Goal: Task Accomplishment & Management: Manage account settings

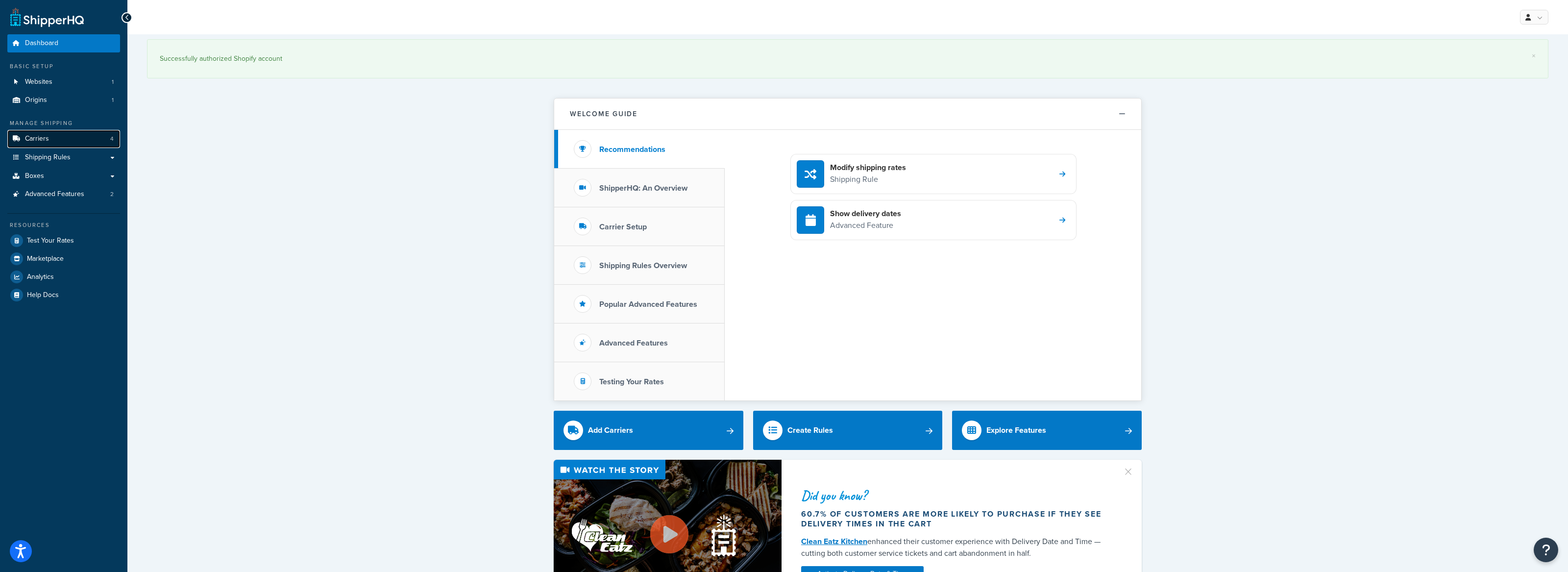
click at [40, 140] on span "Carriers" at bounding box center [37, 139] width 24 height 8
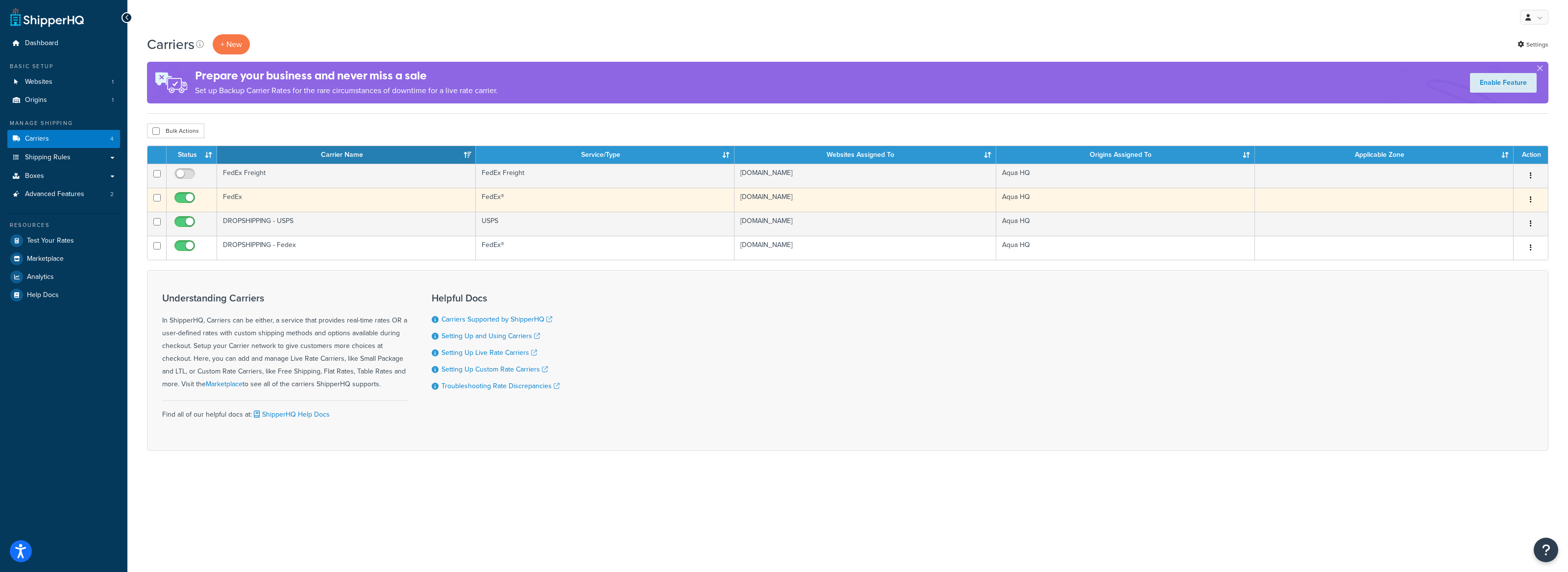
click at [368, 205] on td "FedEx" at bounding box center [347, 200] width 259 height 24
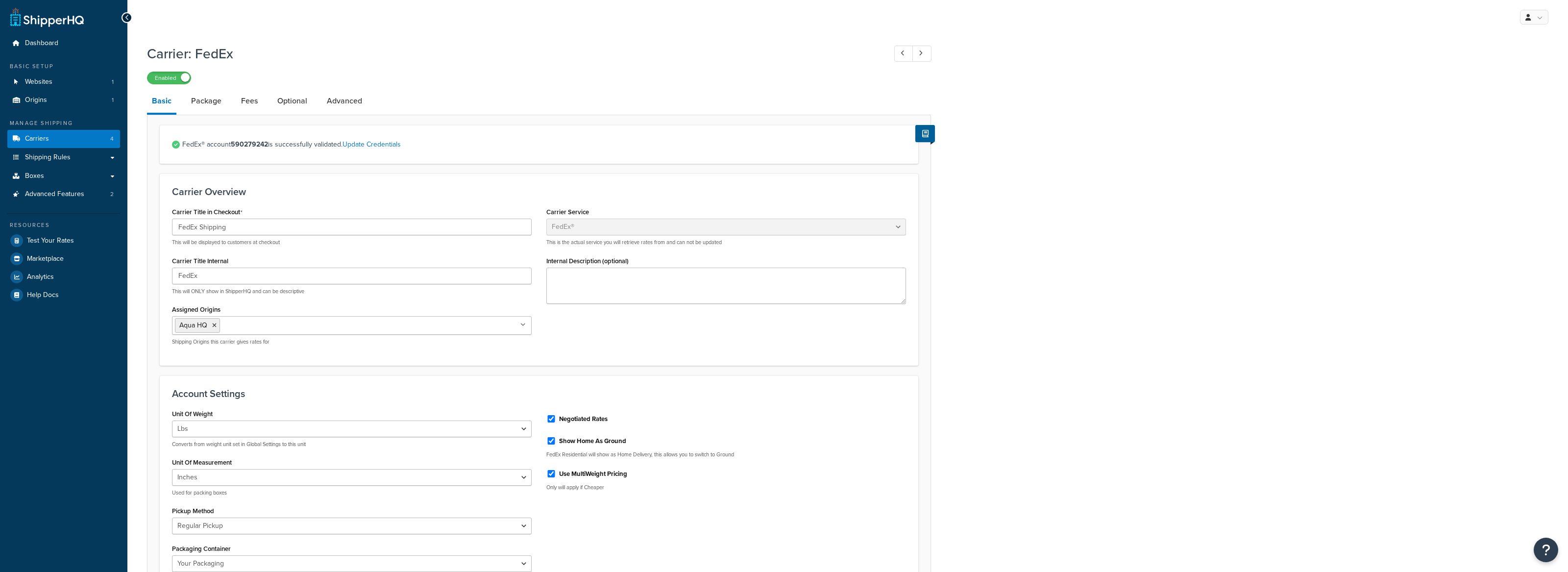
select select "fedEx"
select select "REGULAR_PICKUP"
select select "YOUR_PACKAGING"
click at [56, 81] on link "Websites 1" at bounding box center [64, 82] width 113 height 18
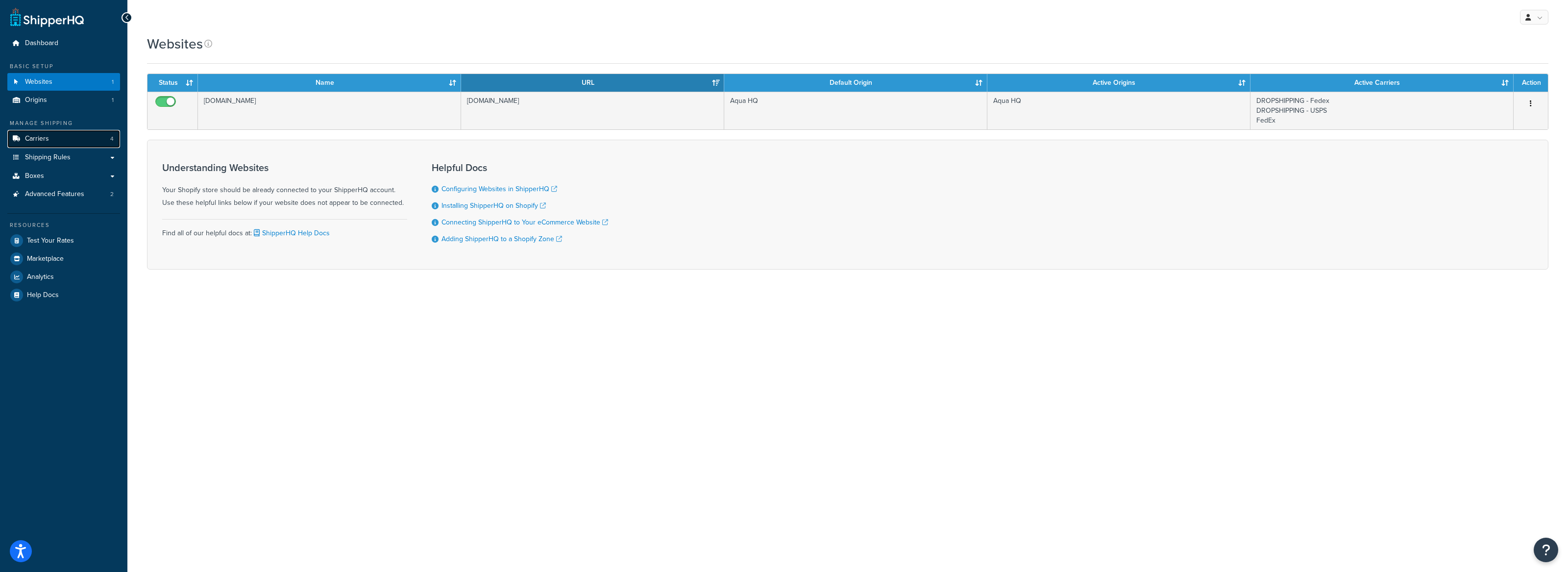
click at [54, 143] on link "Carriers 4" at bounding box center [64, 139] width 113 height 18
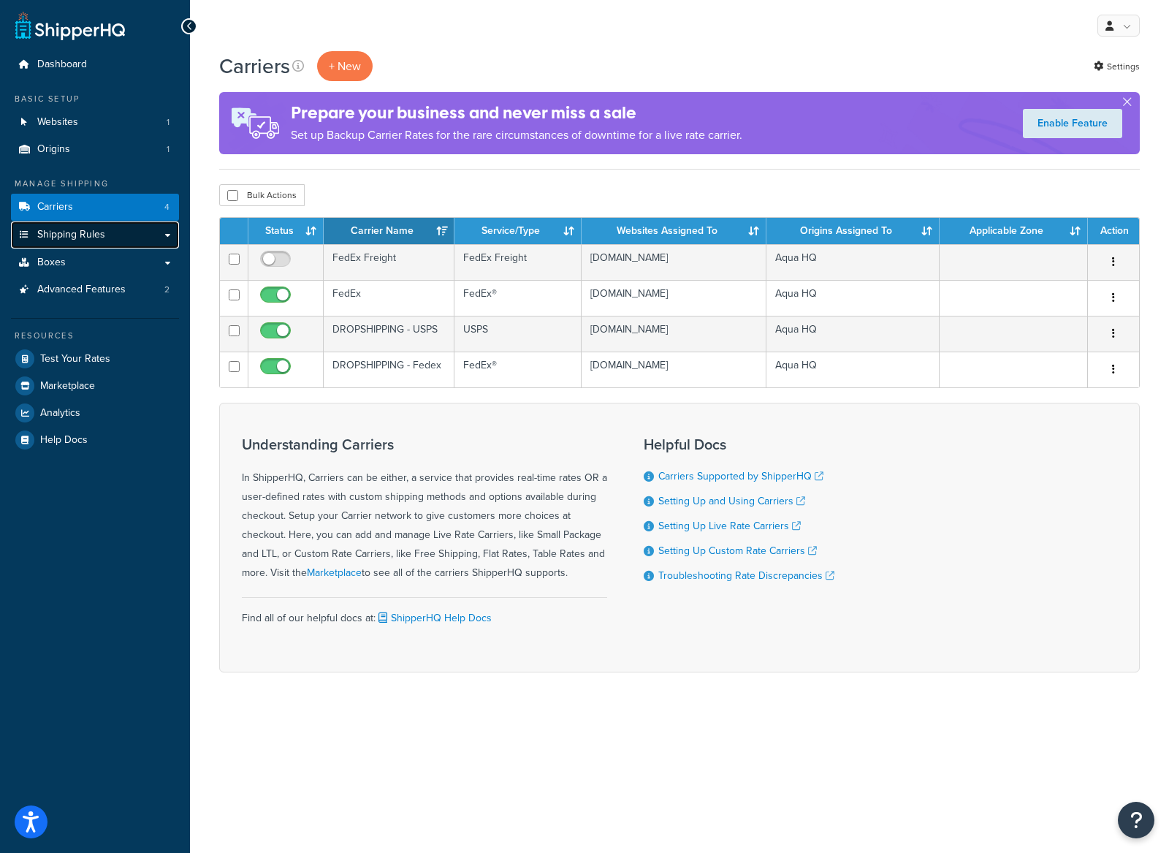
click at [117, 243] on link "Shipping Rules" at bounding box center [95, 234] width 168 height 27
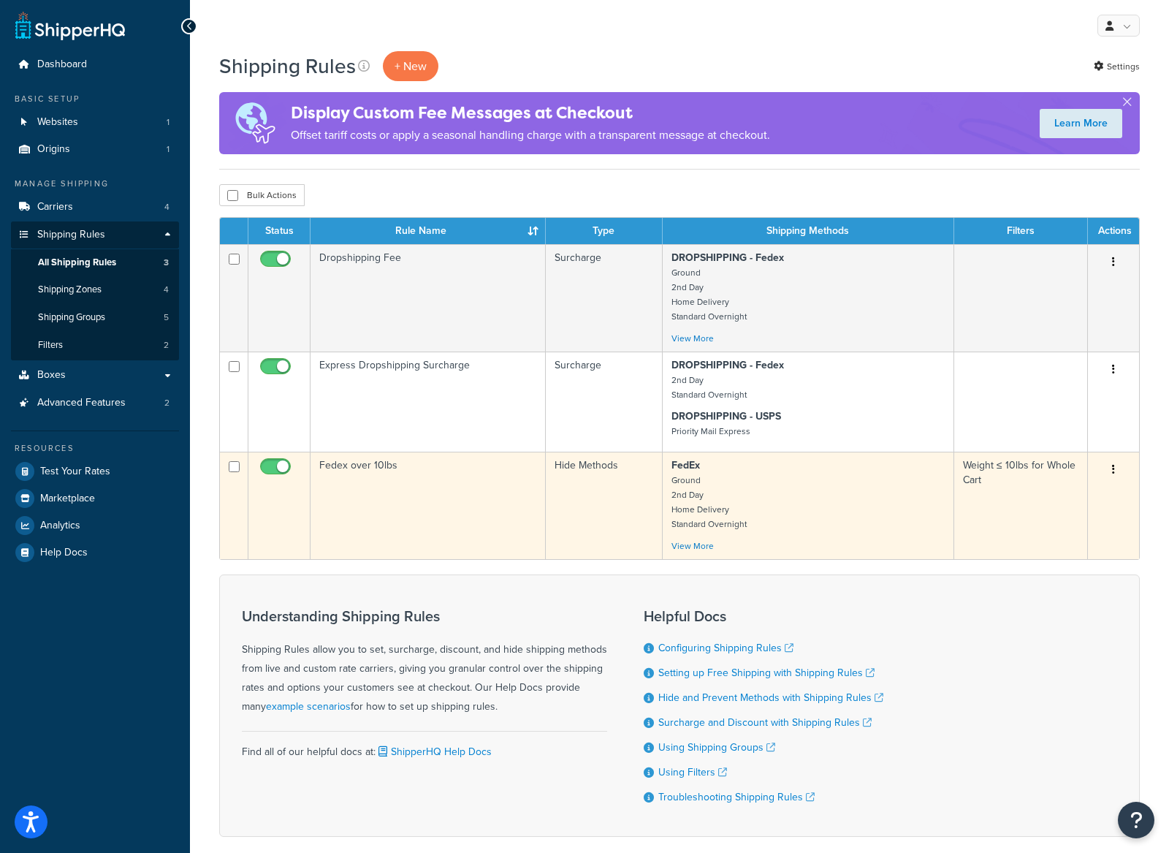
click at [268, 469] on input "checkbox" at bounding box center [277, 470] width 40 height 18
checkbox input "false"
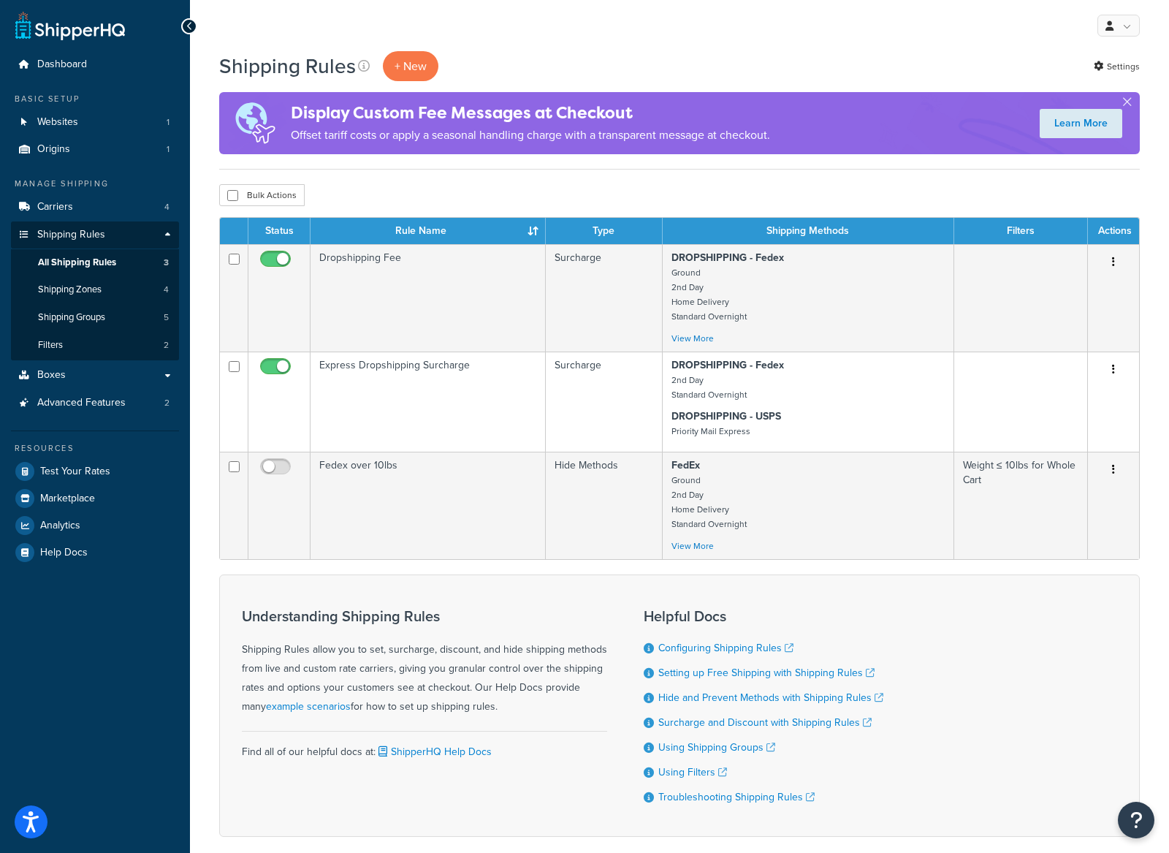
click at [326, 592] on div "Understanding Shipping Rules Shipping Rules allow you to set, surcharge, discou…" at bounding box center [679, 705] width 921 height 262
click at [456, 184] on div "Bulk Actions Duplicate Delete" at bounding box center [679, 195] width 921 height 22
click at [102, 119] on link "Websites 1" at bounding box center [95, 122] width 168 height 27
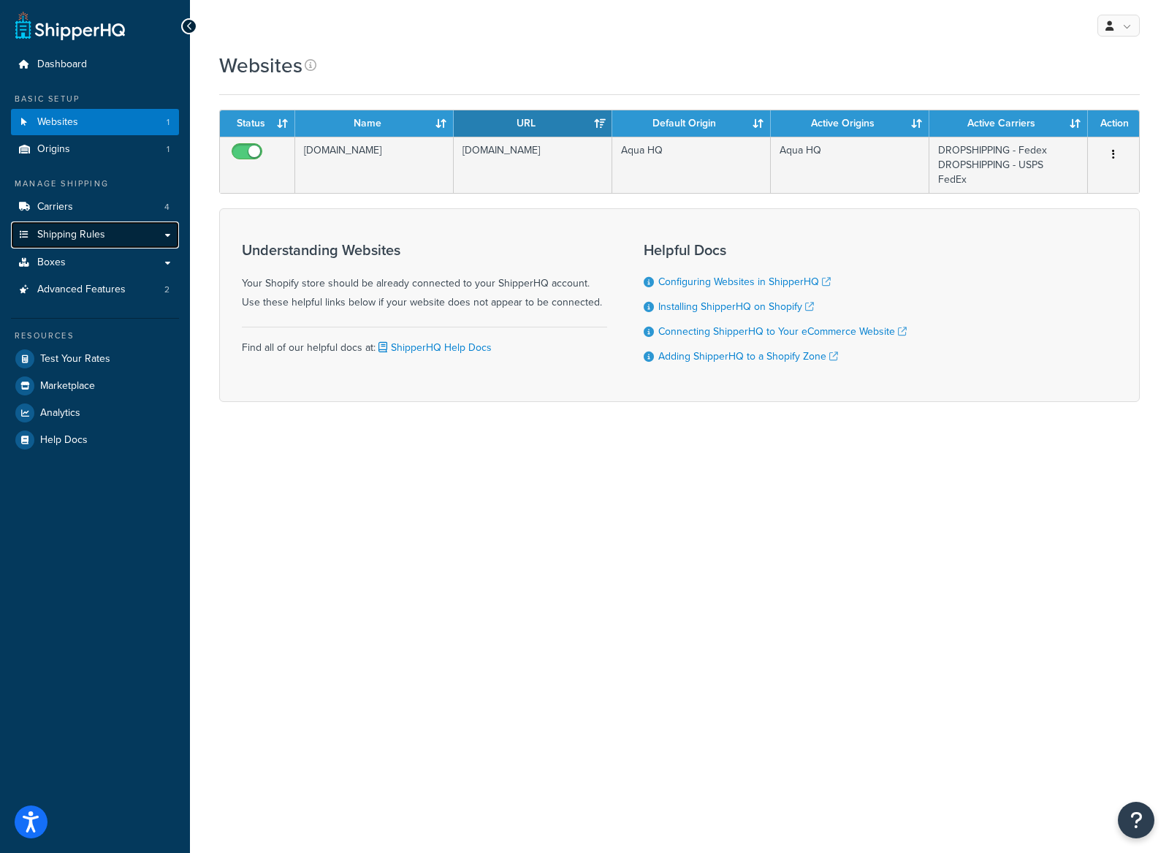
click at [99, 238] on span "Shipping Rules" at bounding box center [71, 235] width 68 height 12
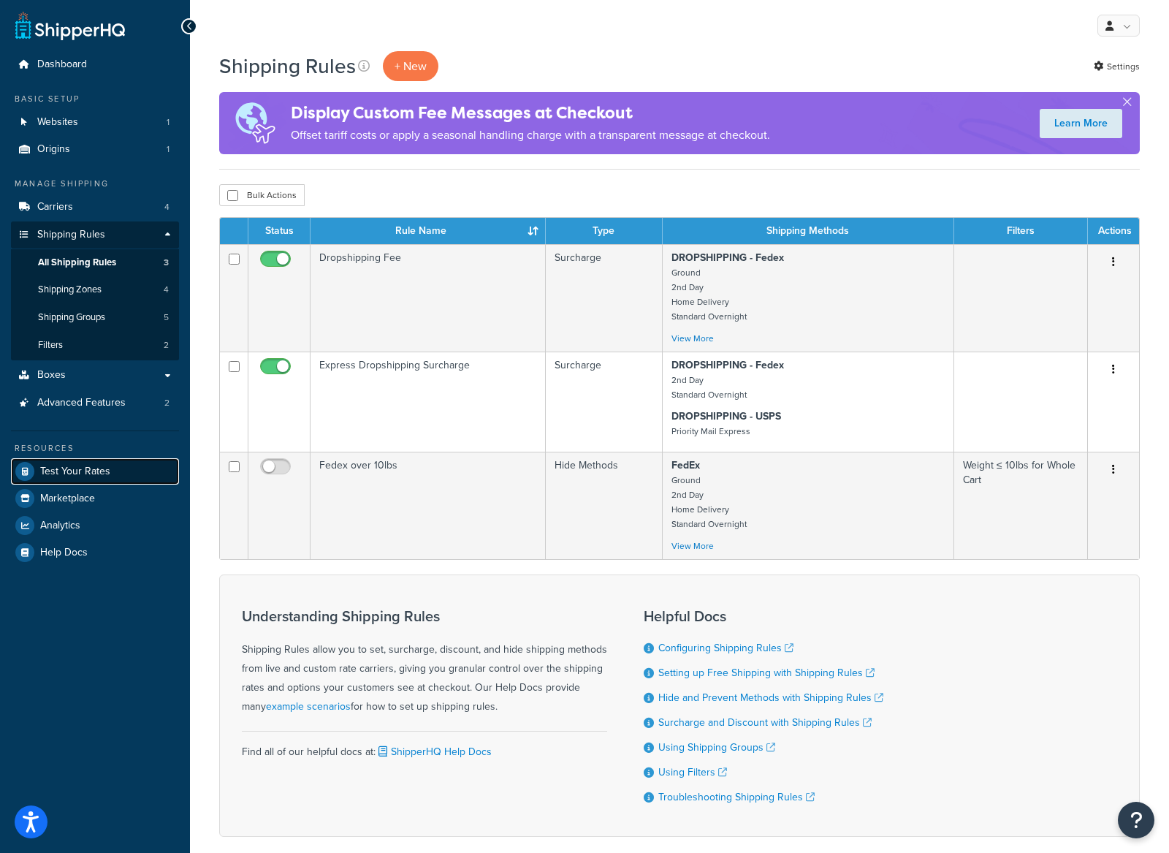
click at [92, 468] on span "Test Your Rates" at bounding box center [75, 471] width 70 height 12
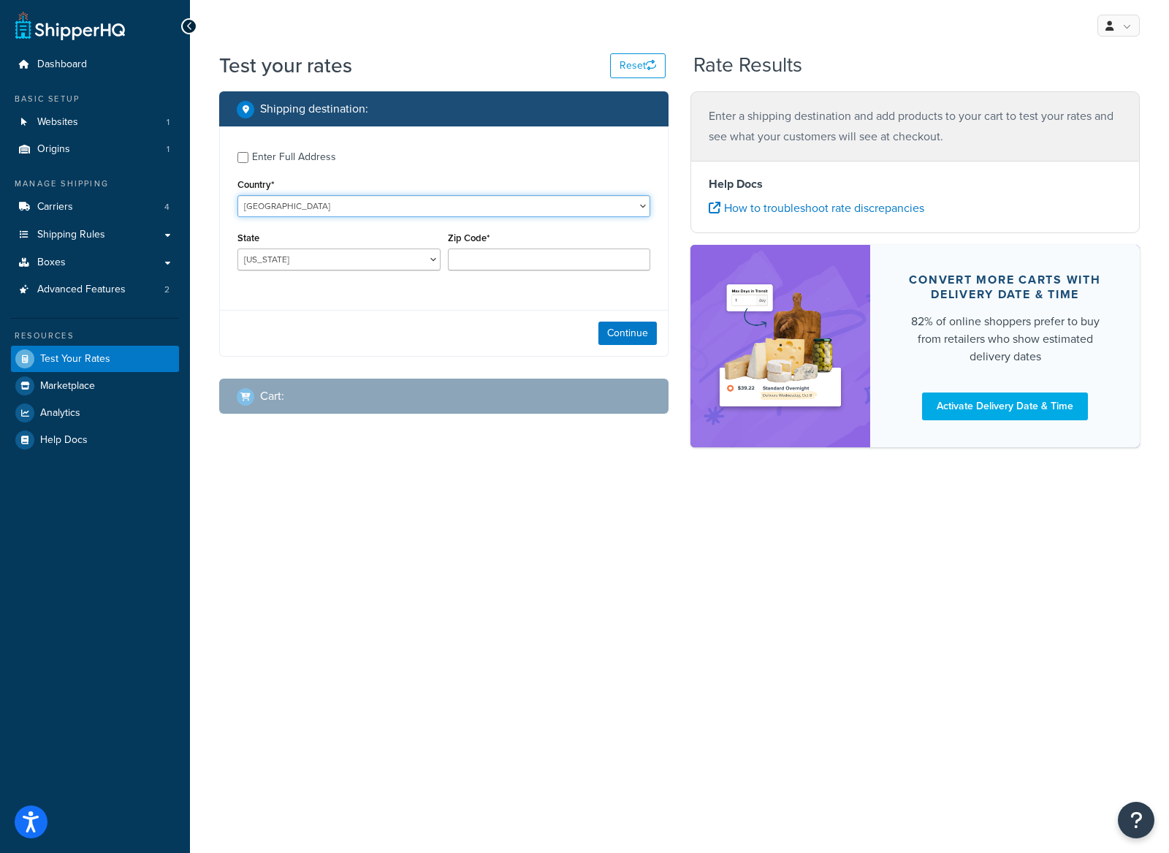
click at [305, 211] on select "United States United Kingdom Afghanistan Åland Islands Albania Algeria American…" at bounding box center [443, 206] width 413 height 22
click at [379, 256] on select "Alabama Alaska American Samoa Arizona Arkansas Armed Forces Americas Armed Forc…" at bounding box center [338, 259] width 203 height 22
select select "CA"
click at [237, 248] on select "Alabama Alaska American Samoa Arizona Arkansas Armed Forces Americas Armed Forc…" at bounding box center [338, 259] width 203 height 22
drag, startPoint x: 410, startPoint y: 467, endPoint x: 490, endPoint y: 435, distance: 85.6
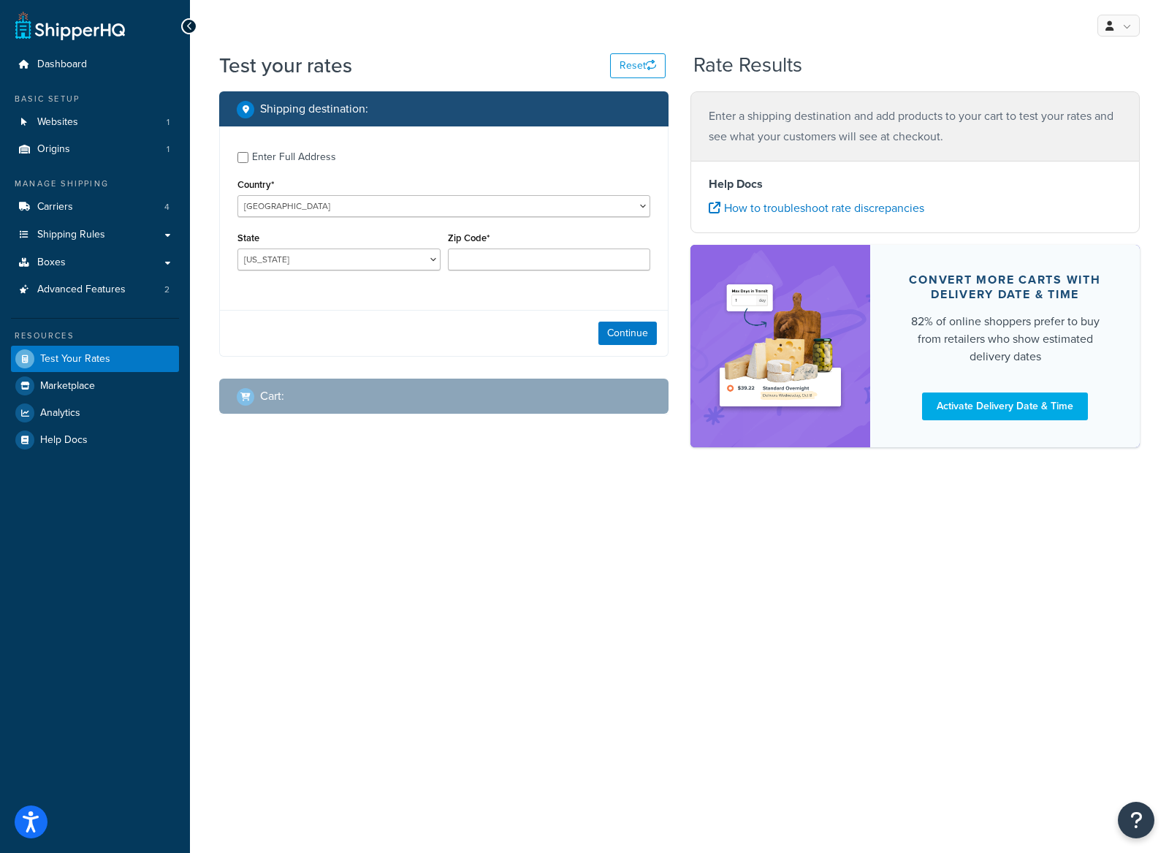
click at [410, 467] on div "Test your rates Reset Rate Results Shipping destination : Enter Full Address Co…" at bounding box center [679, 274] width 979 height 447
click at [525, 254] on input "Zip Code*" at bounding box center [549, 259] width 203 height 22
type input "31602"
click at [501, 340] on div "Continue" at bounding box center [444, 333] width 448 height 46
click at [417, 262] on select "Alabama Alaska American Samoa Arizona Arkansas Armed Forces Americas Armed Forc…" at bounding box center [338, 259] width 203 height 22
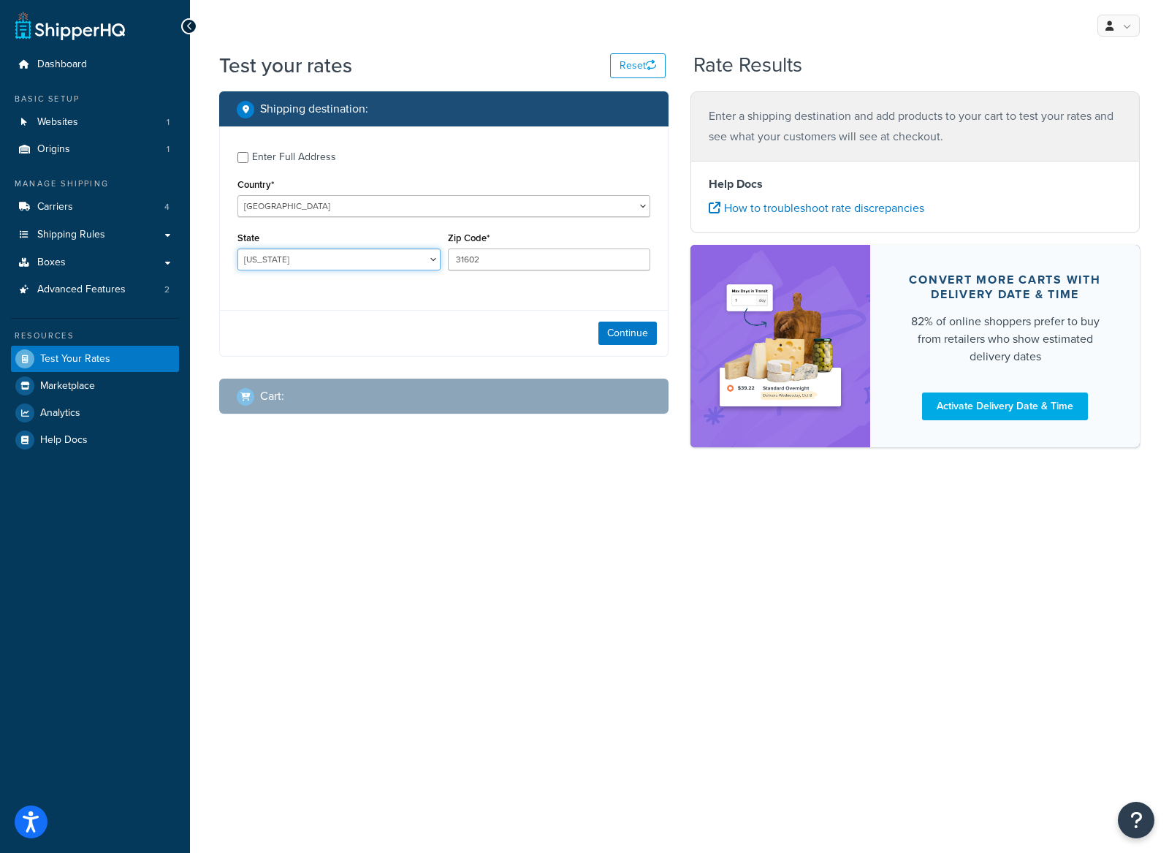
select select "GA"
click at [237, 248] on select "Alabama Alaska American Samoa Arizona Arkansas Armed Forces Americas Armed Forc…" at bounding box center [338, 259] width 203 height 22
click at [631, 339] on button "Continue" at bounding box center [627, 332] width 58 height 23
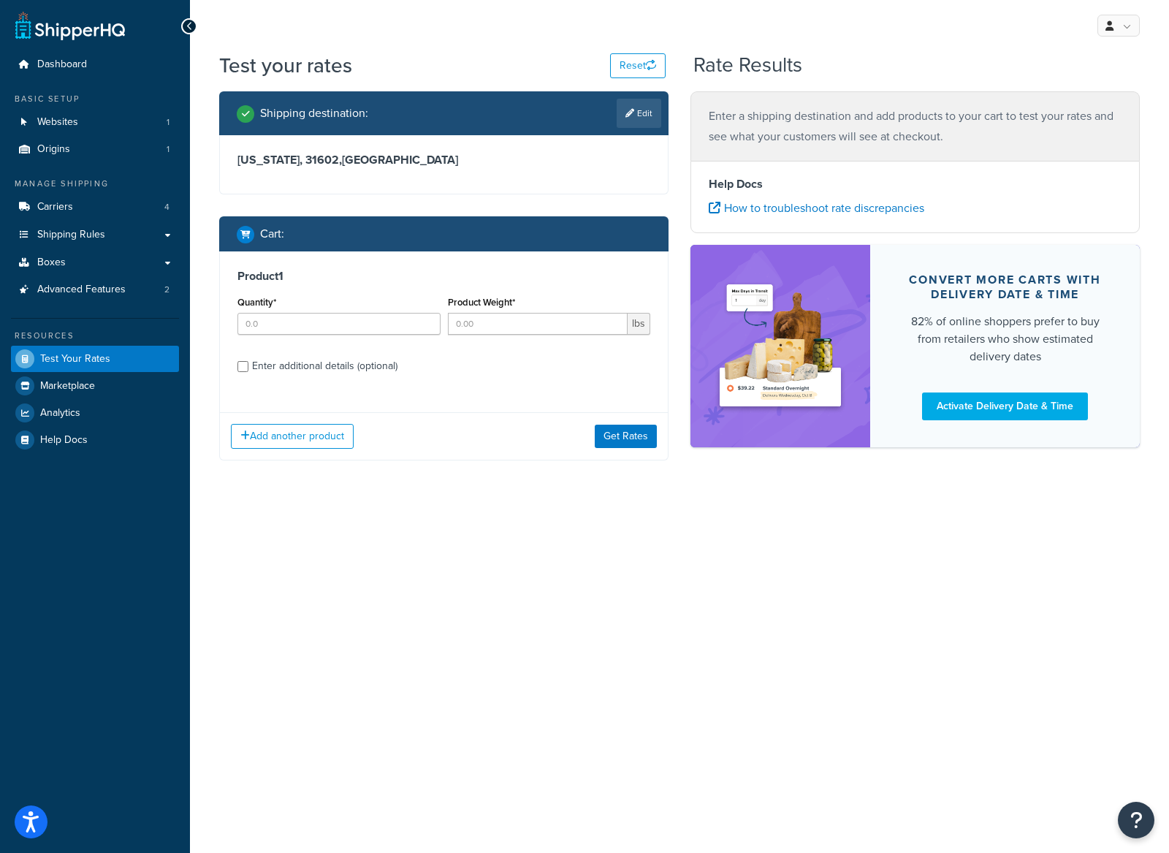
click at [302, 339] on div "Quantity*" at bounding box center [339, 318] width 210 height 53
click at [312, 322] on input "Quantity*" at bounding box center [338, 324] width 203 height 22
type input "1"
click at [525, 330] on input "Product Weight*" at bounding box center [538, 324] width 180 height 22
type input "23"
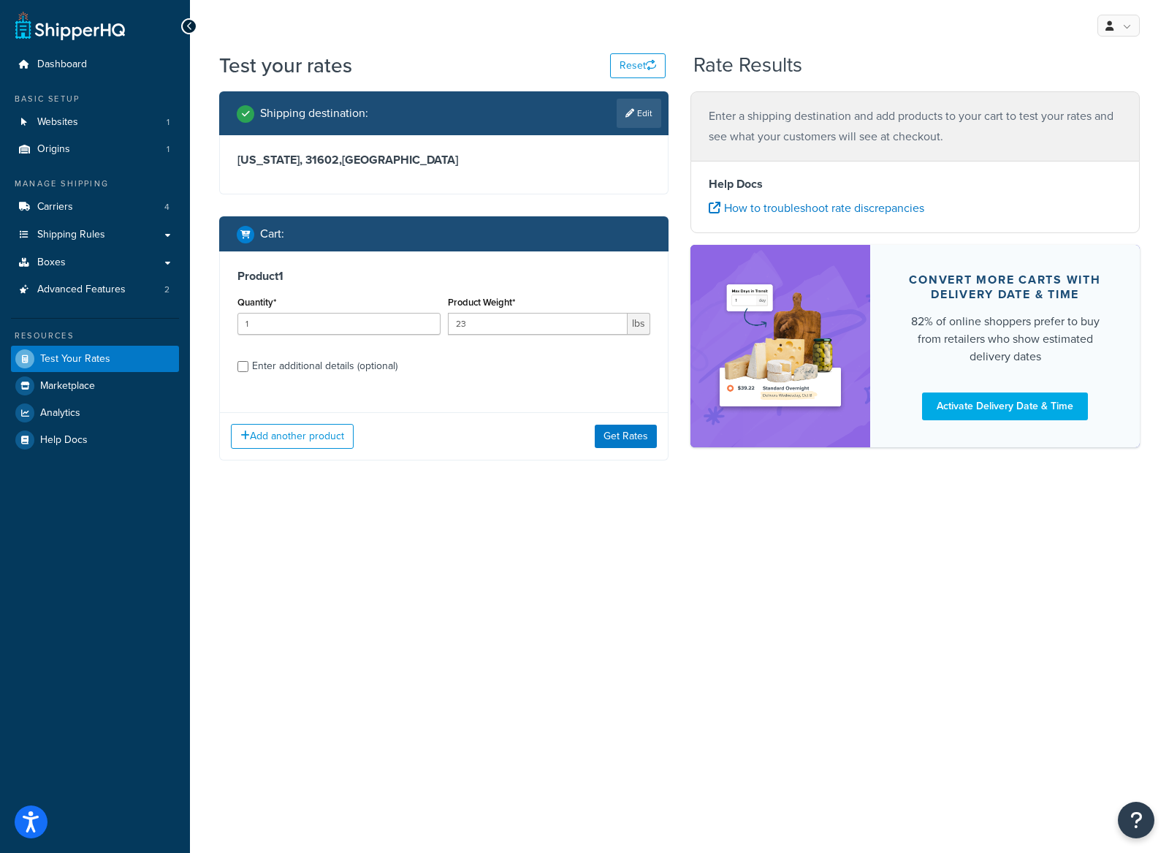
click at [304, 367] on div "Enter additional details (optional)" at bounding box center [324, 366] width 145 height 20
click at [248, 367] on input "Enter additional details (optional)" at bounding box center [242, 366] width 11 height 11
checkbox input "true"
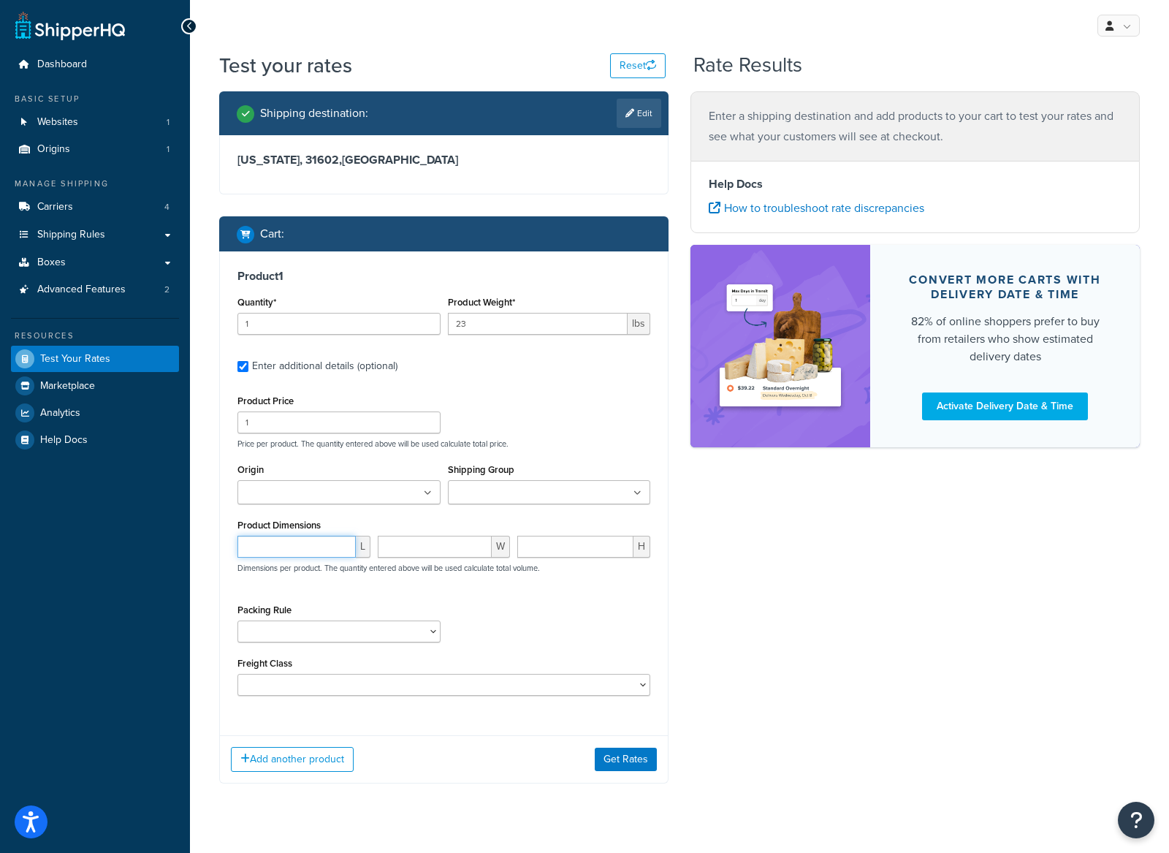
click at [313, 549] on input "number" at bounding box center [296, 547] width 118 height 22
type input "36"
type input "9"
type input "8"
click at [323, 577] on div "36 L 9 W 8 H Dimensions per product. The quantity entered above will be used ca…" at bounding box center [444, 562] width 420 height 53
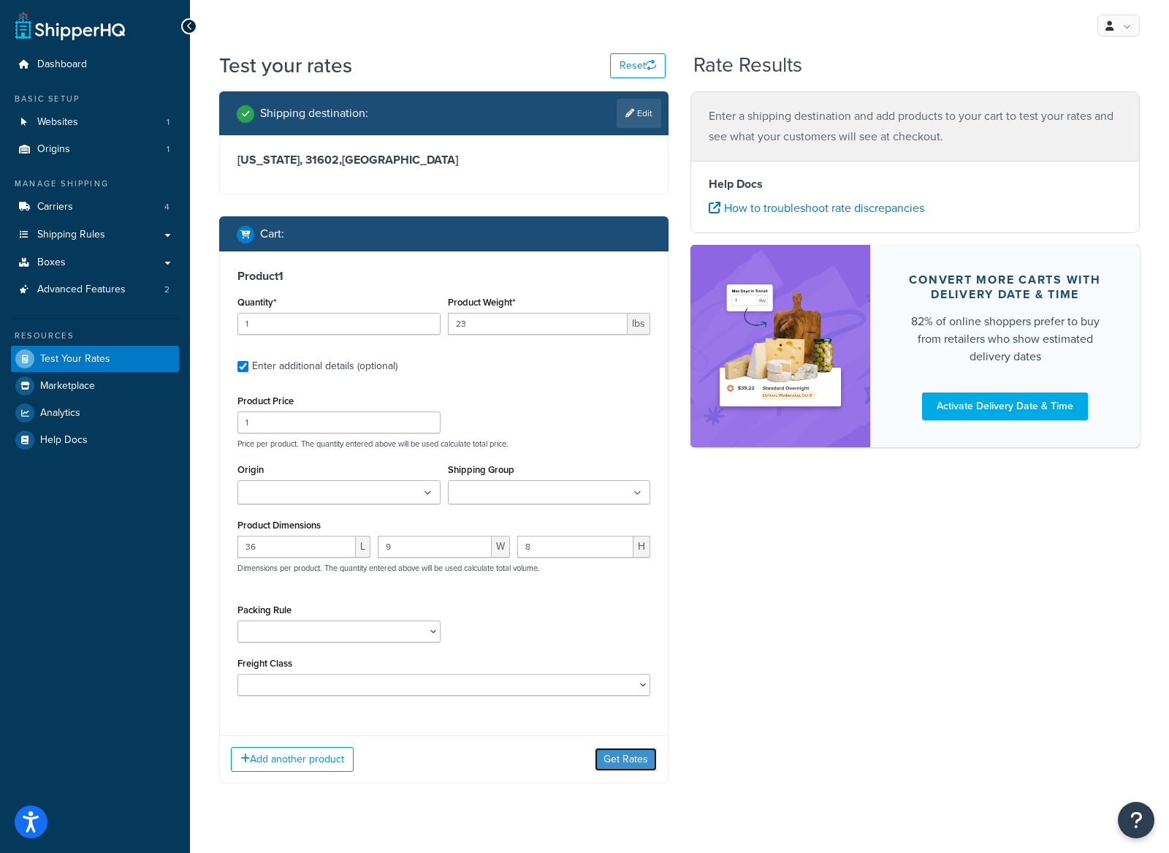
click at [600, 756] on button "Get Rates" at bounding box center [626, 758] width 62 height 23
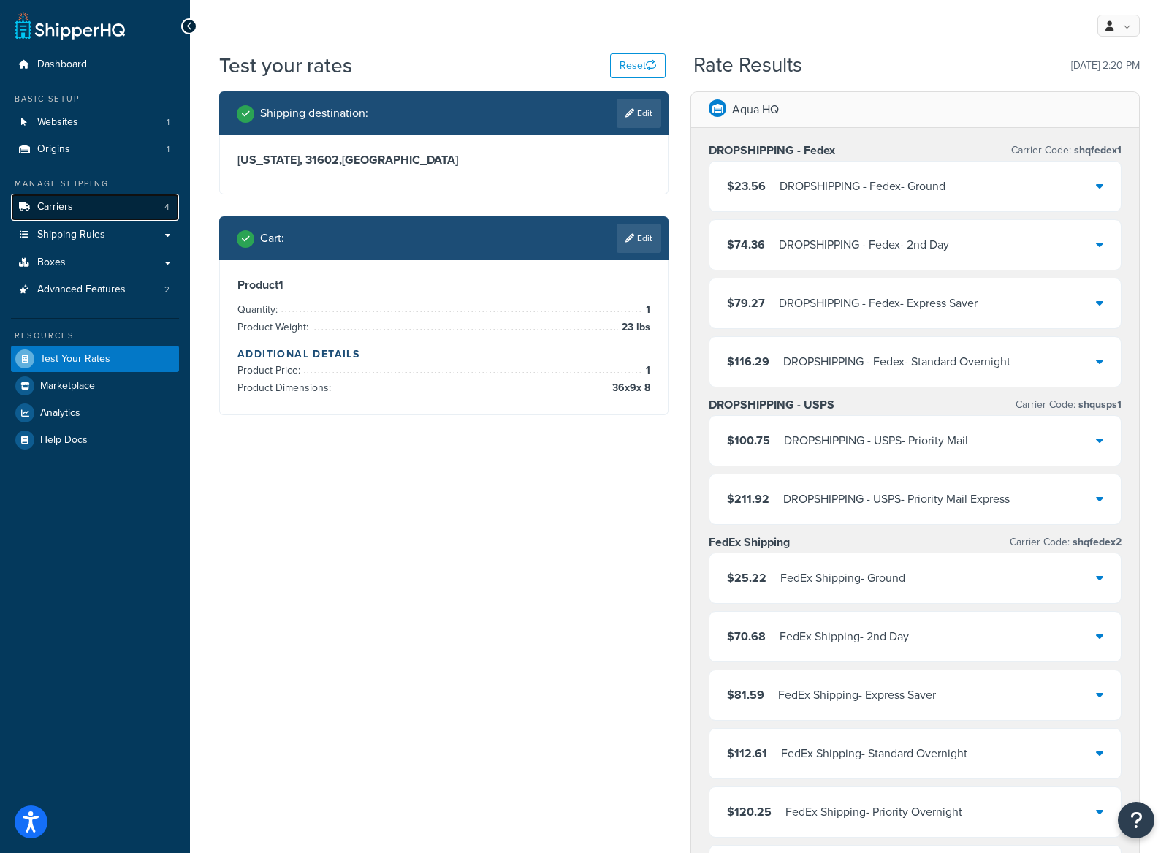
click at [70, 210] on span "Carriers" at bounding box center [55, 207] width 36 height 12
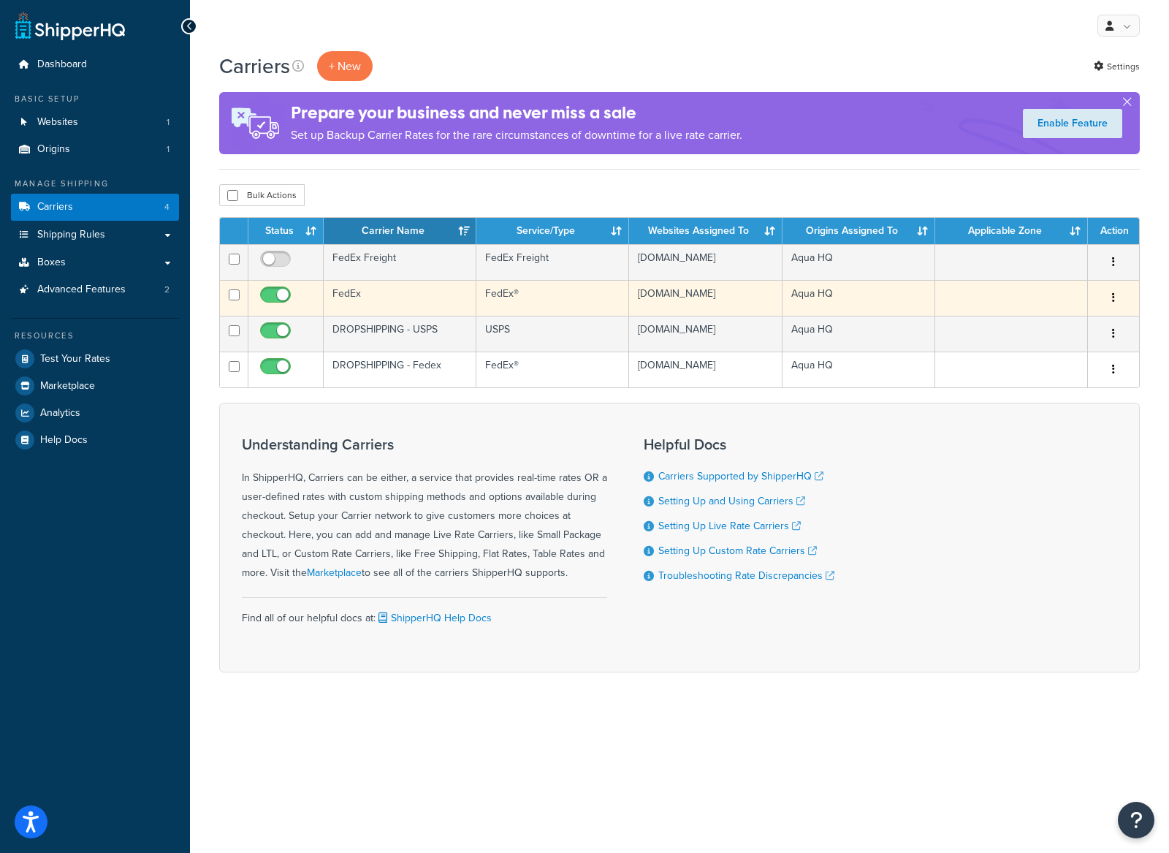
click at [444, 306] on td "FedEx" at bounding box center [400, 298] width 153 height 36
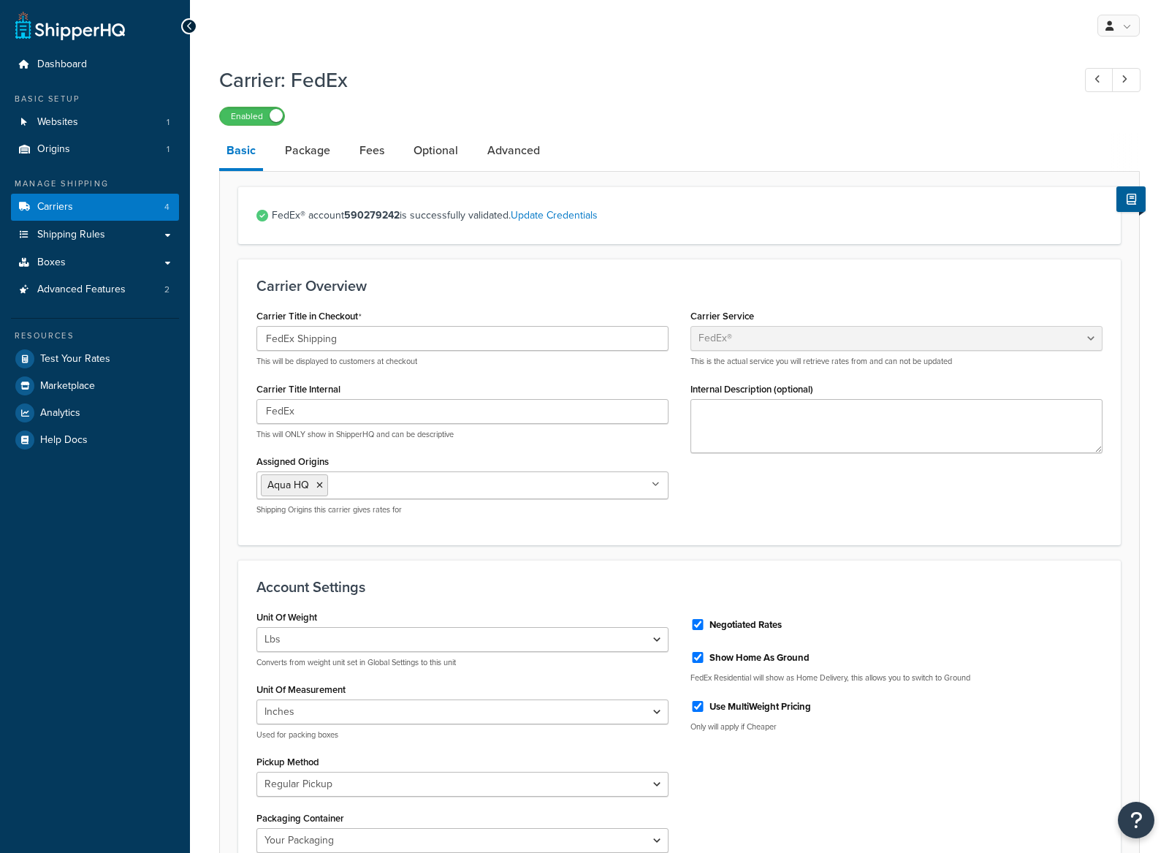
select select "fedEx"
select select "REGULAR_PICKUP"
select select "YOUR_PACKAGING"
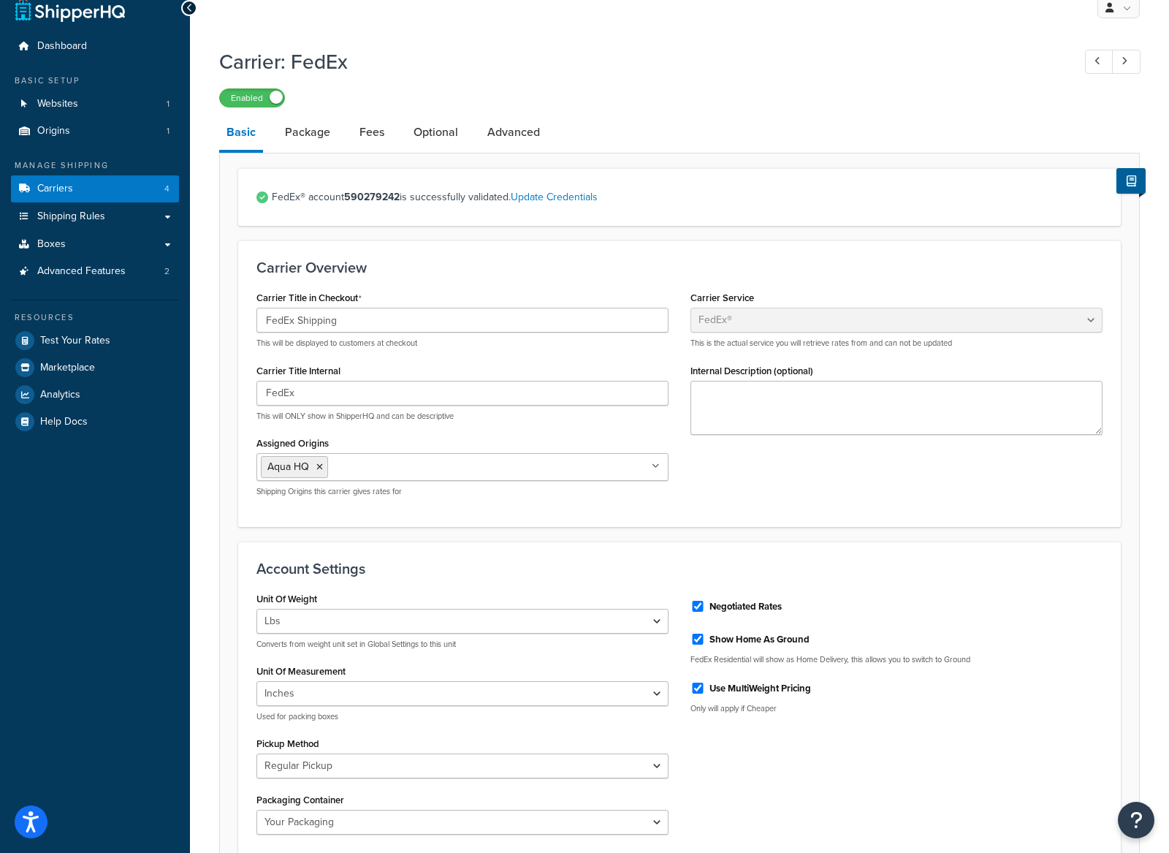
scroll to position [16, 0]
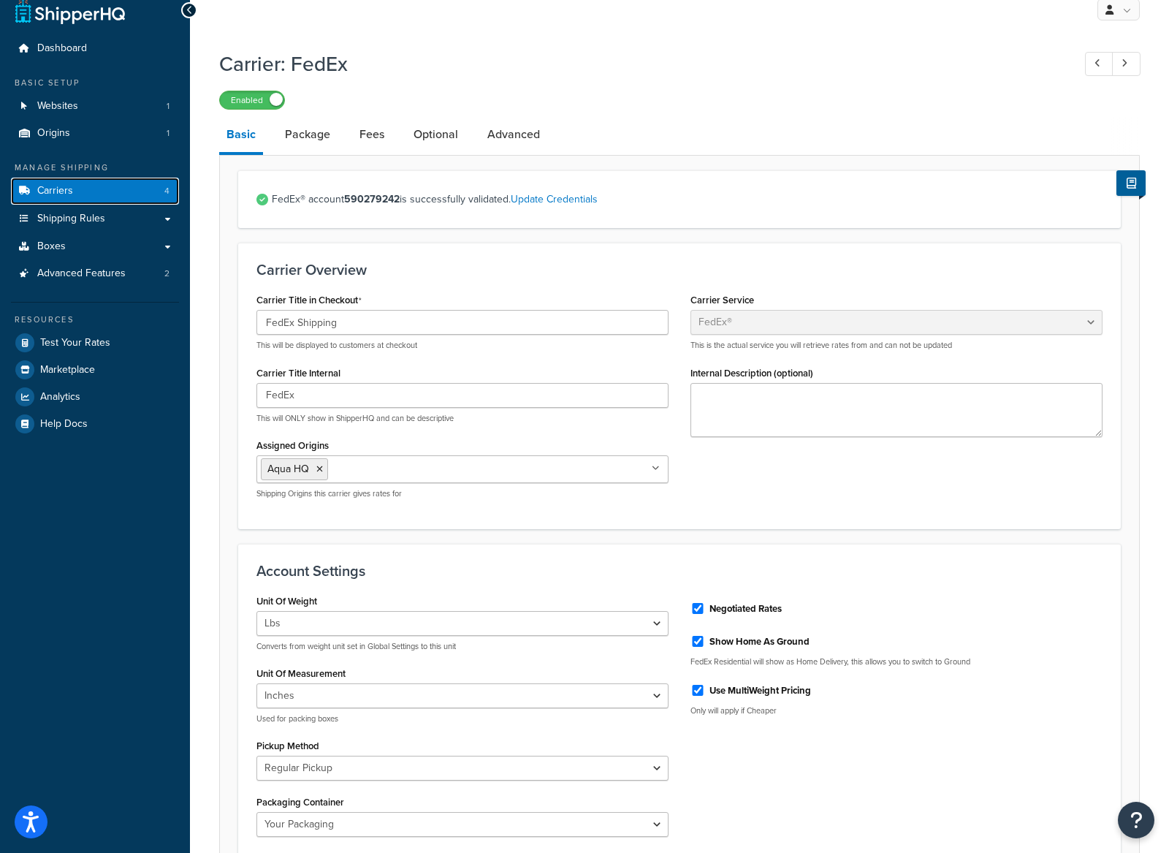
click at [55, 194] on span "Carriers" at bounding box center [55, 191] width 36 height 12
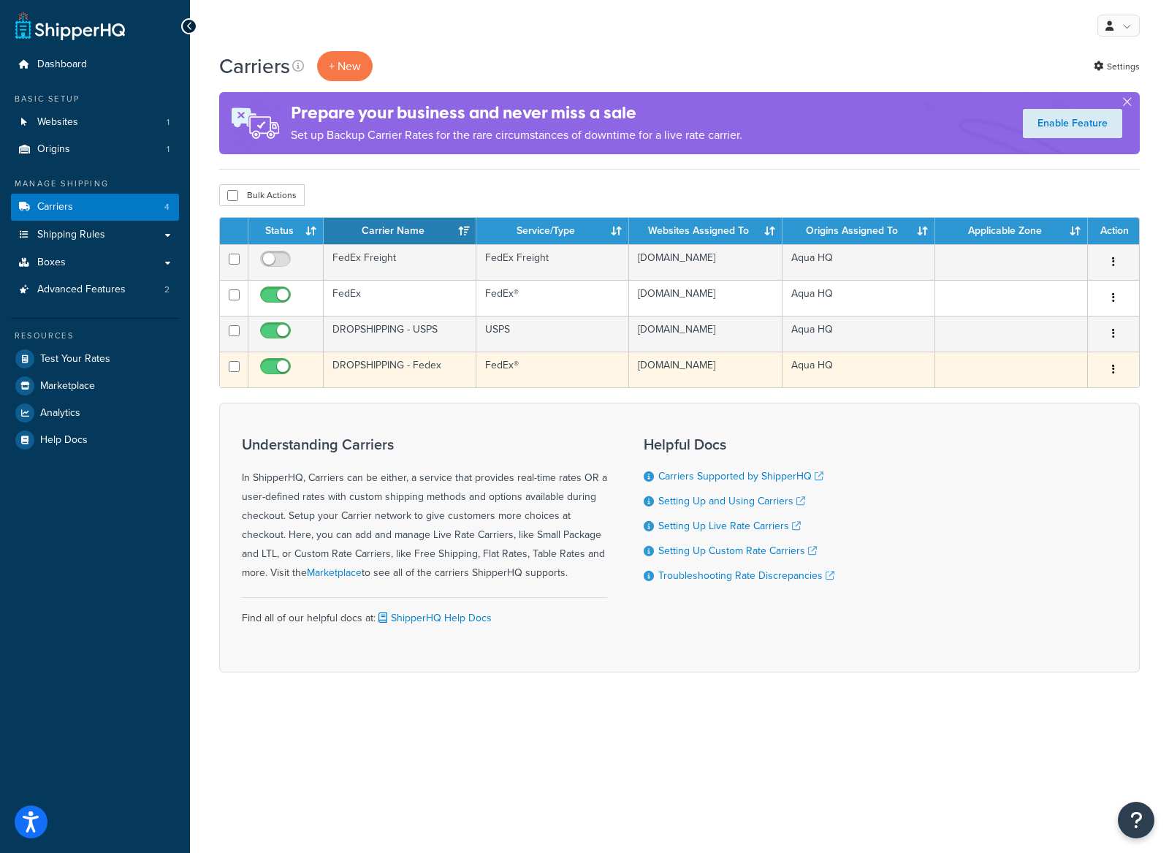
click at [437, 387] on td "DROPSHIPPING - Fedex" at bounding box center [400, 369] width 153 height 36
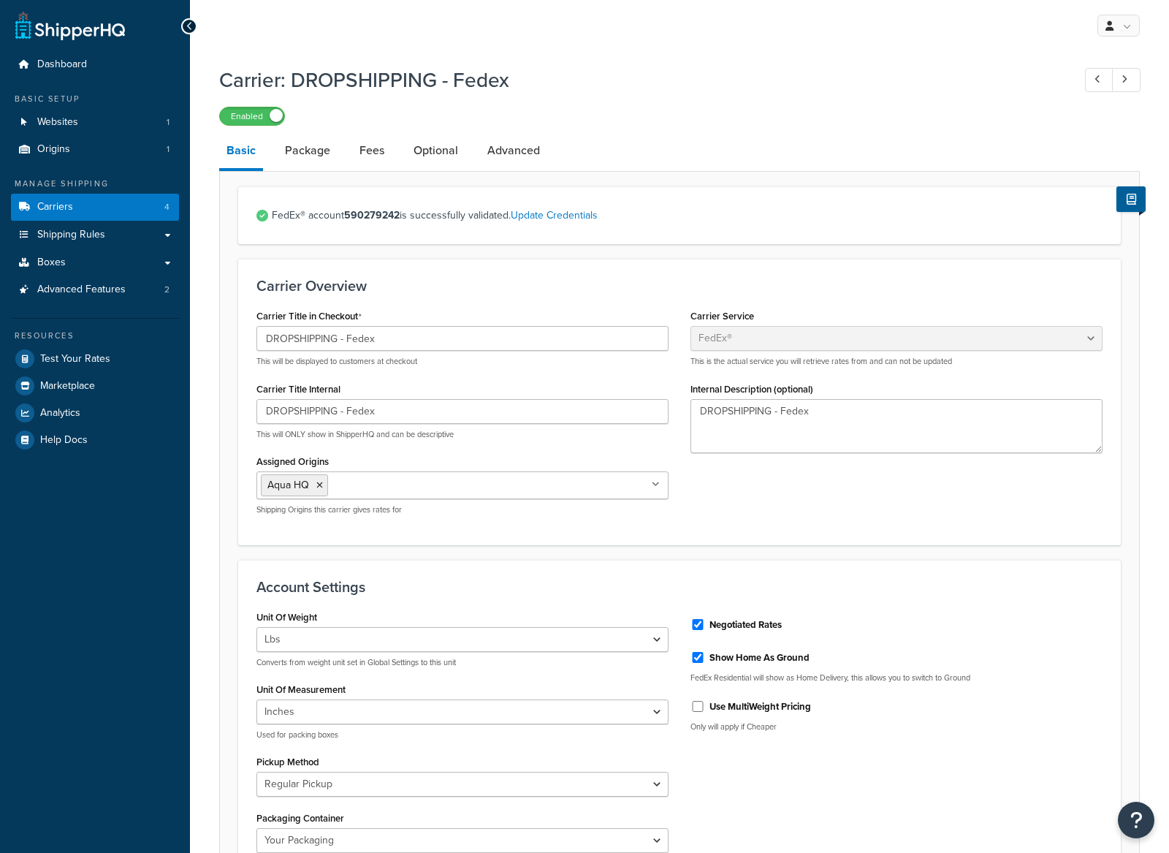
select select "fedEx"
select select "REGULAR_PICKUP"
select select "YOUR_PACKAGING"
click at [107, 208] on link "Carriers 4" at bounding box center [95, 207] width 168 height 27
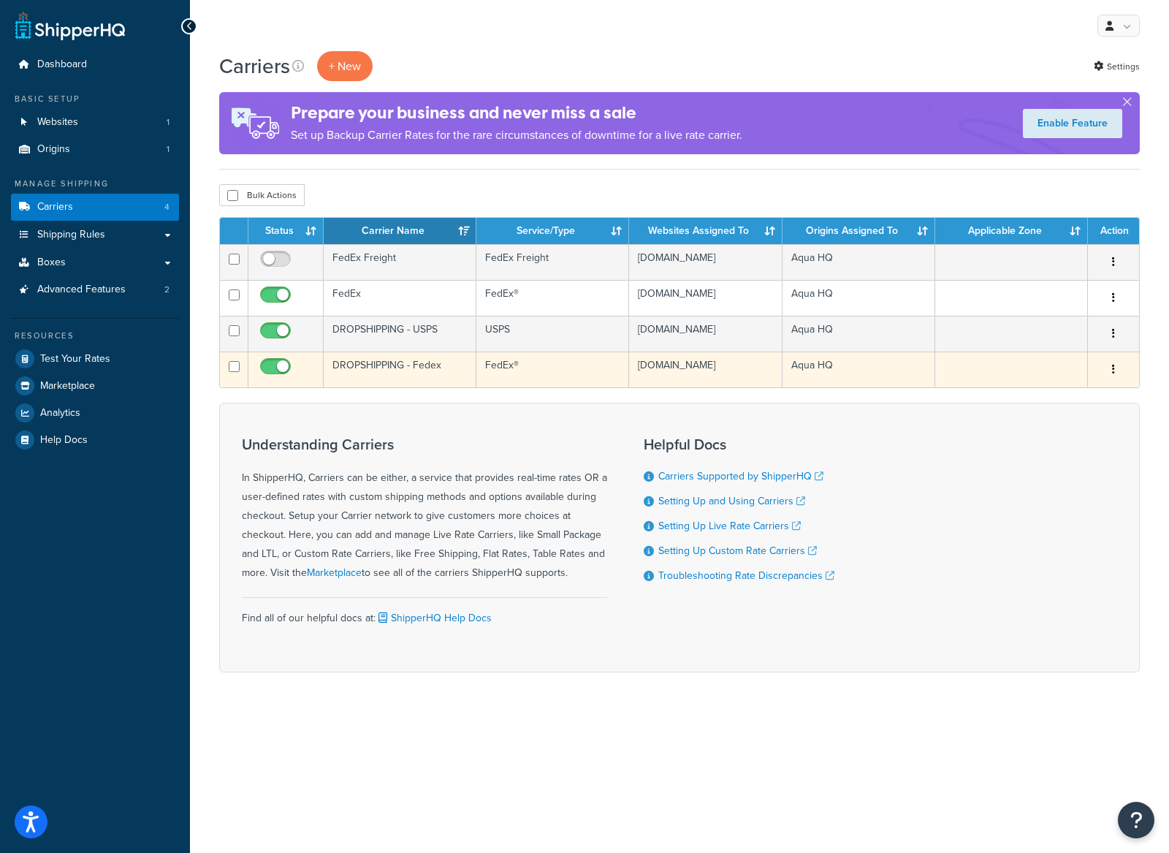
click at [429, 387] on td "DROPSHIPPING - Fedex" at bounding box center [400, 369] width 153 height 36
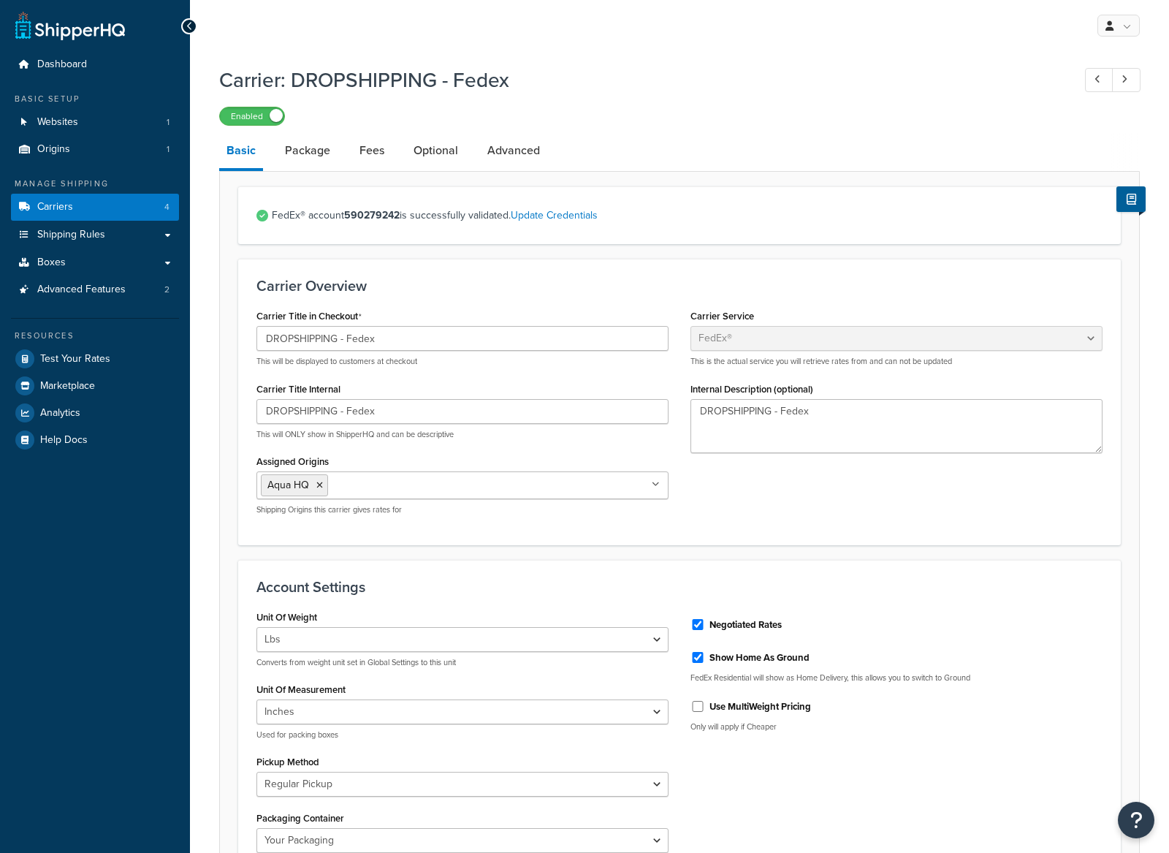
select select "fedEx"
select select "REGULAR_PICKUP"
select select "YOUR_PACKAGING"
click at [86, 213] on link "Carriers 4" at bounding box center [95, 207] width 168 height 27
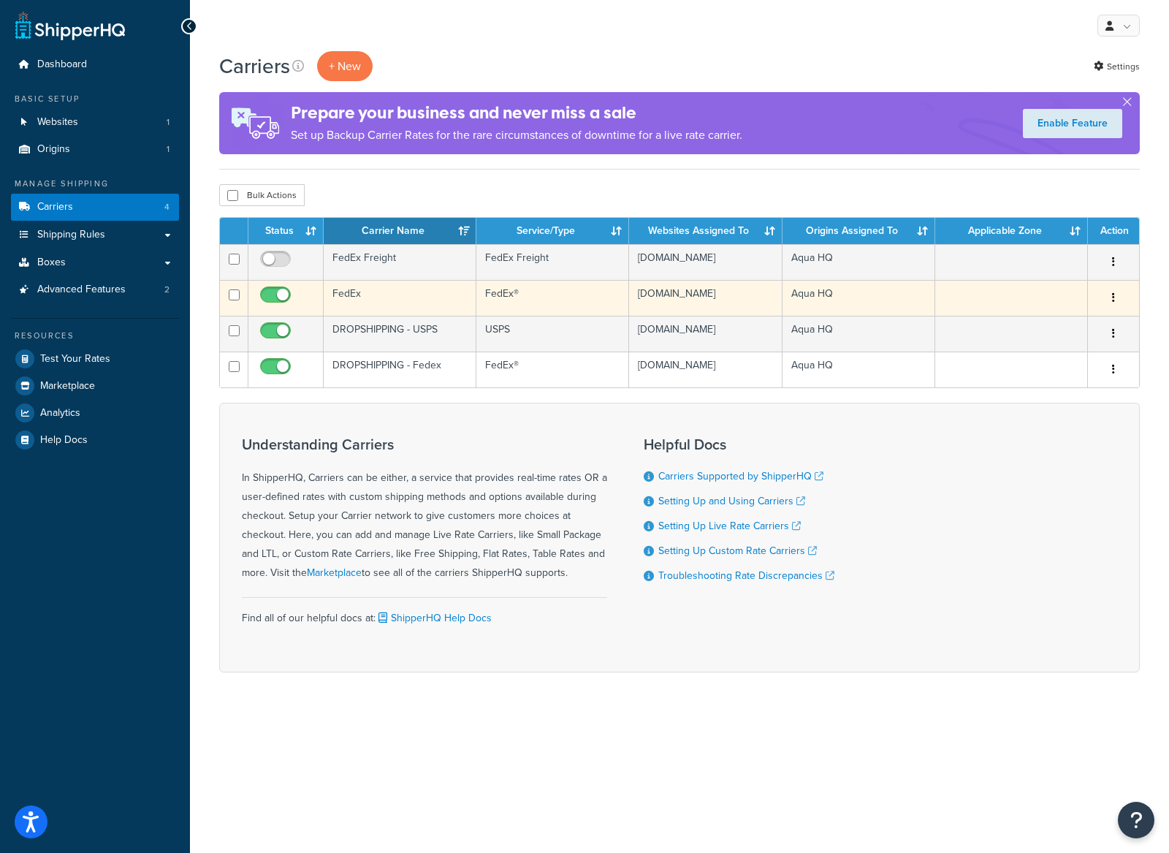
click at [403, 311] on td "FedEx" at bounding box center [400, 298] width 153 height 36
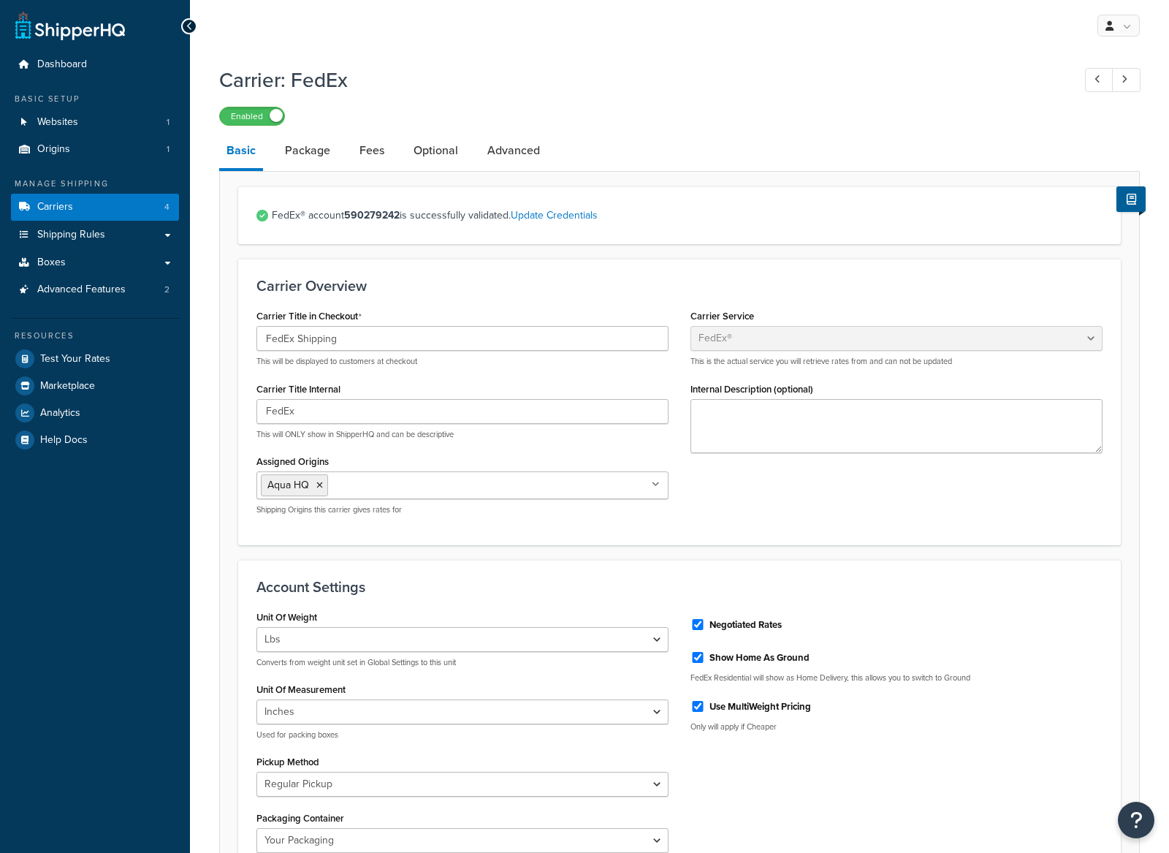
select select "fedEx"
select select "REGULAR_PICKUP"
select select "YOUR_PACKAGING"
click at [514, 147] on link "Advanced" at bounding box center [513, 150] width 67 height 35
select select "false"
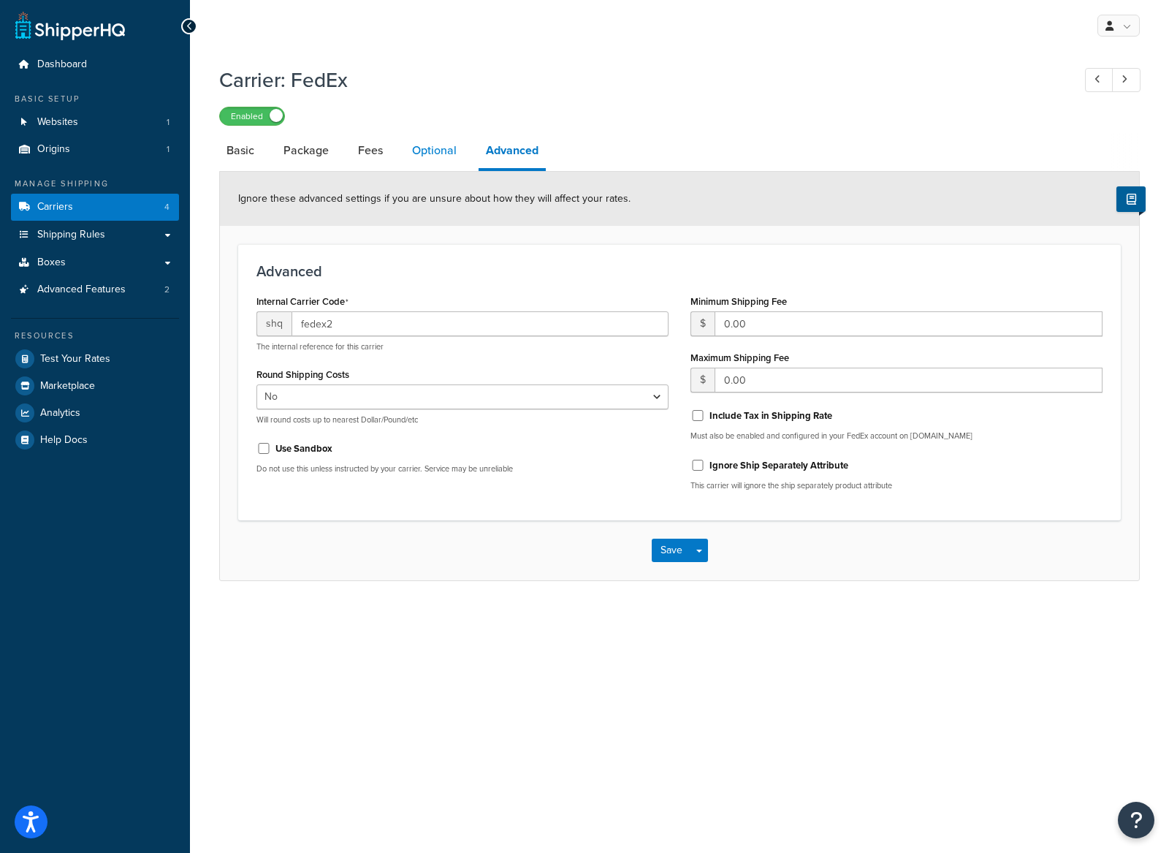
click at [433, 159] on link "Optional" at bounding box center [434, 150] width 59 height 35
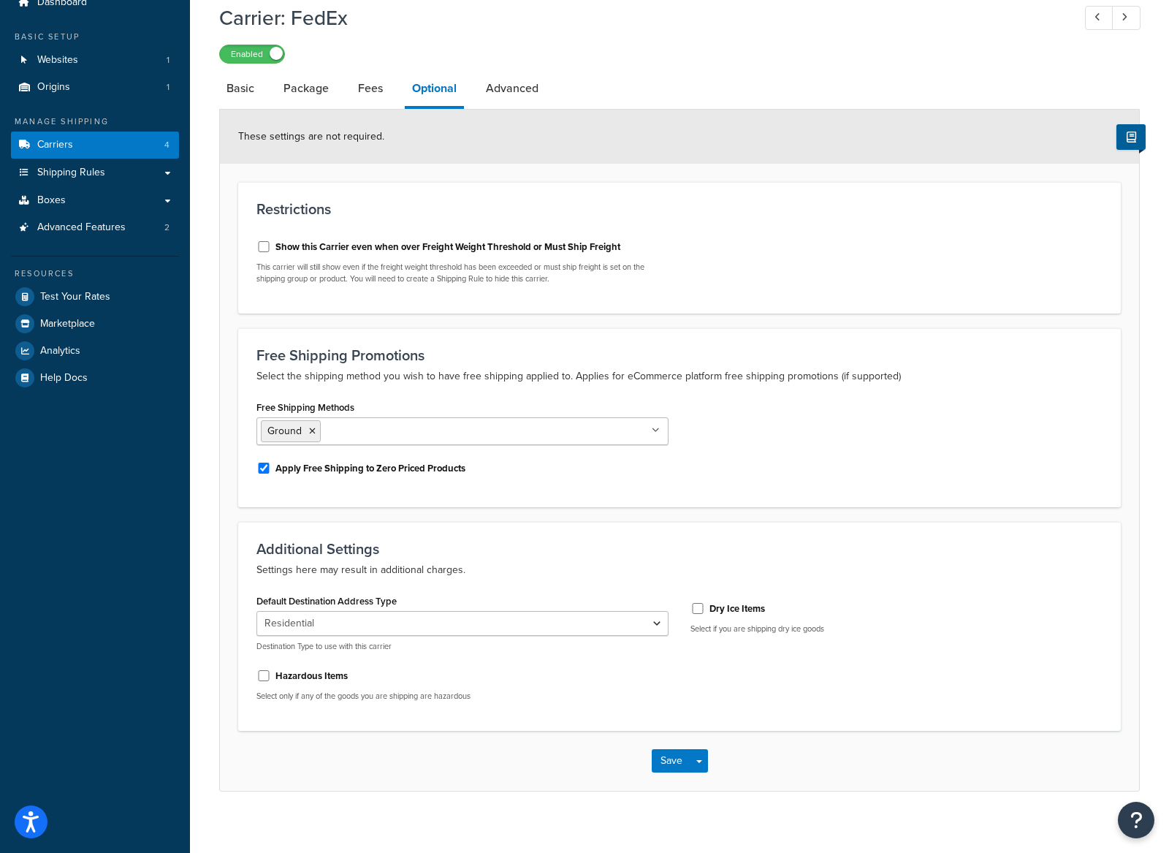
scroll to position [77, 0]
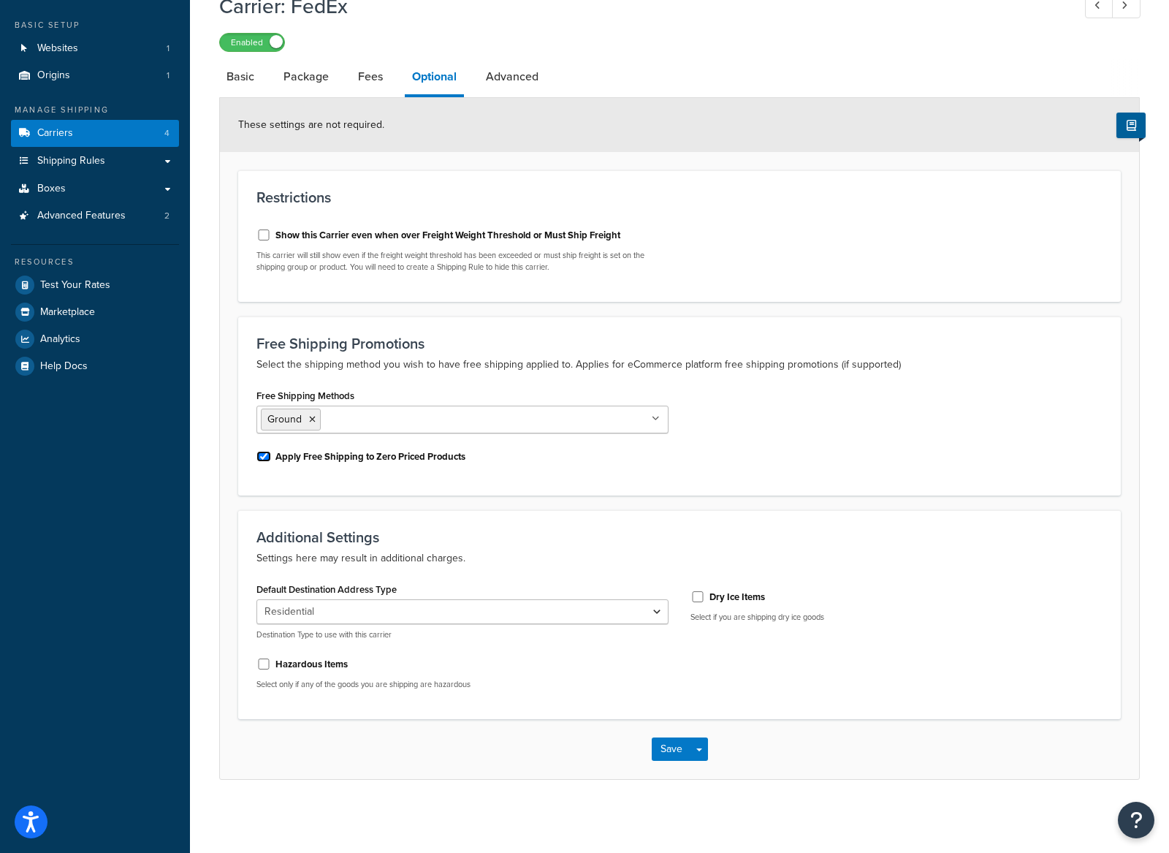
click at [262, 455] on input "Apply Free Shipping to Zero Priced Products" at bounding box center [263, 456] width 15 height 11
click at [311, 470] on div "Free Shipping Methods Ground 2nd Day Express Saver FedEx International Connect …" at bounding box center [463, 431] width 434 height 92
click at [267, 453] on input "Apply Free Shipping to Zero Priced Products" at bounding box center [263, 456] width 15 height 11
checkbox input "true"
click at [376, 80] on link "Fees" at bounding box center [370, 76] width 39 height 35
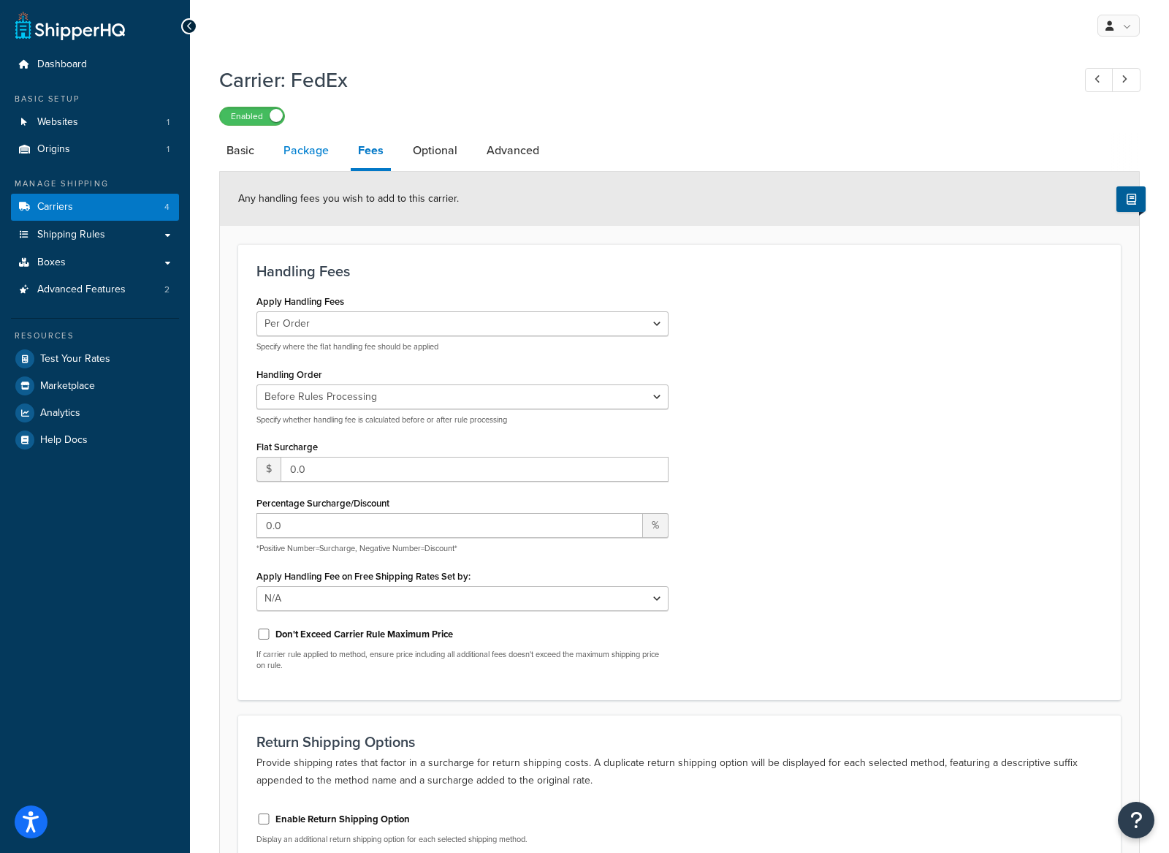
click at [320, 155] on link "Package" at bounding box center [306, 150] width 60 height 35
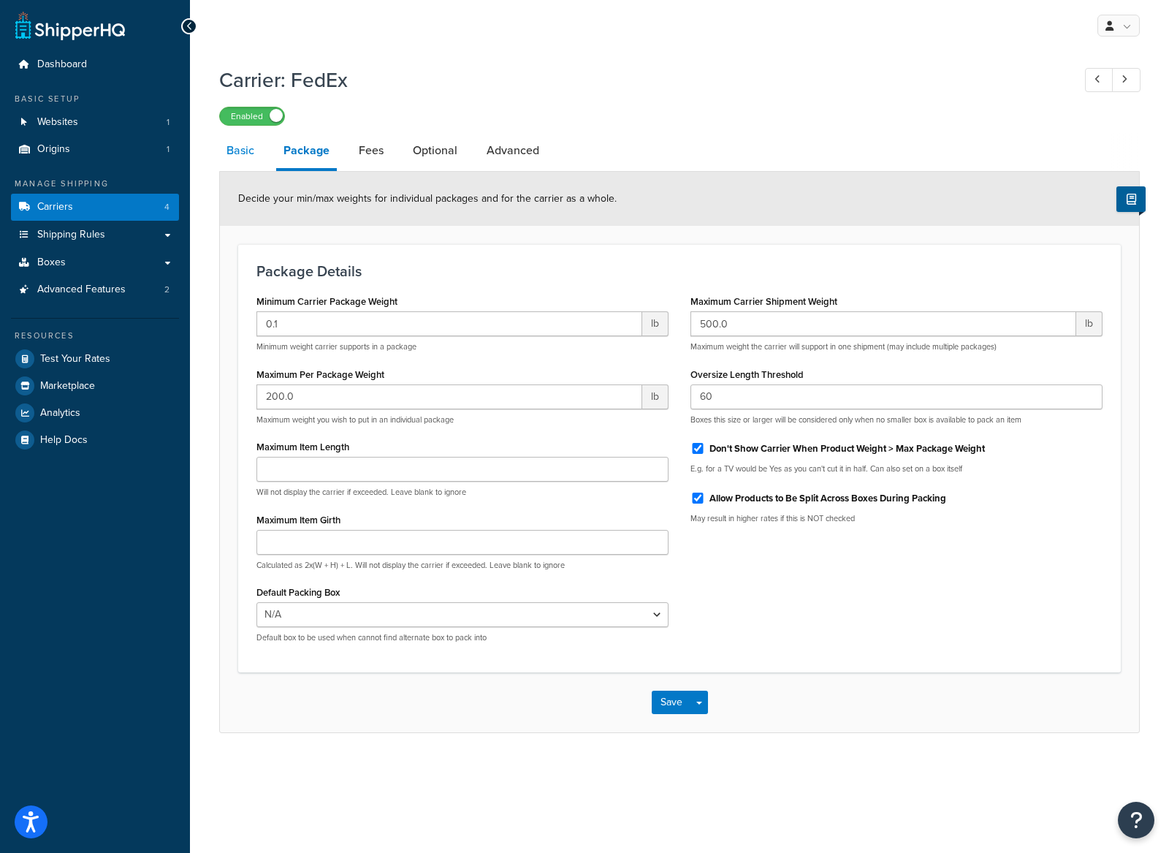
click at [250, 165] on link "Basic" at bounding box center [240, 150] width 42 height 35
select select "fedEx"
select select "REGULAR_PICKUP"
select select "YOUR_PACKAGING"
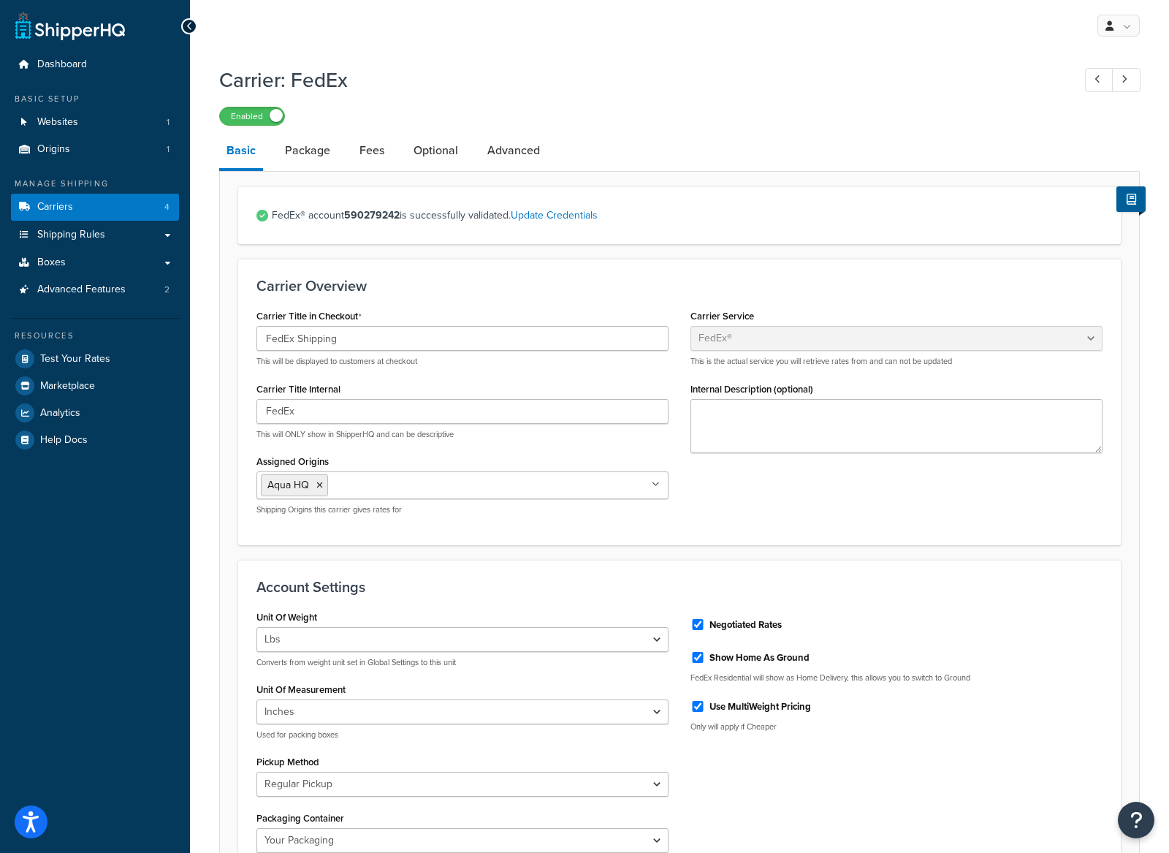
scroll to position [26, 0]
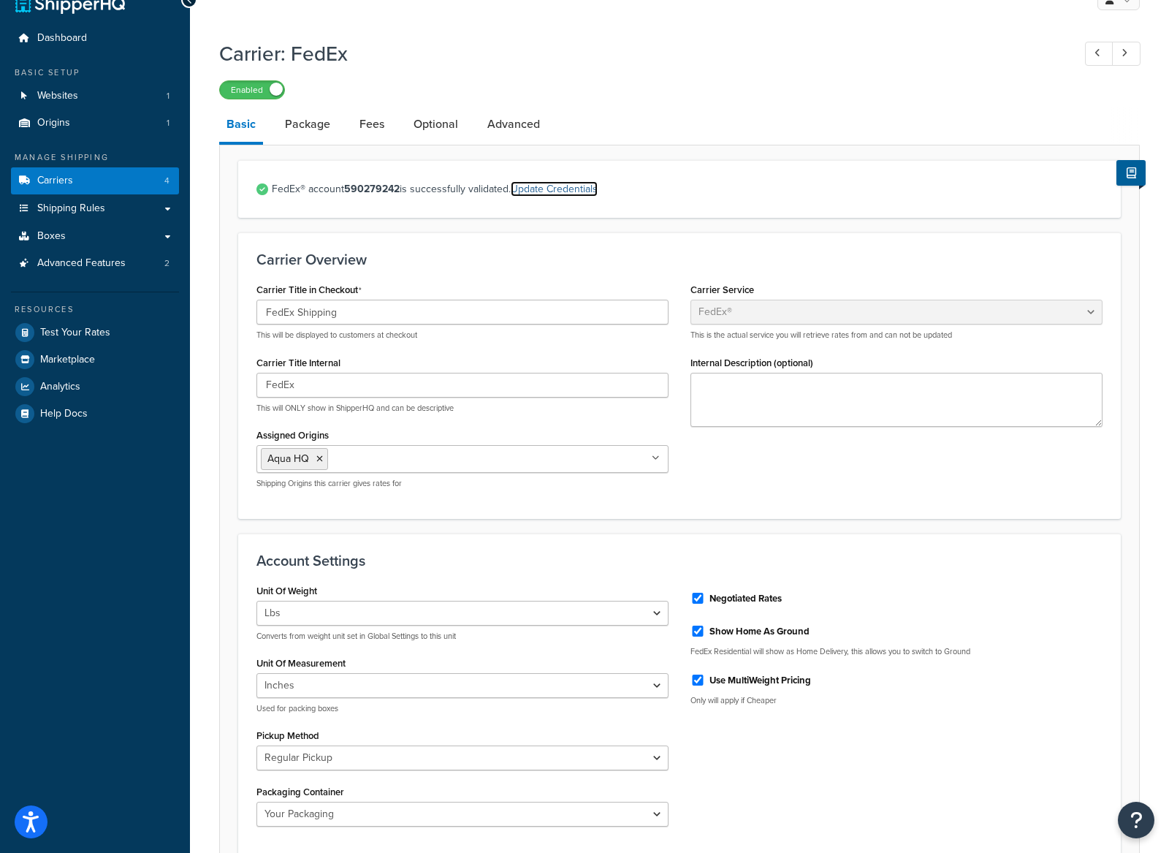
drag, startPoint x: 562, startPoint y: 188, endPoint x: 666, endPoint y: 427, distance: 261.2
click at [561, 188] on link "Update Credentials" at bounding box center [554, 188] width 87 height 15
select select "US"
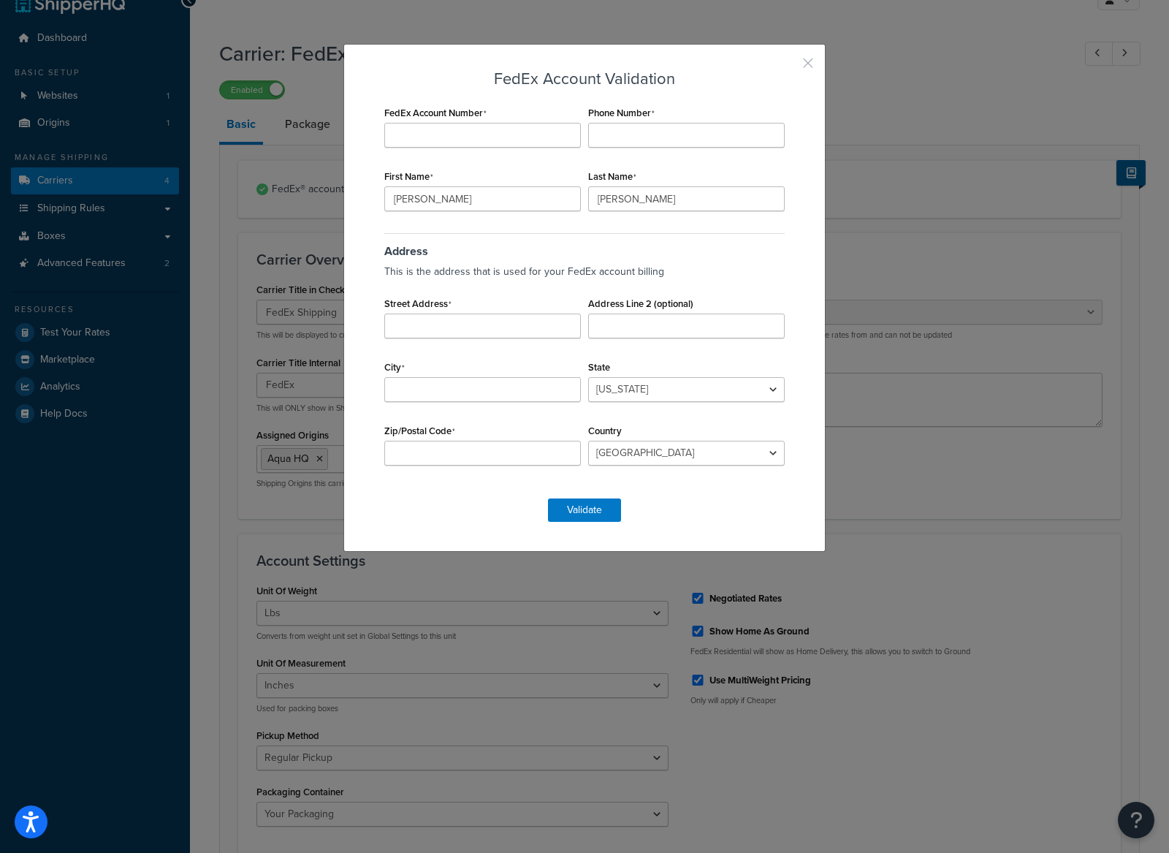
click at [788, 66] on button "button" at bounding box center [787, 68] width 4 height 4
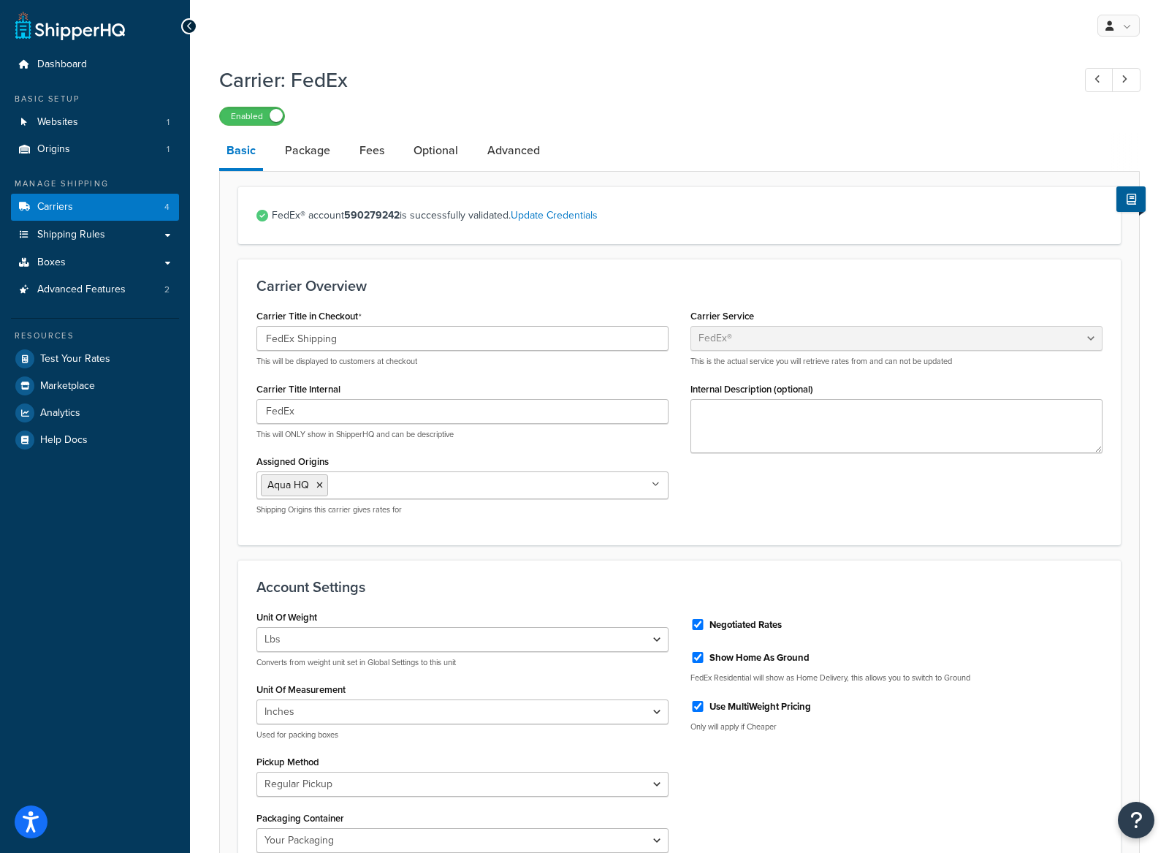
click at [378, 213] on strong "590279242" at bounding box center [372, 215] width 56 height 15
copy strong "590279242"
click at [582, 218] on link "Update Credentials" at bounding box center [554, 215] width 87 height 15
select select "US"
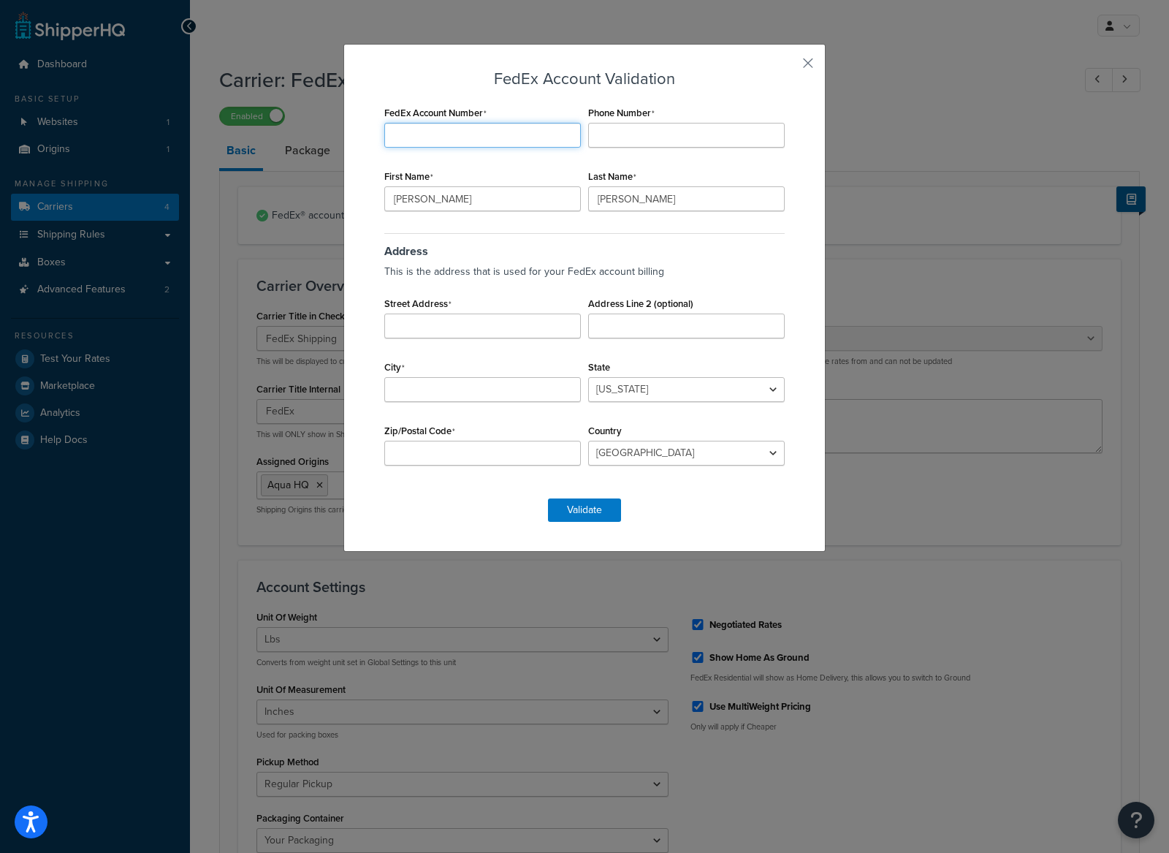
click at [524, 132] on input "FedEx Account Number" at bounding box center [482, 135] width 197 height 25
paste input "590279242"
type input "590279242"
click at [691, 164] on div "FedEx Account Number 590279242 Phone Number First Name Michael Last Name Barnes…" at bounding box center [585, 292] width 408 height 381
click at [799, 67] on div "FedEx Account Validation FedEx Account Number 590279242 Phone Number First Name…" at bounding box center [584, 298] width 482 height 508
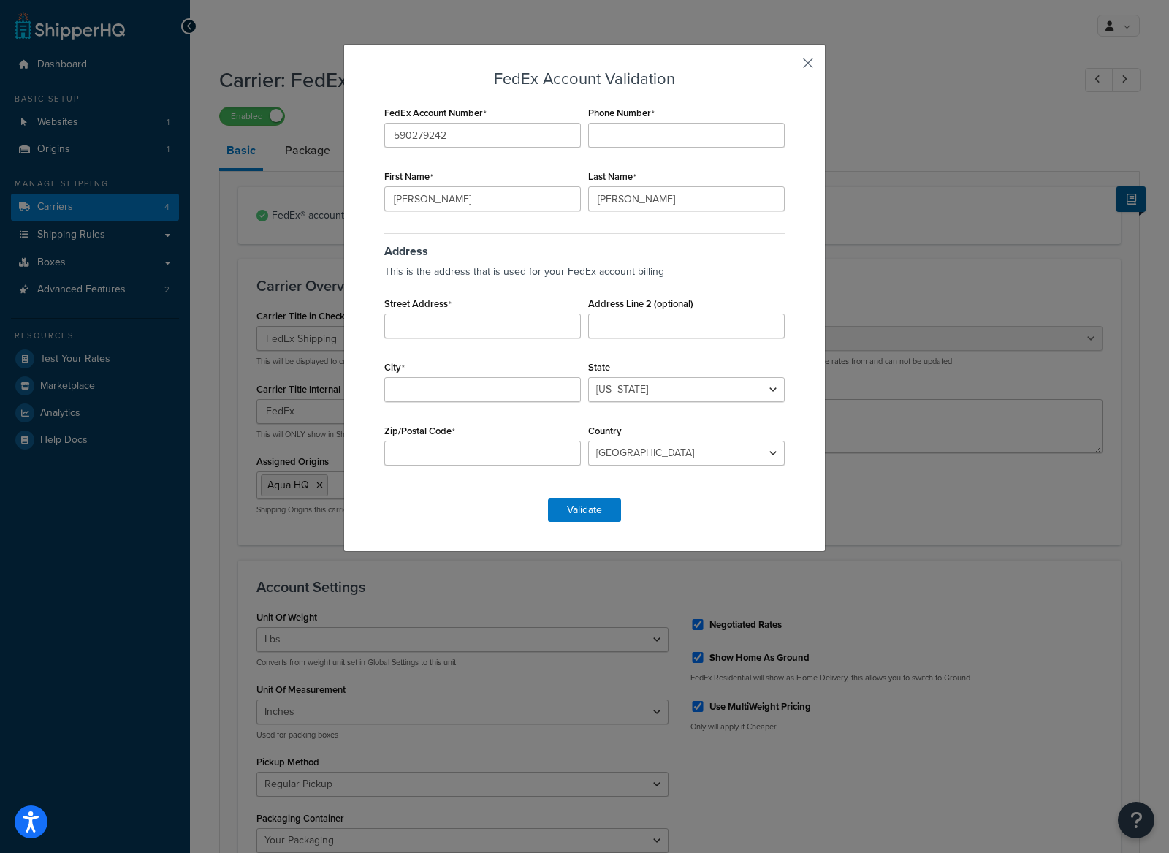
click at [788, 66] on button "button" at bounding box center [787, 68] width 4 height 4
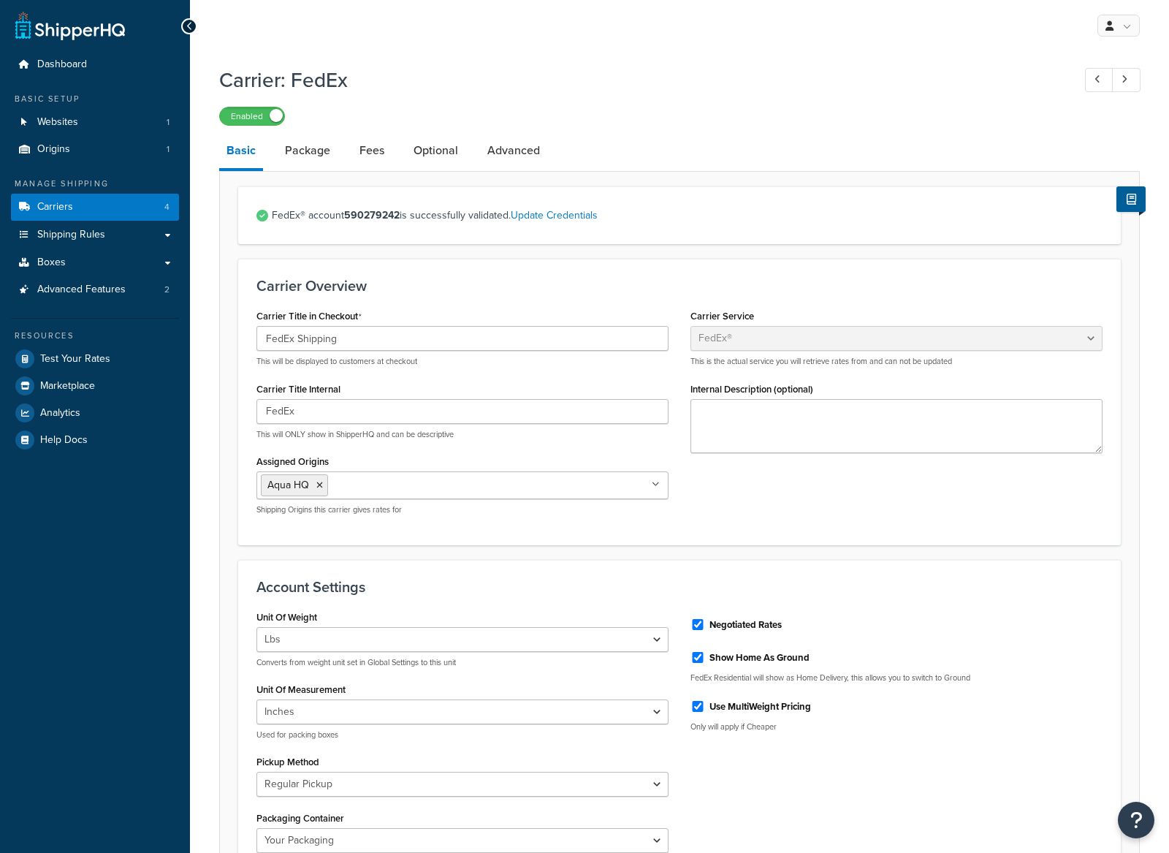
select select "fedEx"
select select "REGULAR_PICKUP"
select select "YOUR_PACKAGING"
click at [558, 219] on link "Update Credentials" at bounding box center [554, 215] width 87 height 15
select select "US"
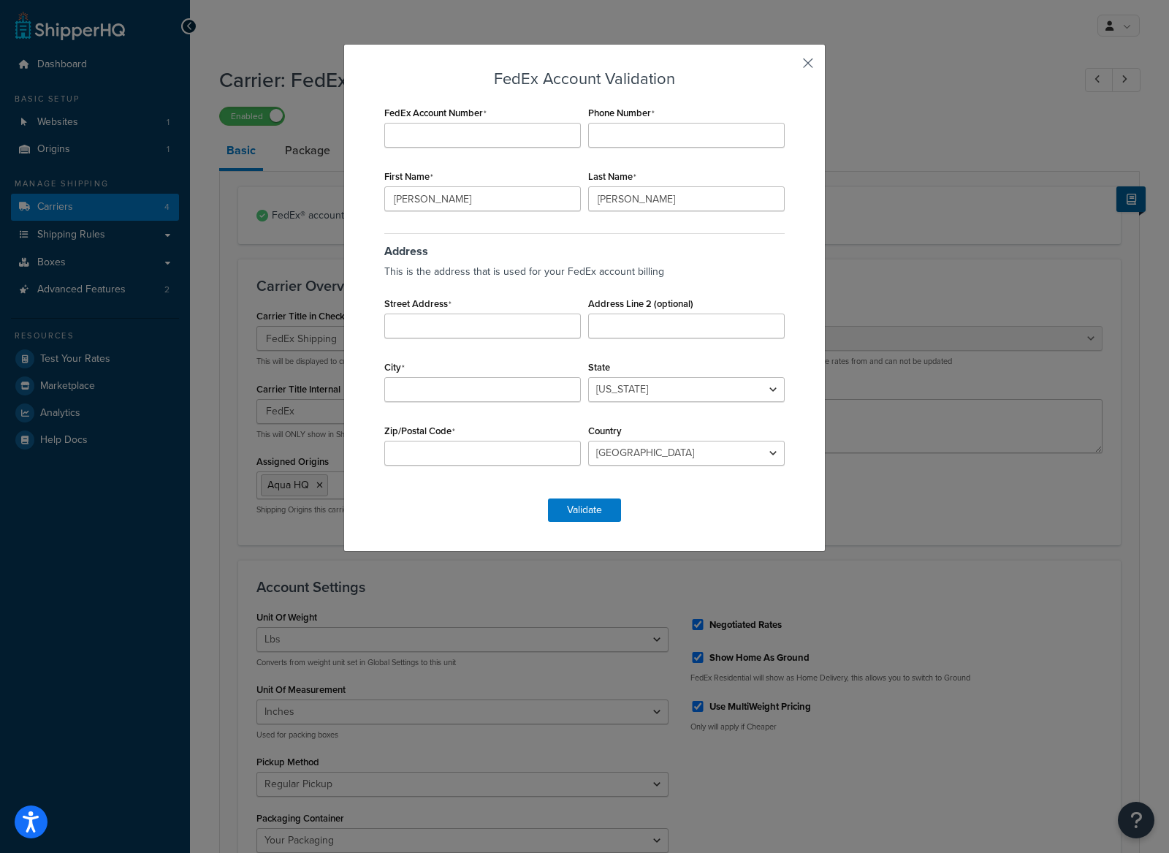
click at [788, 66] on button "button" at bounding box center [787, 68] width 4 height 4
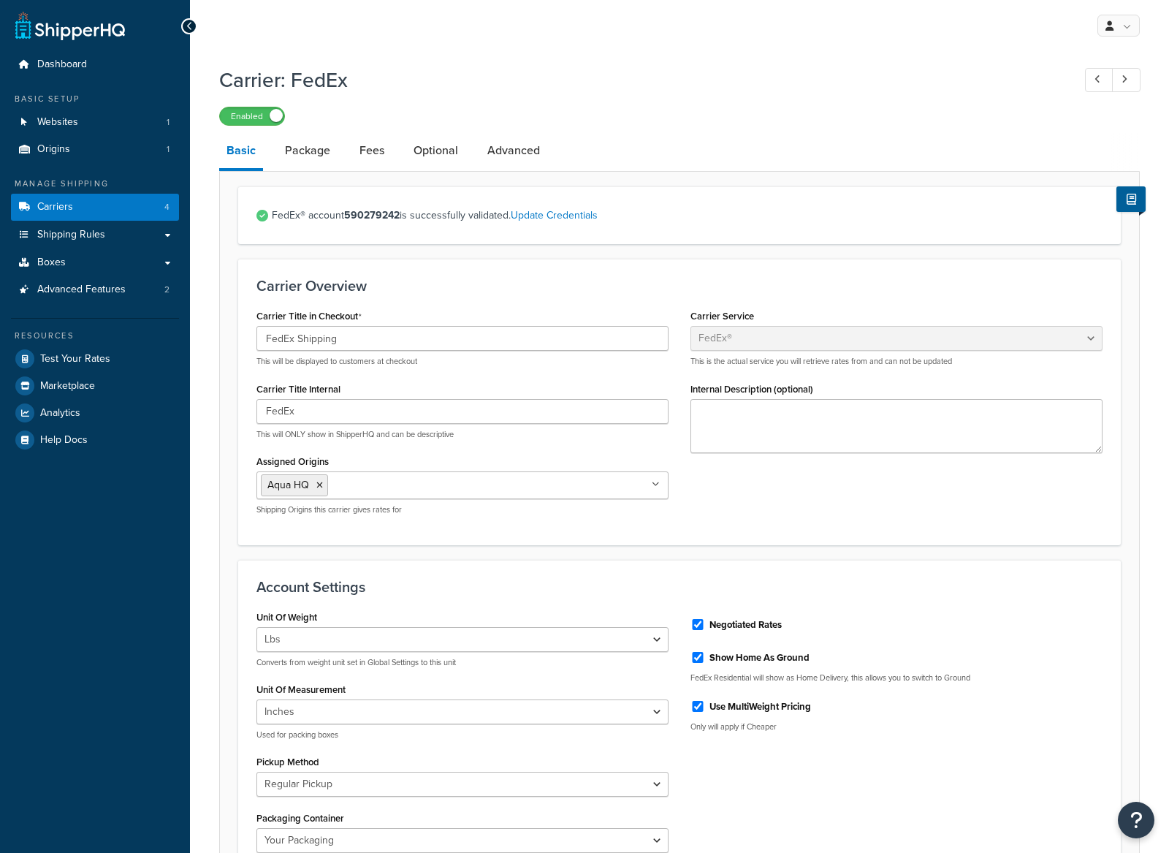
select select "fedEx"
select select "REGULAR_PICKUP"
select select "YOUR_PACKAGING"
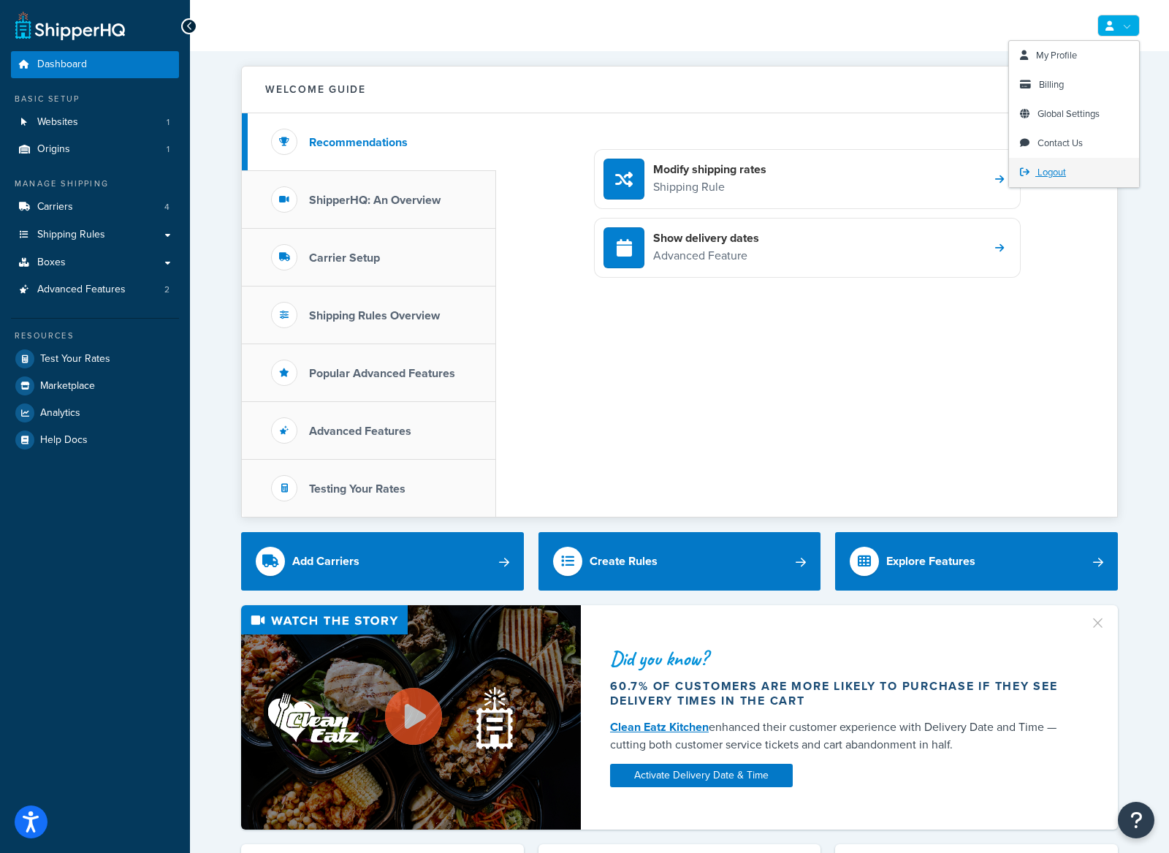
drag, startPoint x: 1122, startPoint y: 25, endPoint x: 1124, endPoint y: 167, distance: 142.5
click at [1121, 25] on link at bounding box center [1118, 26] width 42 height 22
drag, startPoint x: 1065, startPoint y: 168, endPoint x: 1058, endPoint y: 169, distance: 7.3
click at [1065, 168] on span "Logout" at bounding box center [1052, 172] width 28 height 14
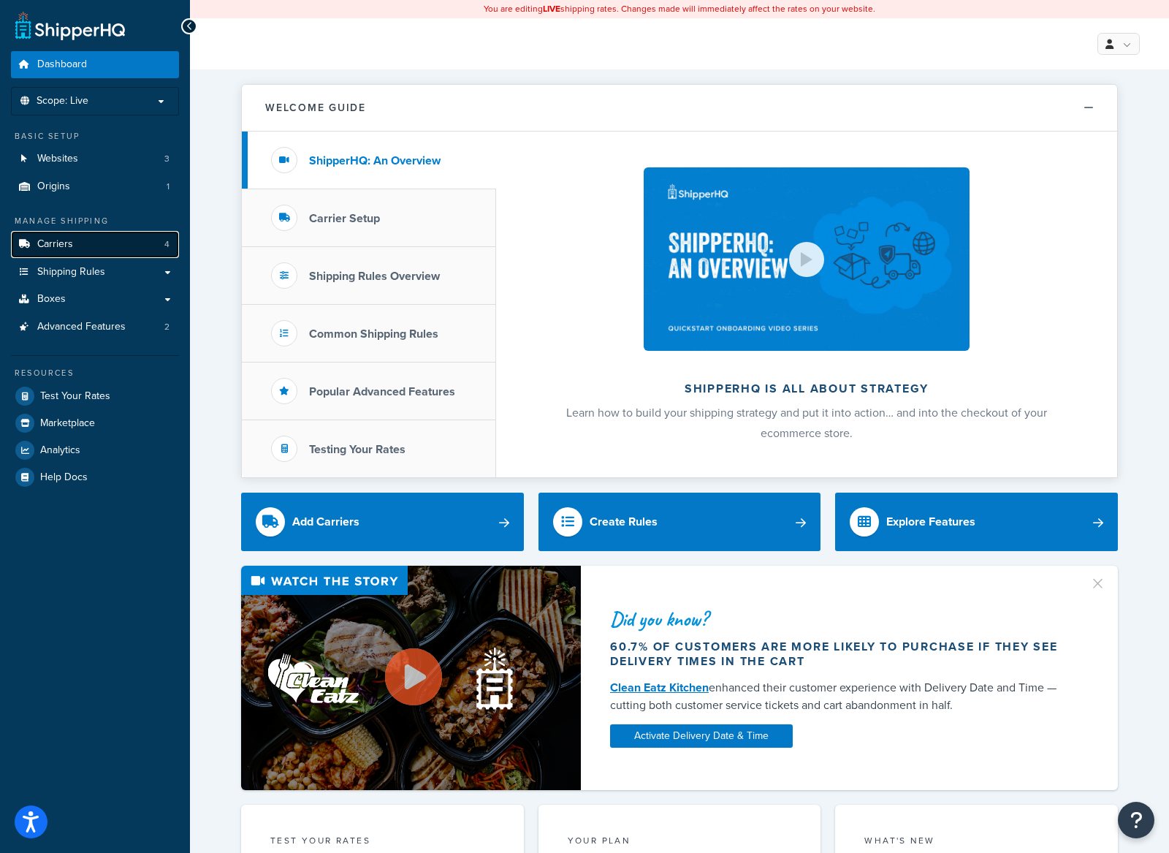
click at [113, 244] on link "Carriers 4" at bounding box center [95, 244] width 168 height 27
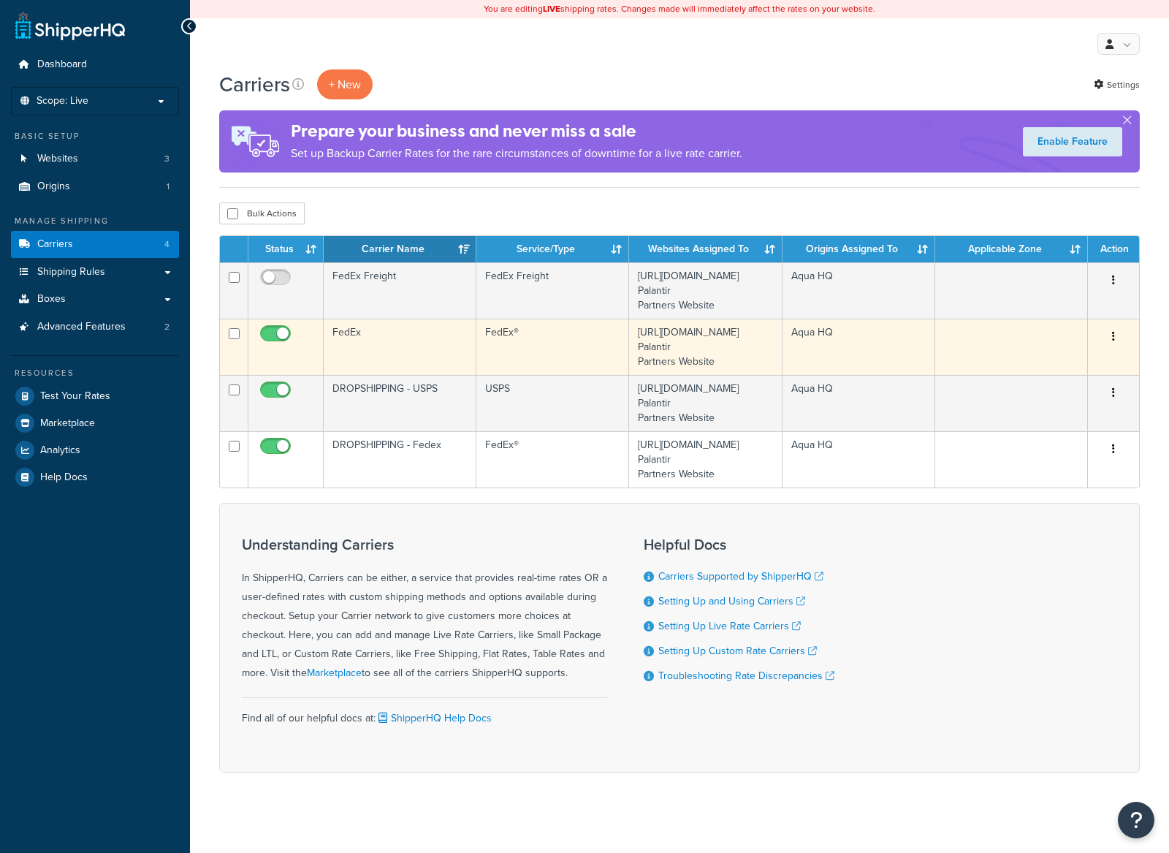
click at [387, 349] on td "FedEx" at bounding box center [400, 347] width 153 height 56
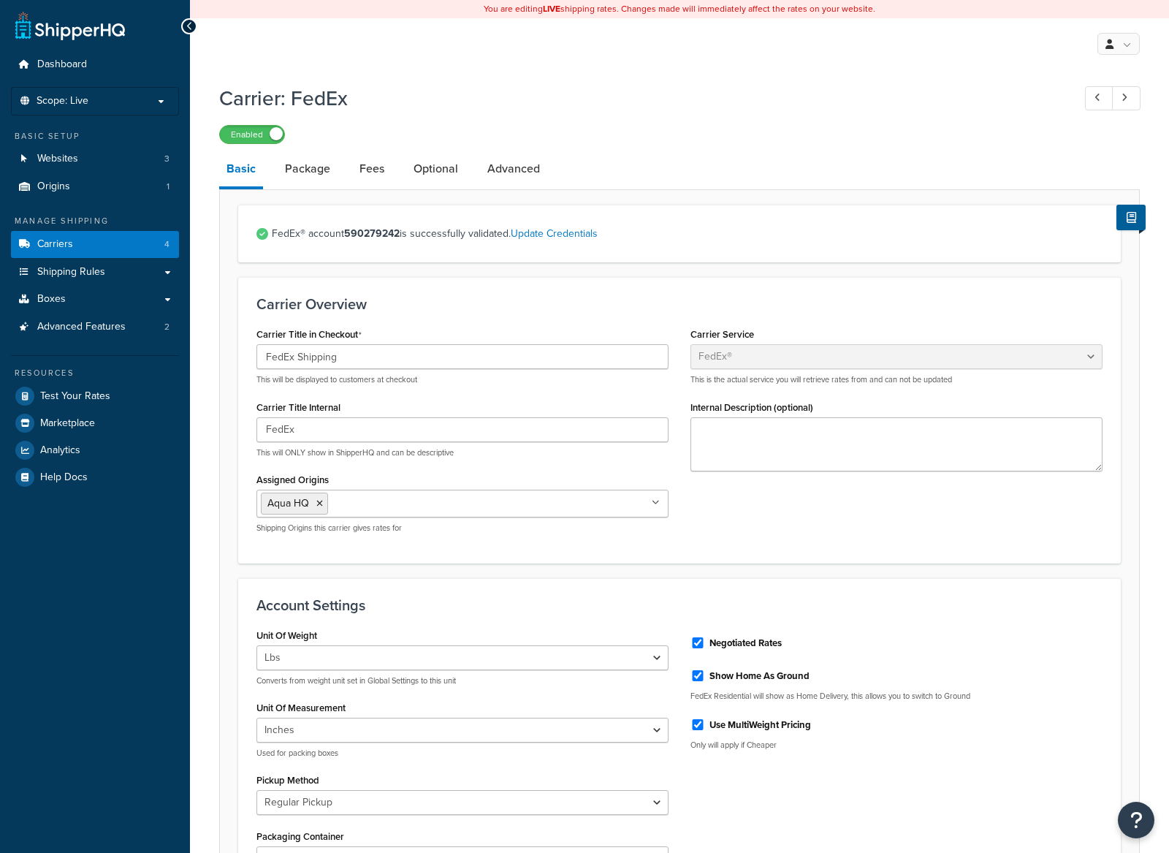
select select "fedEx"
select select "REGULAR_PICKUP"
select select "YOUR_PACKAGING"
click at [579, 235] on link "Update Credentials" at bounding box center [554, 233] width 87 height 15
select select "US"
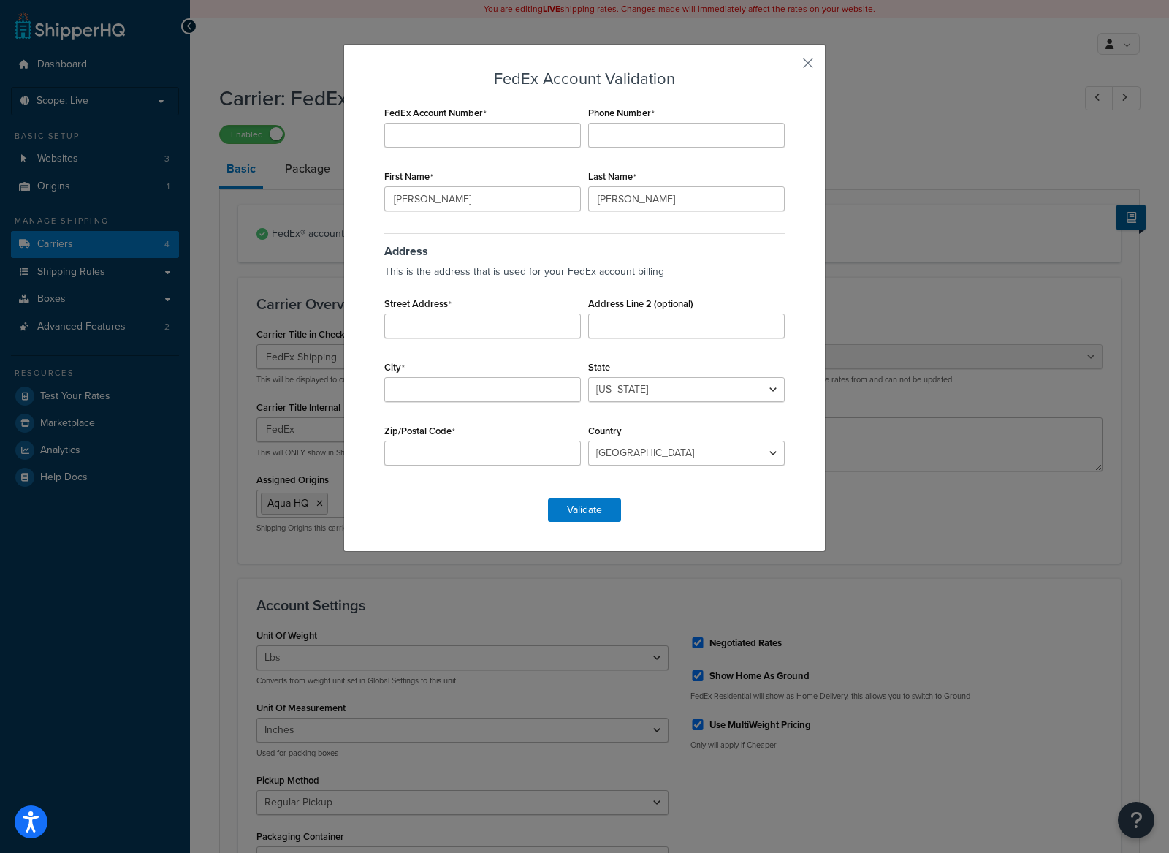
click at [800, 63] on div "FedEx Account Validation FedEx Account Number Phone Number First Name Michael L…" at bounding box center [584, 298] width 482 height 508
drag, startPoint x: 808, startPoint y: 61, endPoint x: 815, endPoint y: 60, distance: 7.5
click at [788, 66] on button "button" at bounding box center [787, 68] width 4 height 4
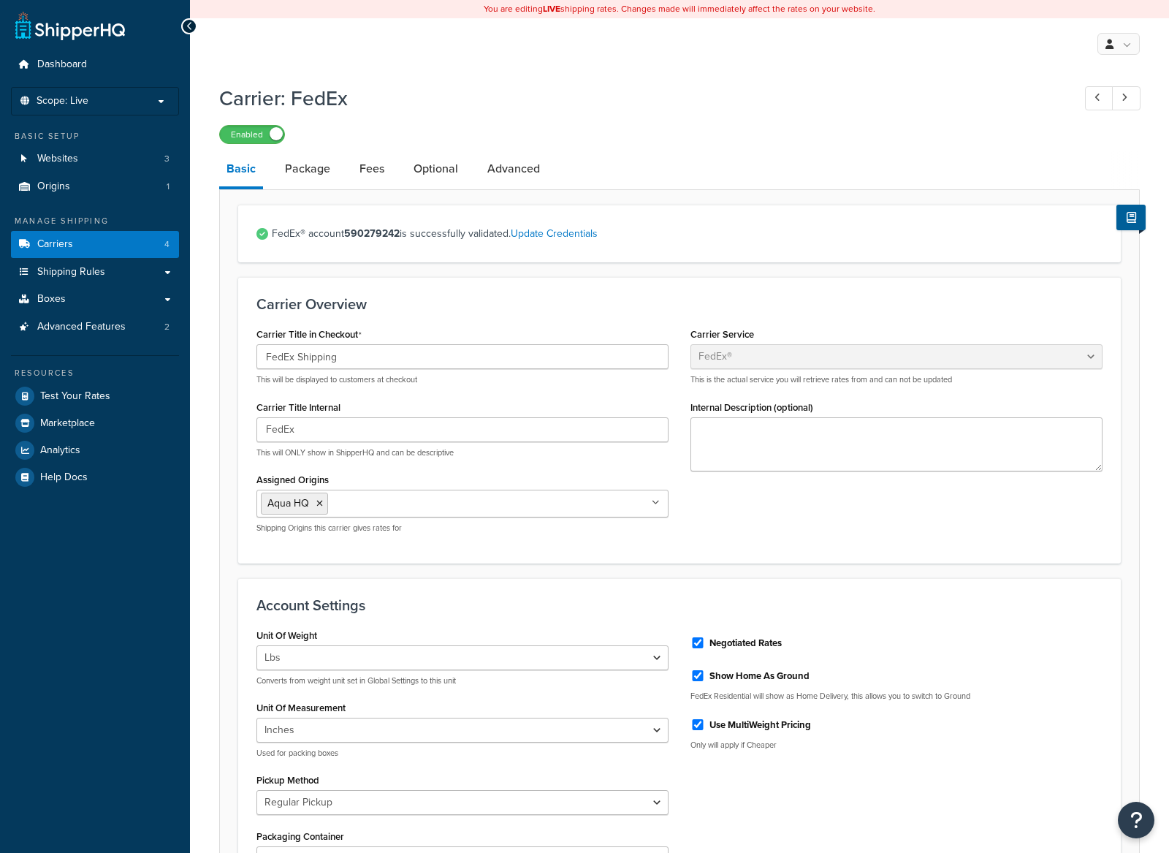
select select "fedEx"
select select "REGULAR_PICKUP"
select select "YOUR_PACKAGING"
click at [1108, 41] on icon at bounding box center [1110, 43] width 8 height 9
click at [1078, 192] on link "Logout" at bounding box center [1074, 190] width 130 height 29
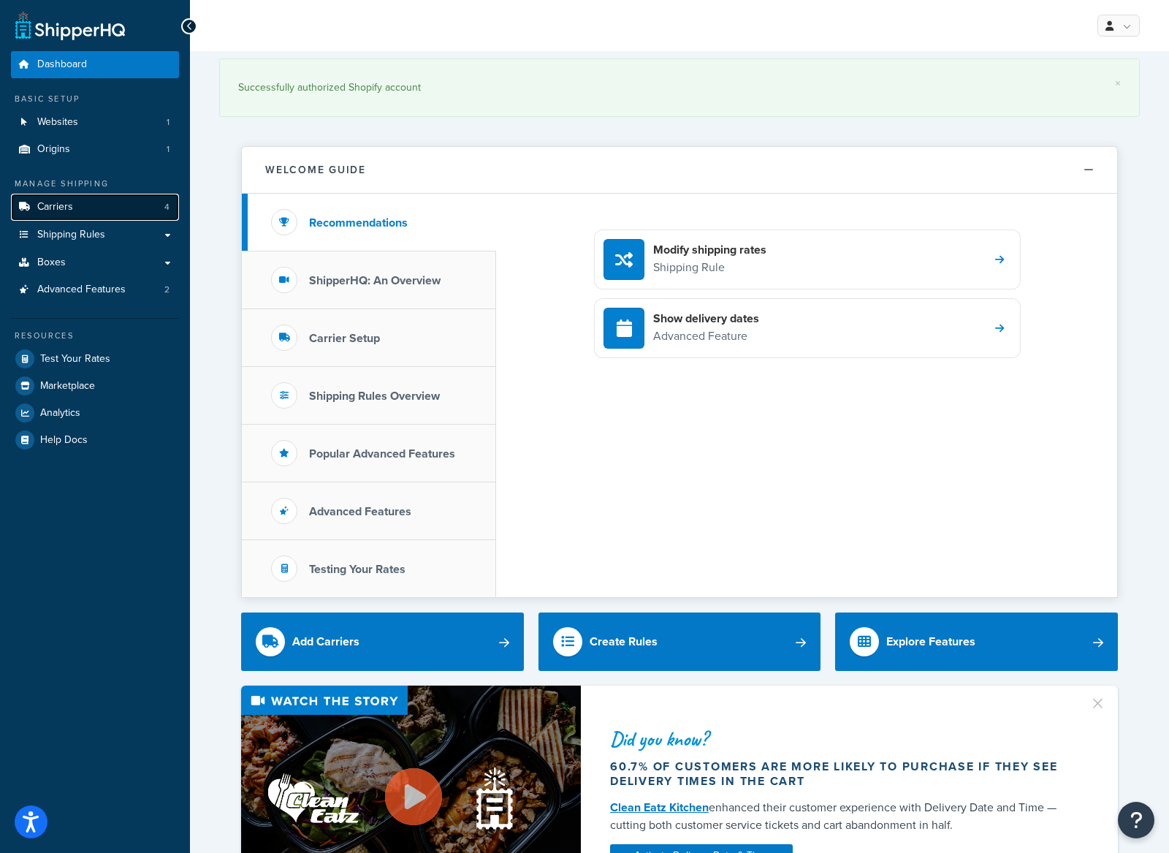
click at [120, 204] on link "Carriers 4" at bounding box center [95, 207] width 168 height 27
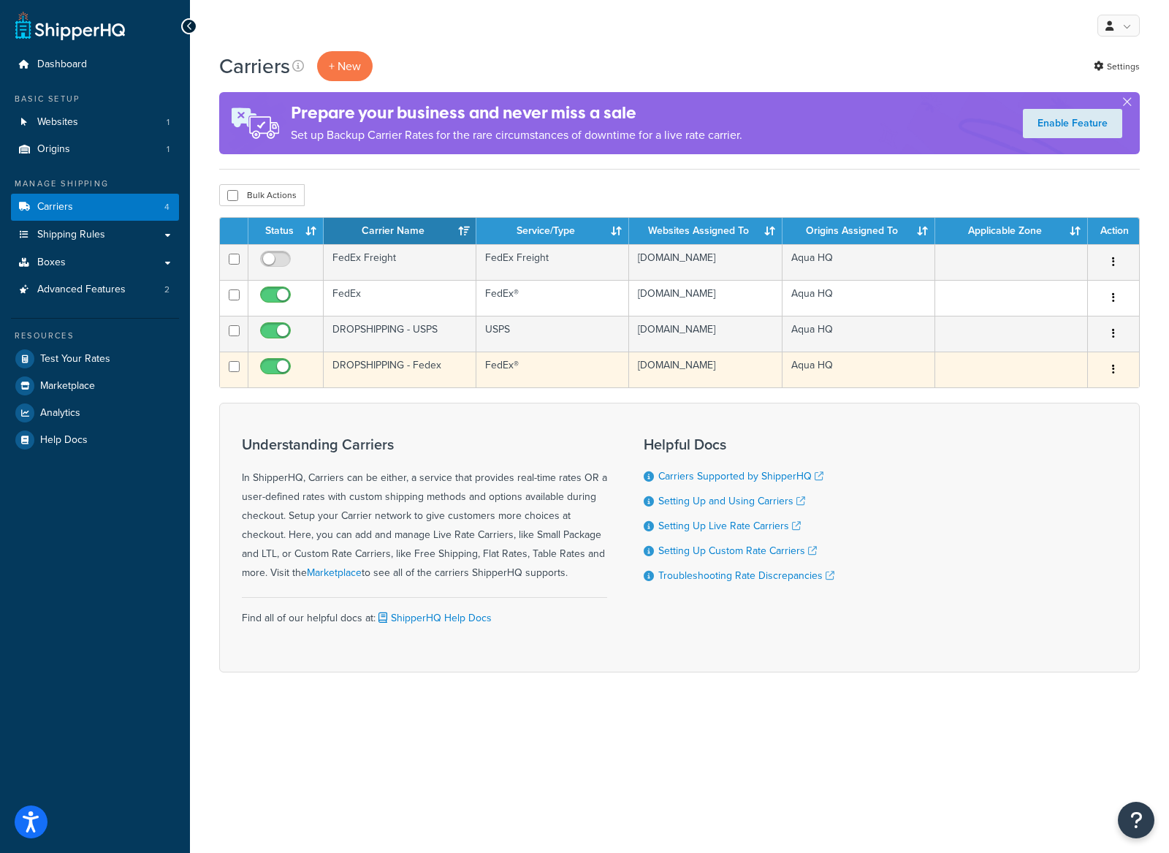
click at [438, 387] on td "DROPSHIPPING - Fedex" at bounding box center [400, 369] width 153 height 36
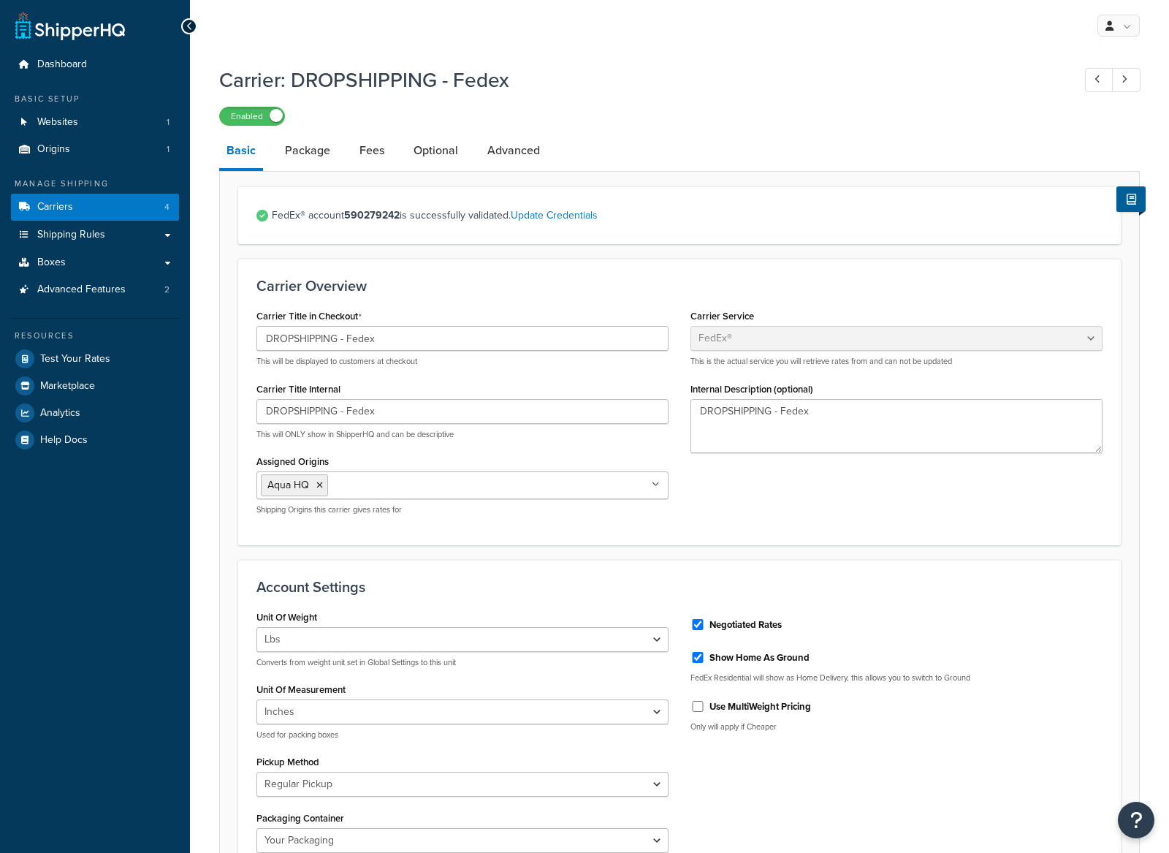
select select "fedEx"
select select "REGULAR_PICKUP"
select select "YOUR_PACKAGING"
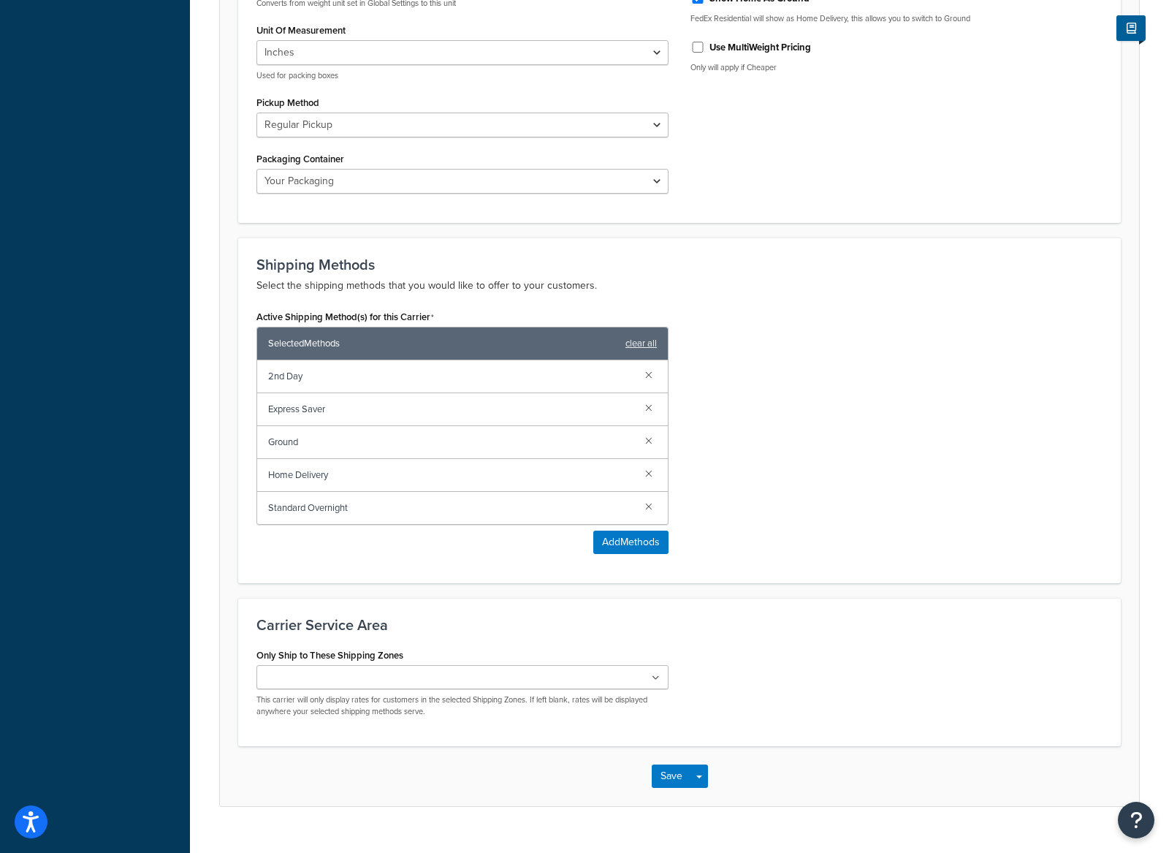
scroll to position [691, 0]
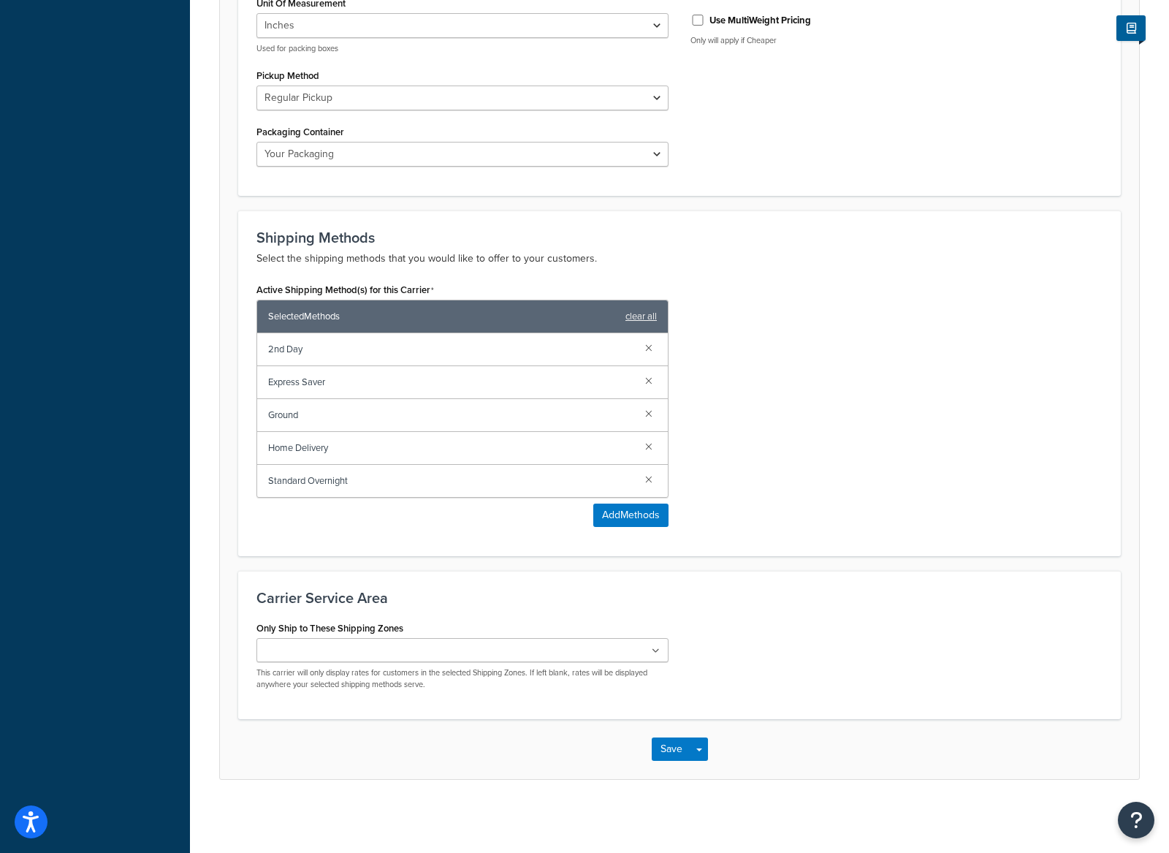
click at [531, 655] on ul at bounding box center [462, 650] width 412 height 24
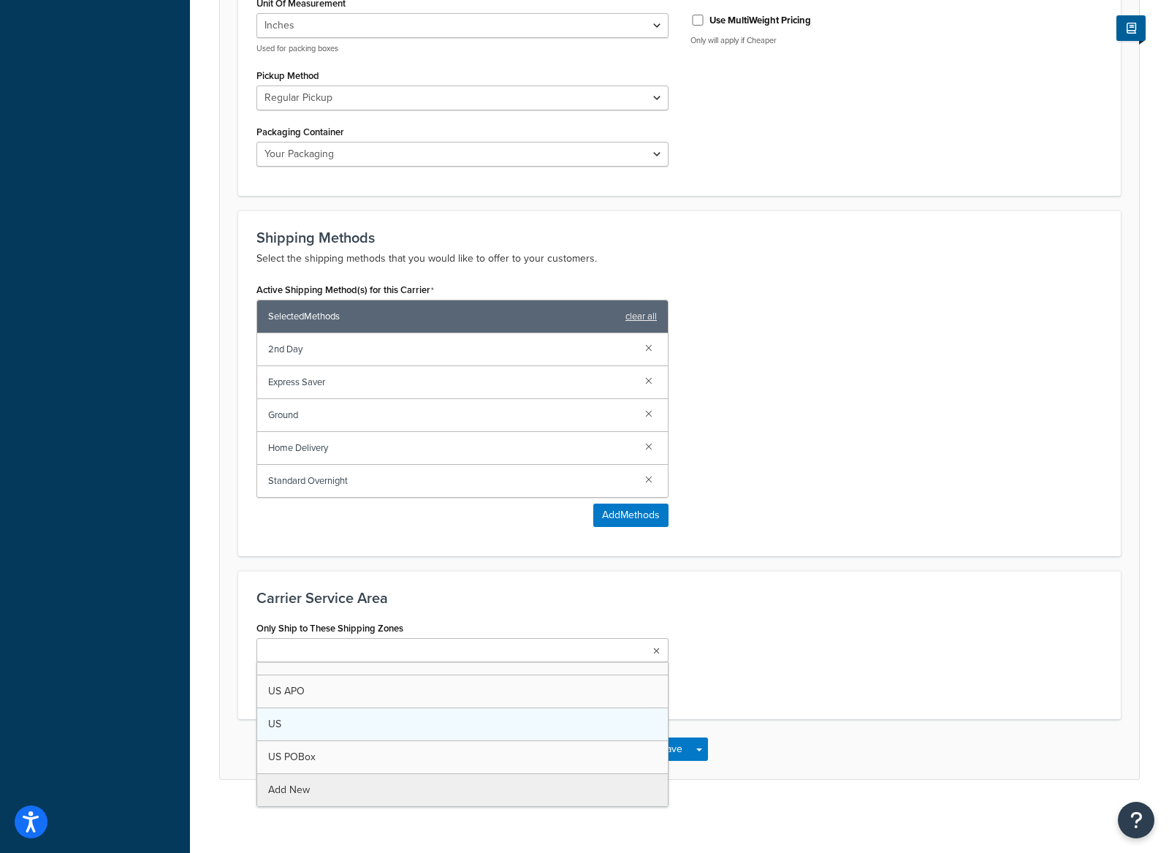
scroll to position [0, 0]
click at [852, 566] on form "FedEx® account 590279242 is successfully validated. Update Credentials Carrier …" at bounding box center [679, 139] width 919 height 1279
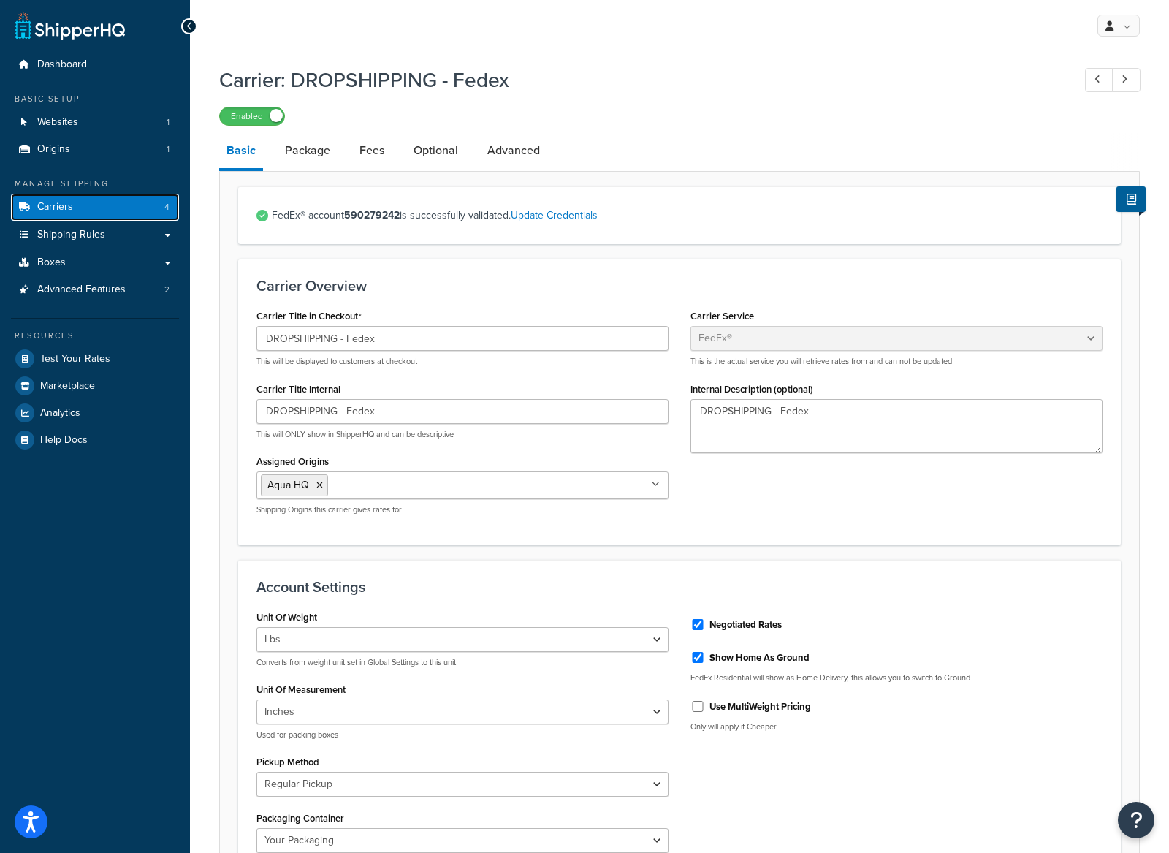
click at [88, 204] on link "Carriers 4" at bounding box center [95, 207] width 168 height 27
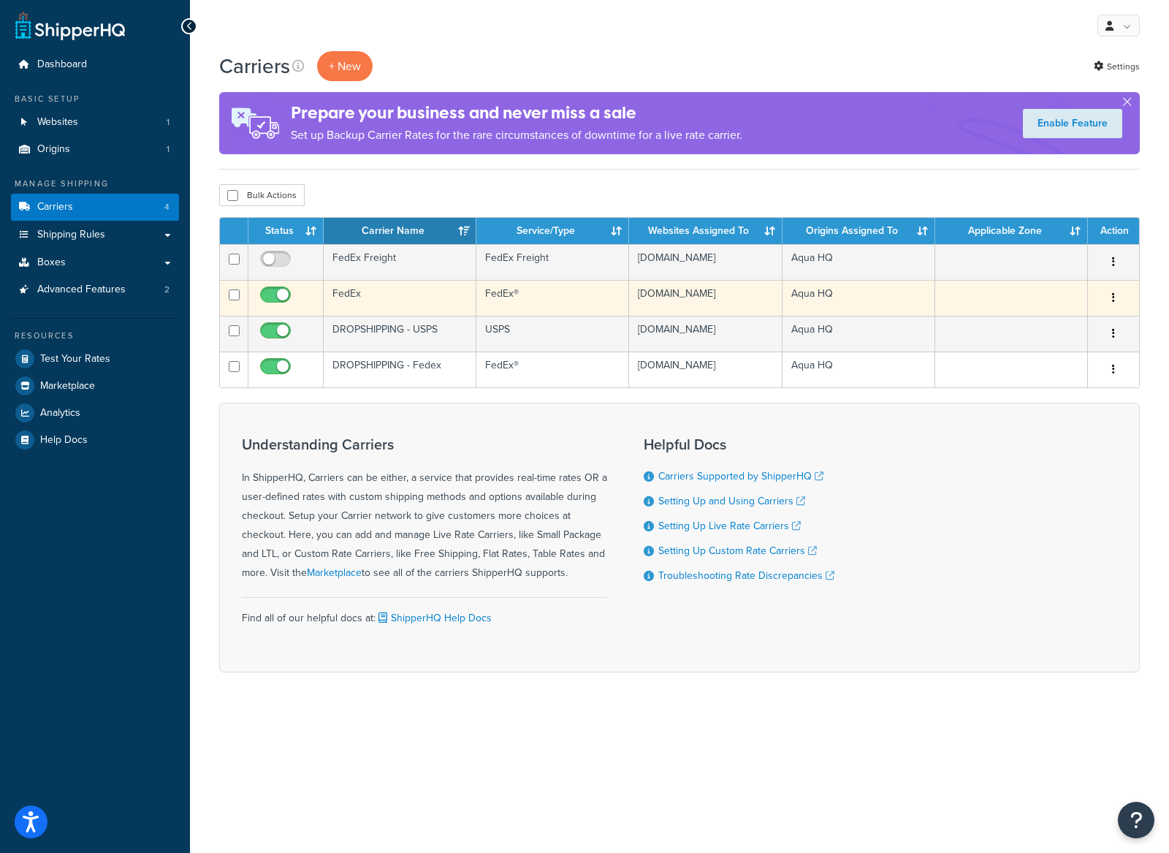
click at [443, 301] on td "FedEx" at bounding box center [400, 298] width 153 height 36
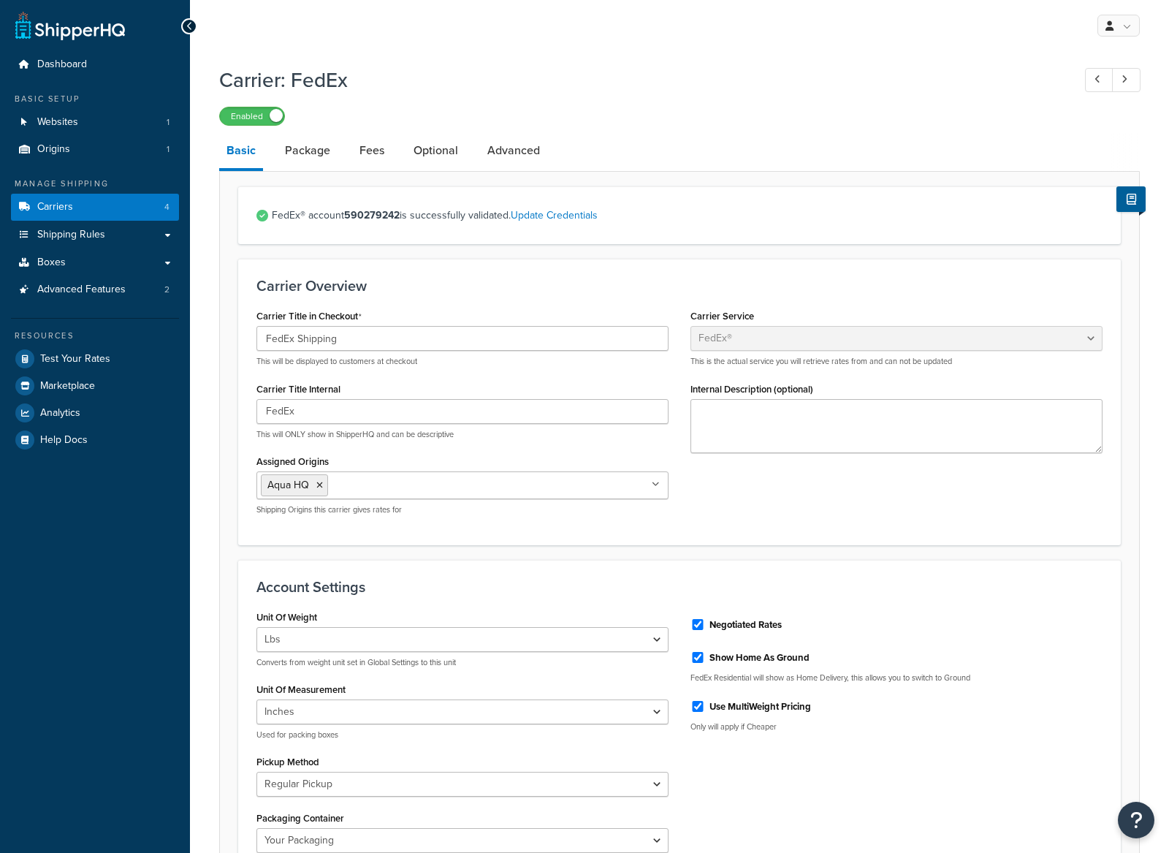
select select "fedEx"
select select "REGULAR_PICKUP"
select select "YOUR_PACKAGING"
drag, startPoint x: 96, startPoint y: 213, endPoint x: 106, endPoint y: 224, distance: 14.5
click at [96, 214] on link "Carriers 4" at bounding box center [95, 207] width 168 height 27
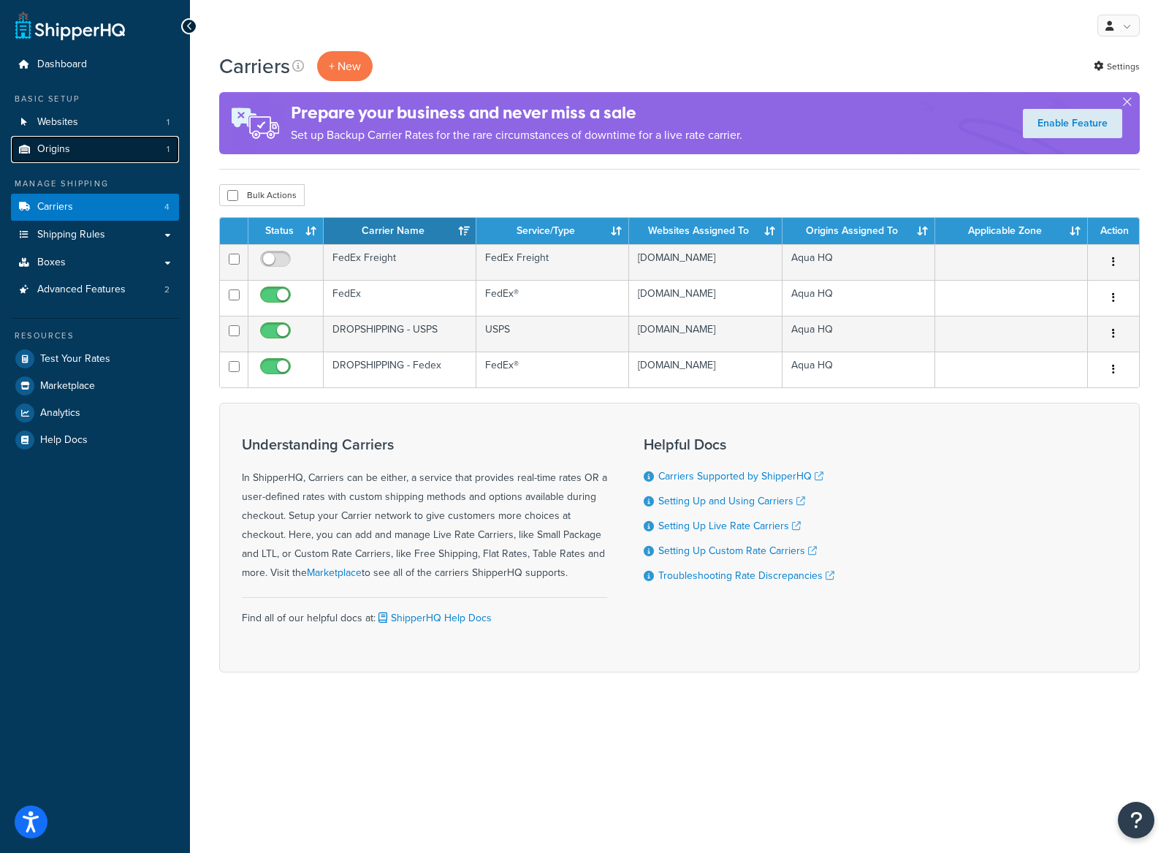
click at [83, 152] on link "Origins 1" at bounding box center [95, 149] width 168 height 27
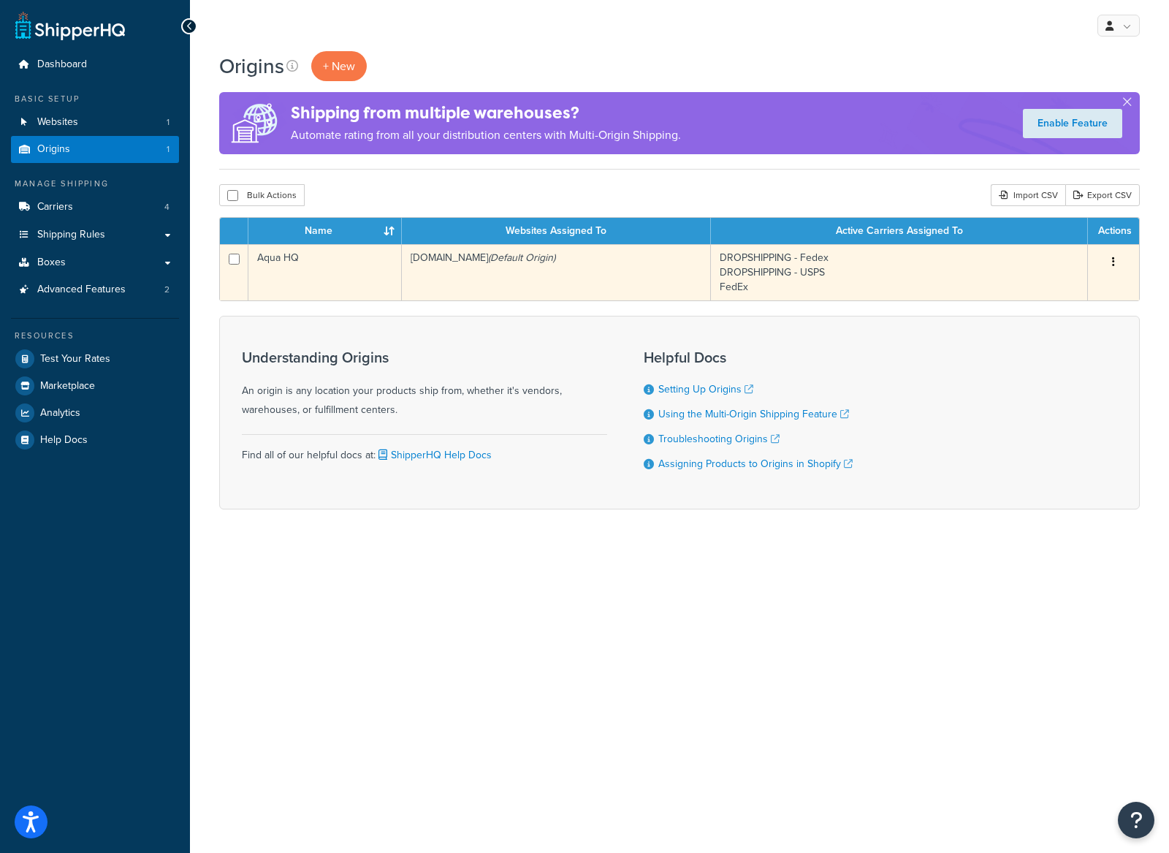
click at [561, 270] on td "[DOMAIN_NAME] (Default Origin)" at bounding box center [556, 272] width 309 height 56
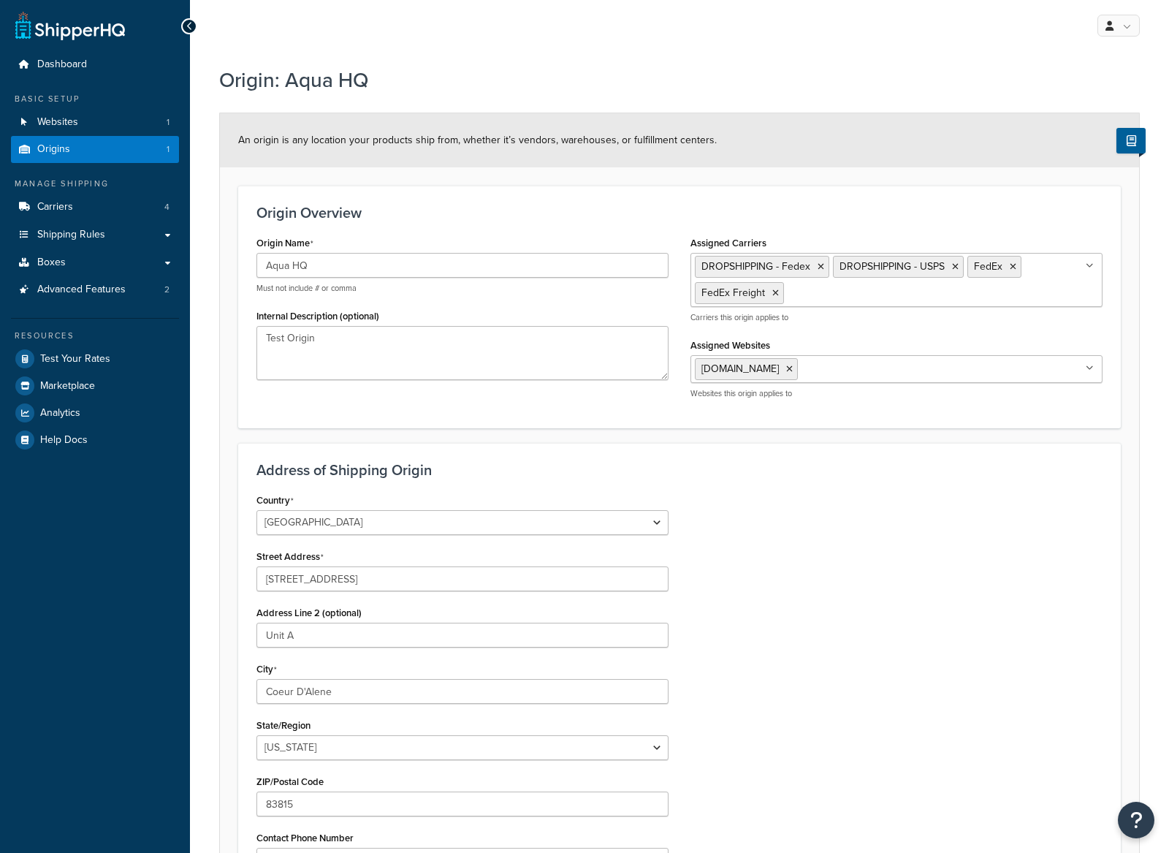
select select "12"
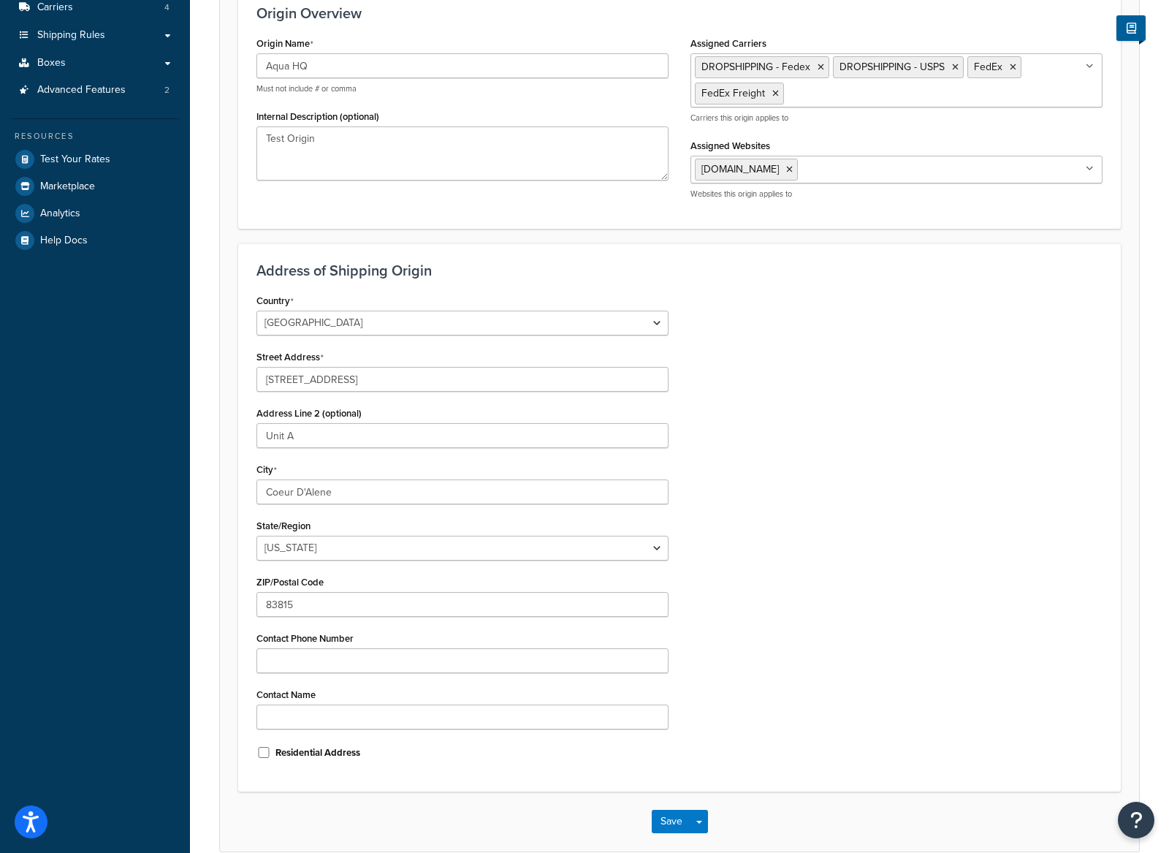
scroll to position [201, 0]
click at [492, 386] on input "[STREET_ADDRESS]" at bounding box center [462, 377] width 412 height 25
type input "[STREET_ADDRESS][PERSON_NAME]"
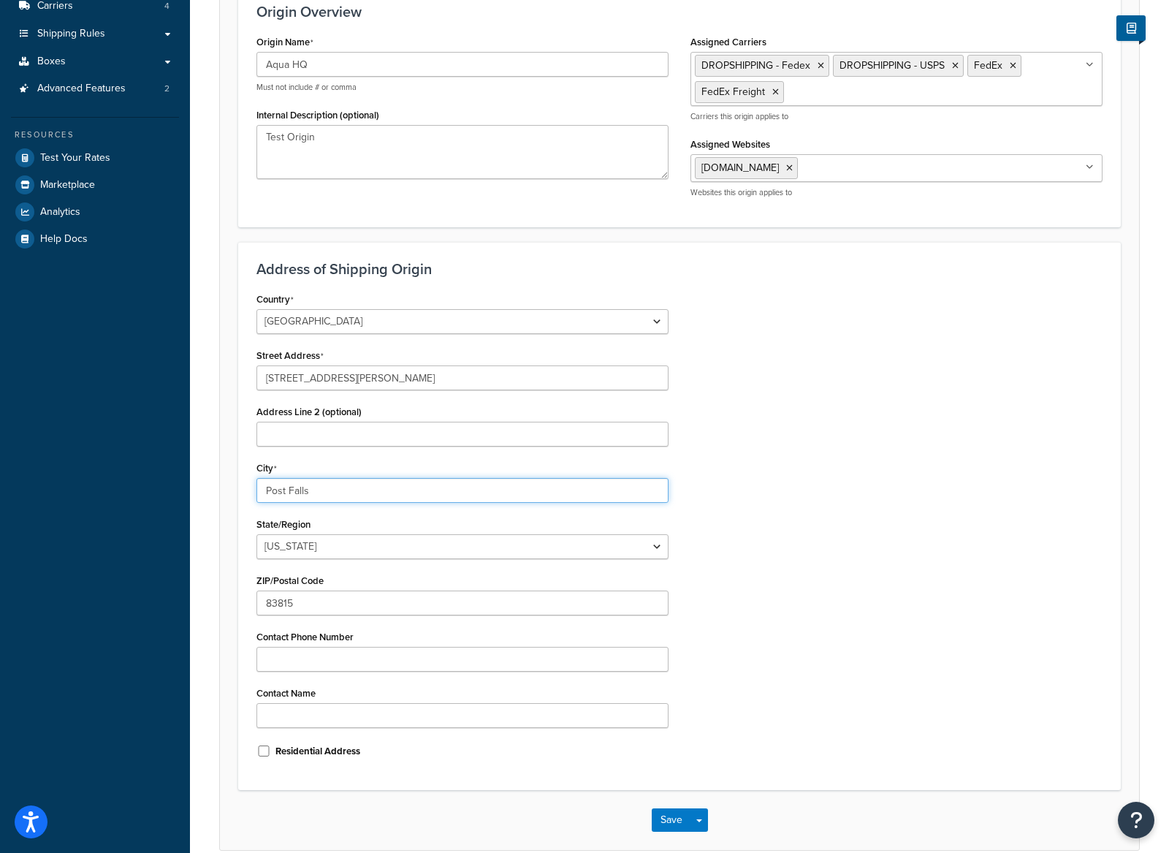
type input "Post Falls"
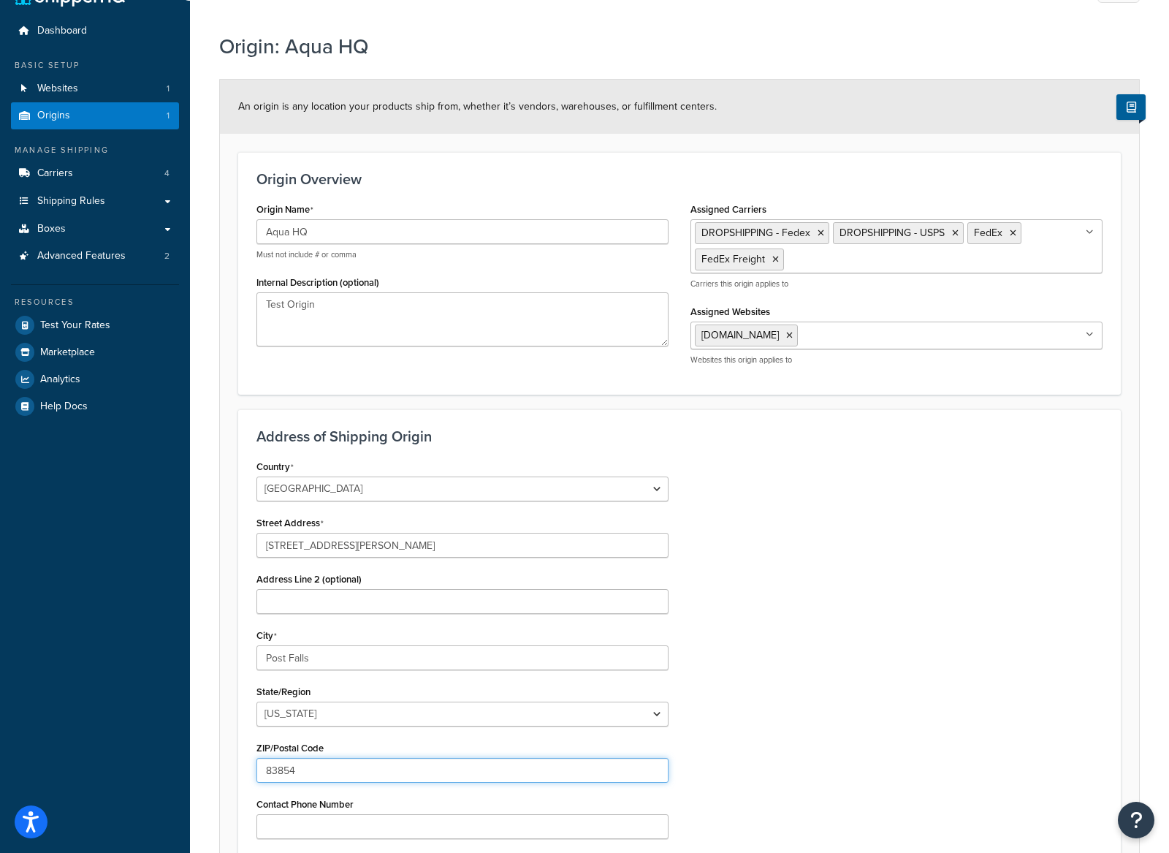
scroll to position [0, 0]
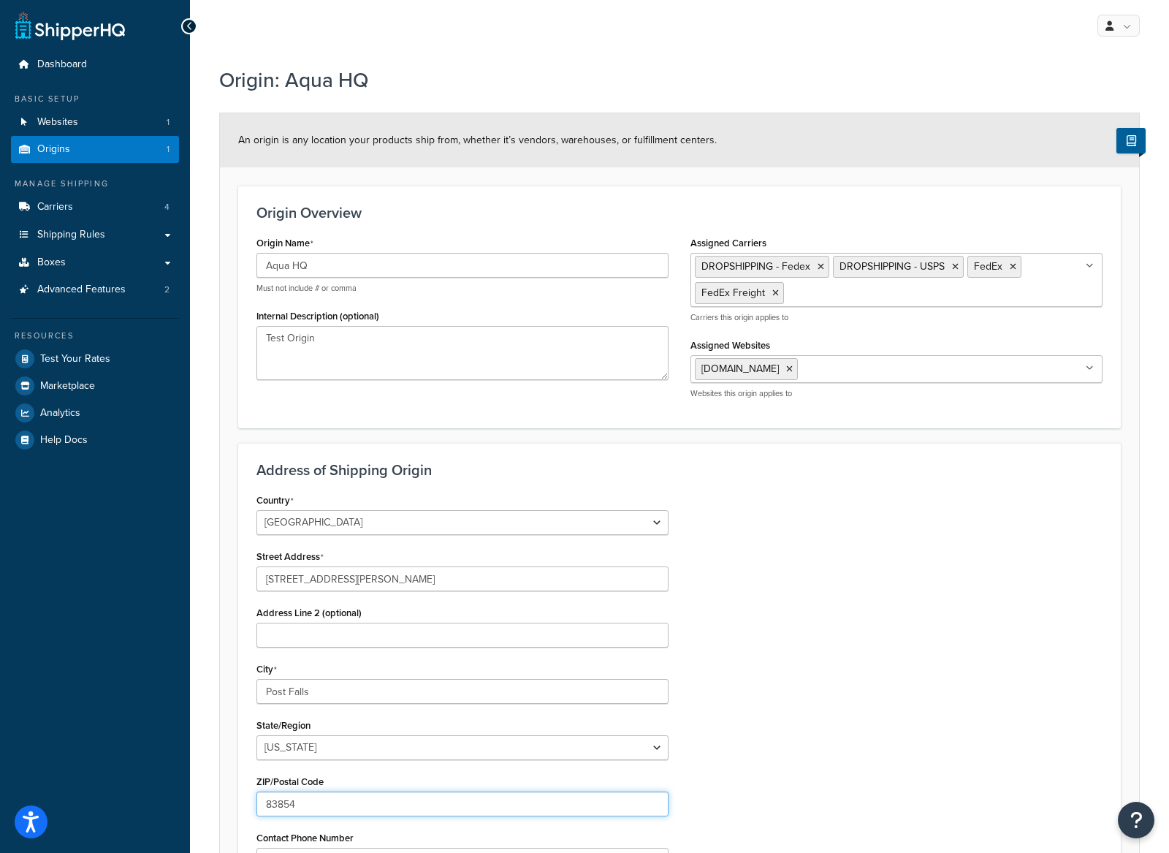
type input "83854"
click at [385, 265] on input "Aqua HQ" at bounding box center [462, 265] width 412 height 25
type input "[PERSON_NAME] HQ"
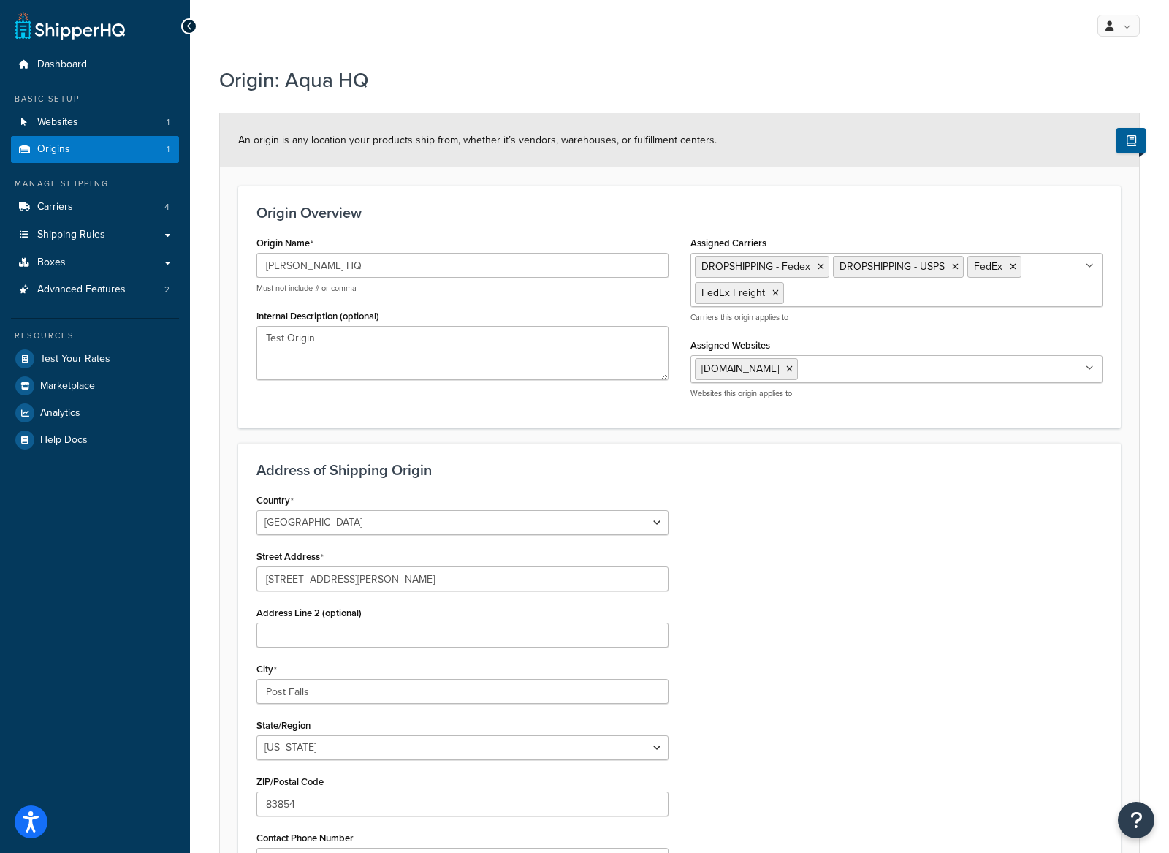
click at [652, 438] on form "An origin is any location your products ship from, whether it’s vendors, wareho…" at bounding box center [679, 581] width 919 height 937
click at [492, 361] on textarea "Test Origin" at bounding box center [462, 353] width 412 height 54
type textarea "T"
click at [488, 419] on div "Origin Overview Origin Name [PERSON_NAME] HQ Must not include # or comma Intern…" at bounding box center [679, 307] width 883 height 243
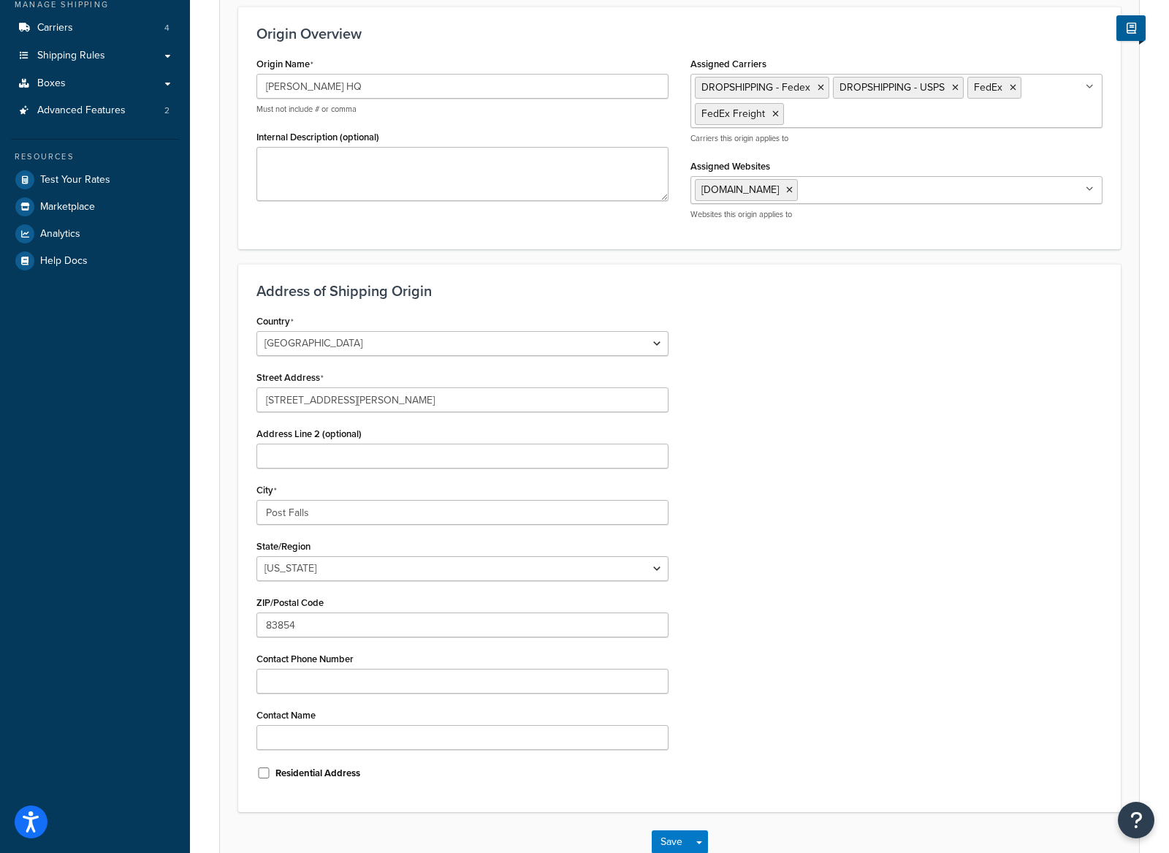
scroll to position [274, 0]
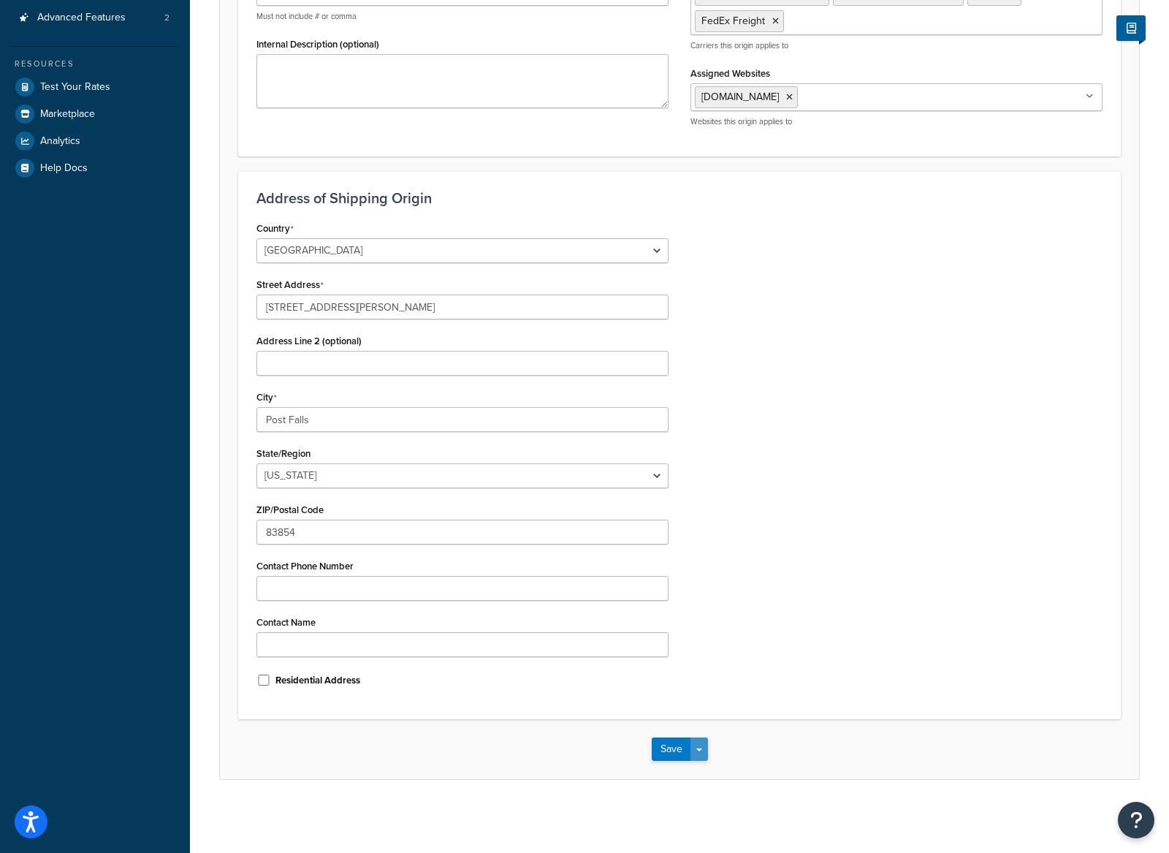
click at [694, 749] on button "Save Dropdown" at bounding box center [699, 748] width 18 height 23
click at [677, 740] on button "Save" at bounding box center [671, 748] width 39 height 23
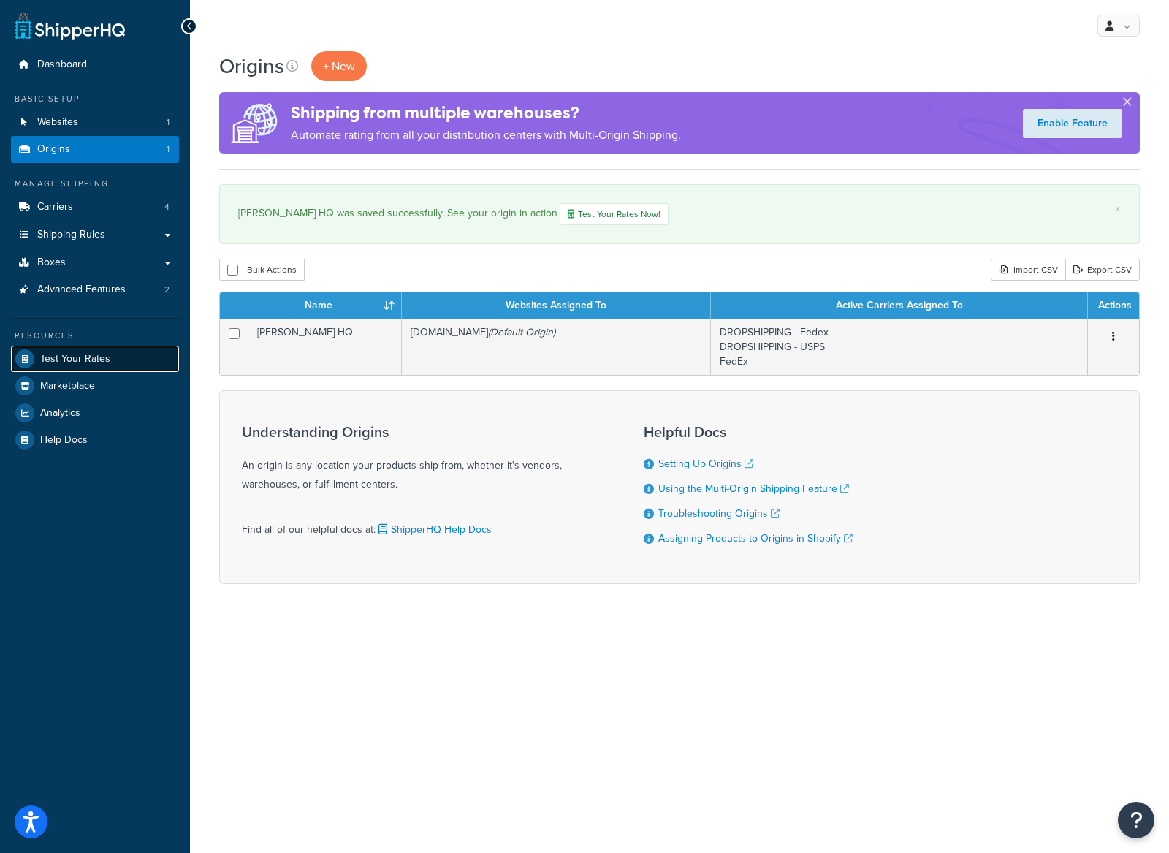
drag, startPoint x: 0, startPoint y: 0, endPoint x: 85, endPoint y: 359, distance: 368.8
click at [80, 357] on span "Test Your Rates" at bounding box center [75, 359] width 70 height 12
click at [87, 359] on span "Test Your Rates" at bounding box center [75, 359] width 70 height 12
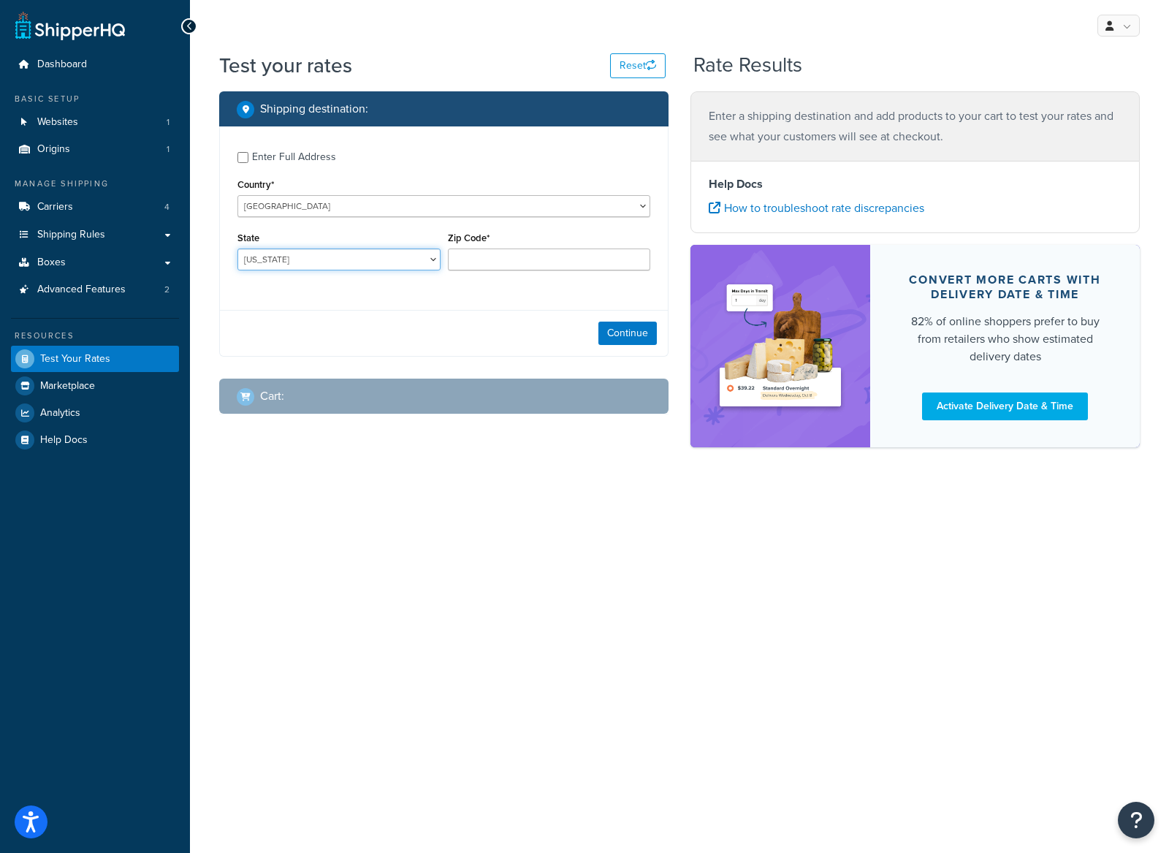
click at [343, 259] on select "Alabama Alaska American Samoa Arizona Arkansas Armed Forces Americas Armed Forc…" at bounding box center [338, 259] width 203 height 22
select select "CA"
click at [237, 248] on select "Alabama Alaska American Samoa Arizona Arkansas Armed Forces Americas Armed Forc…" at bounding box center [338, 259] width 203 height 22
click at [491, 246] on div "Zip Code*" at bounding box center [549, 249] width 203 height 42
click at [498, 254] on input "Zip Code*" at bounding box center [549, 259] width 203 height 22
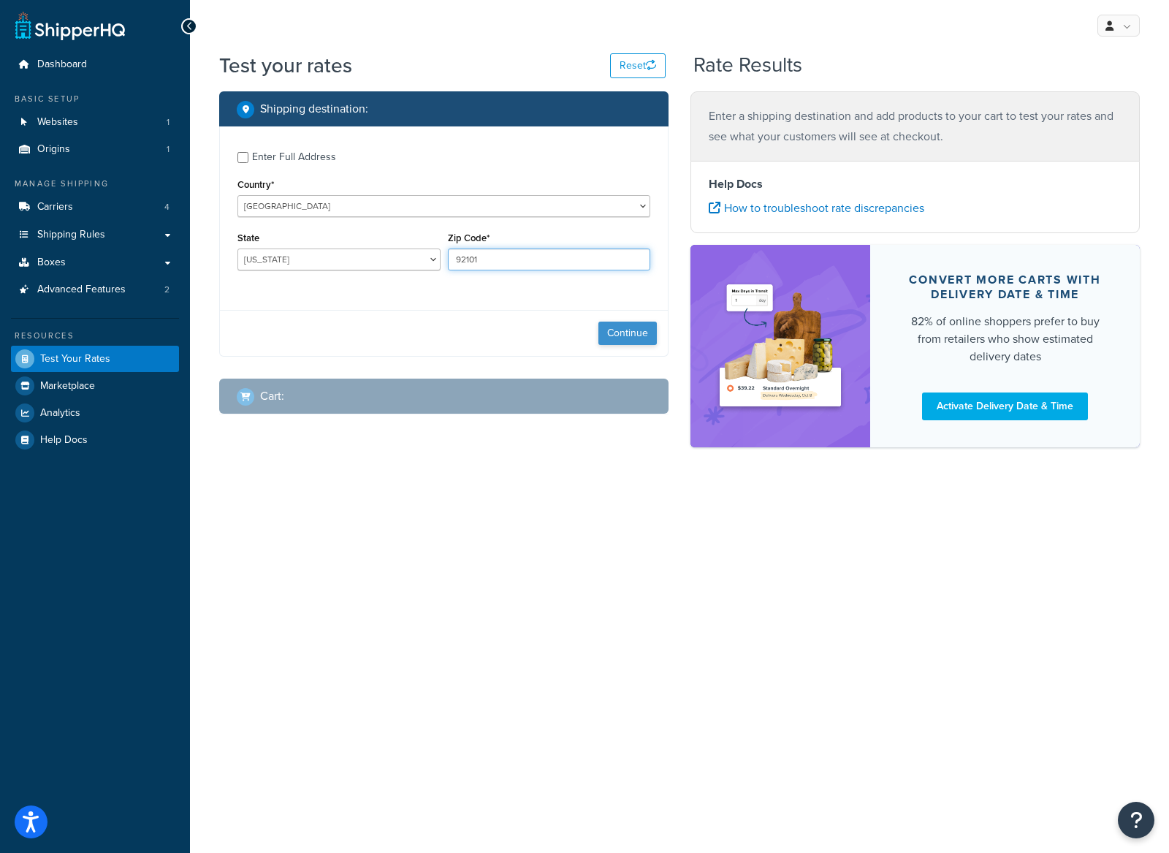
type input "92101"
drag, startPoint x: 607, startPoint y: 324, endPoint x: 598, endPoint y: 324, distance: 8.8
click at [607, 324] on button "Continue" at bounding box center [627, 332] width 58 height 23
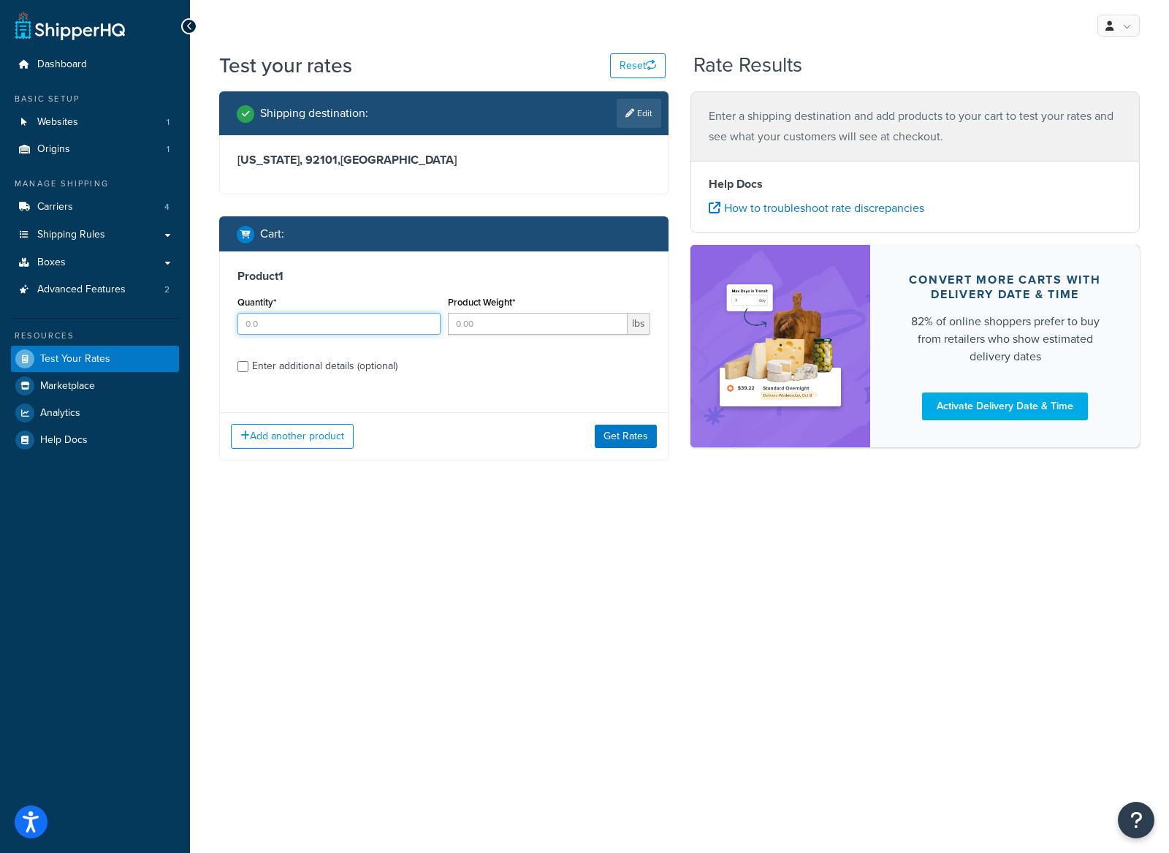
click at [327, 319] on input "Quantity*" at bounding box center [338, 324] width 203 height 22
type input "1"
type input "23"
drag, startPoint x: 251, startPoint y: 365, endPoint x: 258, endPoint y: 367, distance: 7.5
click at [250, 365] on div "Enter additional details (optional)" at bounding box center [443, 364] width 413 height 23
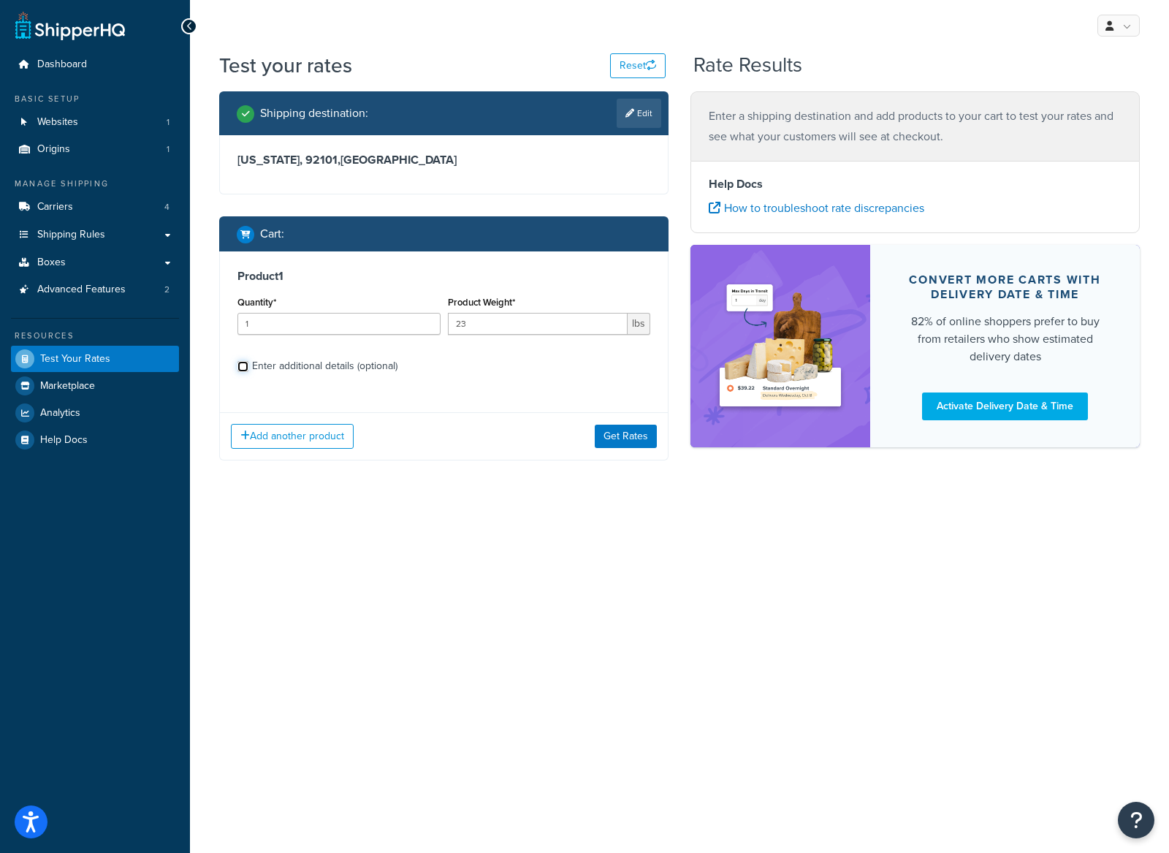
click at [243, 364] on input "Enter additional details (optional)" at bounding box center [242, 366] width 11 height 11
checkbox input "true"
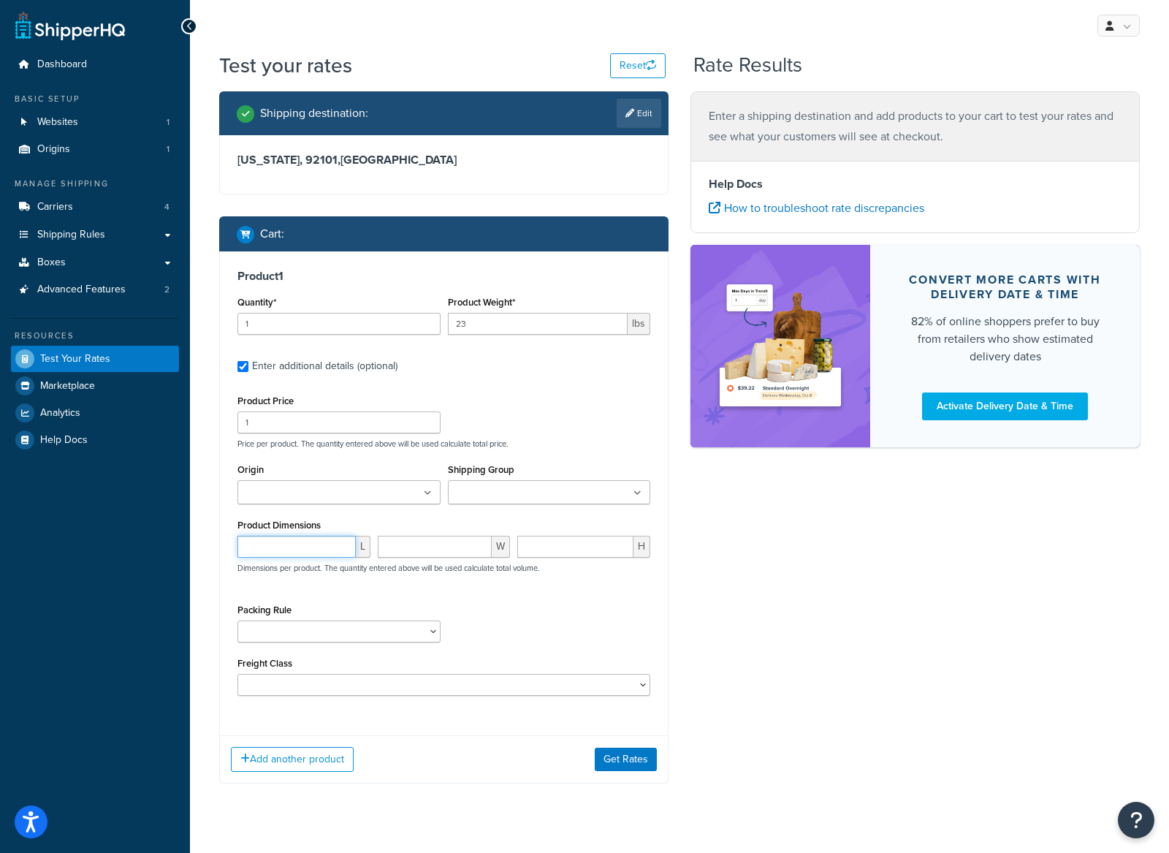
click at [304, 549] on input "number" at bounding box center [296, 547] width 118 height 22
type input "36"
type input "9"
type input "8"
click at [636, 761] on button "Get Rates" at bounding box center [626, 758] width 62 height 23
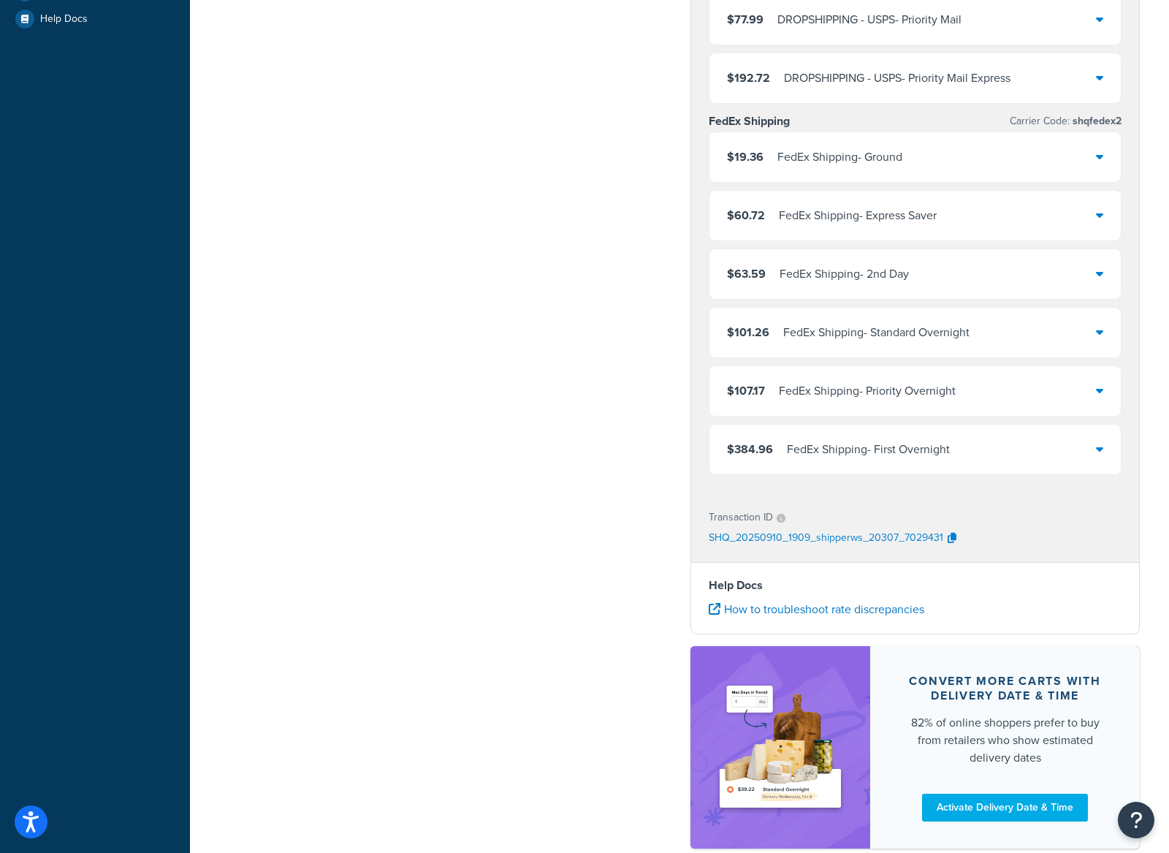
scroll to position [427, 0]
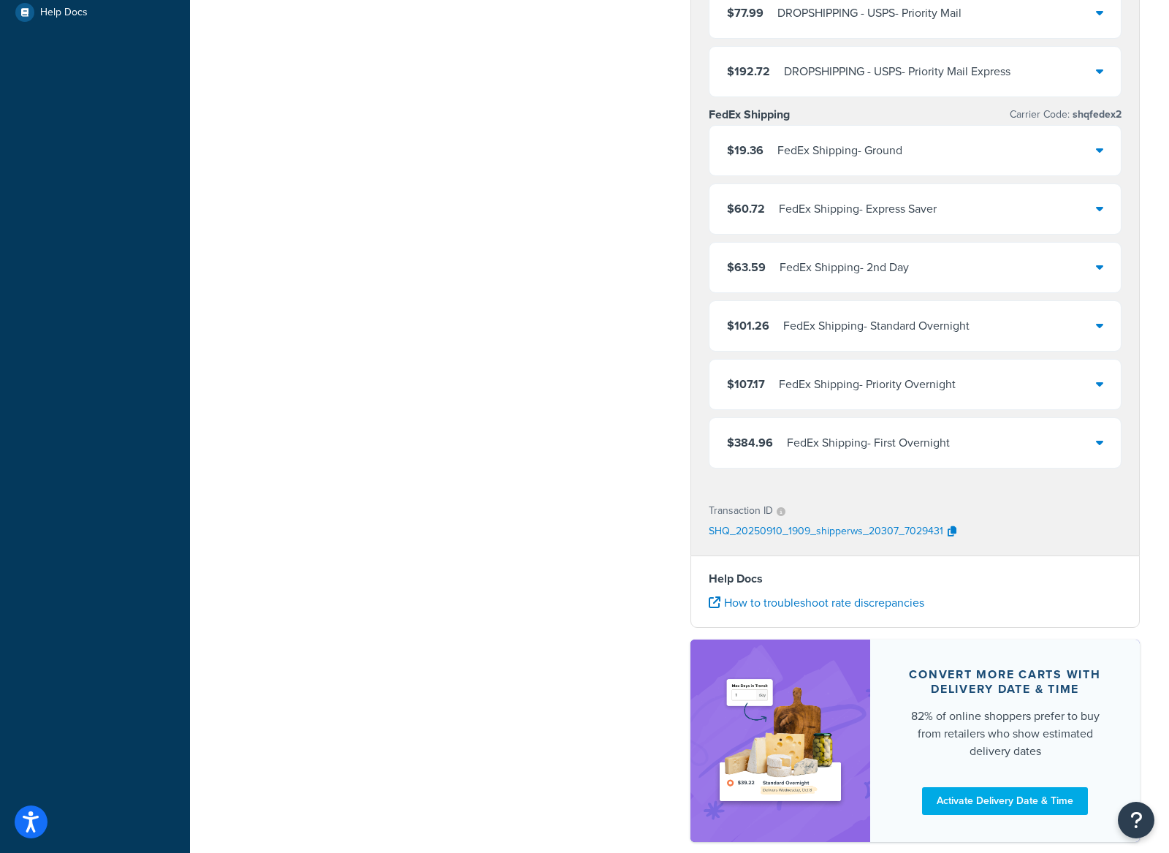
click at [1098, 156] on icon at bounding box center [1099, 150] width 7 height 12
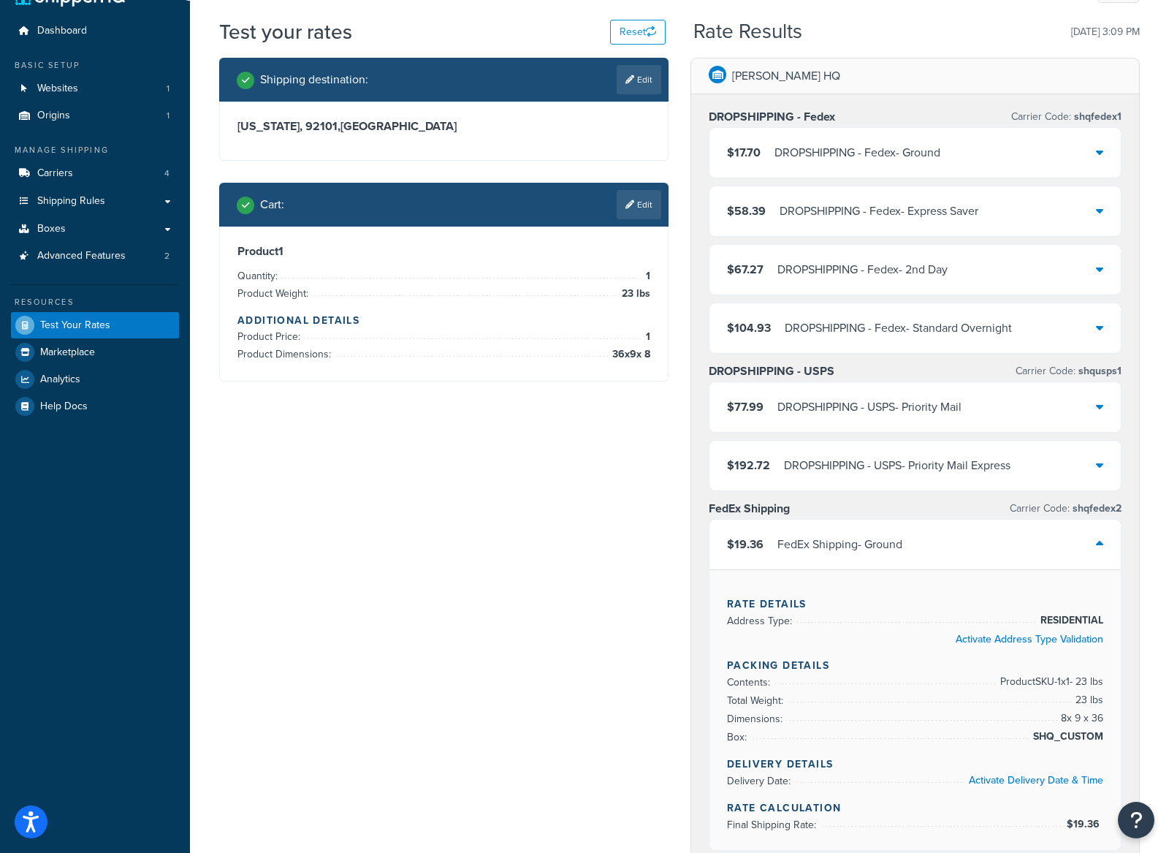
scroll to position [0, 0]
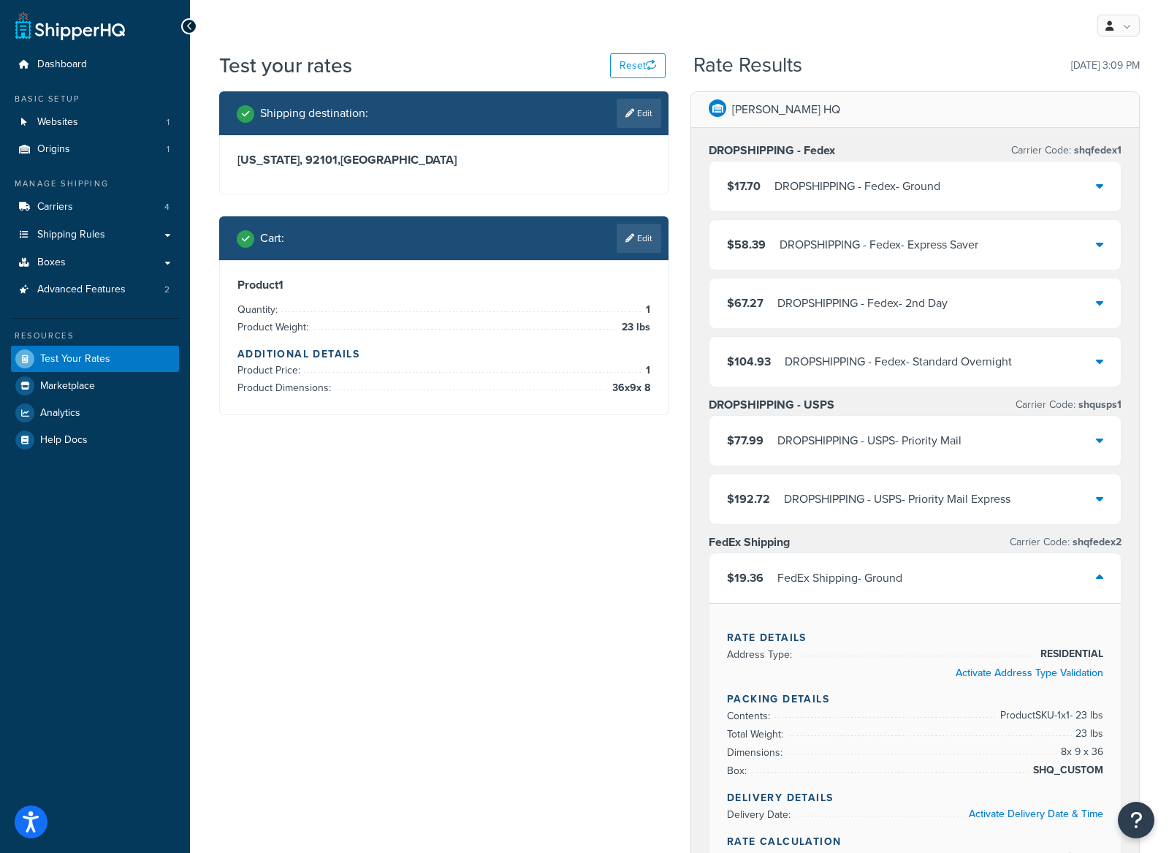
click at [637, 246] on link "Edit" at bounding box center [639, 238] width 45 height 29
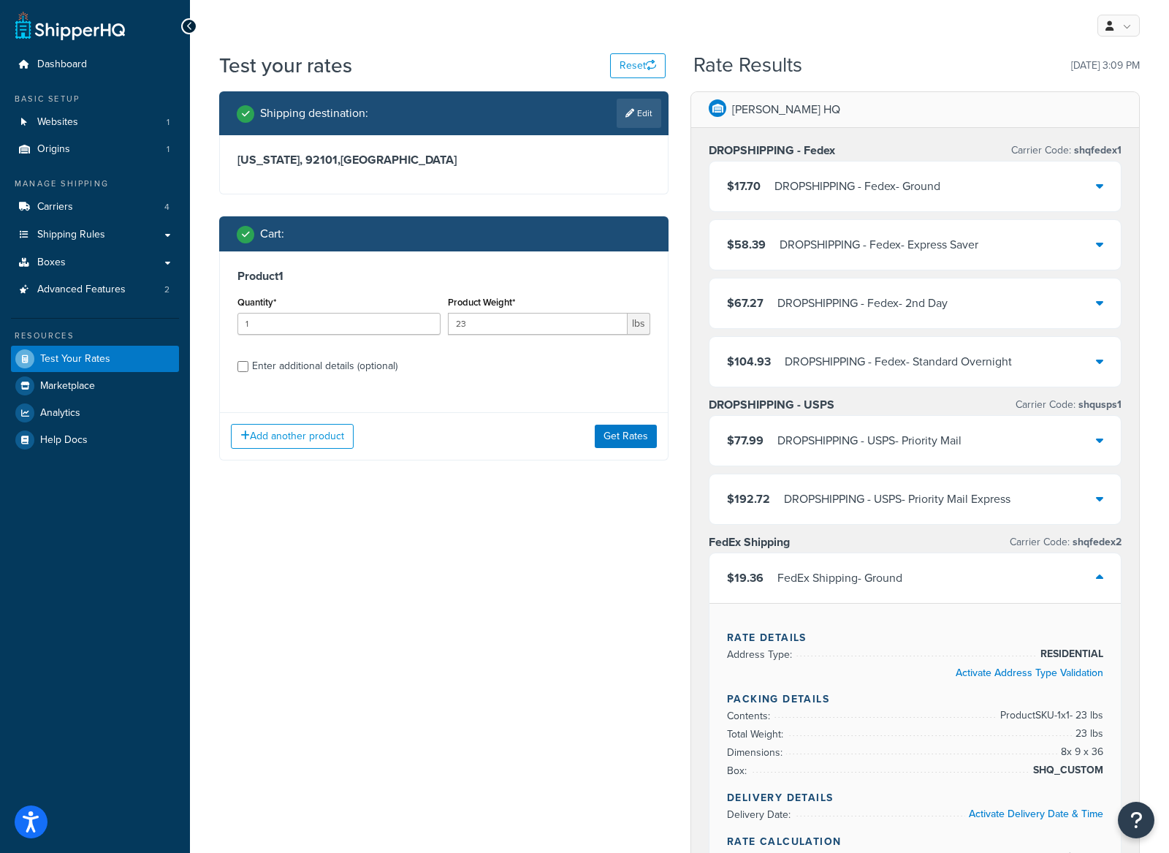
drag, startPoint x: 233, startPoint y: 373, endPoint x: 246, endPoint y: 364, distance: 15.8
click at [233, 373] on div "Product 1 Quantity* 1 Product Weight* 23 lbs Enter additional details (optional)" at bounding box center [444, 326] width 448 height 150
click at [249, 361] on div "Enter additional details (optional)" at bounding box center [443, 364] width 413 height 23
click at [246, 365] on input "Enter additional details (optional)" at bounding box center [242, 366] width 11 height 11
checkbox input "true"
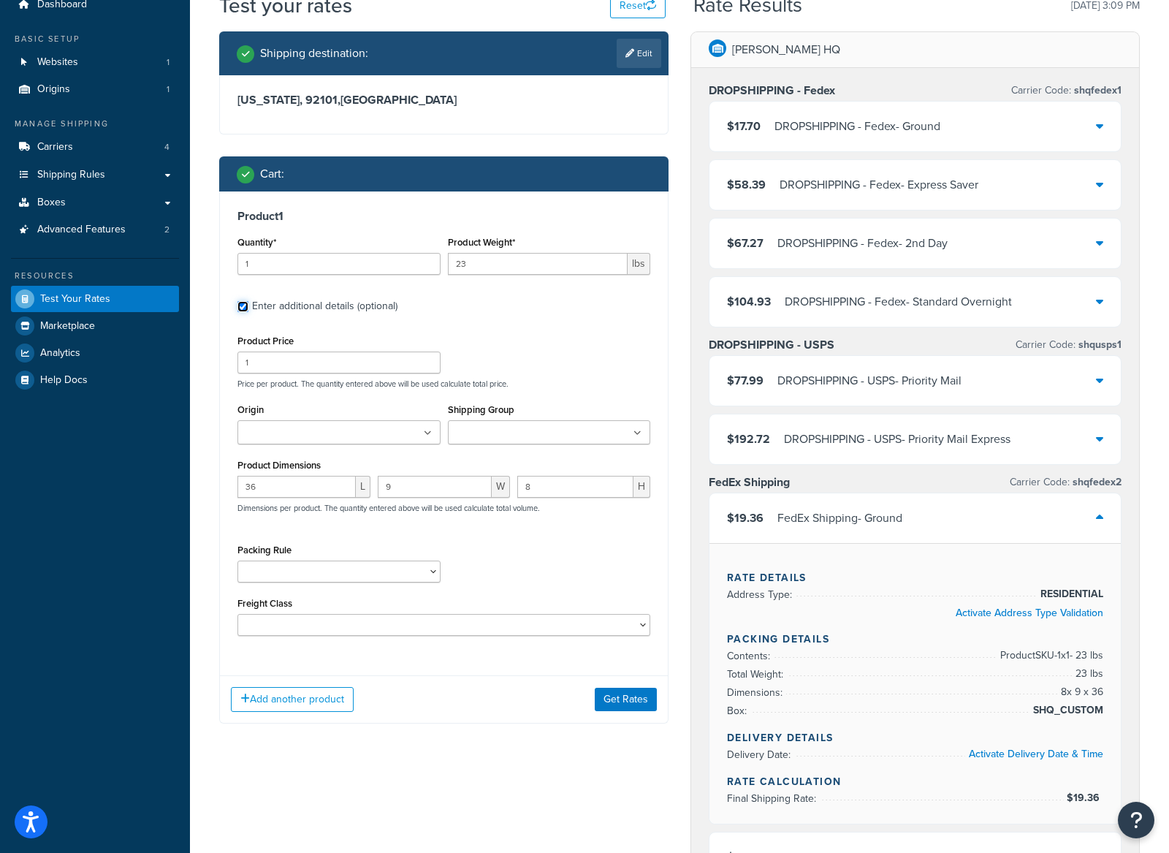
scroll to position [62, 0]
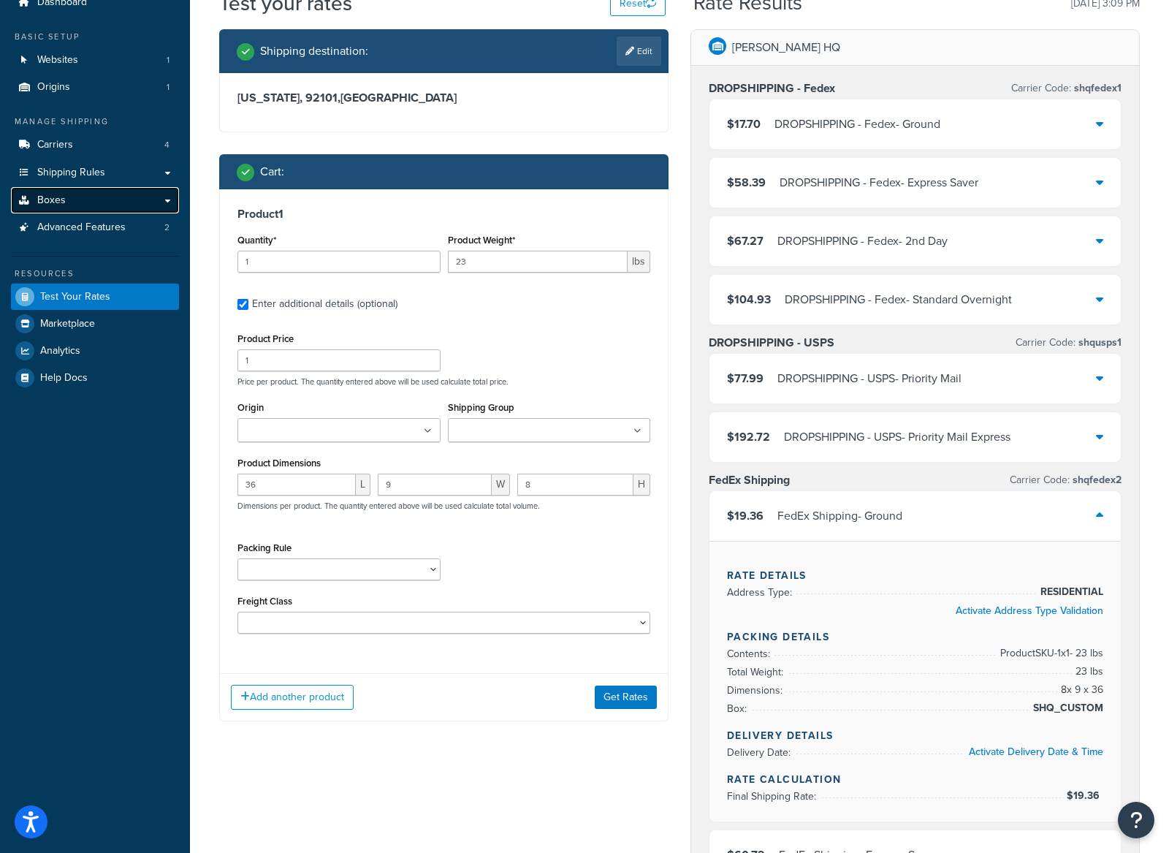
drag, startPoint x: 102, startPoint y: 198, endPoint x: 113, endPoint y: 197, distance: 11.0
click at [102, 198] on link "Boxes" at bounding box center [95, 200] width 168 height 27
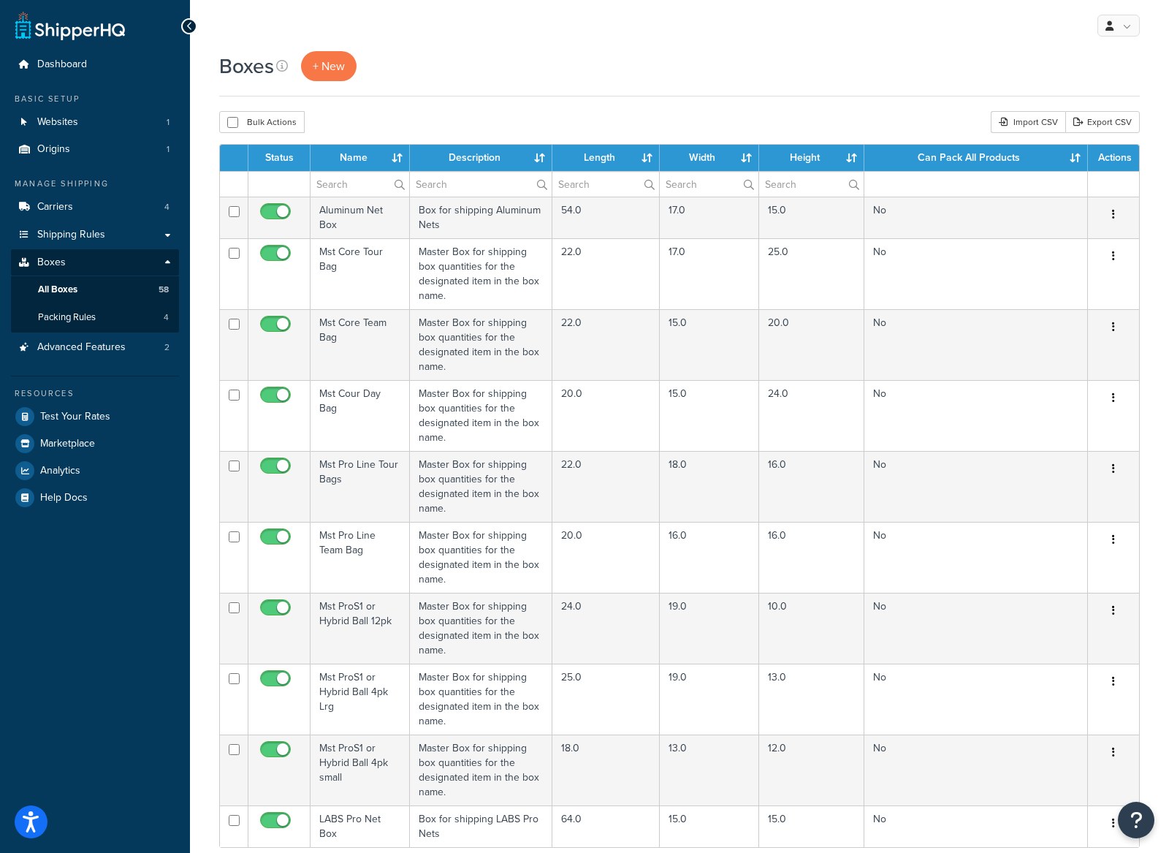
click at [402, 189] on label at bounding box center [360, 184] width 99 height 25
click at [402, 189] on input "text" at bounding box center [360, 184] width 99 height 25
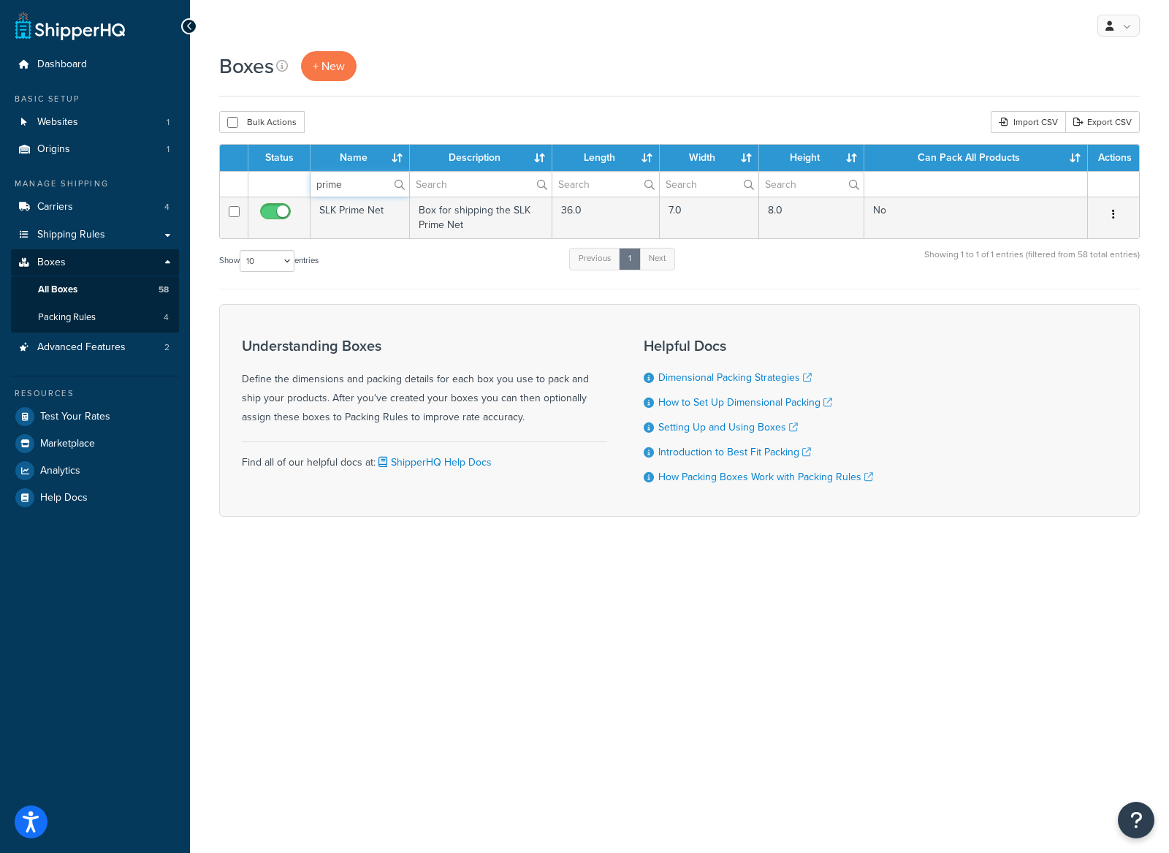
click at [369, 191] on input "prime" at bounding box center [360, 184] width 99 height 25
type input "wheel"
click at [103, 422] on span "Test Your Rates" at bounding box center [75, 417] width 70 height 12
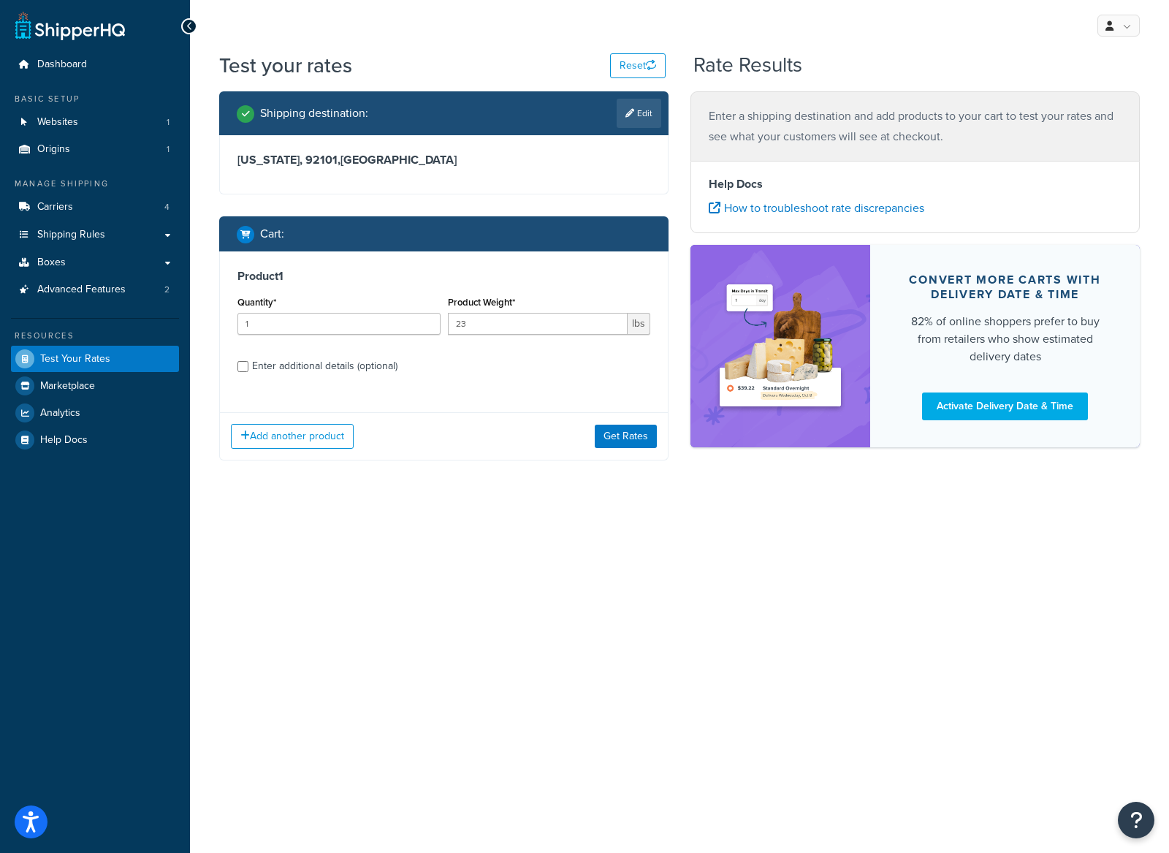
click at [252, 362] on div "Enter additional details (optional)" at bounding box center [324, 366] width 145 height 20
click at [248, 362] on input "Enter additional details (optional)" at bounding box center [242, 366] width 11 height 11
checkbox input "true"
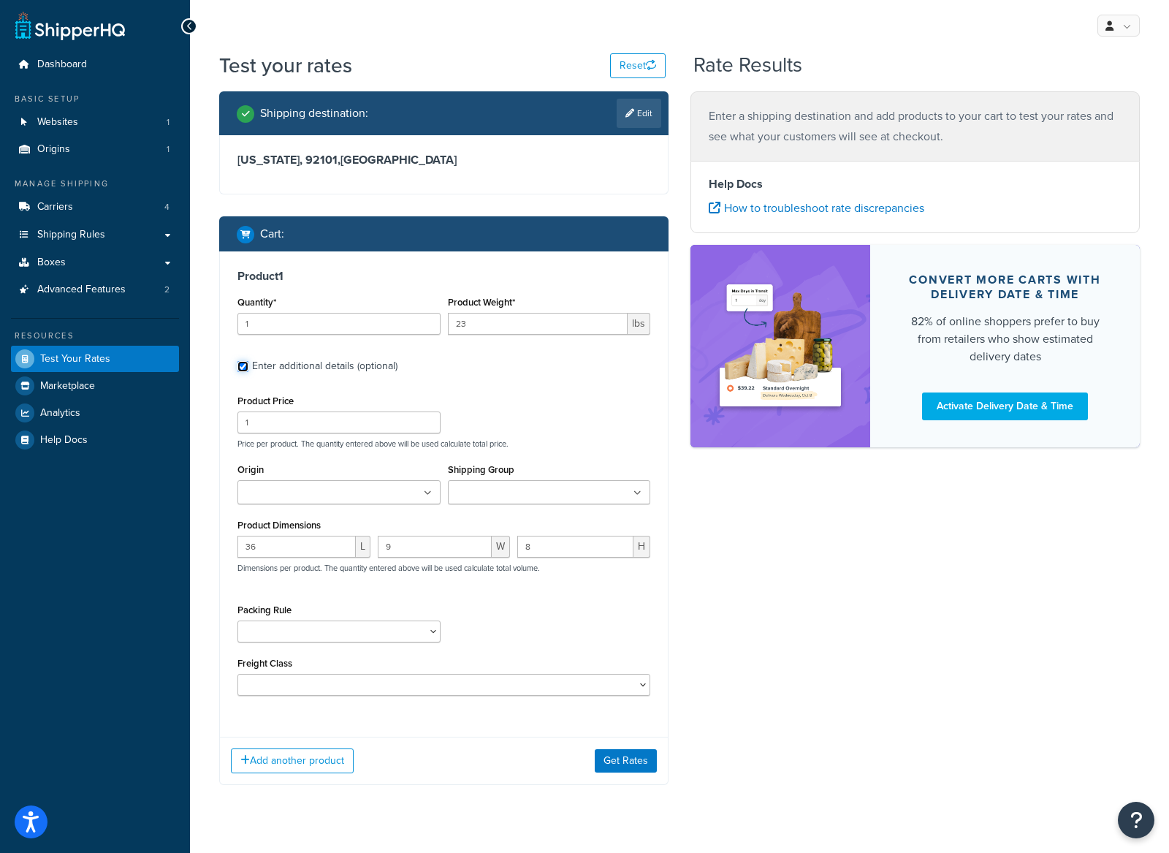
scroll to position [27, 0]
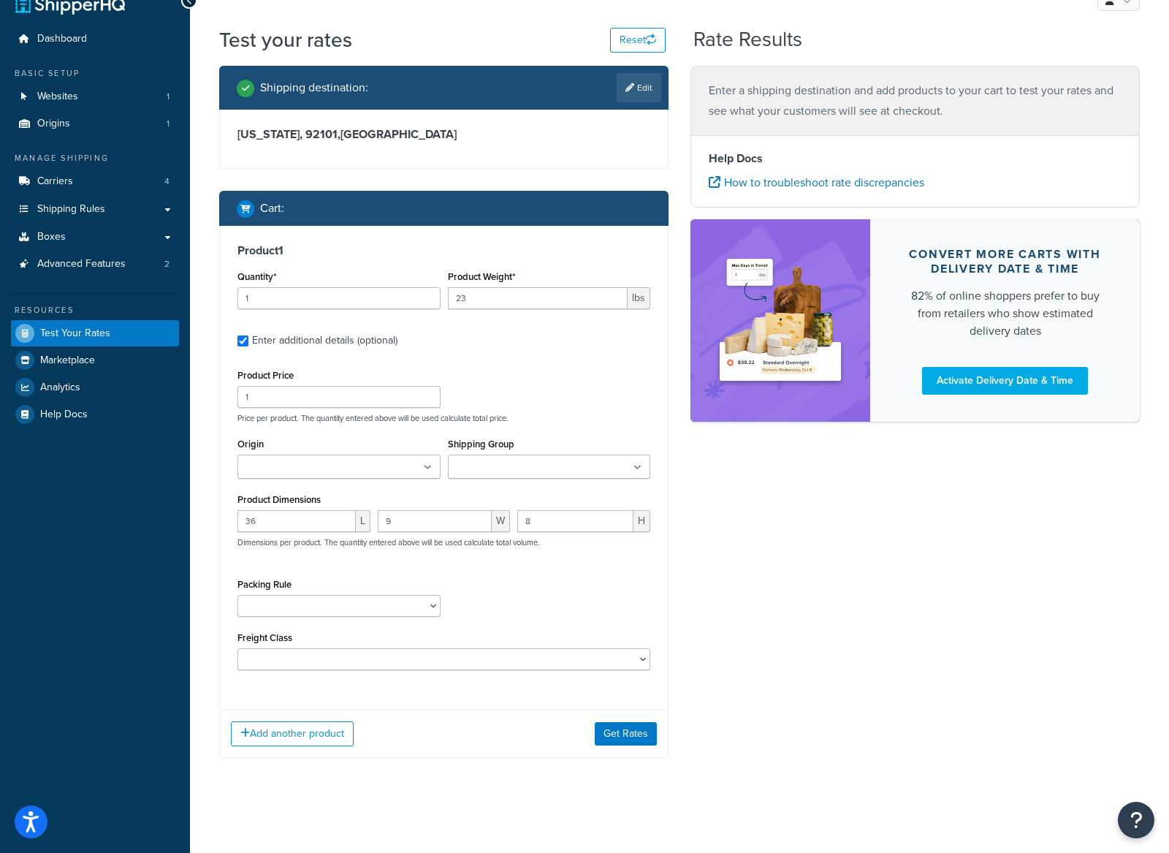
click at [571, 473] on ul at bounding box center [549, 466] width 203 height 24
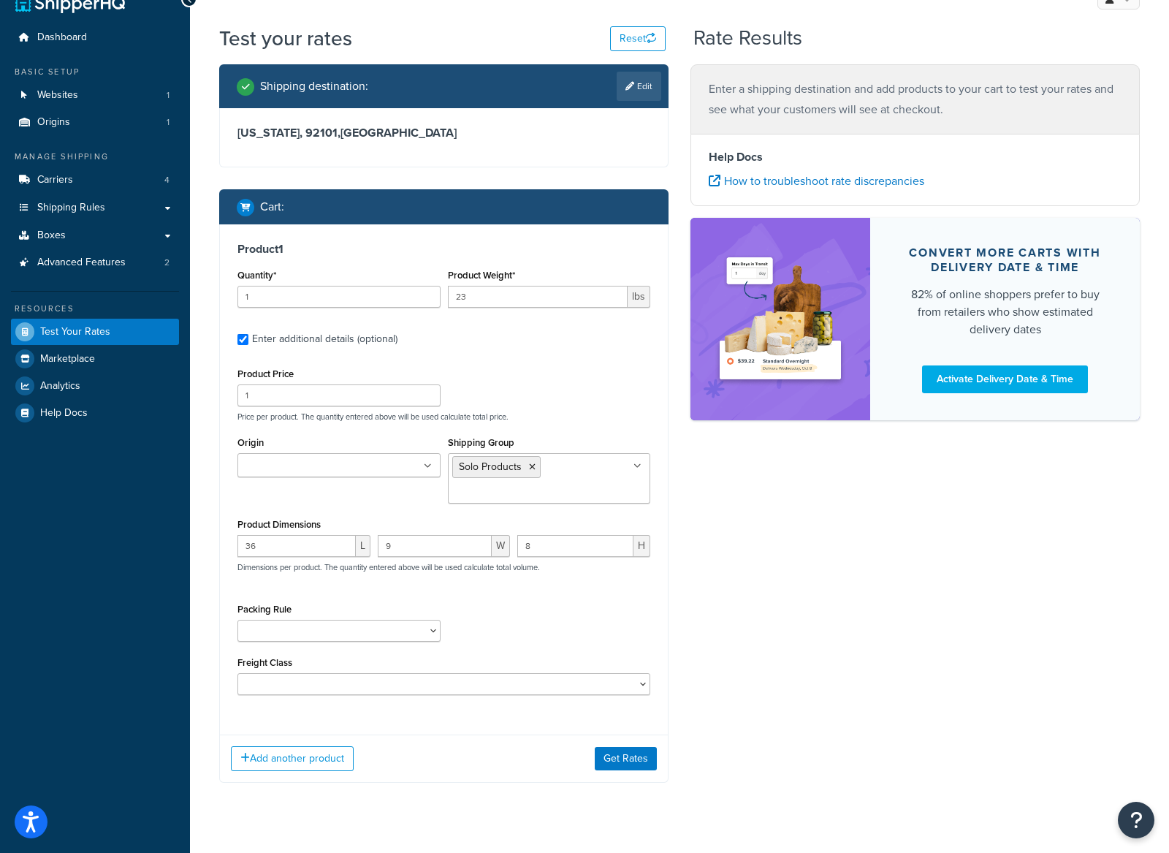
click at [513, 379] on div "Product Price 1 Price per product. The quantity entered above will be used calc…" at bounding box center [444, 393] width 420 height 58
click at [412, 625] on select "Clothing Standard Pack Separately ProS1 and Hybrid 100 packs Standard Paddle Pa…" at bounding box center [338, 631] width 203 height 22
click at [418, 625] on select "Clothing Standard Pack Separately ProS1 and Hybrid 100 packs Standard Paddle Pa…" at bounding box center [338, 631] width 203 height 22
select select "87693"
click at [237, 621] on select "Clothing Standard Pack Separately ProS1 and Hybrid 100 packs Standard Paddle Pa…" at bounding box center [338, 631] width 203 height 22
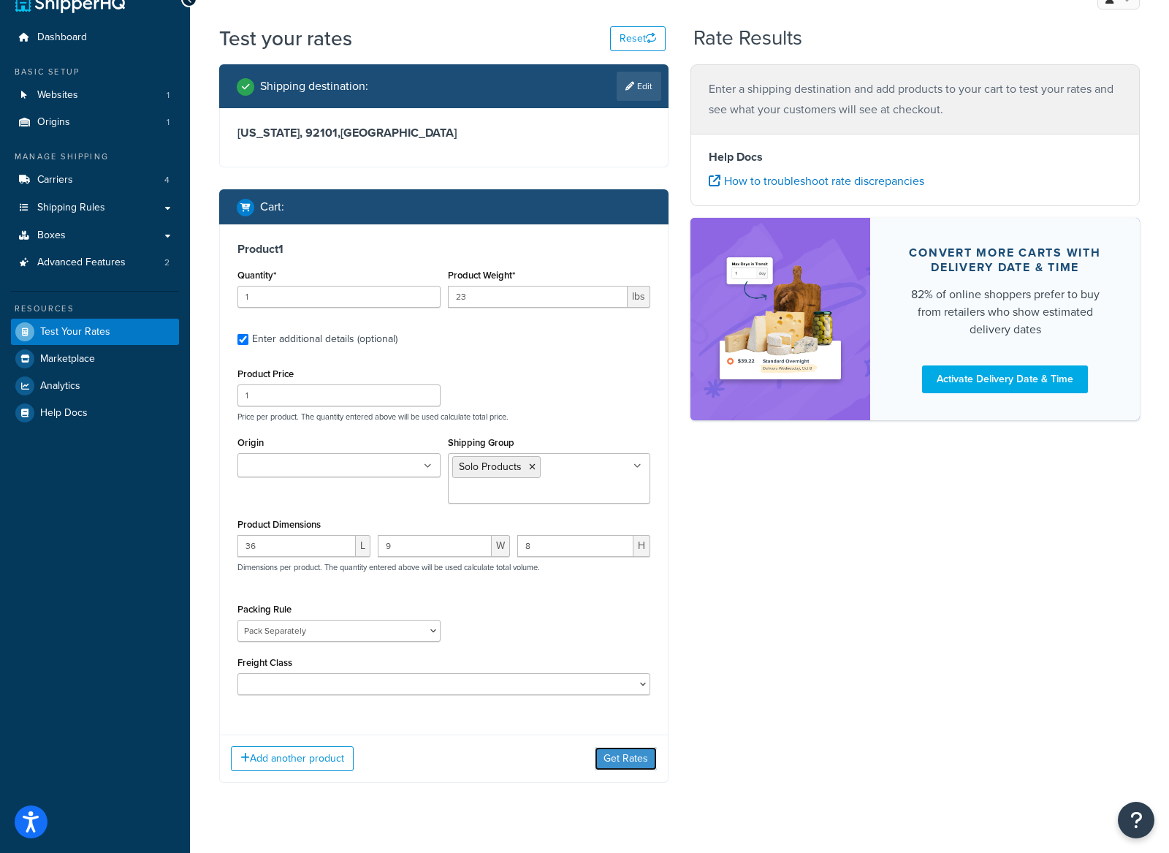
click at [644, 761] on button "Get Rates" at bounding box center [626, 758] width 62 height 23
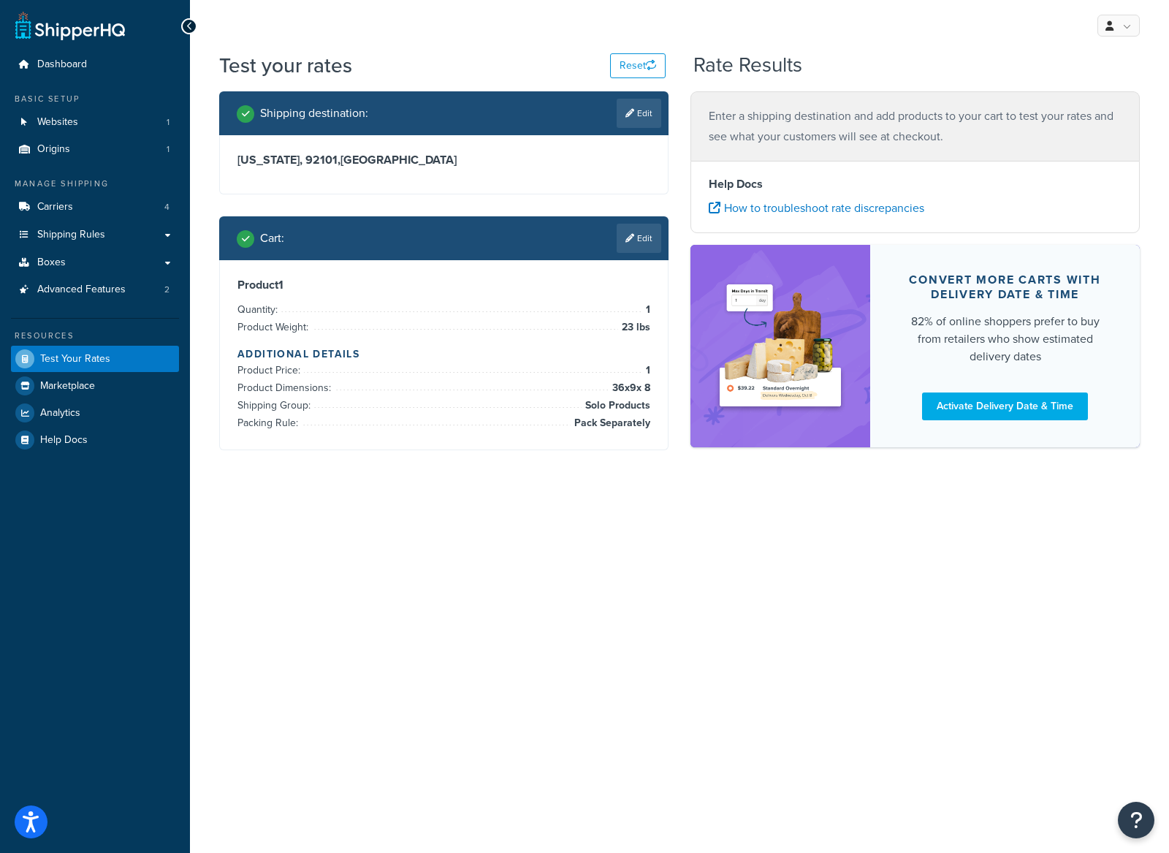
scroll to position [0, 0]
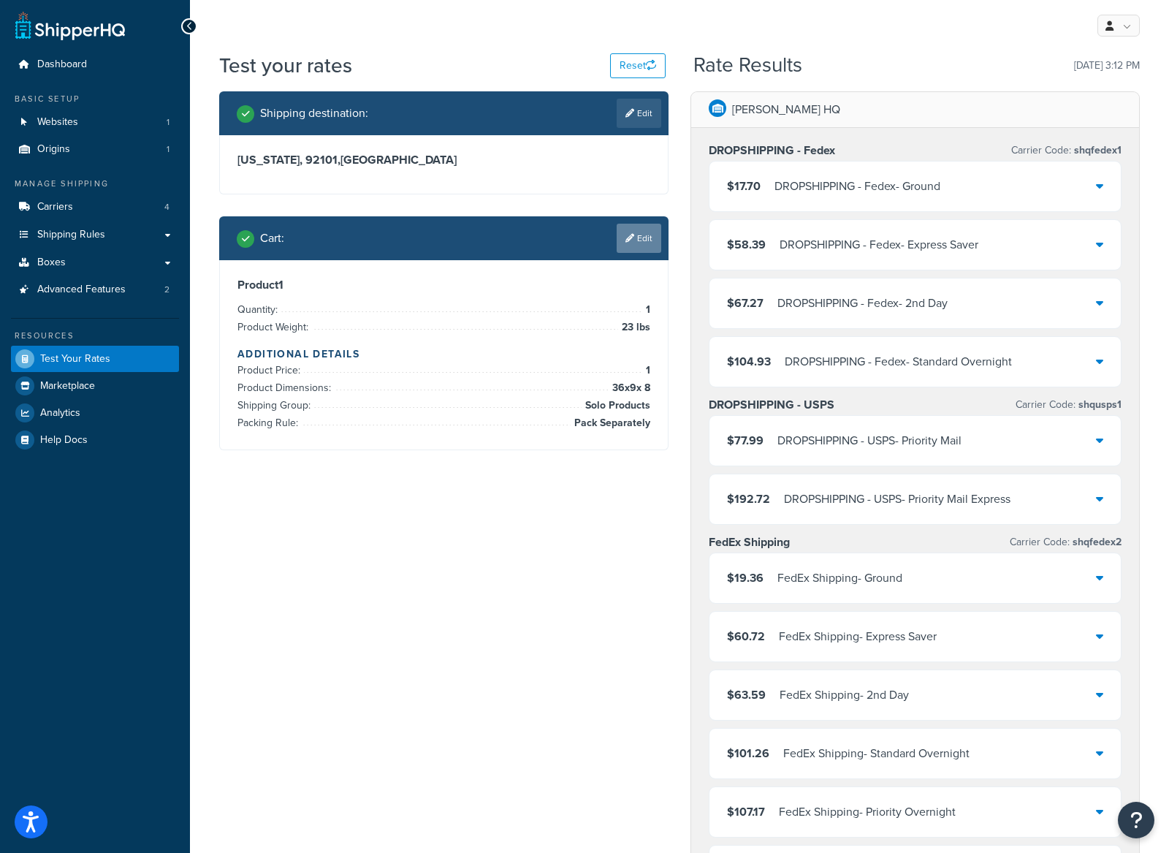
click at [636, 245] on link "Edit" at bounding box center [639, 238] width 45 height 29
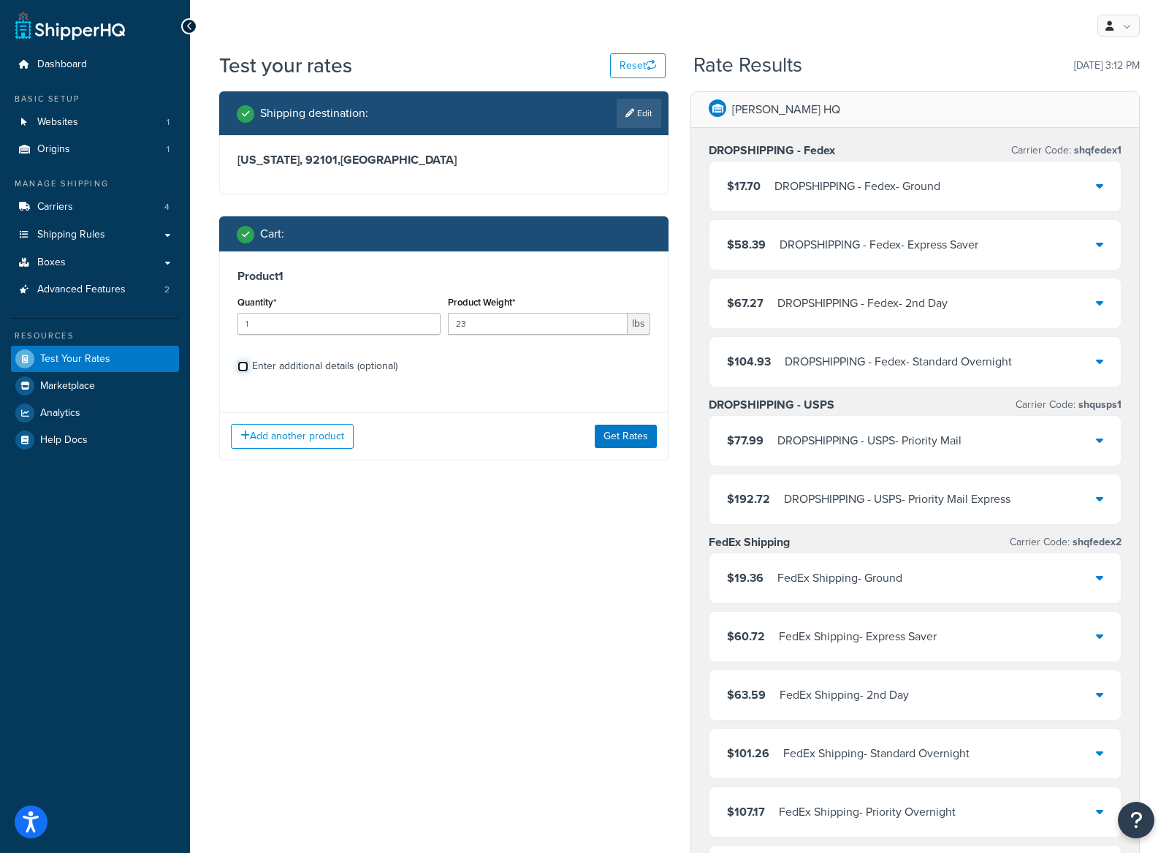
click at [243, 363] on input "Enter additional details (optional)" at bounding box center [242, 366] width 11 height 11
checkbox input "true"
select select "87693"
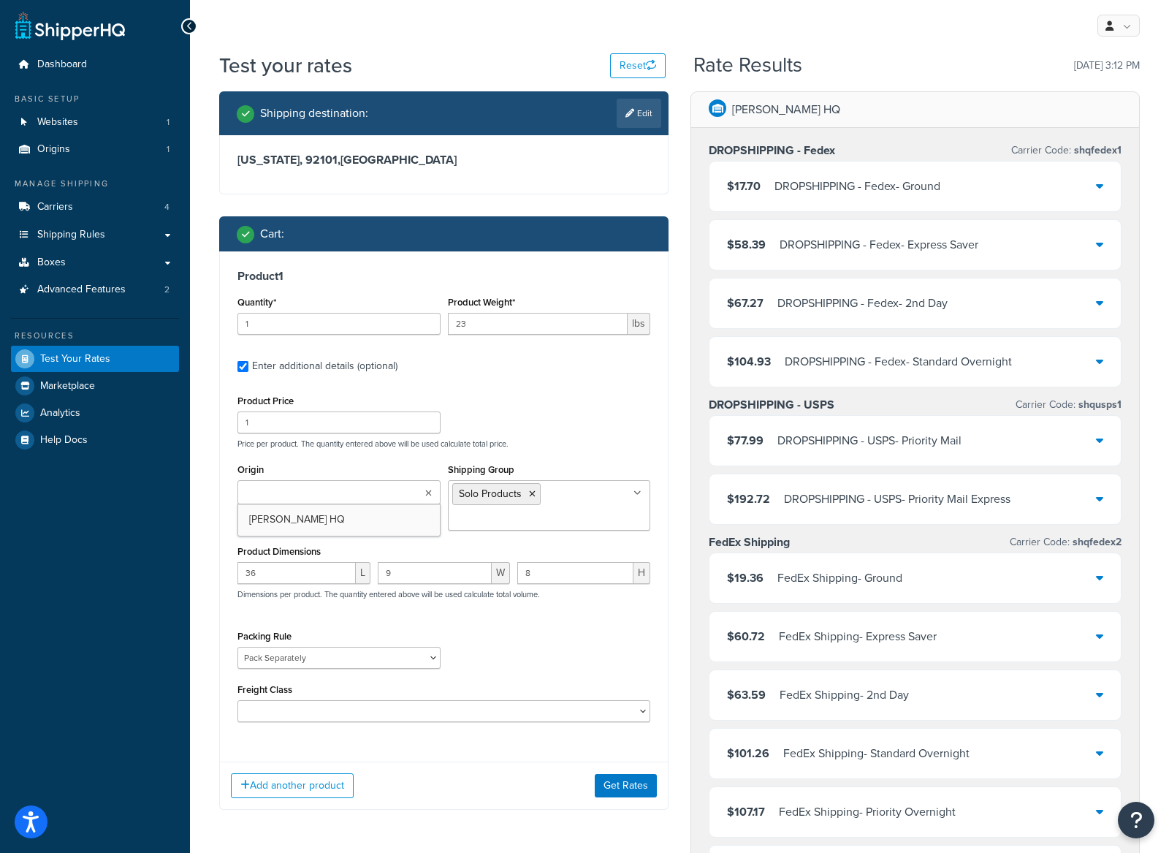
click at [393, 499] on ul at bounding box center [338, 492] width 203 height 24
drag, startPoint x: 540, startPoint y: 435, endPoint x: 536, endPoint y: 499, distance: 63.7
click at [540, 435] on div "Product Price 1 Price per product. The quantity entered above will be used calc…" at bounding box center [444, 420] width 420 height 58
drag, startPoint x: 637, startPoint y: 784, endPoint x: 626, endPoint y: 785, distance: 11.0
click at [635, 784] on button "Get Rates" at bounding box center [626, 785] width 62 height 23
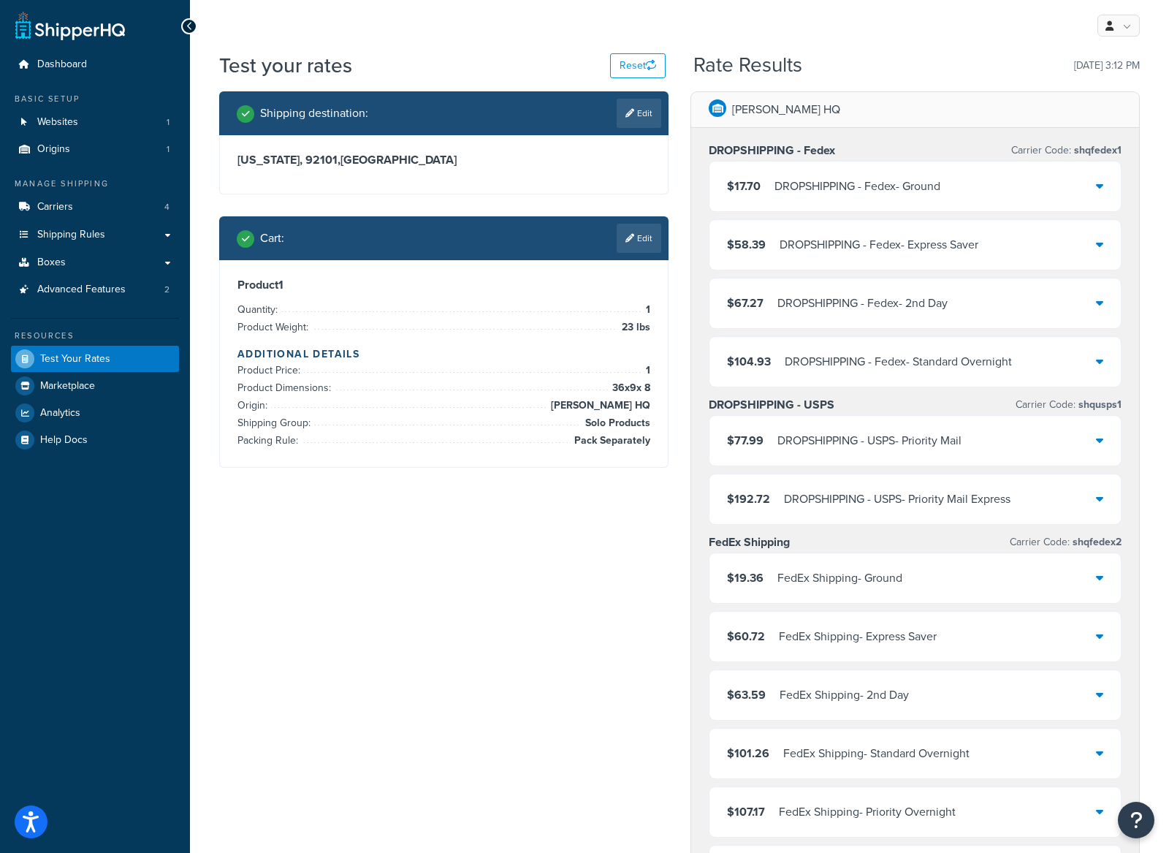
drag, startPoint x: 640, startPoint y: 243, endPoint x: 622, endPoint y: 273, distance: 35.7
click at [640, 243] on link "Edit" at bounding box center [639, 238] width 45 height 29
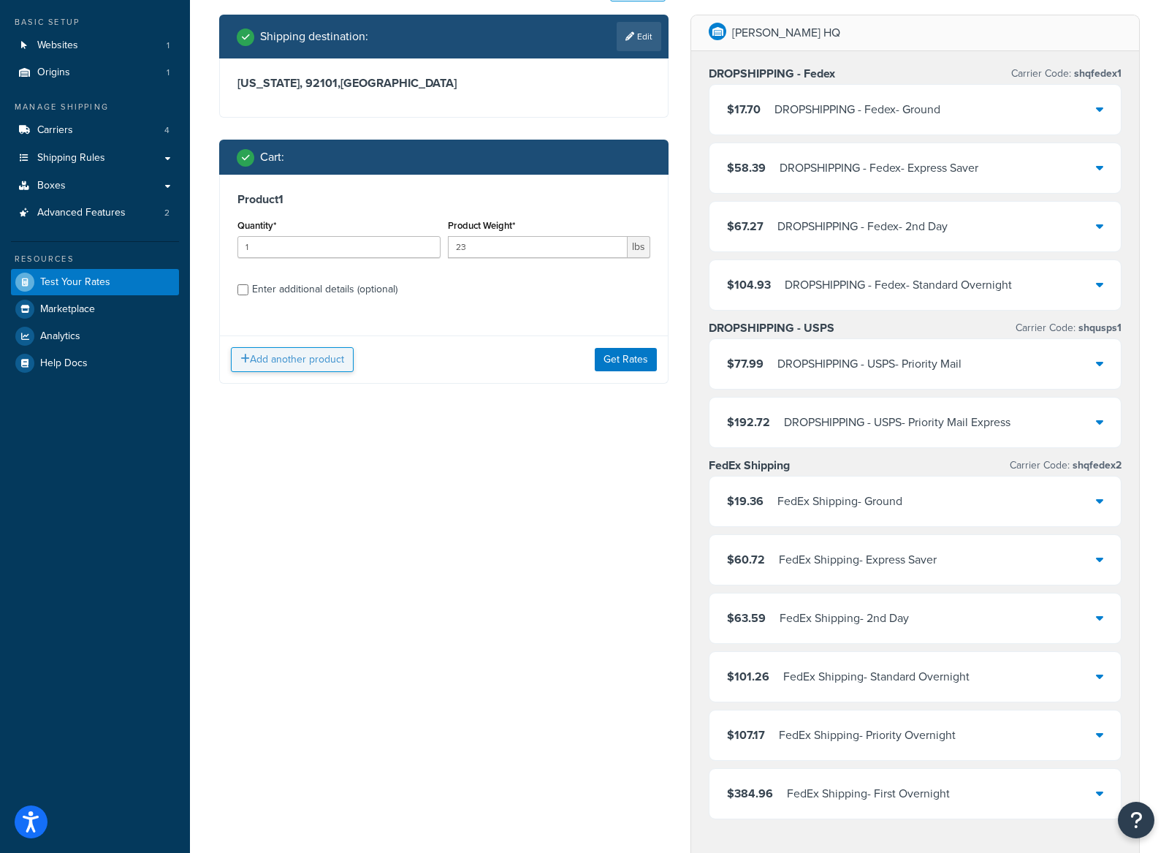
scroll to position [80, 0]
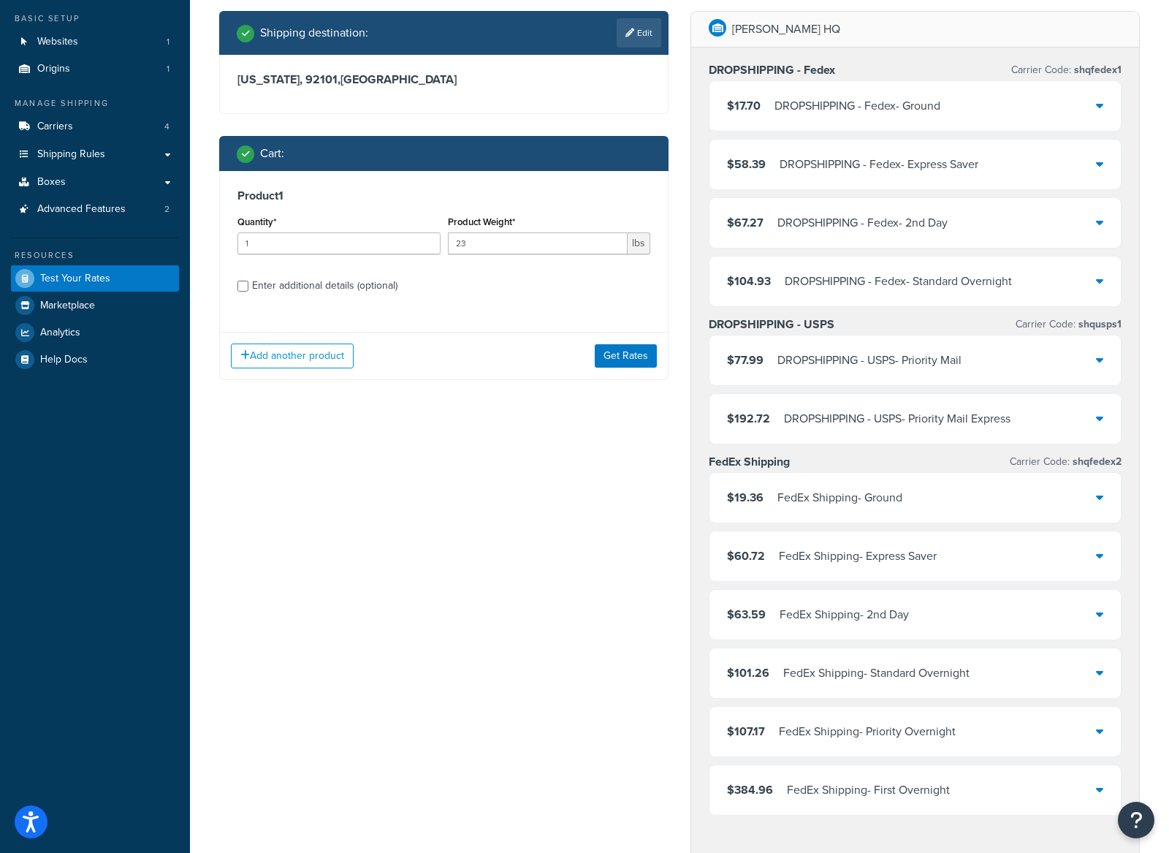
click at [248, 286] on div "Enter additional details (optional)" at bounding box center [443, 284] width 413 height 23
click at [242, 283] on input "Enter additional details (optional)" at bounding box center [242, 286] width 11 height 11
checkbox input "true"
select select "87693"
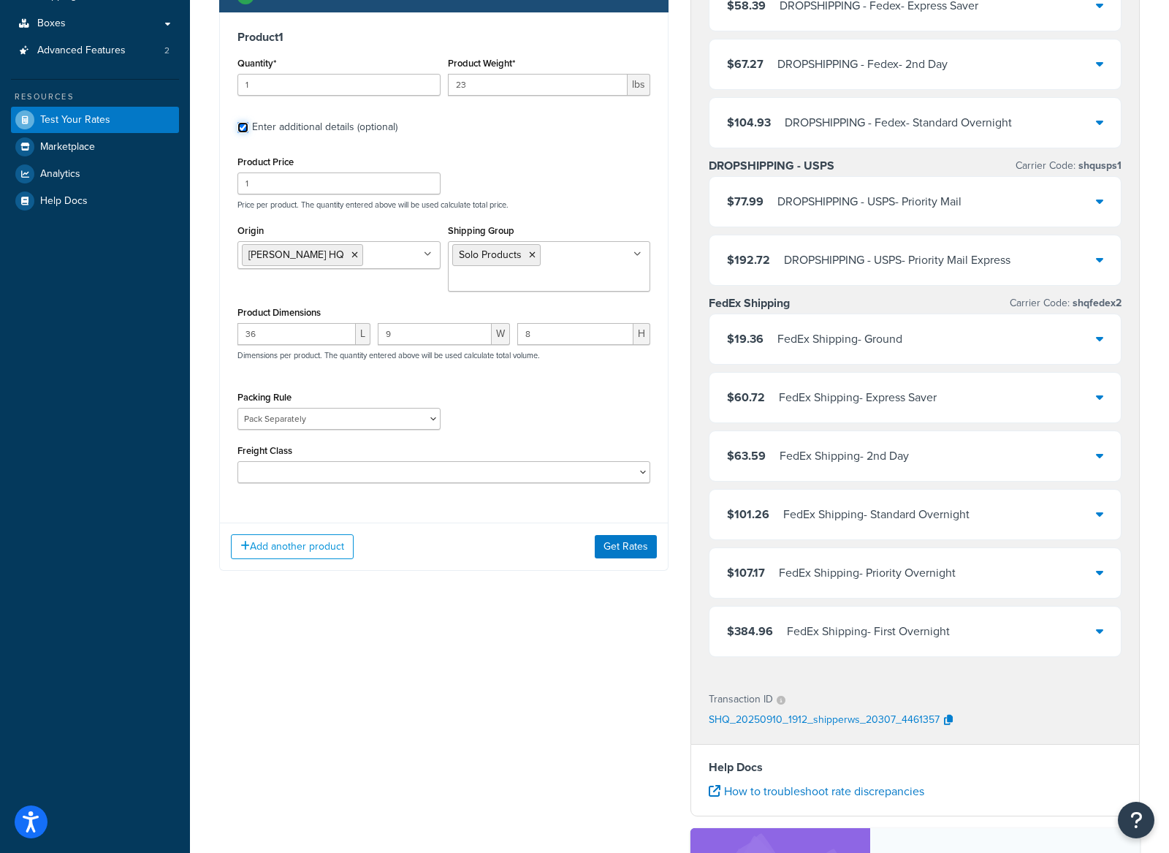
scroll to position [241, 0]
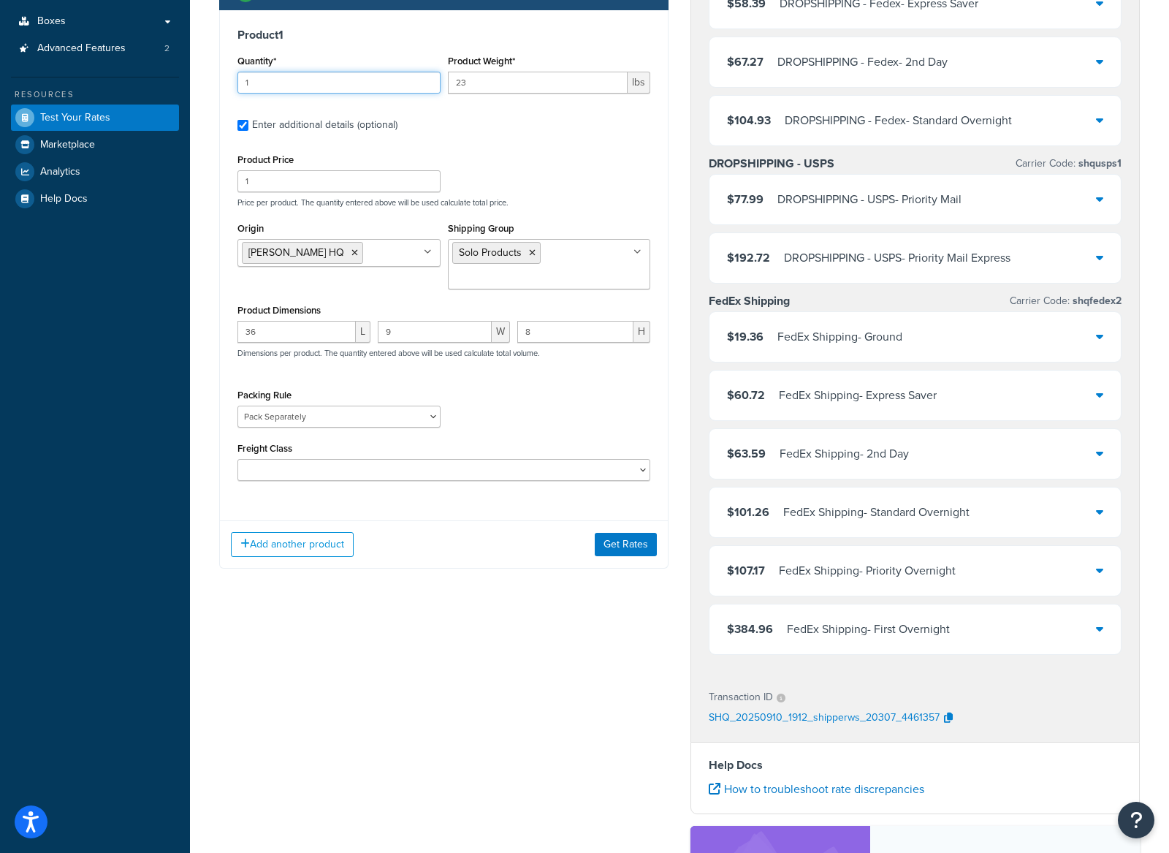
click at [302, 94] on input "1" at bounding box center [338, 83] width 203 height 22
type input "2"
click at [425, 641] on div "Shipping destination : Edit [US_STATE], 92101 , [GEOGRAPHIC_DATA] Cart : Produc…" at bounding box center [679, 446] width 943 height 1192
click at [311, 554] on button "Add another product" at bounding box center [292, 544] width 123 height 25
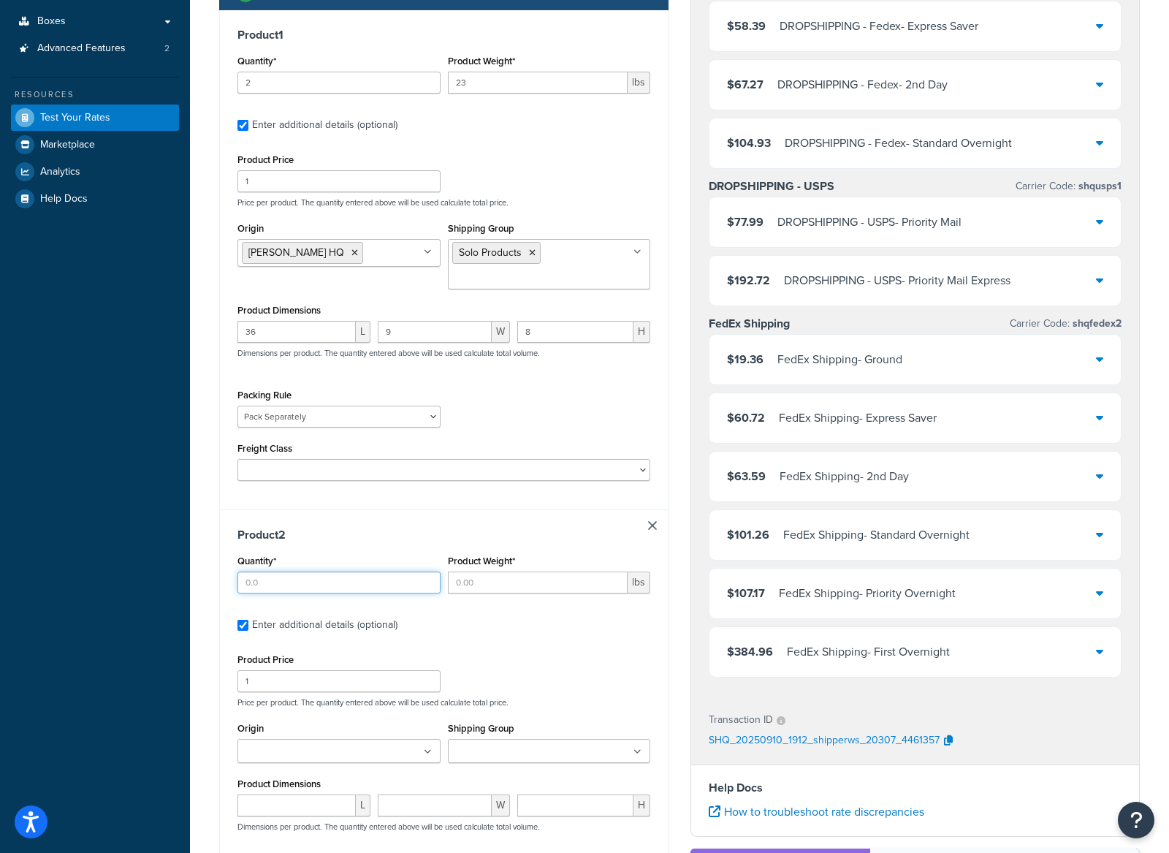
click at [378, 585] on input "Quantity*" at bounding box center [338, 582] width 203 height 22
type input "1"
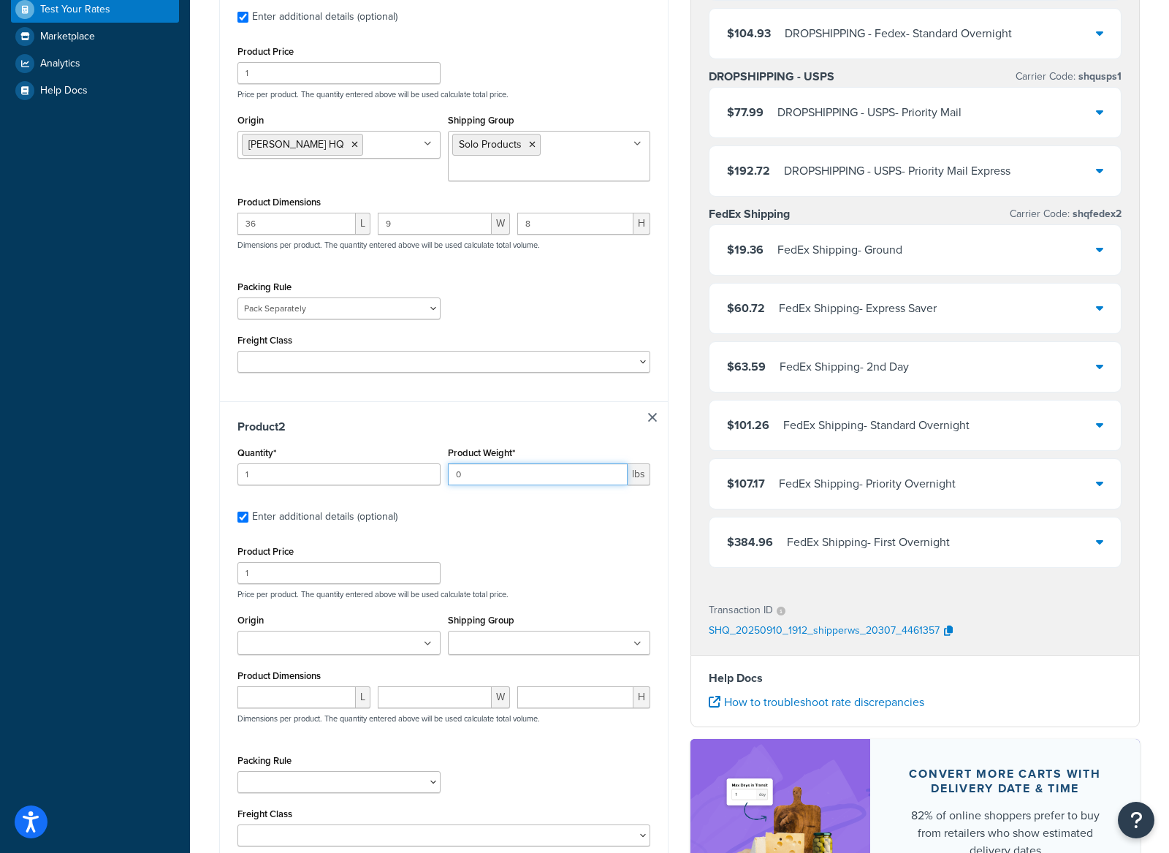
scroll to position [421, 0]
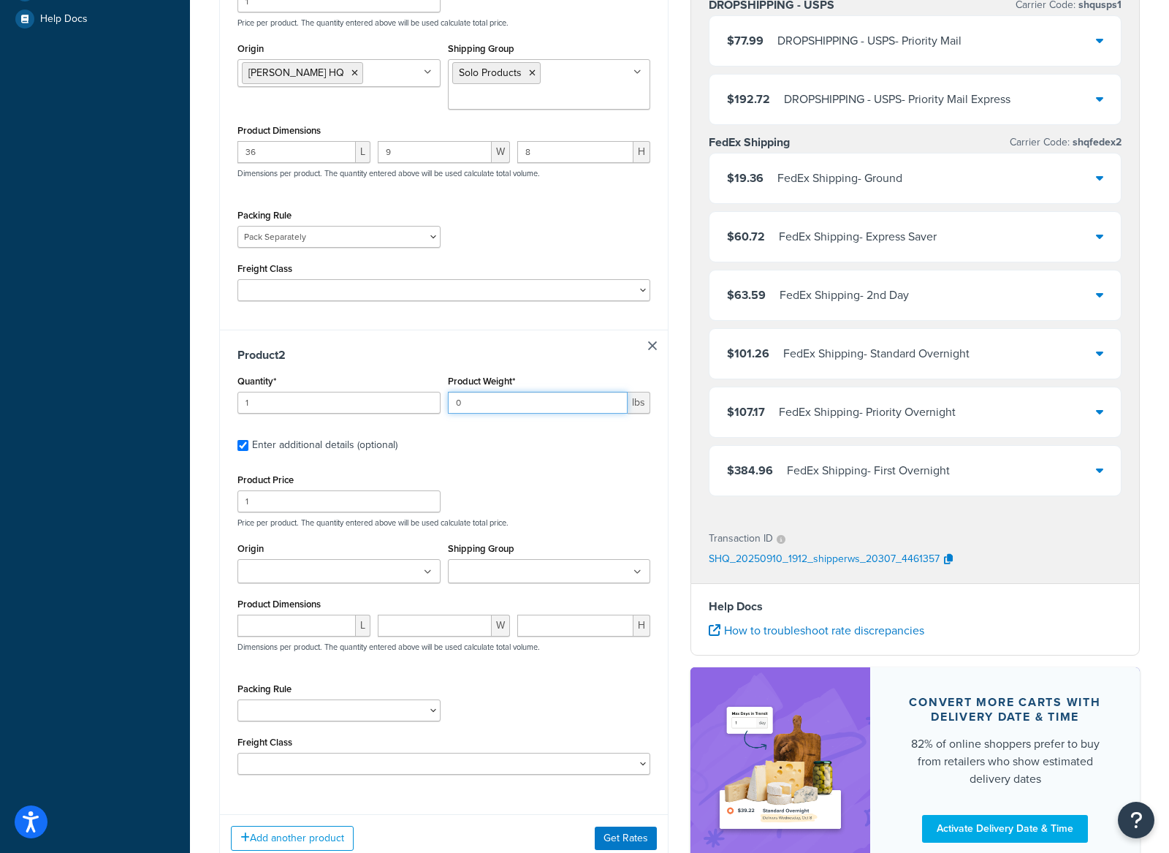
type input "0"
click at [332, 635] on input "number" at bounding box center [296, 625] width 118 height 22
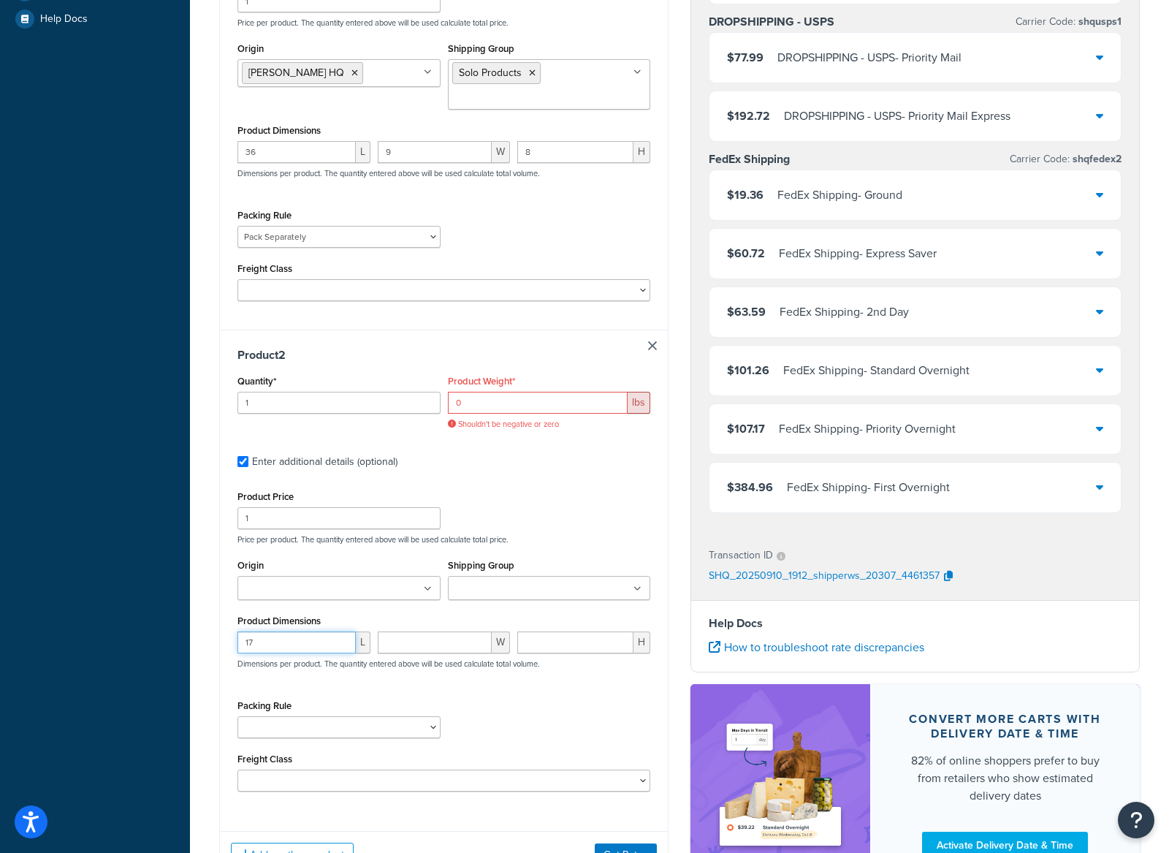
type input "17"
type input "6"
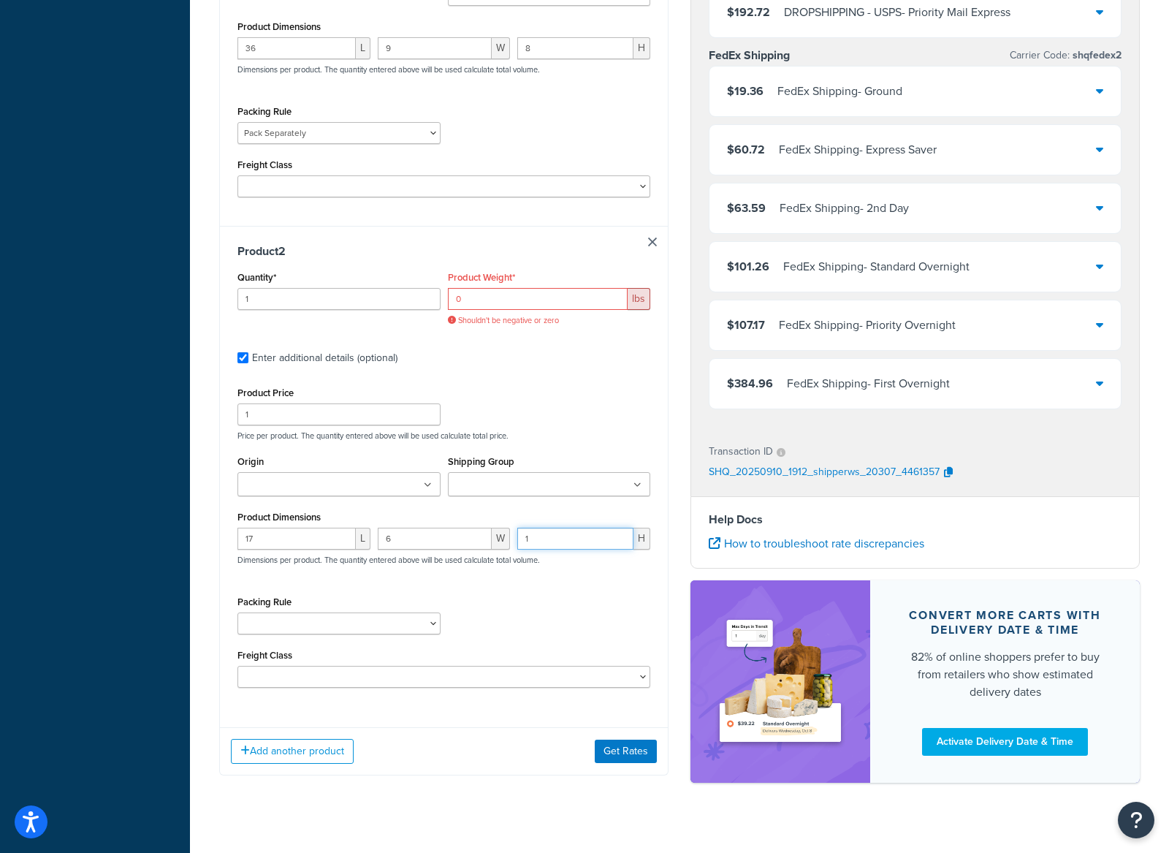
scroll to position [536, 0]
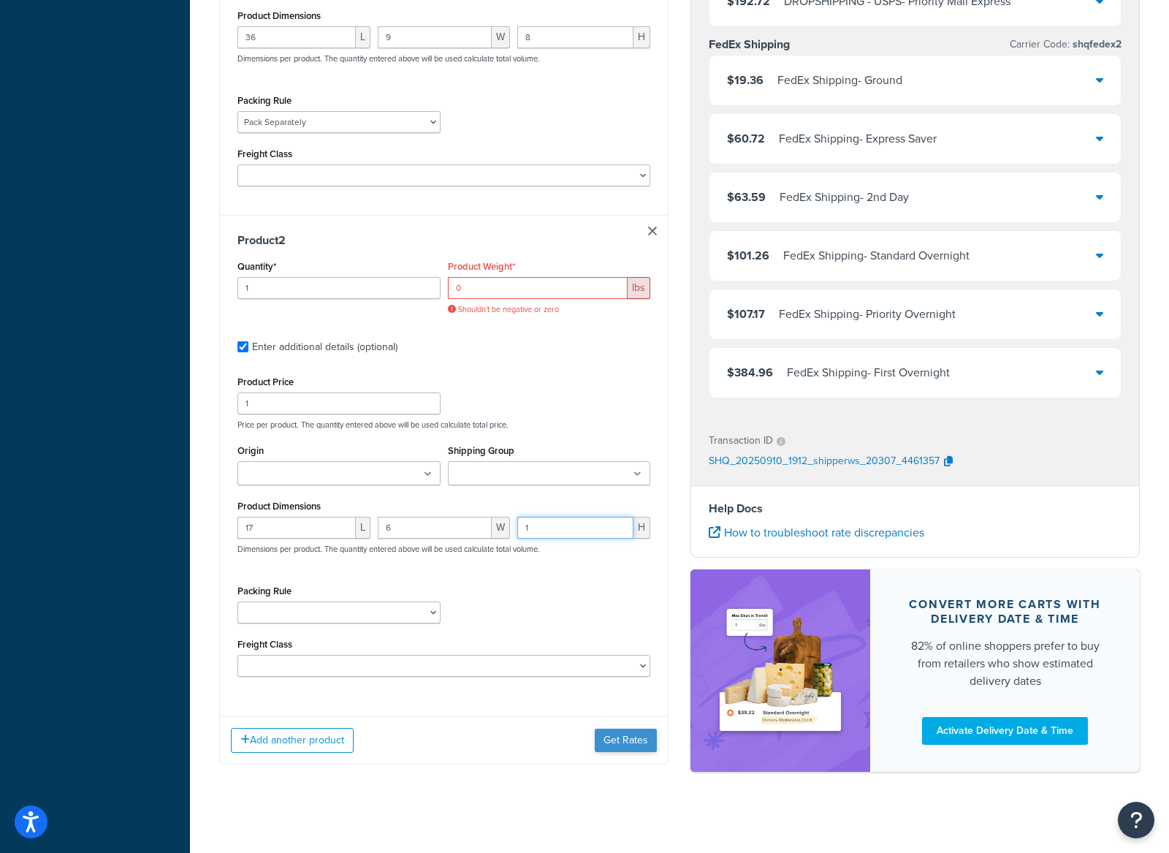
type input "1"
click at [624, 745] on button "Get Rates" at bounding box center [626, 739] width 62 height 23
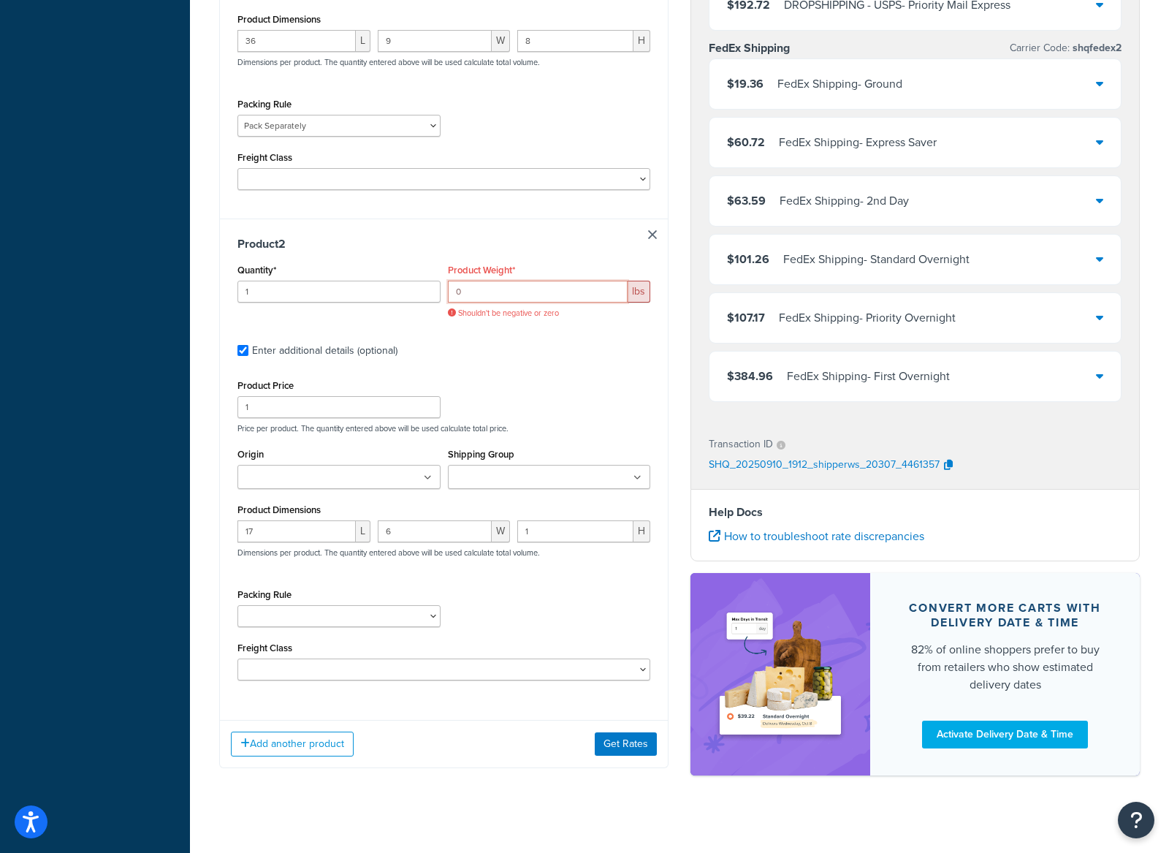
click at [544, 302] on input "0" at bounding box center [538, 292] width 180 height 22
drag, startPoint x: 617, startPoint y: 291, endPoint x: 631, endPoint y: 324, distance: 36.7
type input "1"
click at [617, 291] on input "1" at bounding box center [538, 292] width 180 height 22
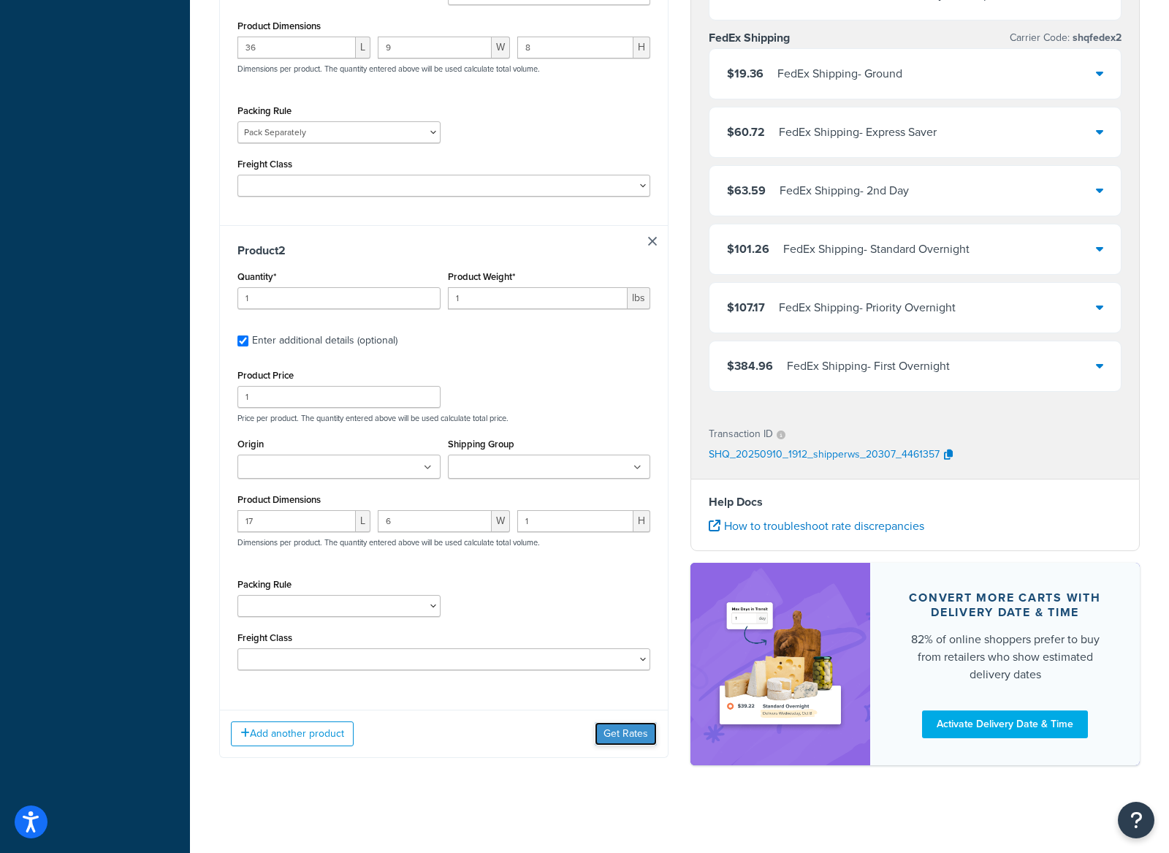
click at [623, 734] on button "Get Rates" at bounding box center [626, 733] width 62 height 23
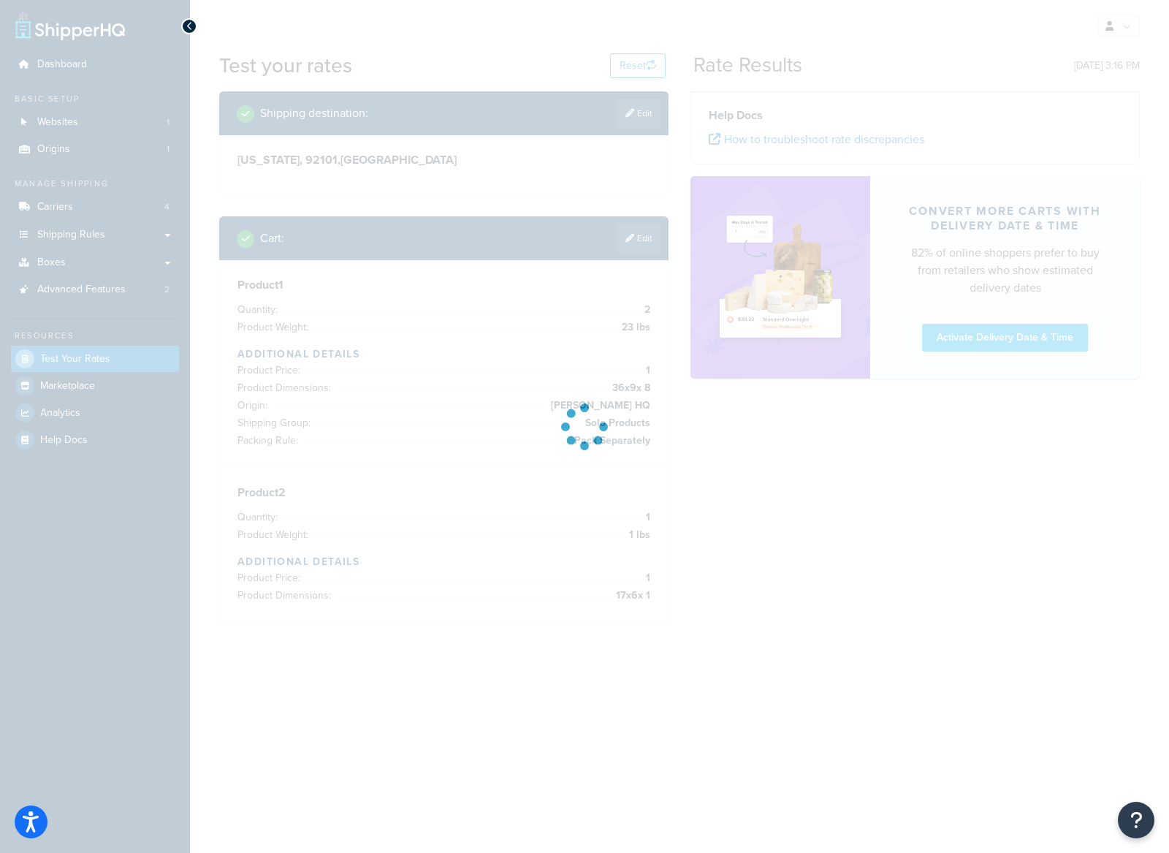
scroll to position [0, 0]
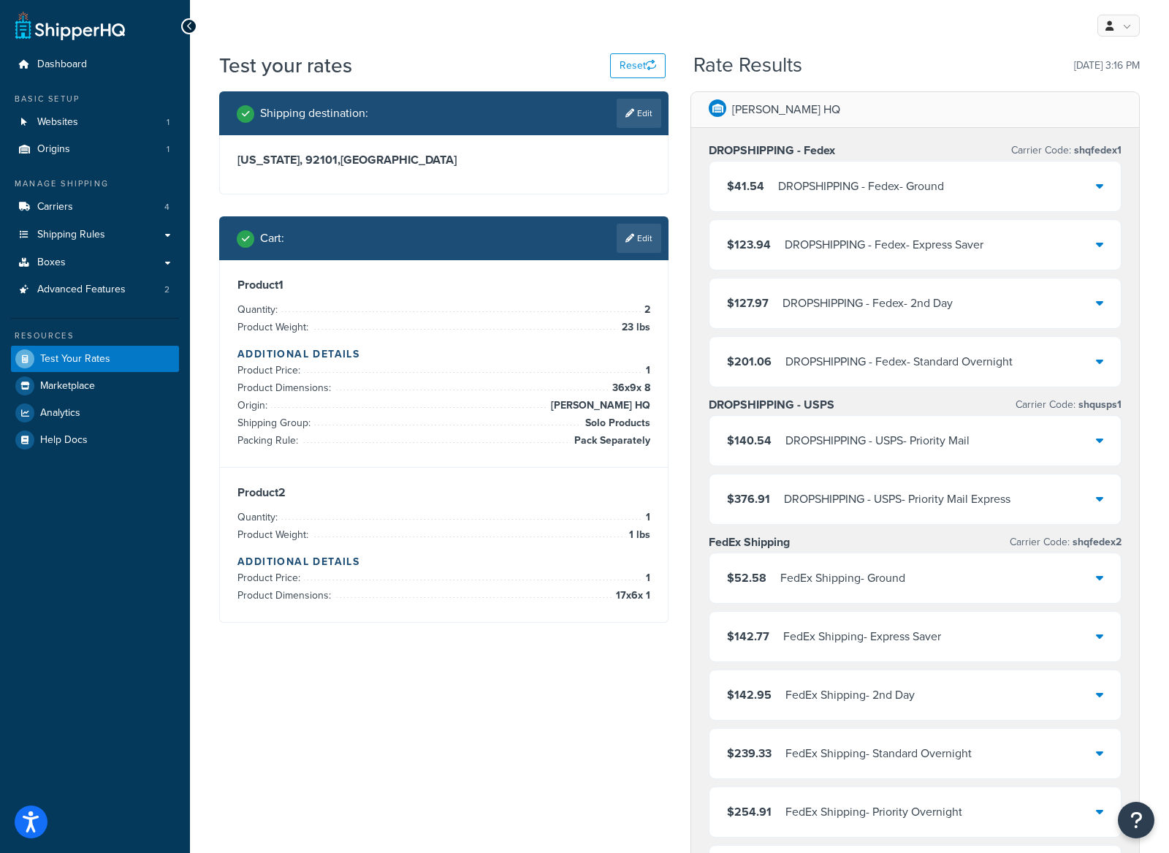
click at [633, 228] on link "Edit" at bounding box center [639, 238] width 45 height 29
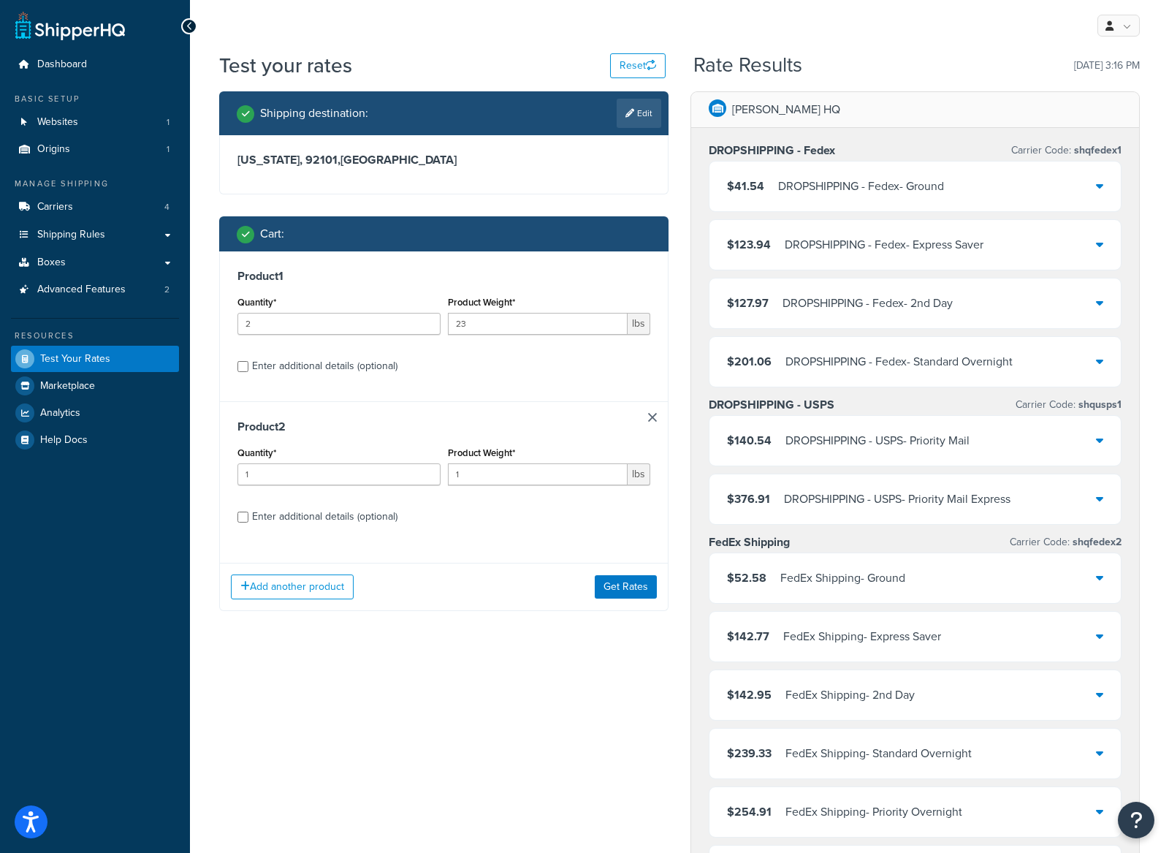
click at [266, 370] on div "Enter additional details (optional)" at bounding box center [324, 366] width 145 height 20
click at [248, 370] on input "Enter additional details (optional)" at bounding box center [242, 366] width 11 height 11
checkbox input "true"
select select "87693"
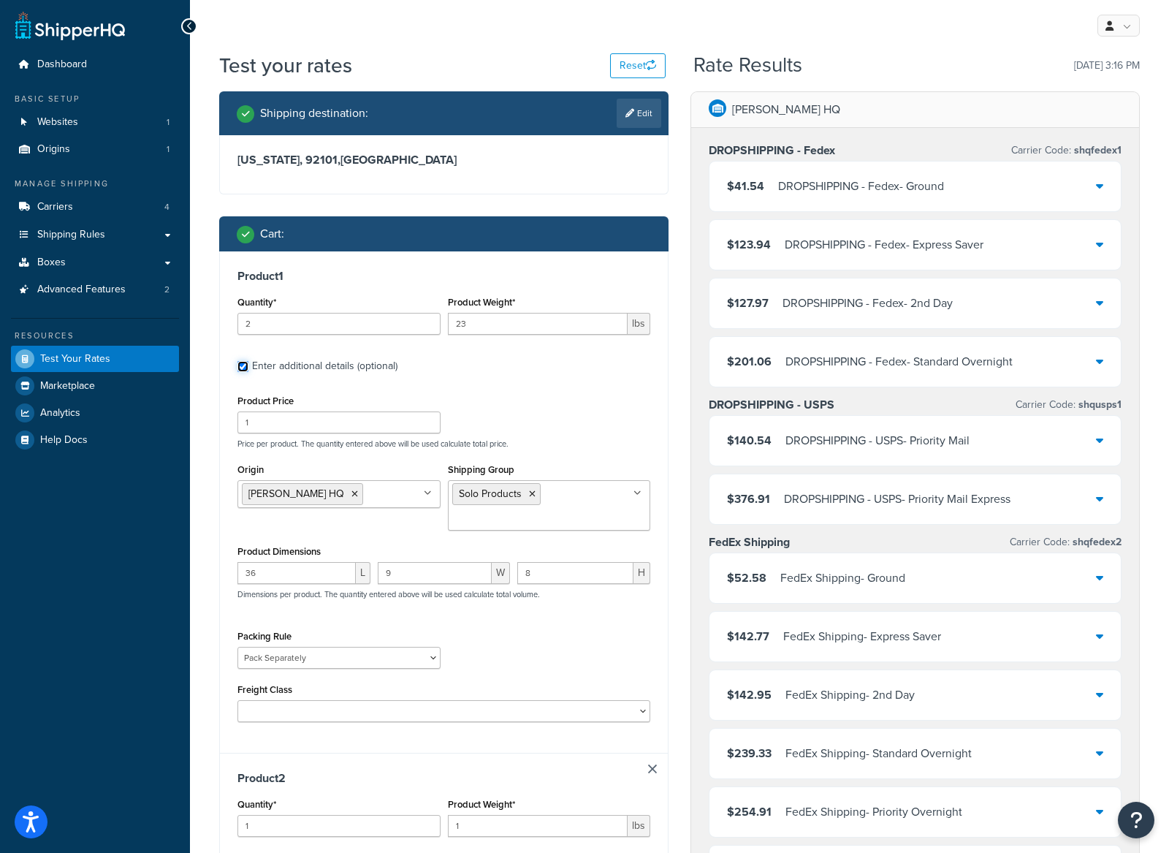
scroll to position [17, 0]
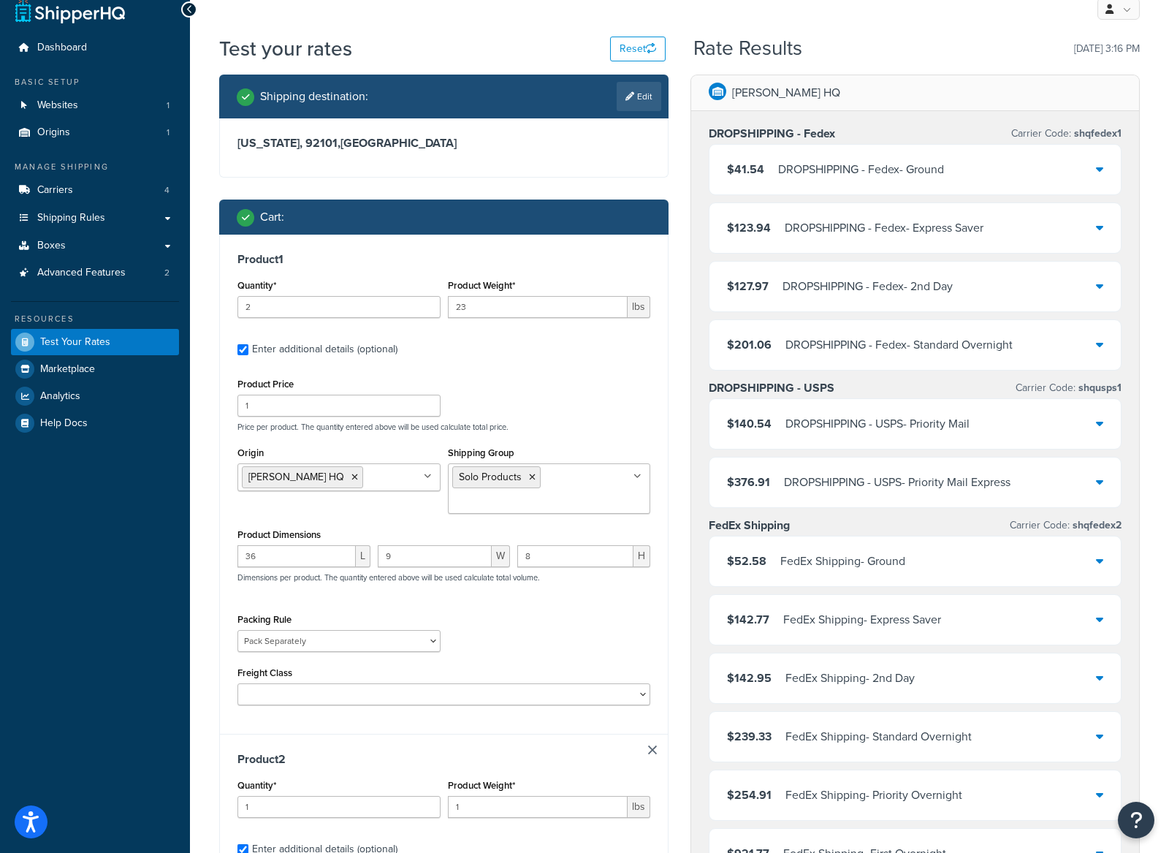
click at [534, 479] on icon at bounding box center [532, 477] width 7 height 9
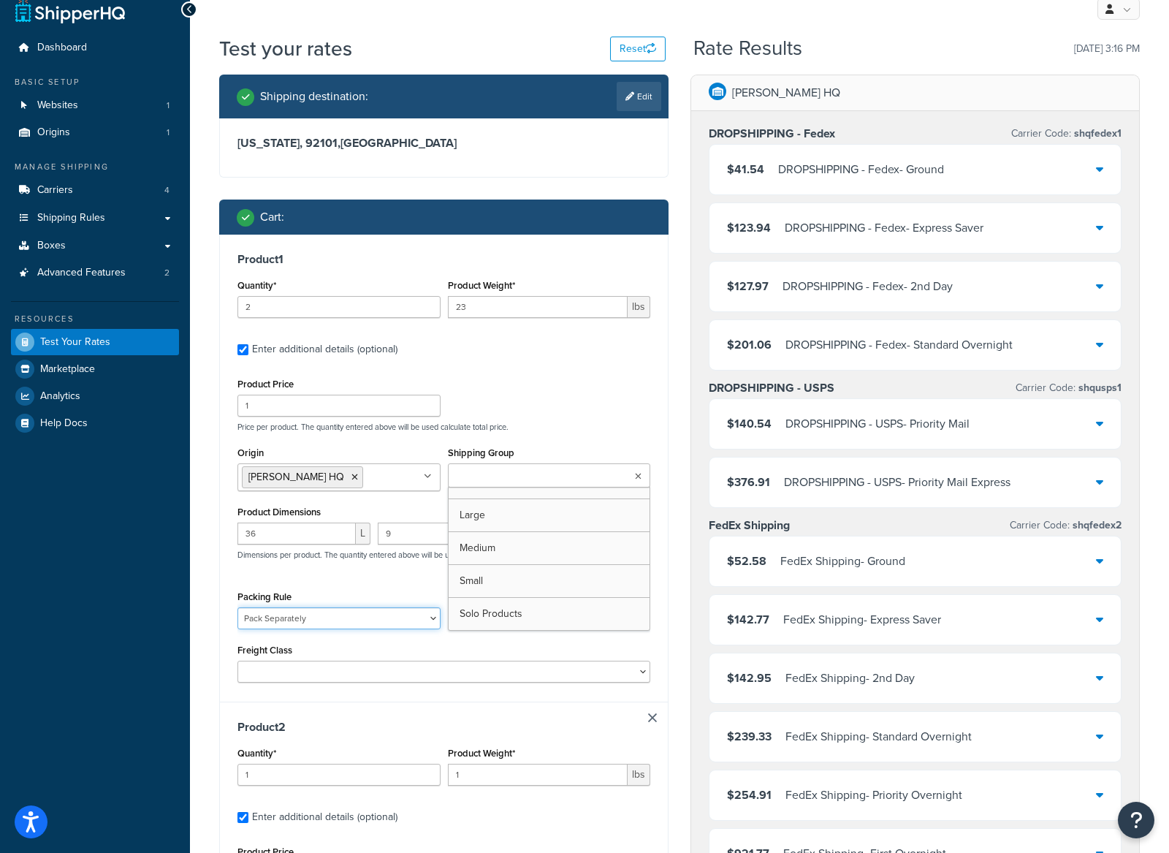
click at [376, 614] on select "Clothing Standard Pack Separately ProS1 and Hybrid 100 packs Standard Paddle Pa…" at bounding box center [338, 618] width 203 height 22
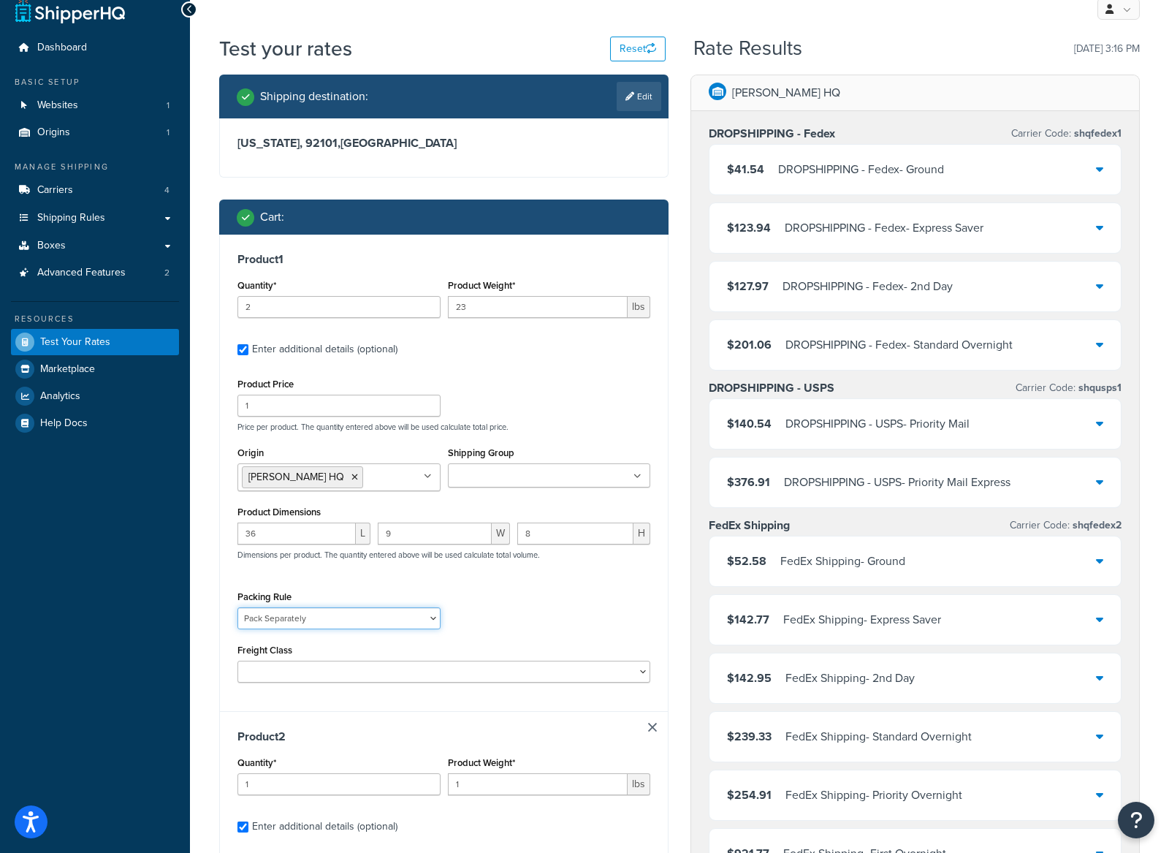
select select
click at [237, 608] on select "Clothing Standard Pack Separately ProS1 and Hybrid 100 packs Standard Paddle Pa…" at bounding box center [338, 618] width 203 height 22
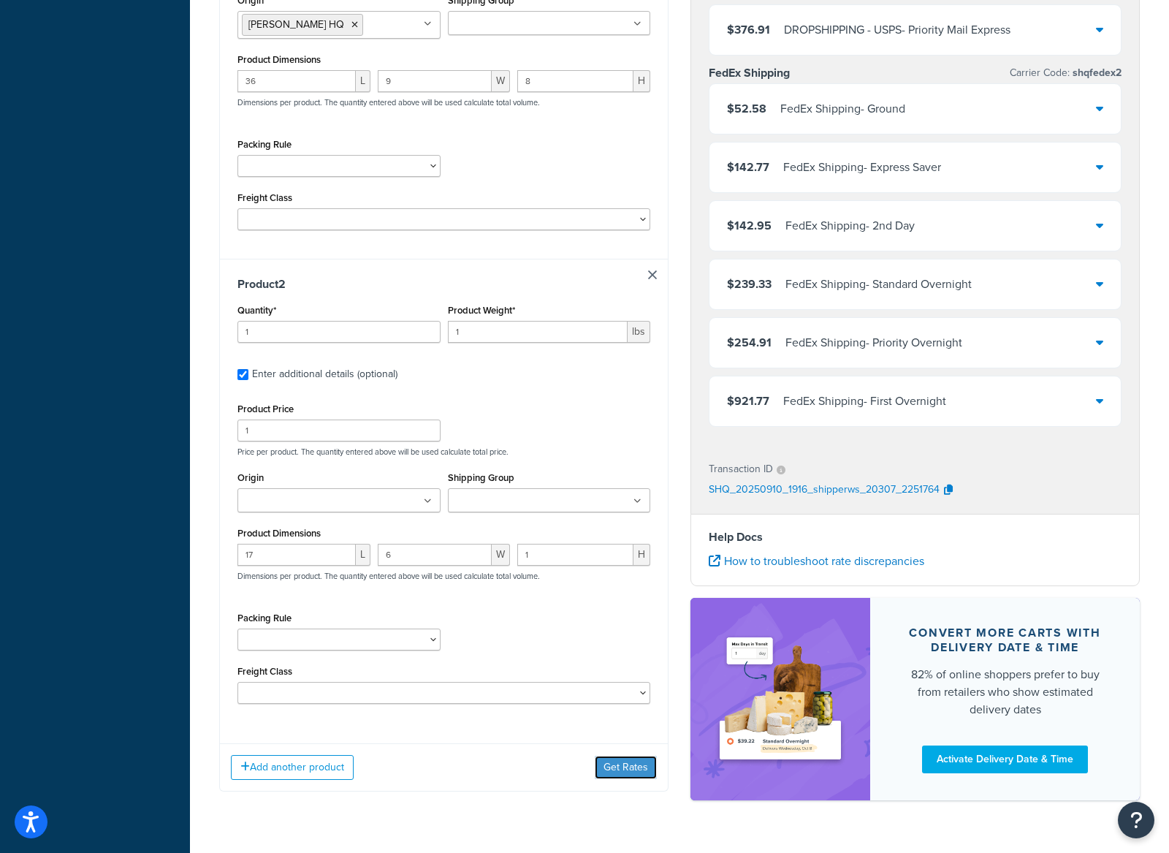
click at [623, 772] on button "Get Rates" at bounding box center [626, 767] width 62 height 23
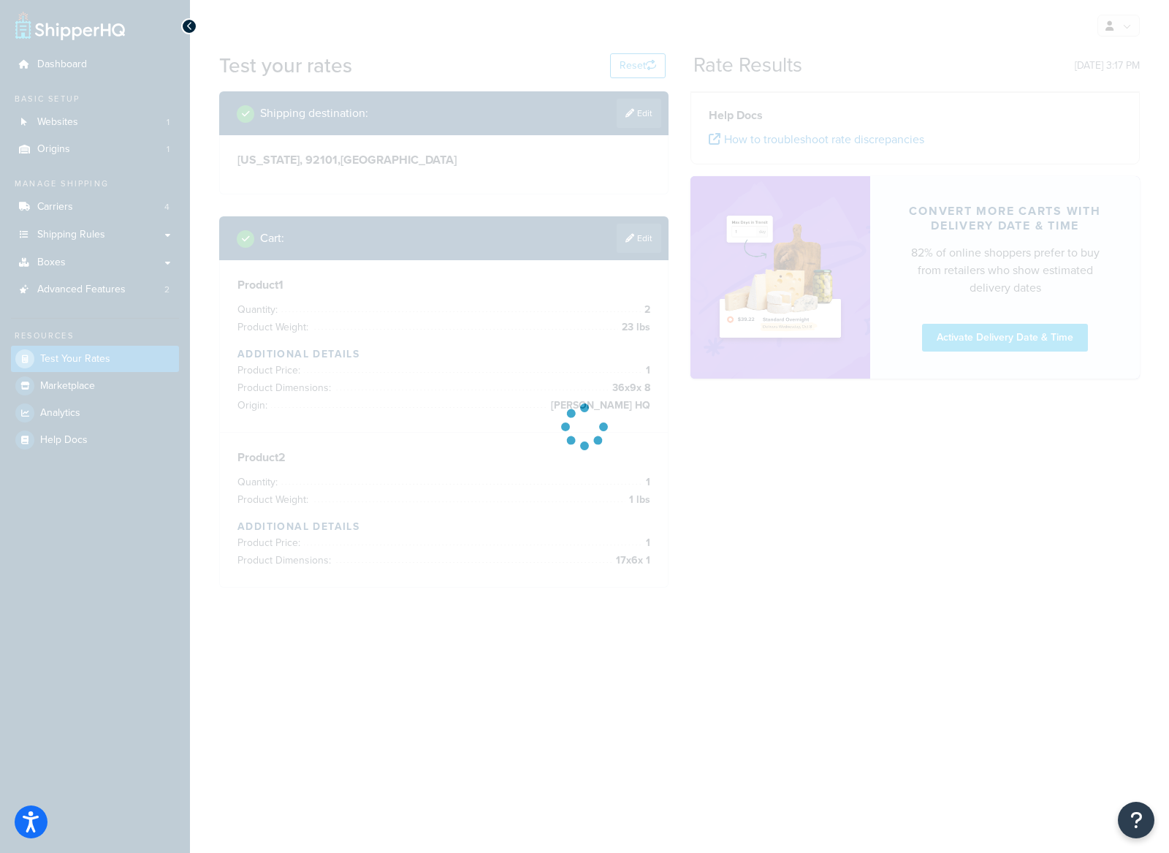
scroll to position [0, 0]
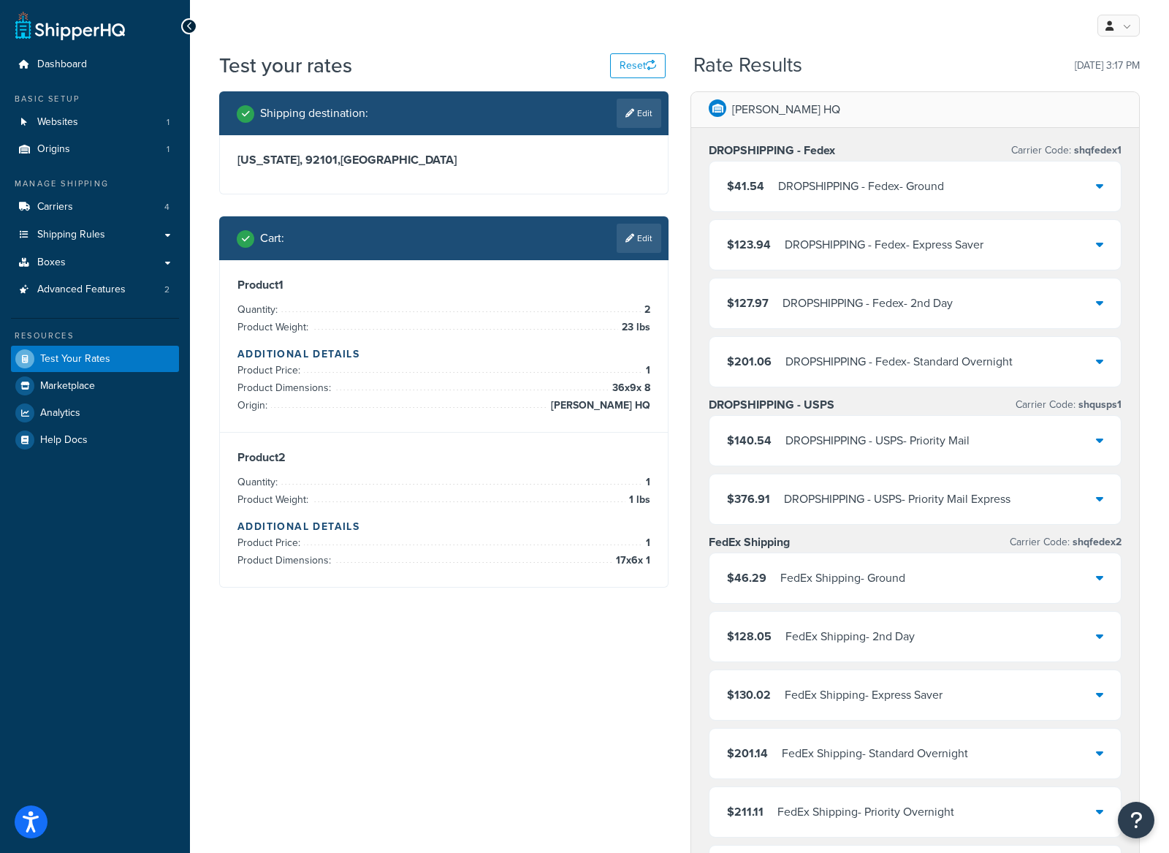
click at [628, 244] on link "Edit" at bounding box center [639, 238] width 45 height 29
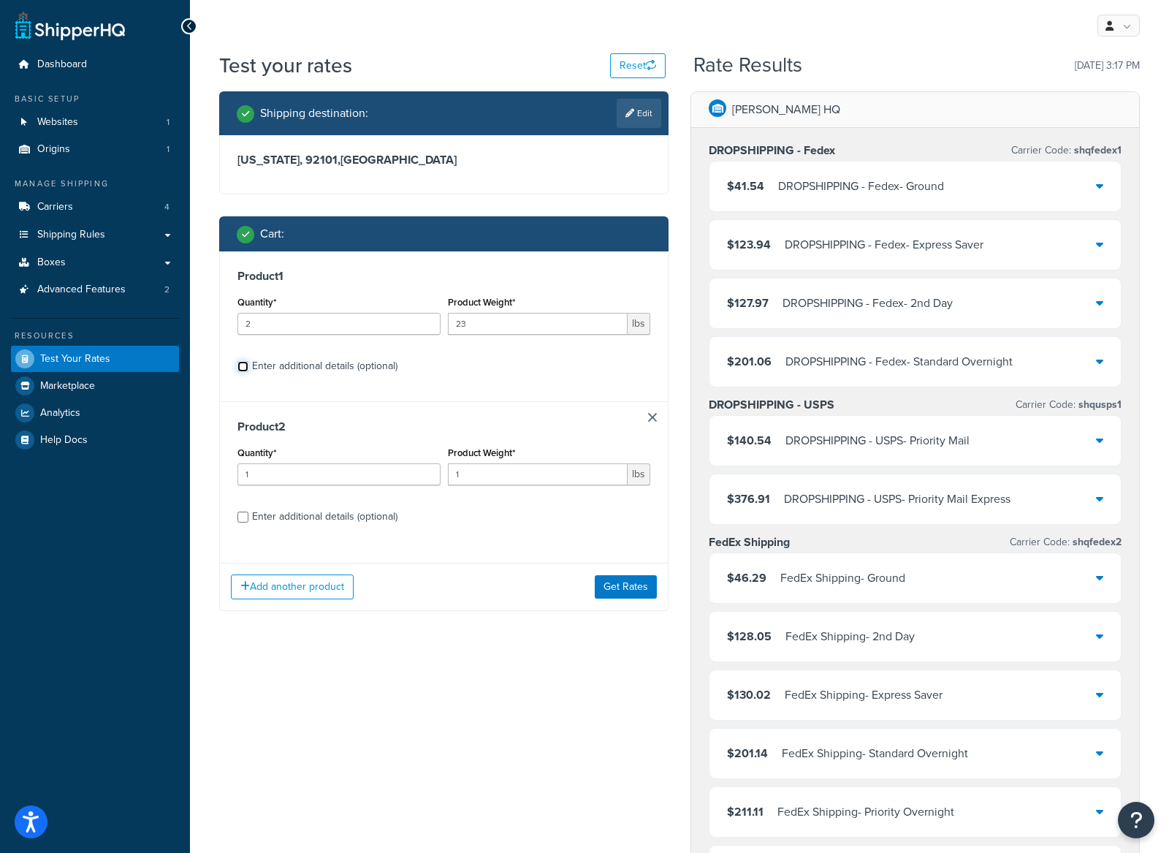
drag, startPoint x: 243, startPoint y: 368, endPoint x: 249, endPoint y: 382, distance: 15.1
click at [243, 368] on input "Enter additional details (optional)" at bounding box center [242, 366] width 11 height 11
checkbox input "true"
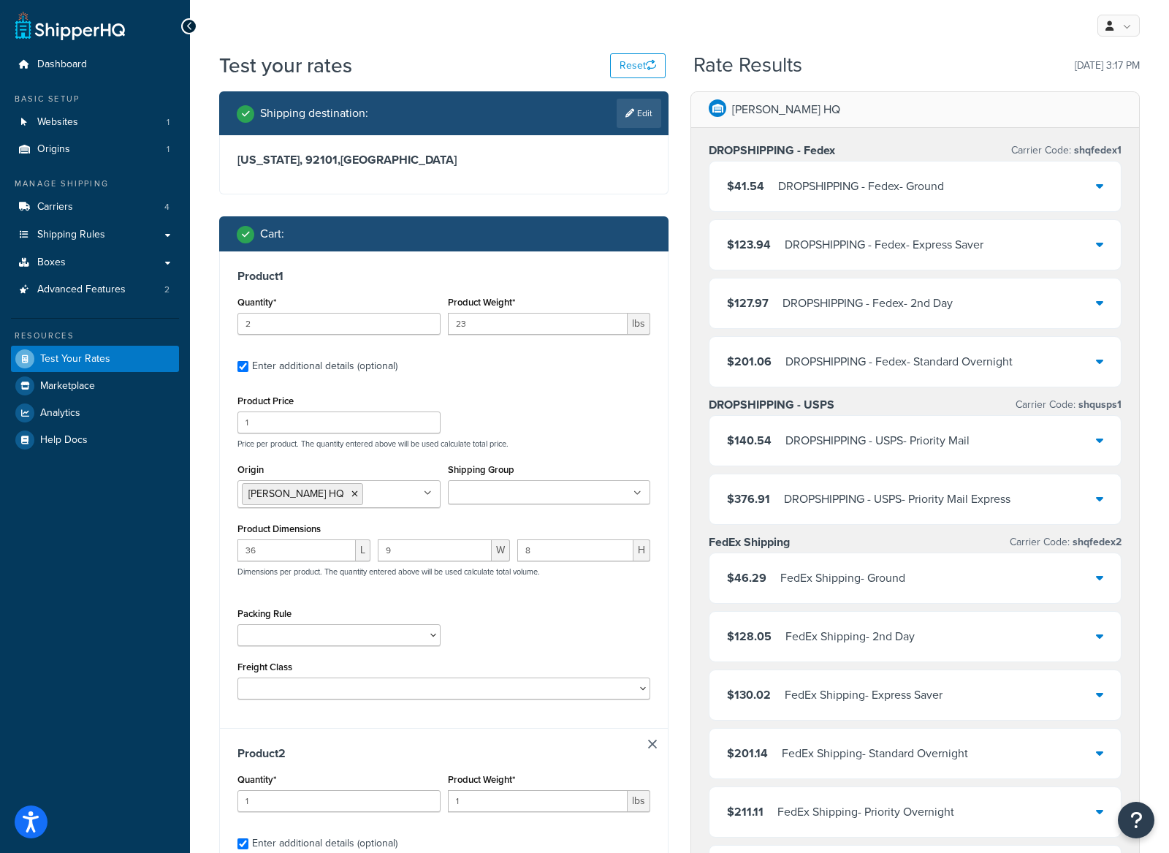
click at [572, 488] on ul at bounding box center [549, 492] width 203 height 24
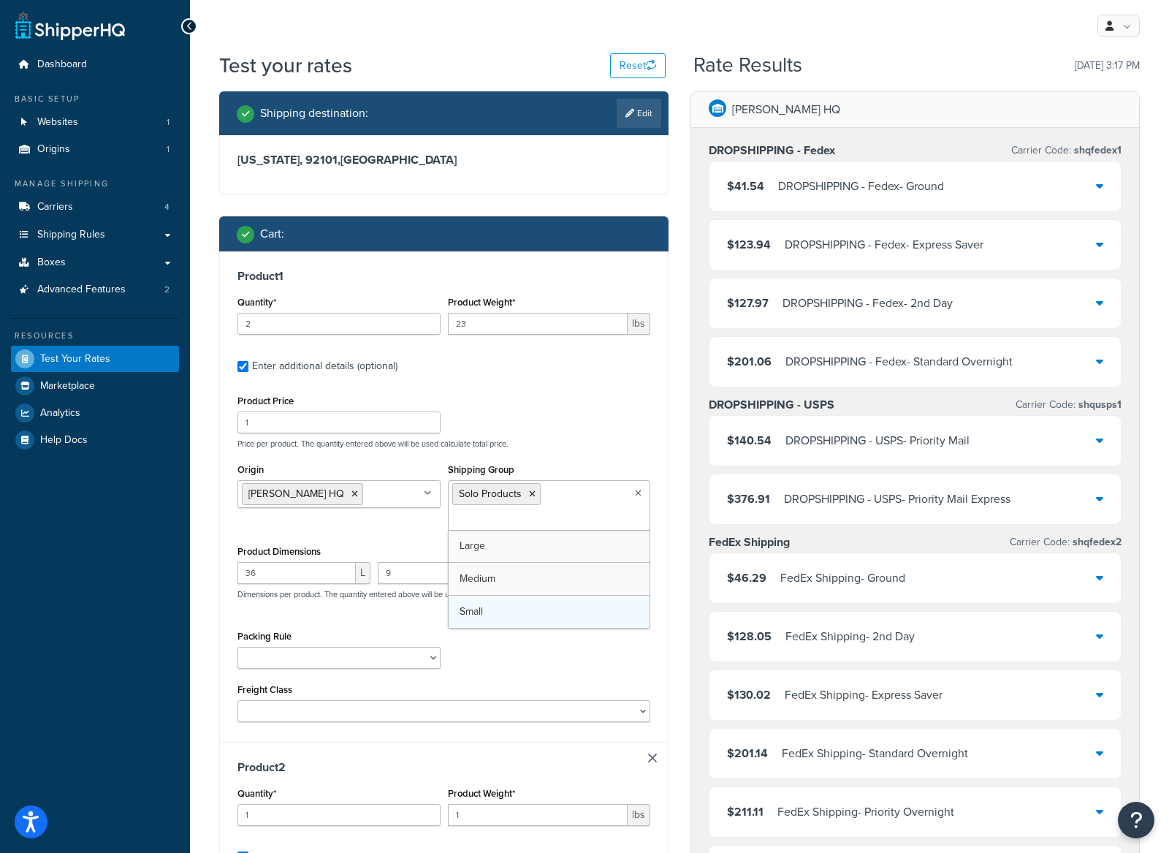
drag, startPoint x: 558, startPoint y: 624, endPoint x: 532, endPoint y: 624, distance: 25.6
click at [327, 661] on select "Clothing Standard Pack Separately ProS1 and Hybrid 100 packs Standard Paddle Pa…" at bounding box center [338, 658] width 203 height 22
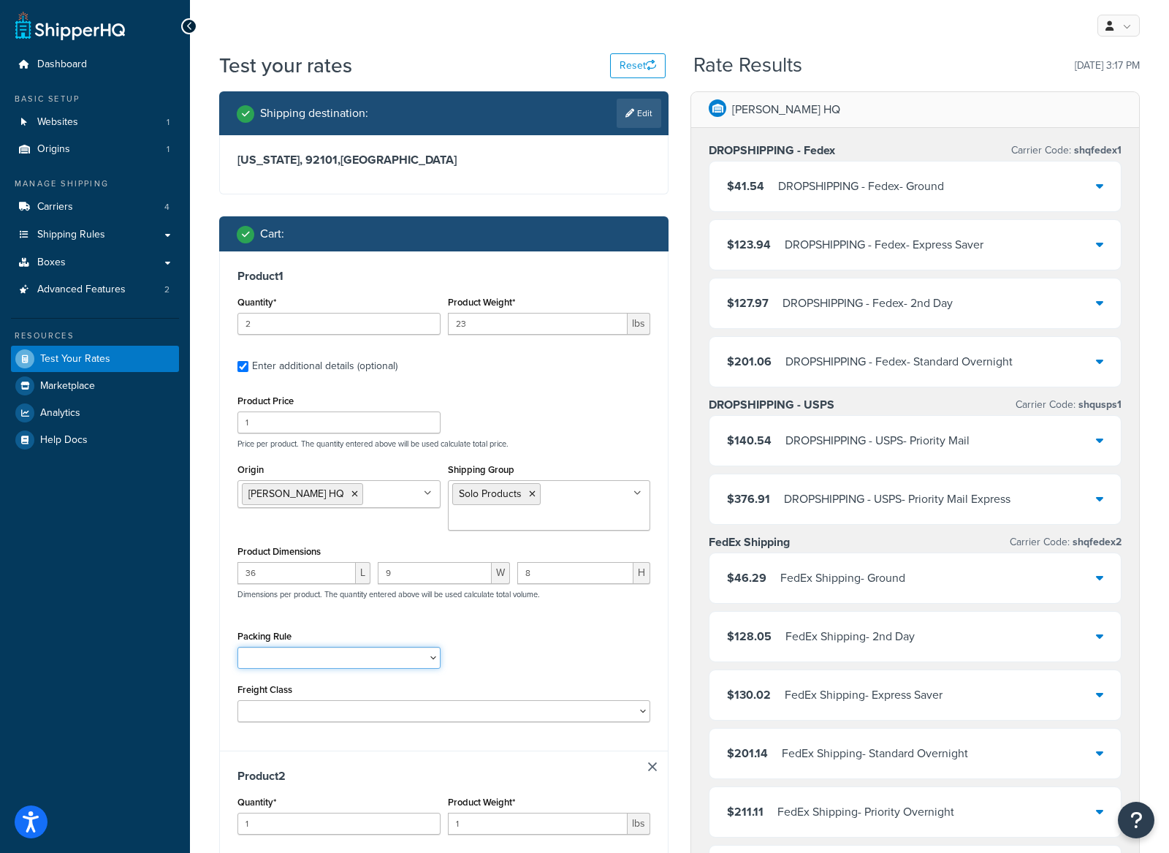
select select "87693"
click at [237, 648] on select "Clothing Standard Pack Separately ProS1 and Hybrid 100 packs Standard Paddle Pa…" at bounding box center [338, 658] width 203 height 22
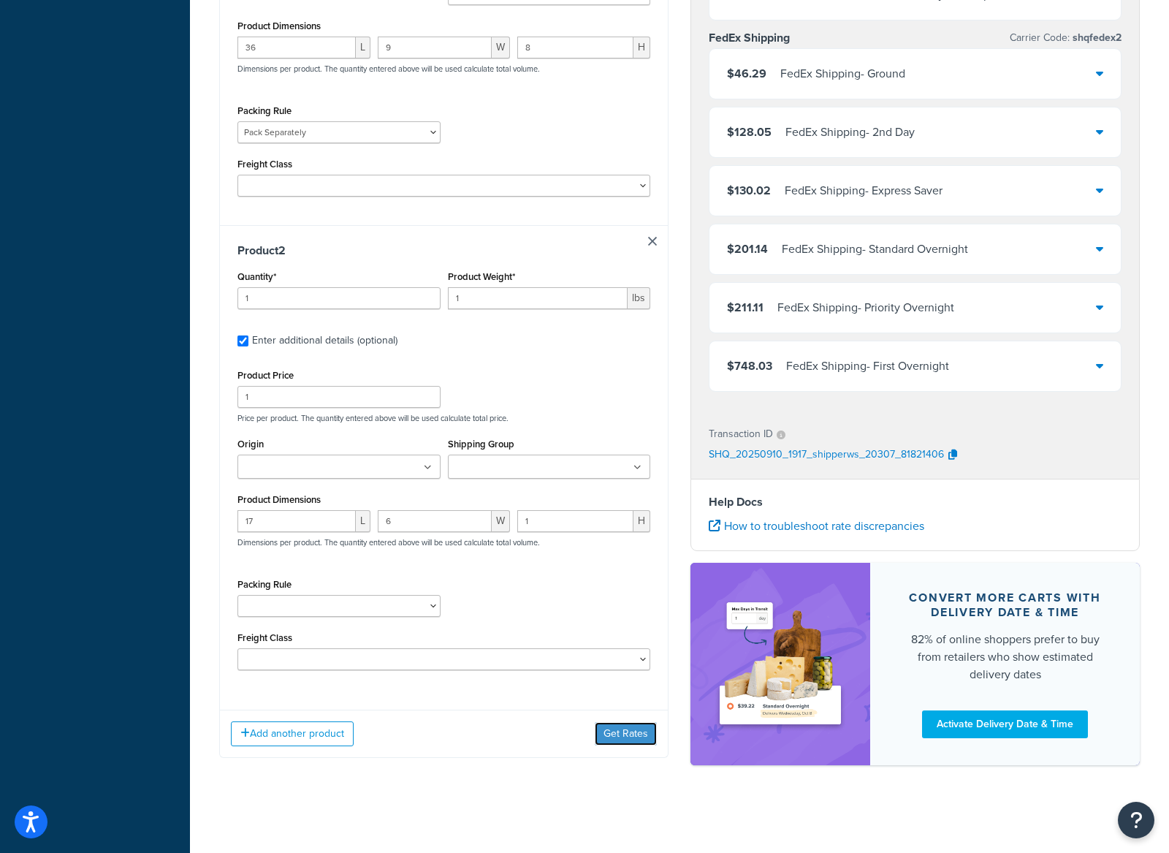
click at [604, 733] on button "Get Rates" at bounding box center [626, 733] width 62 height 23
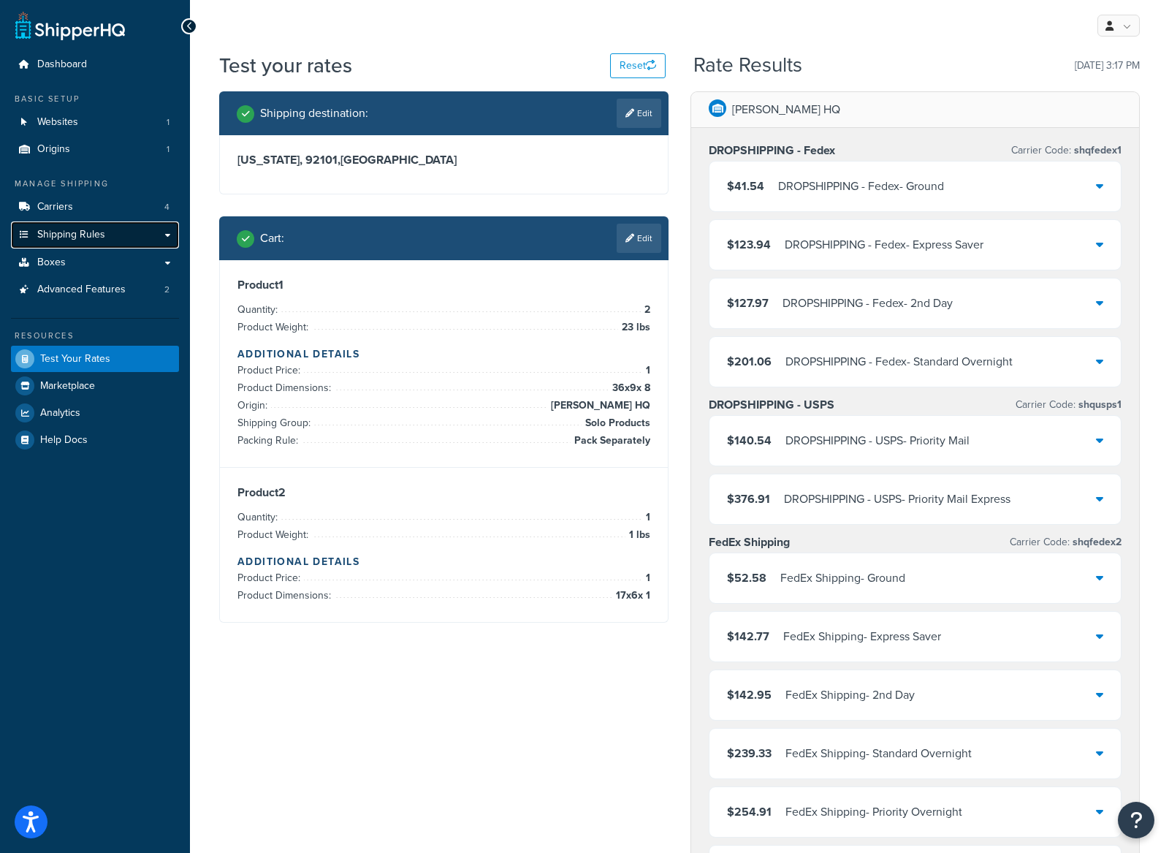
click at [91, 235] on span "Shipping Rules" at bounding box center [71, 235] width 68 height 12
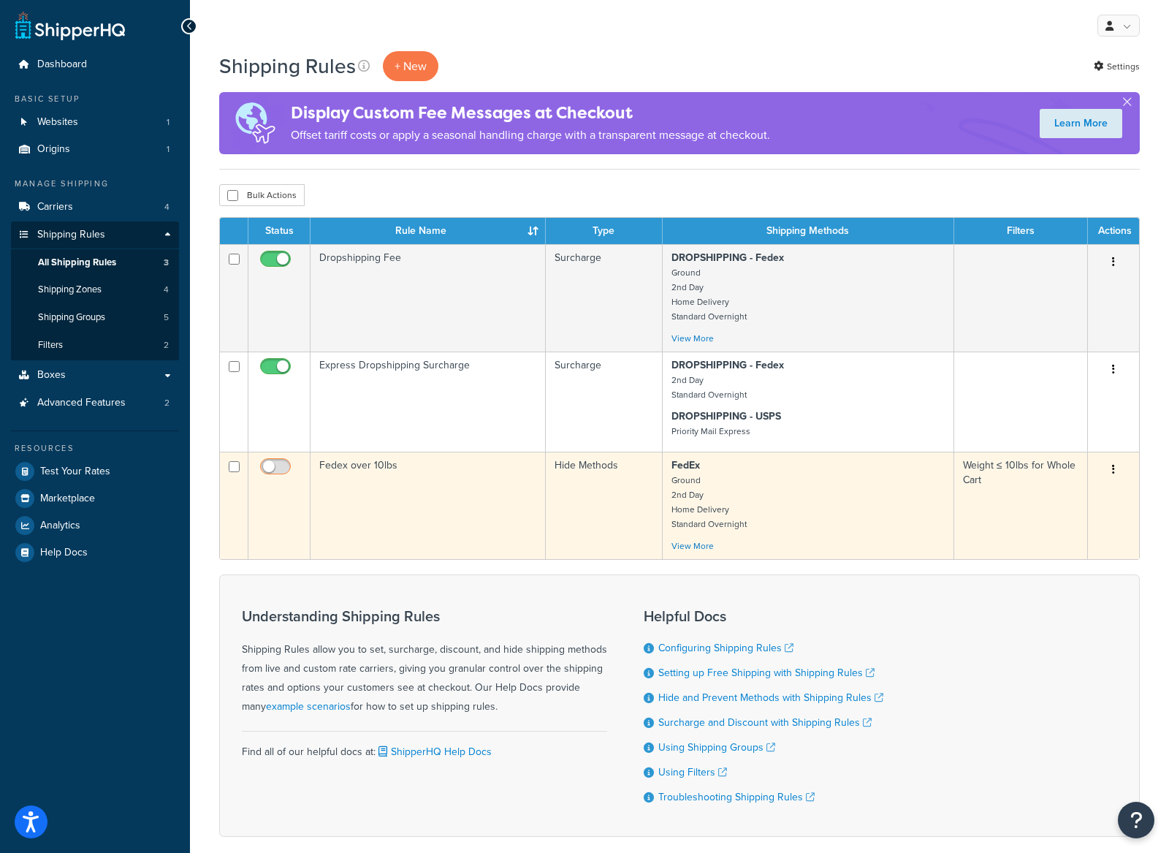
click at [281, 471] on input "checkbox" at bounding box center [277, 470] width 40 height 18
checkbox input "true"
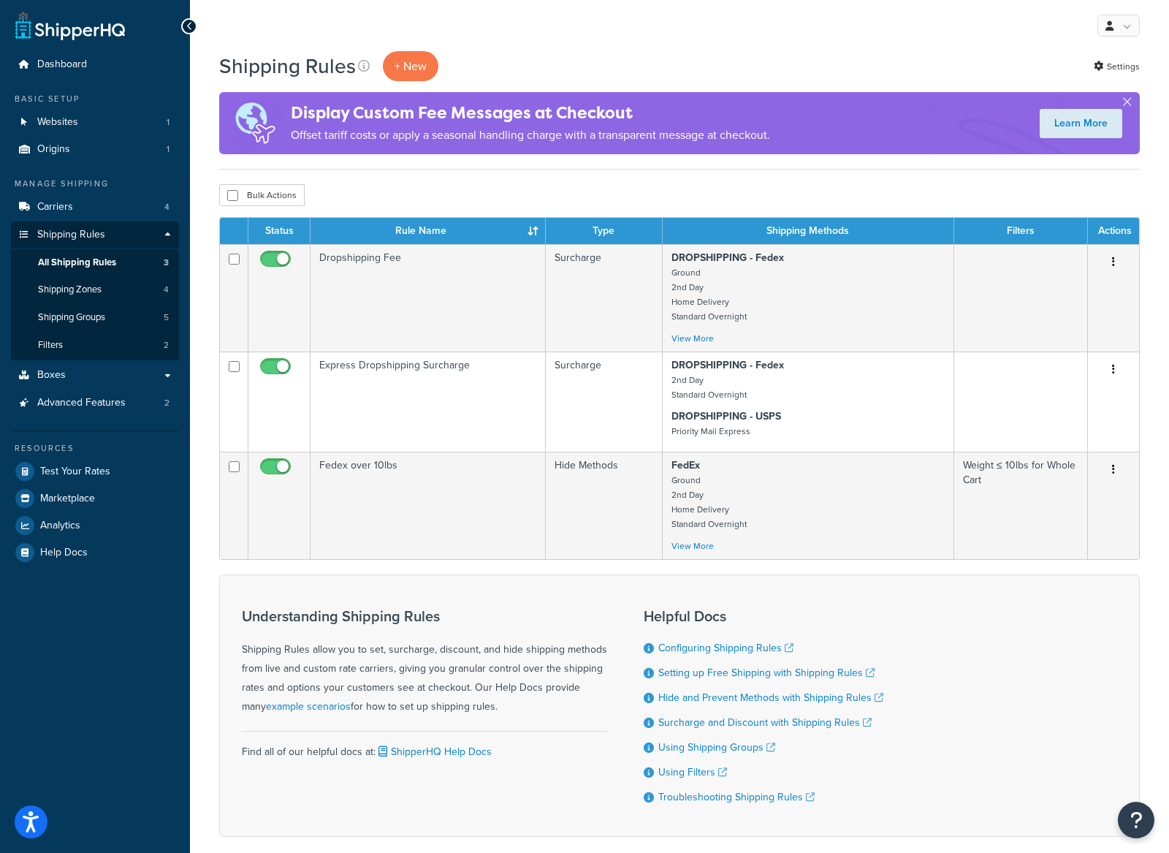
click at [643, 53] on div "Shipping Rules + New Settings" at bounding box center [679, 66] width 921 height 30
click at [88, 124] on link "Websites 1" at bounding box center [95, 122] width 168 height 27
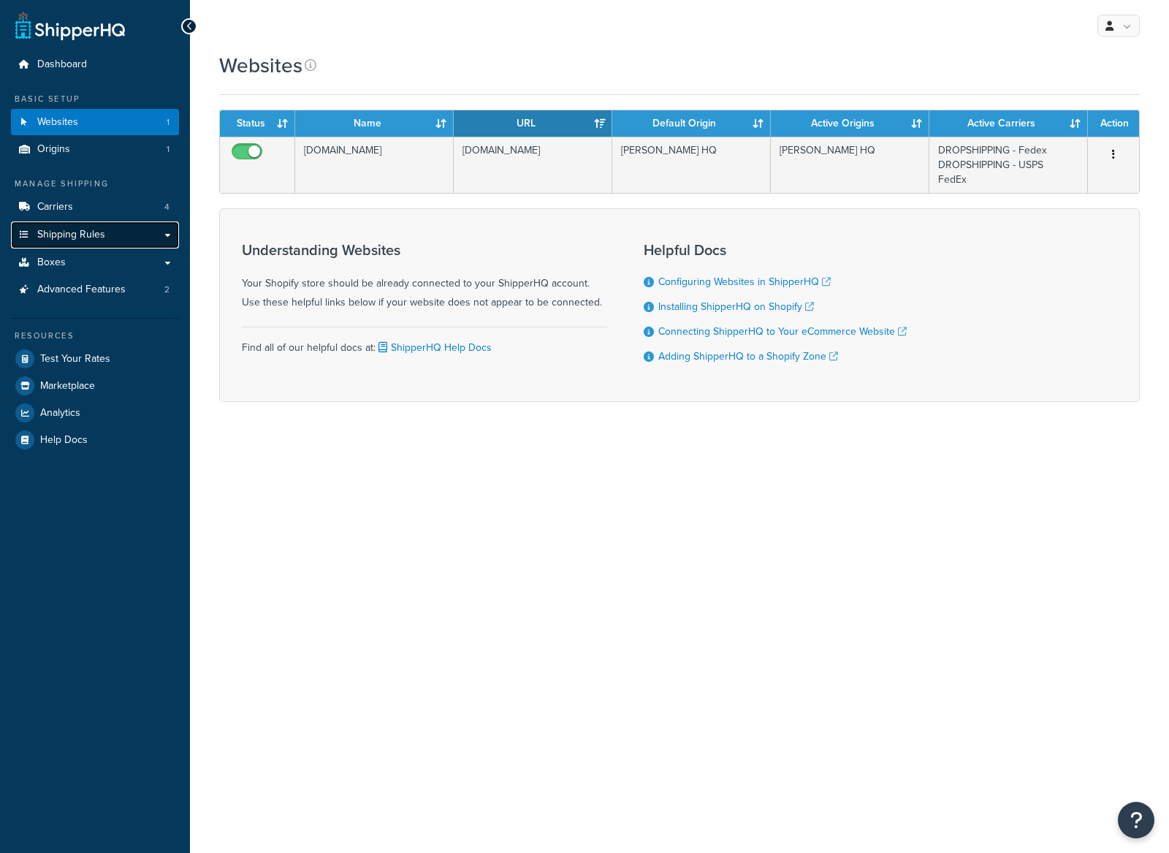
click at [86, 229] on span "Shipping Rules" at bounding box center [71, 235] width 68 height 12
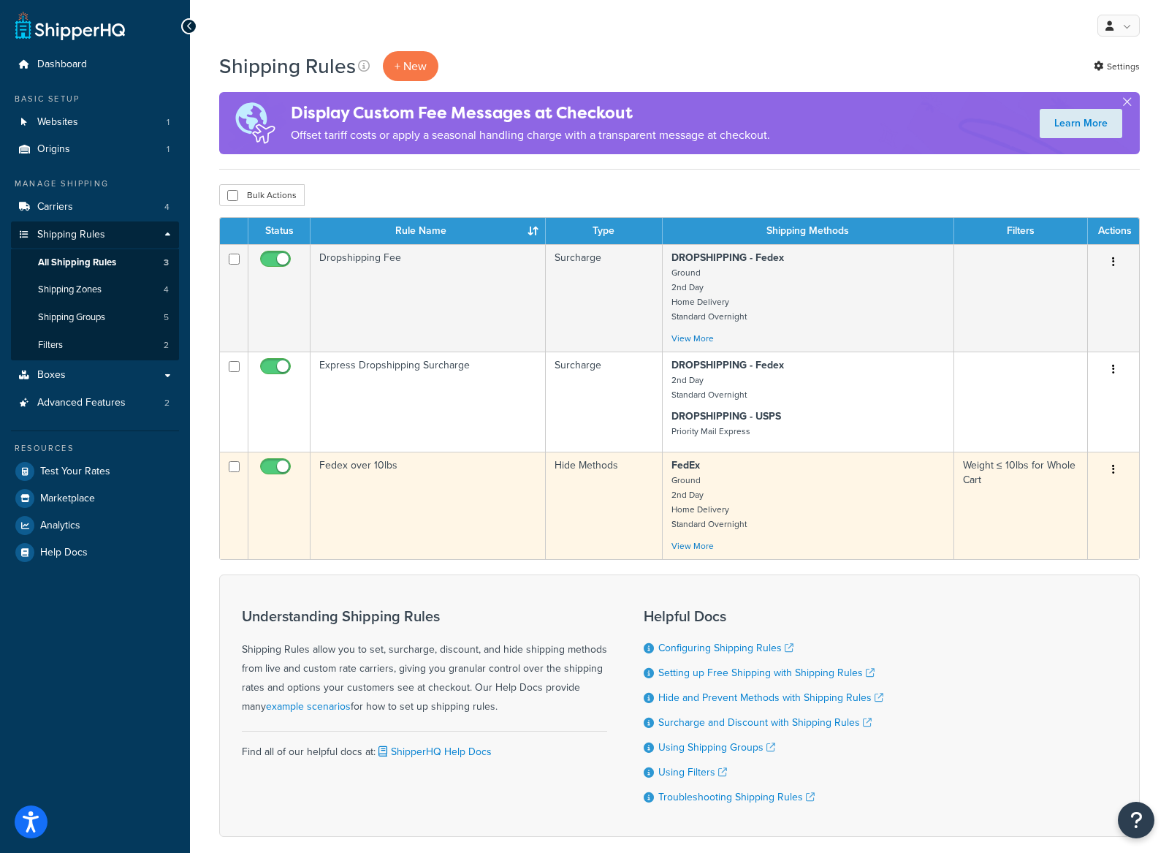
click at [276, 471] on input "checkbox" at bounding box center [277, 470] width 40 height 18
checkbox input "false"
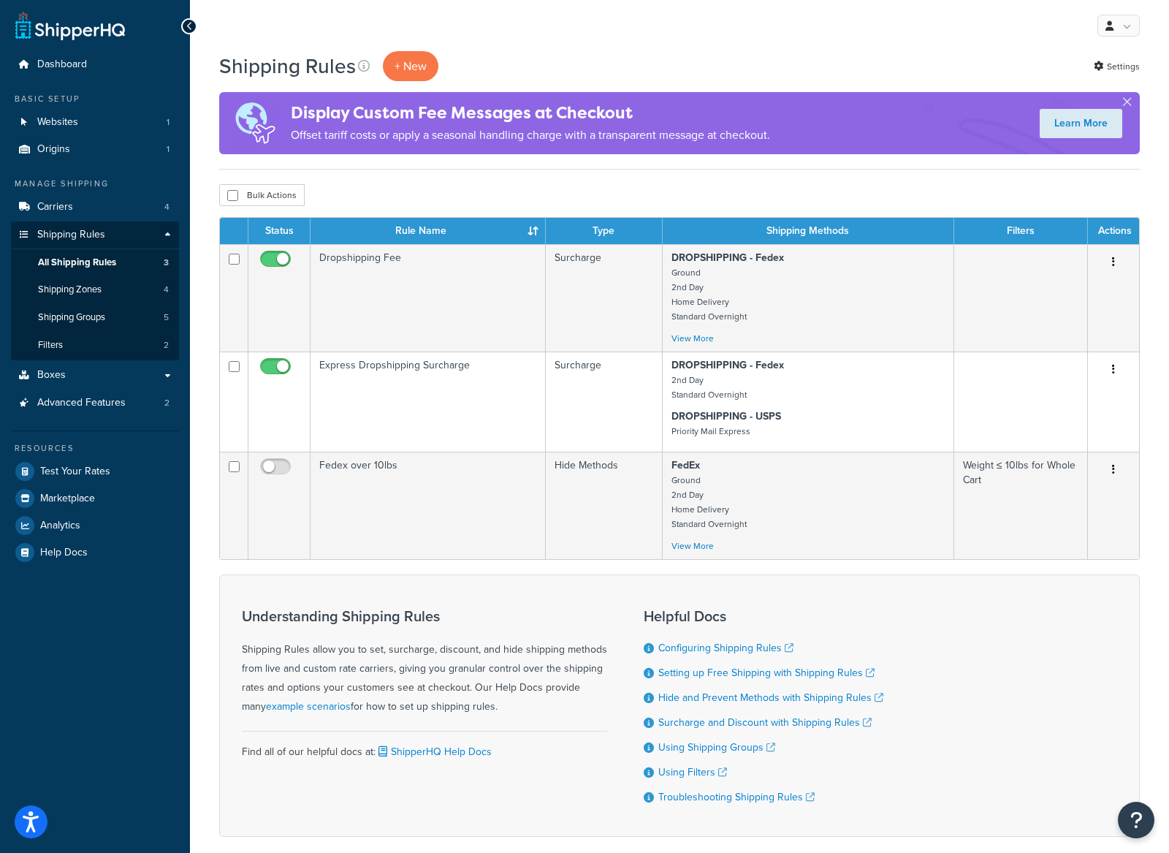
click at [309, 574] on form "Status Rule Name Type Shipping Methods Filters Actions Dropshipping Fee Surchar…" at bounding box center [679, 527] width 921 height 620
click at [93, 211] on link "Carriers 4" at bounding box center [95, 207] width 168 height 27
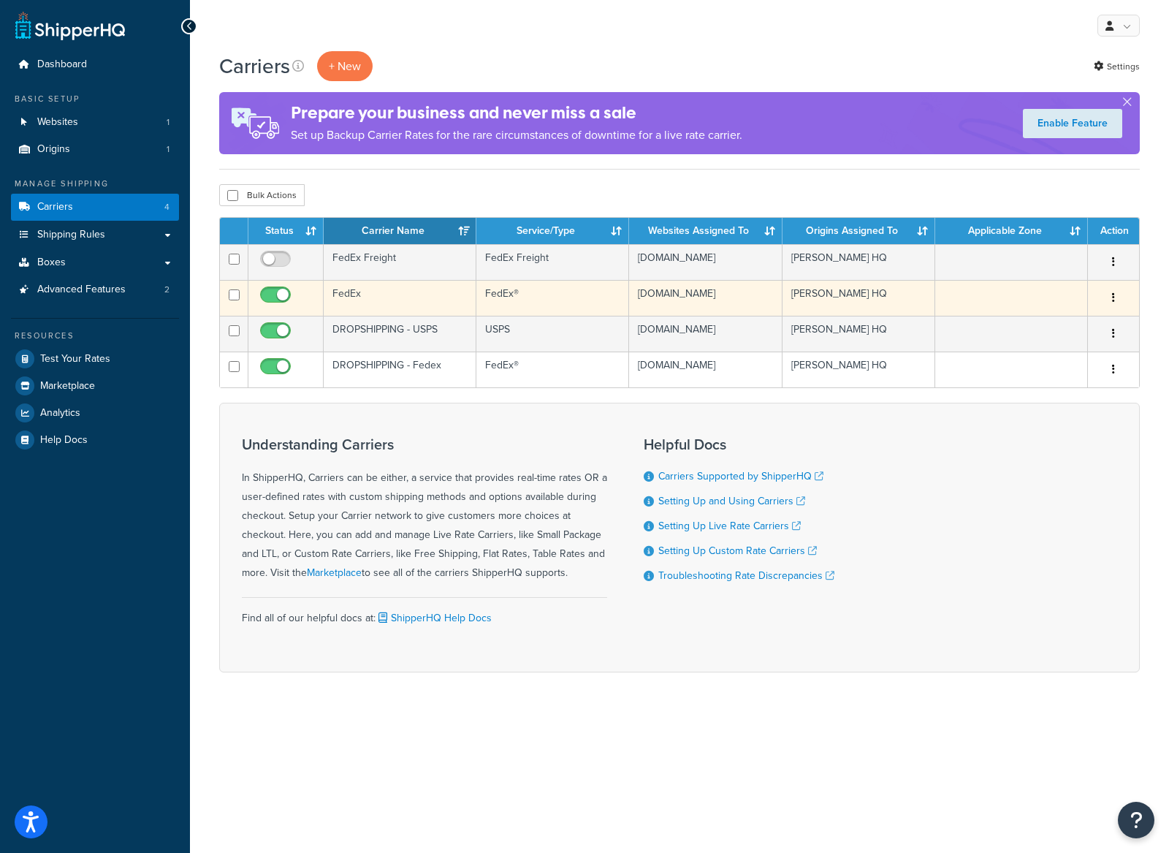
click at [427, 304] on td "FedEx" at bounding box center [400, 298] width 153 height 36
click at [427, 316] on td "FedEx" at bounding box center [400, 298] width 153 height 36
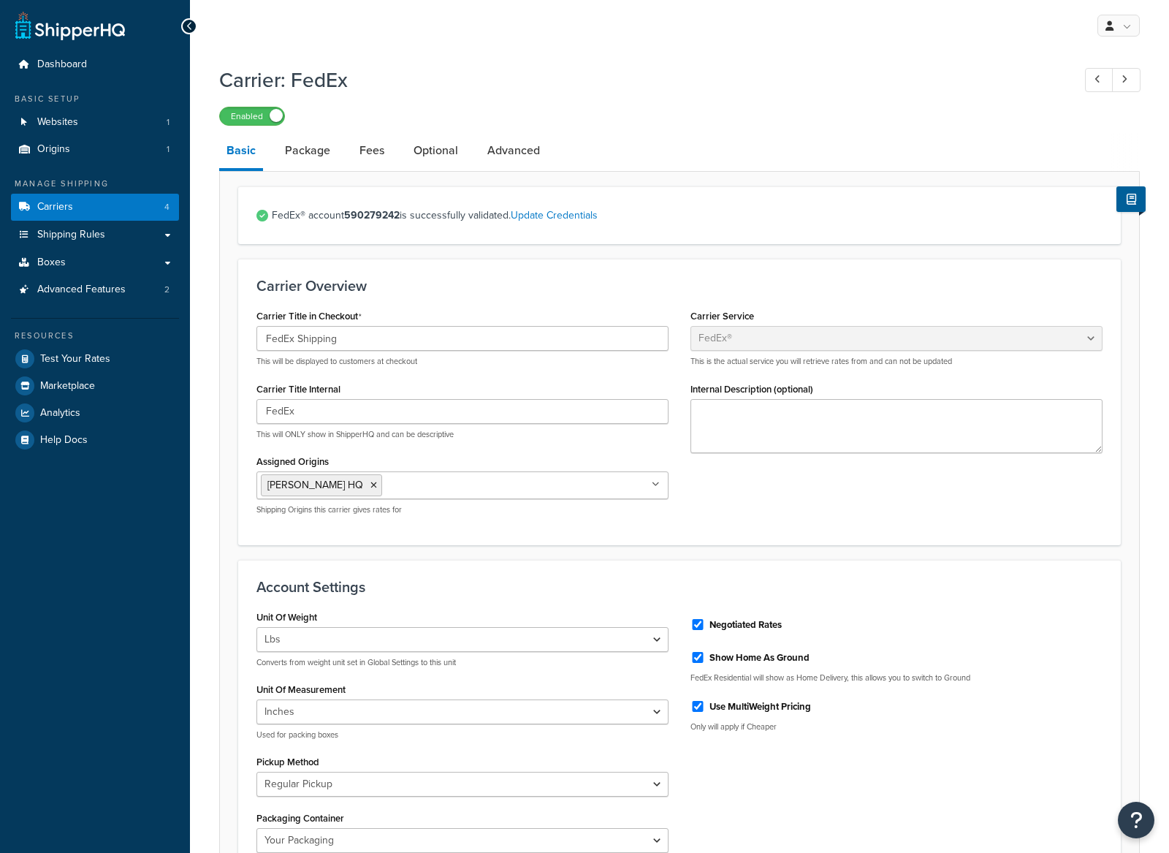
select select "fedEx"
select select "REGULAR_PICKUP"
select select "YOUR_PACKAGING"
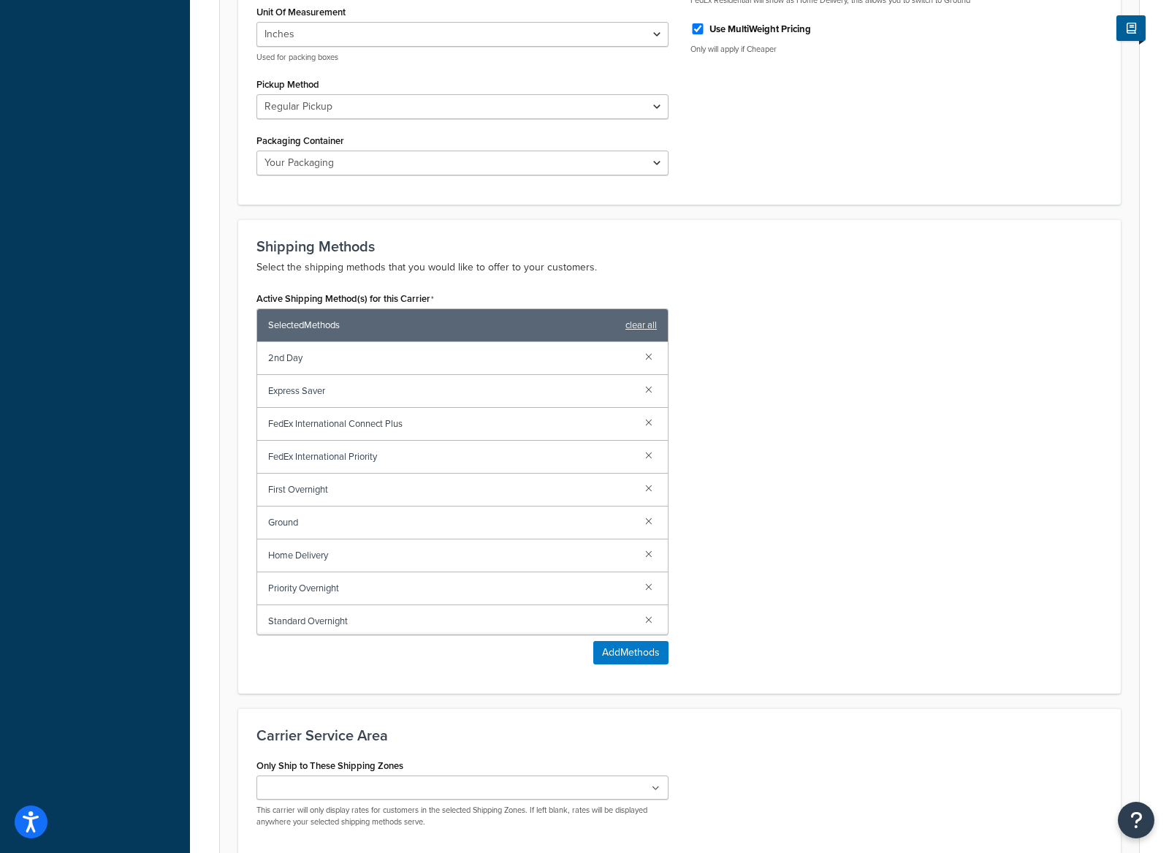
scroll to position [4, 0]
click at [633, 663] on button "Add Methods" at bounding box center [630, 652] width 75 height 23
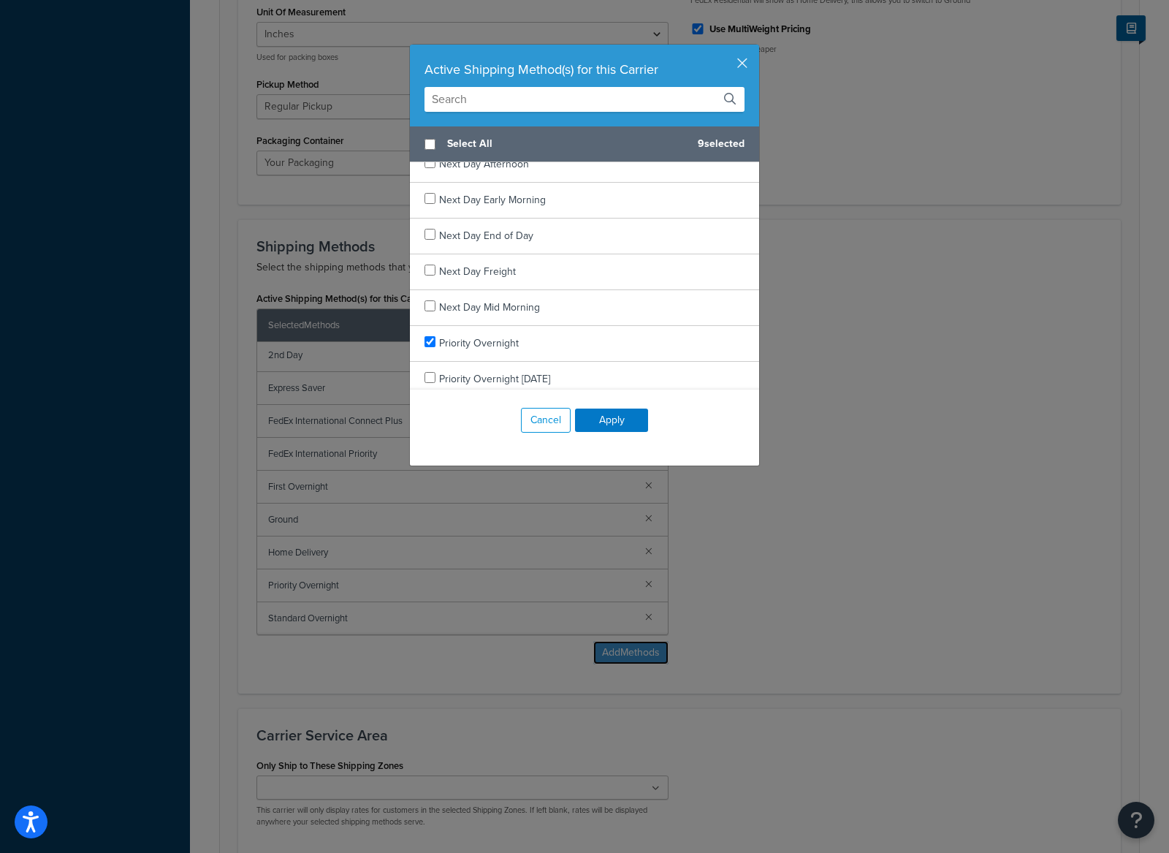
scroll to position [1283, 0]
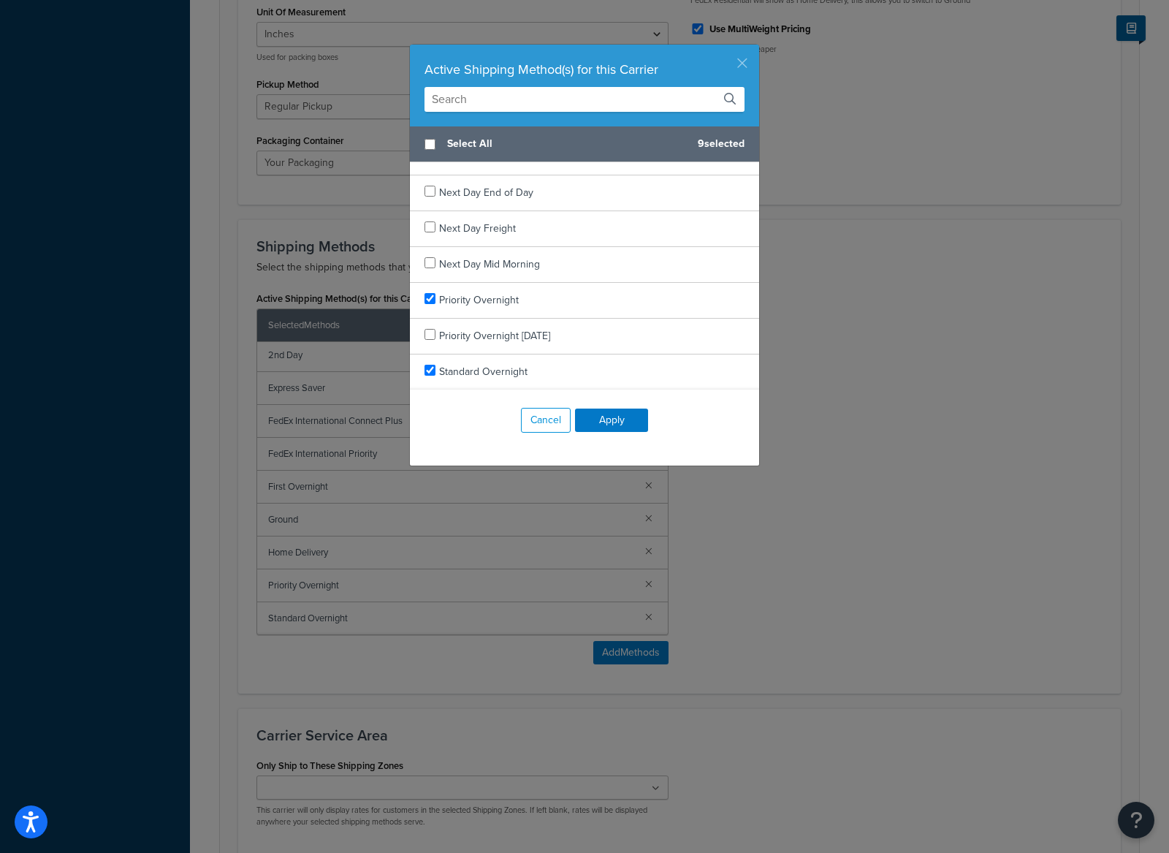
click at [756, 48] on button "button" at bounding box center [758, 47] width 4 height 4
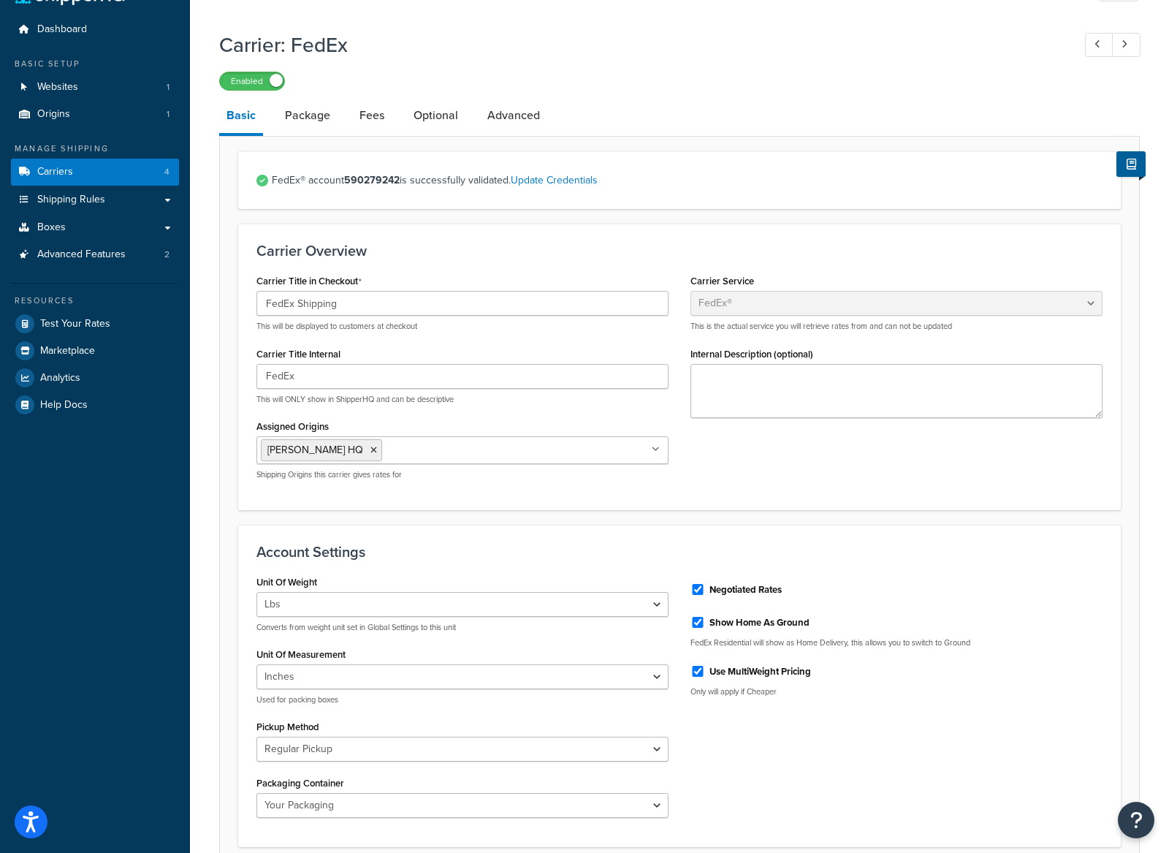
scroll to position [0, 0]
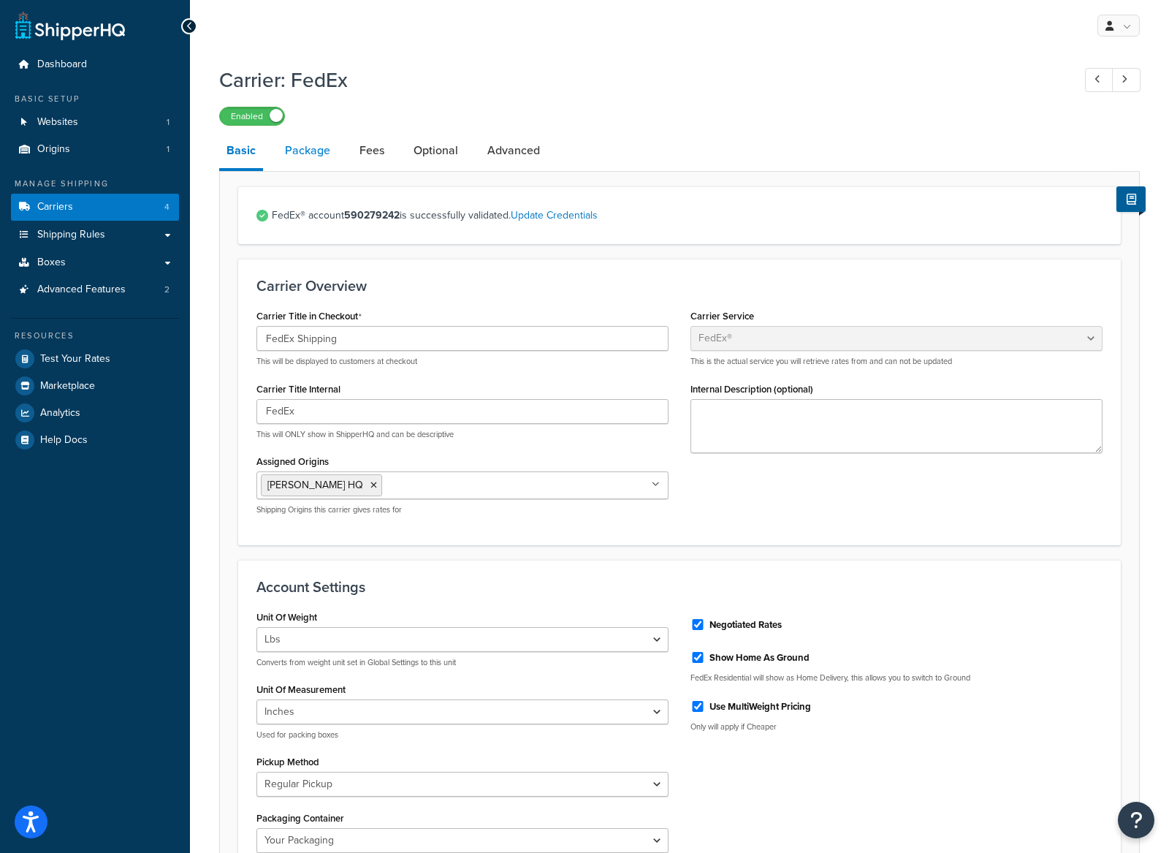
click at [321, 156] on link "Package" at bounding box center [308, 150] width 60 height 35
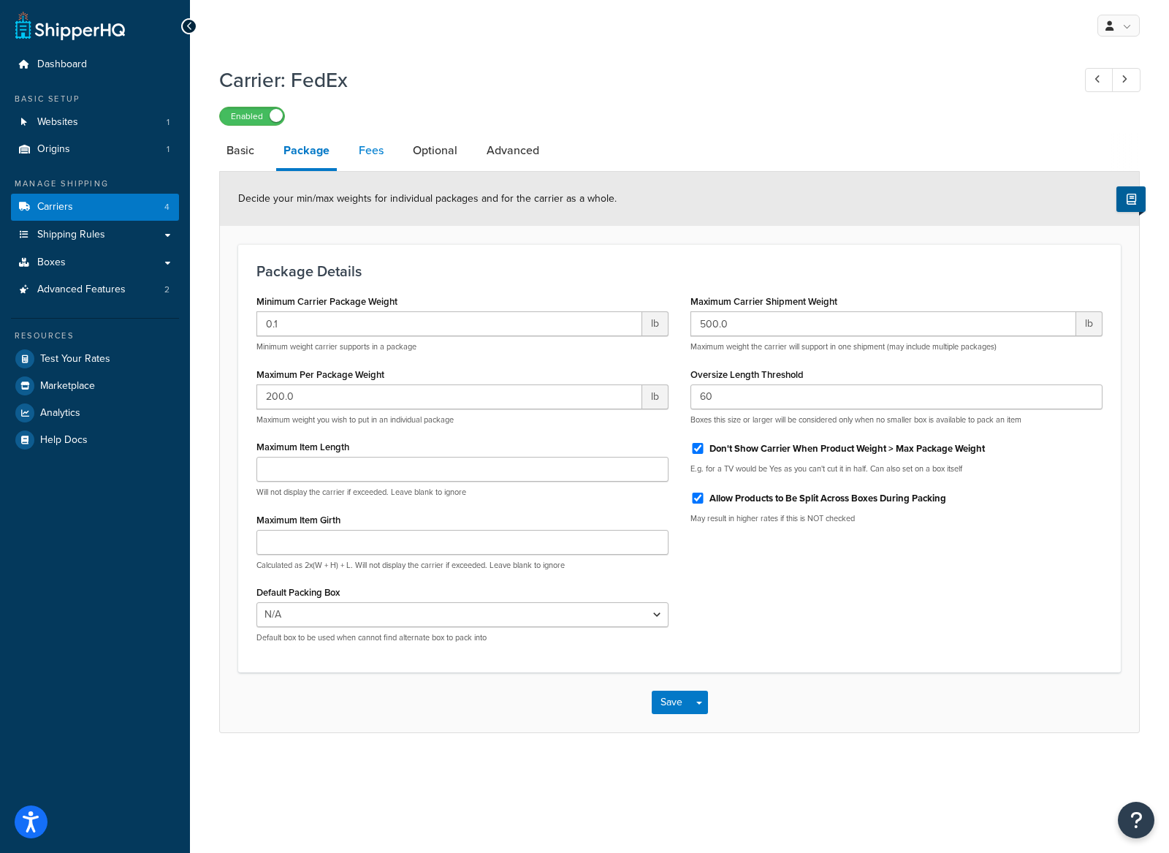
click at [378, 151] on link "Fees" at bounding box center [370, 150] width 39 height 35
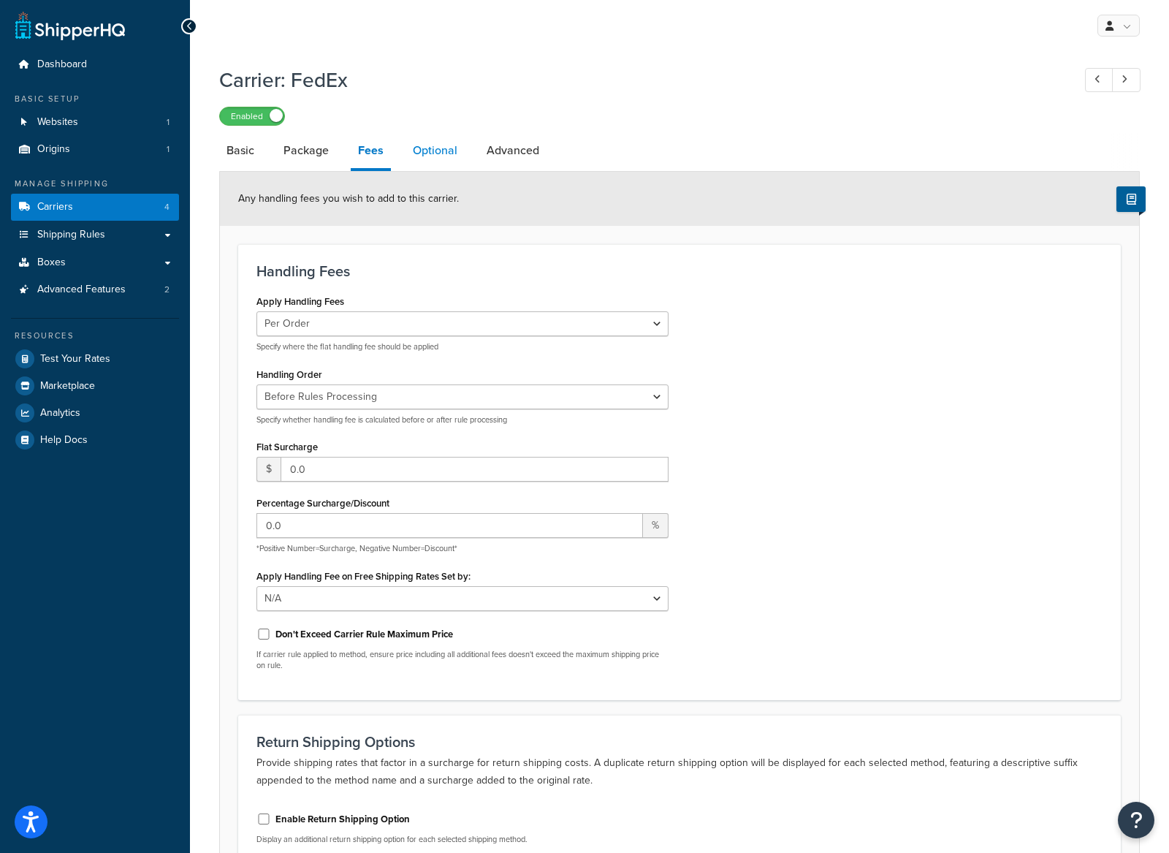
click at [432, 153] on link "Optional" at bounding box center [435, 150] width 59 height 35
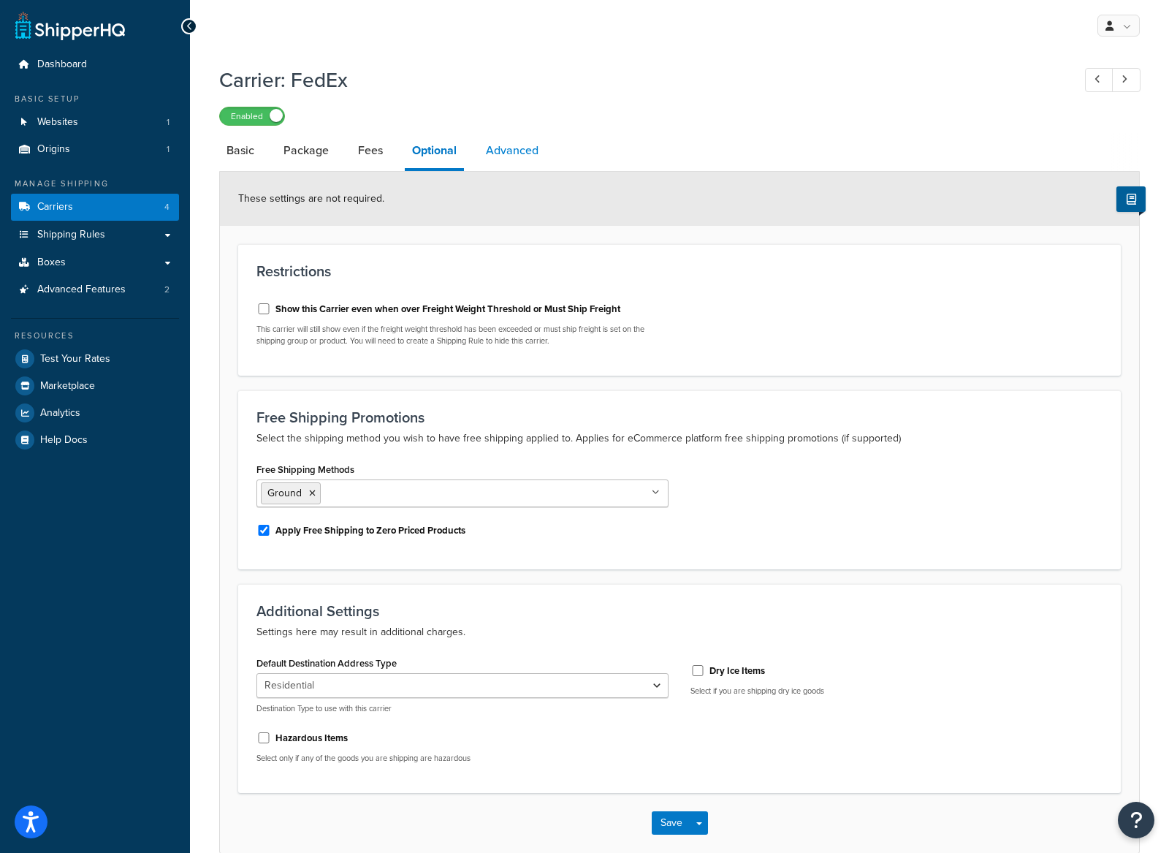
click at [535, 156] on link "Advanced" at bounding box center [512, 150] width 67 height 35
select select "false"
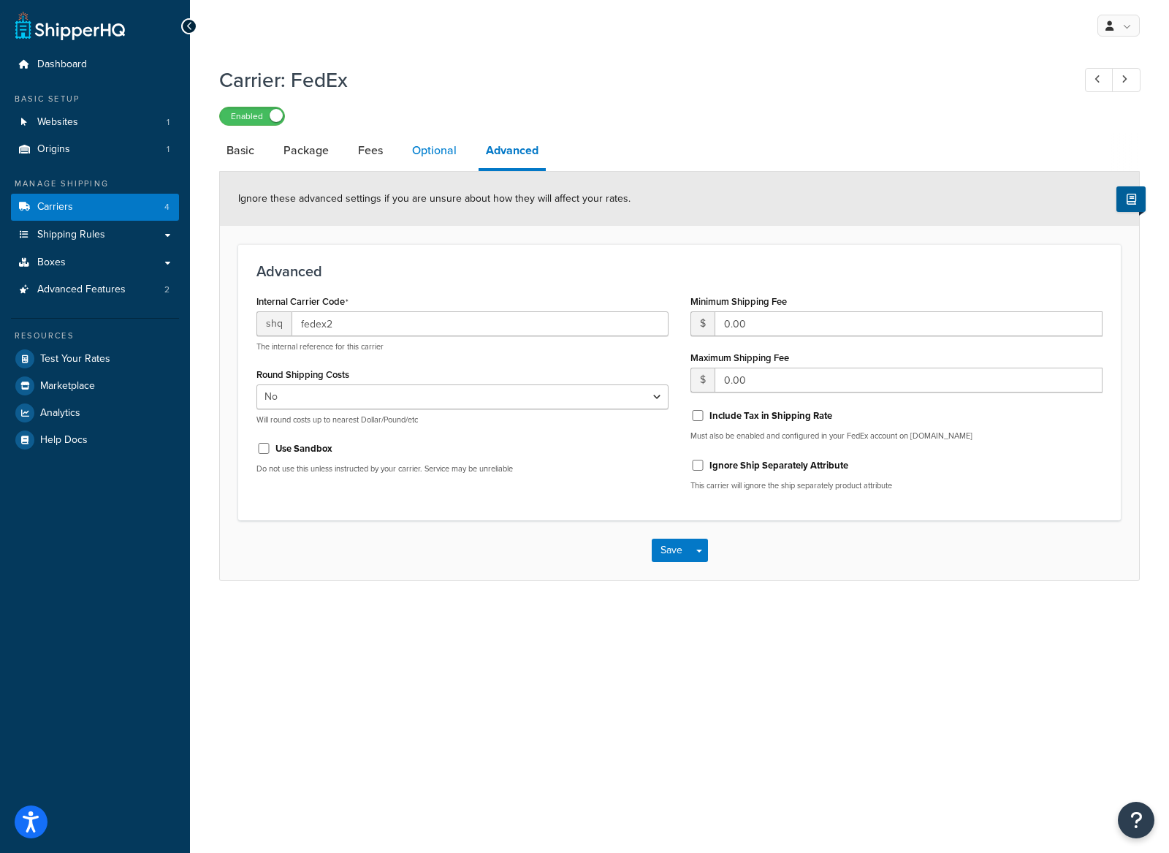
click at [444, 166] on link "Optional" at bounding box center [434, 150] width 59 height 35
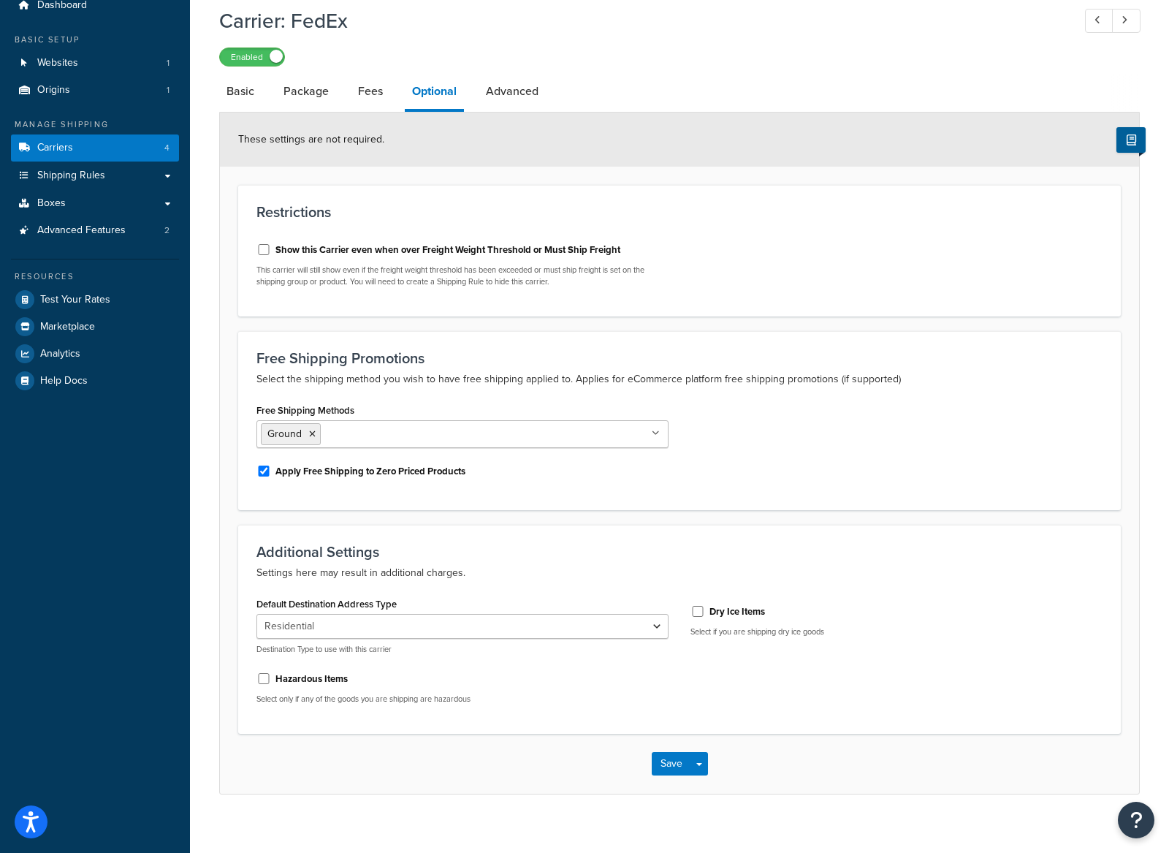
scroll to position [49, 0]
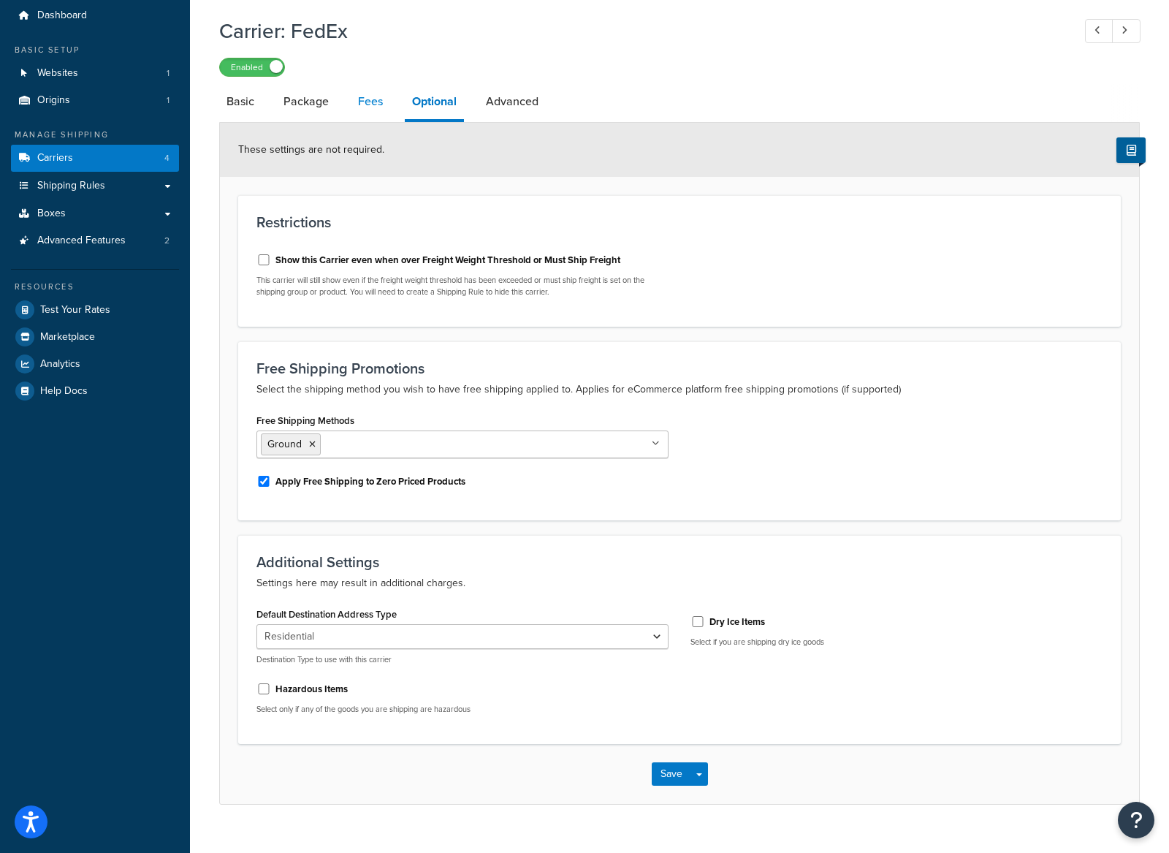
click at [376, 104] on link "Fees" at bounding box center [370, 101] width 39 height 35
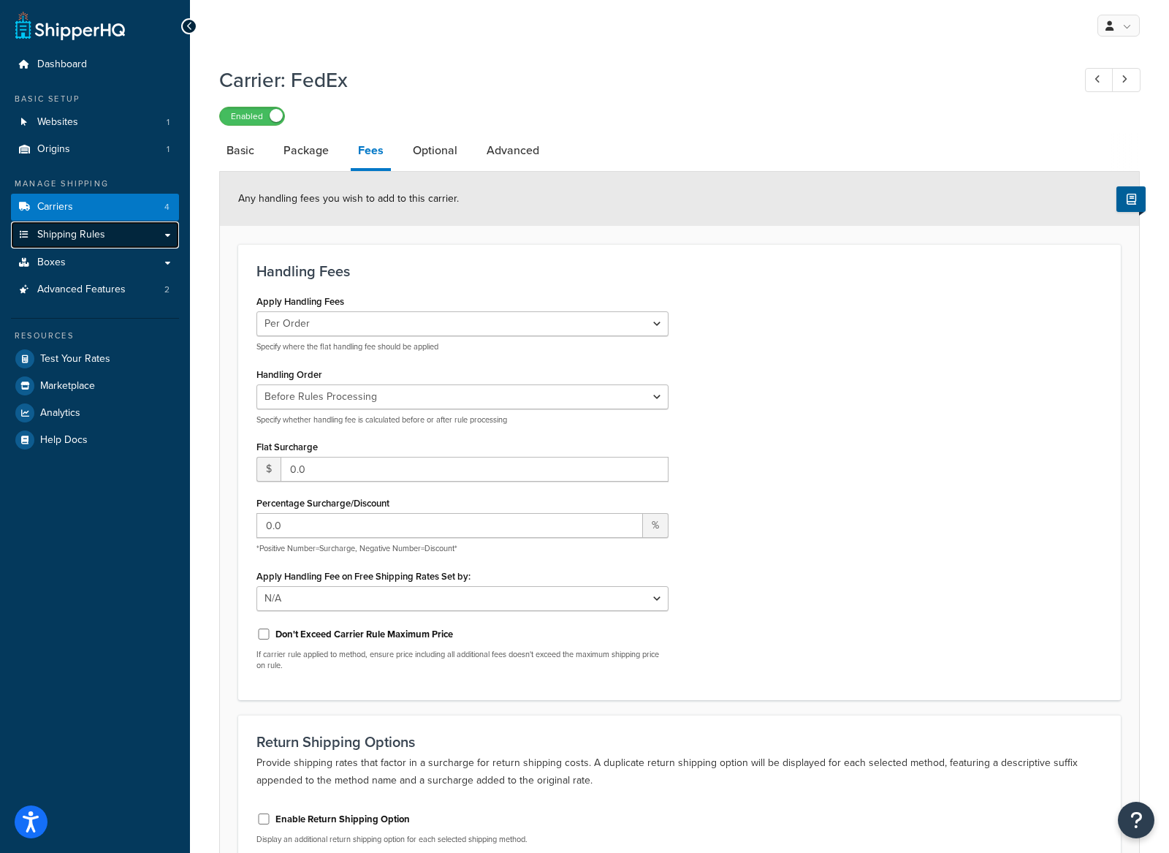
click at [107, 240] on link "Shipping Rules" at bounding box center [95, 234] width 168 height 27
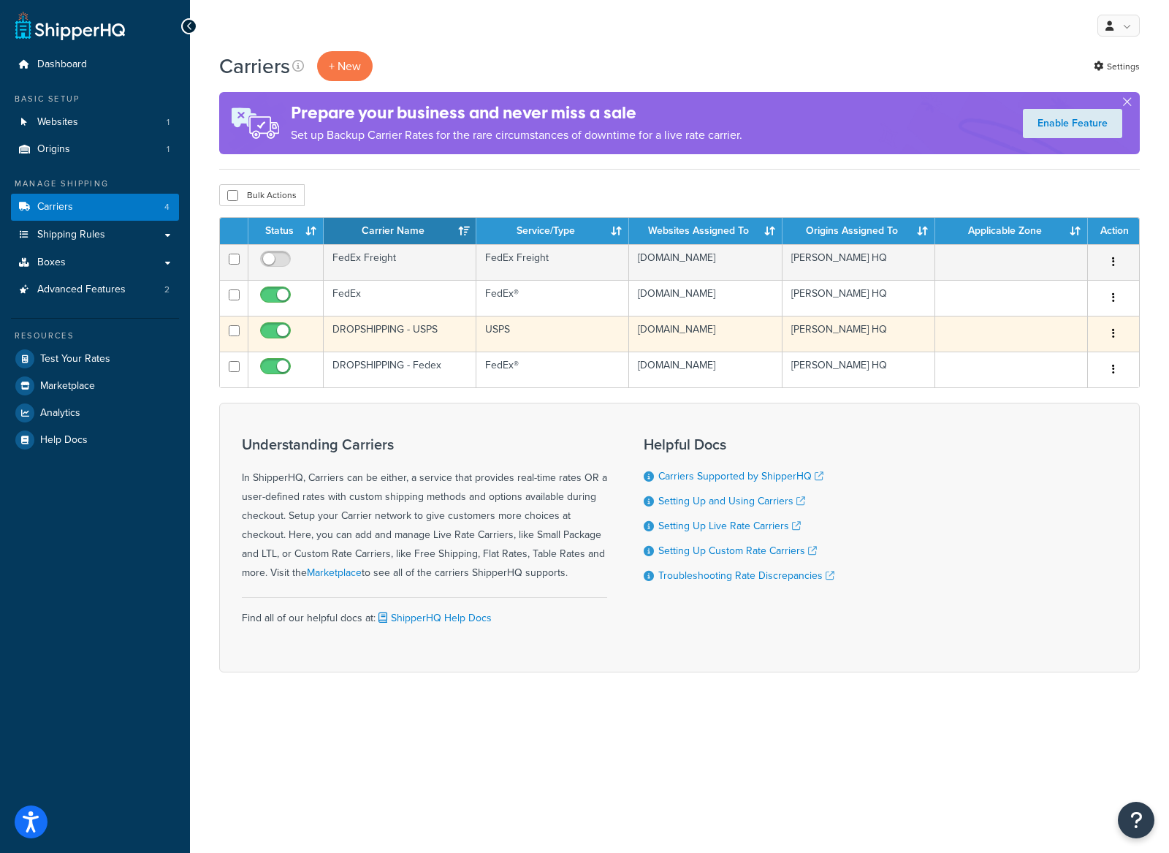
click at [276, 343] on input "checkbox" at bounding box center [277, 334] width 40 height 18
checkbox input "false"
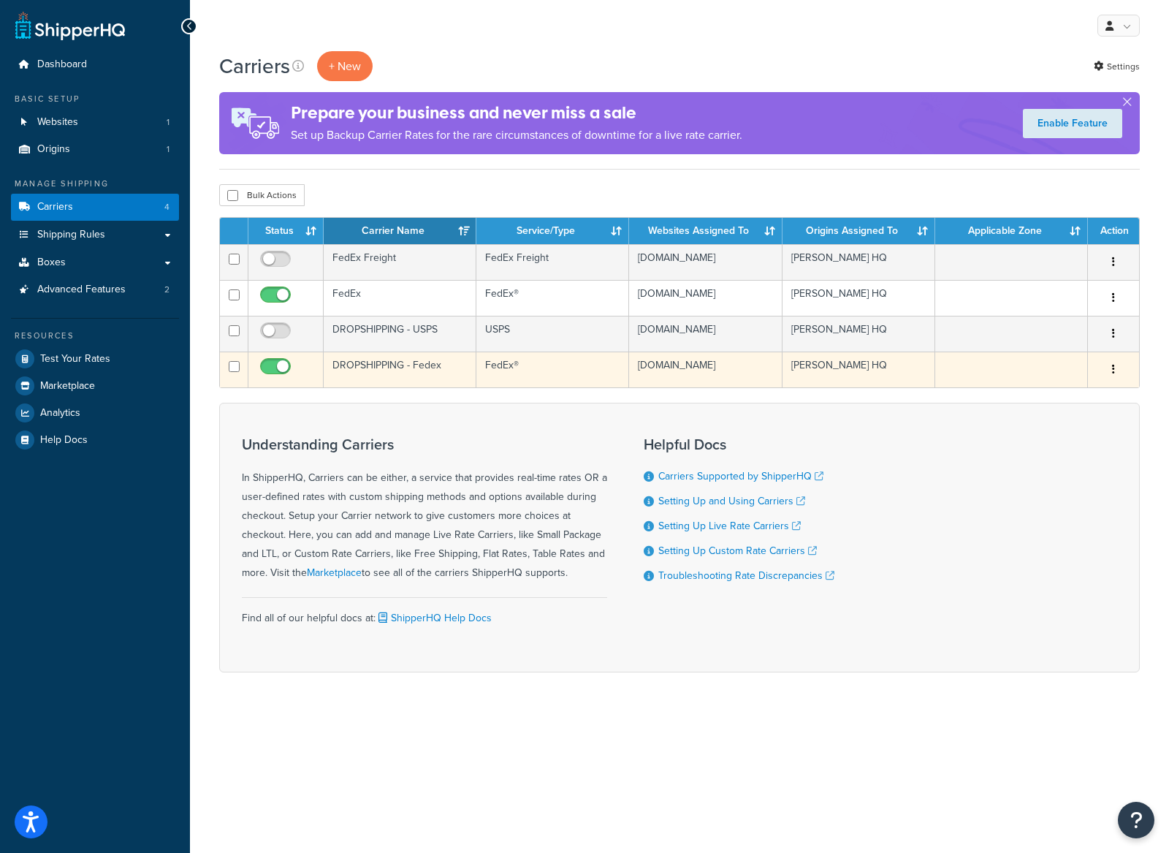
click at [275, 379] on input "checkbox" at bounding box center [277, 370] width 40 height 18
checkbox input "false"
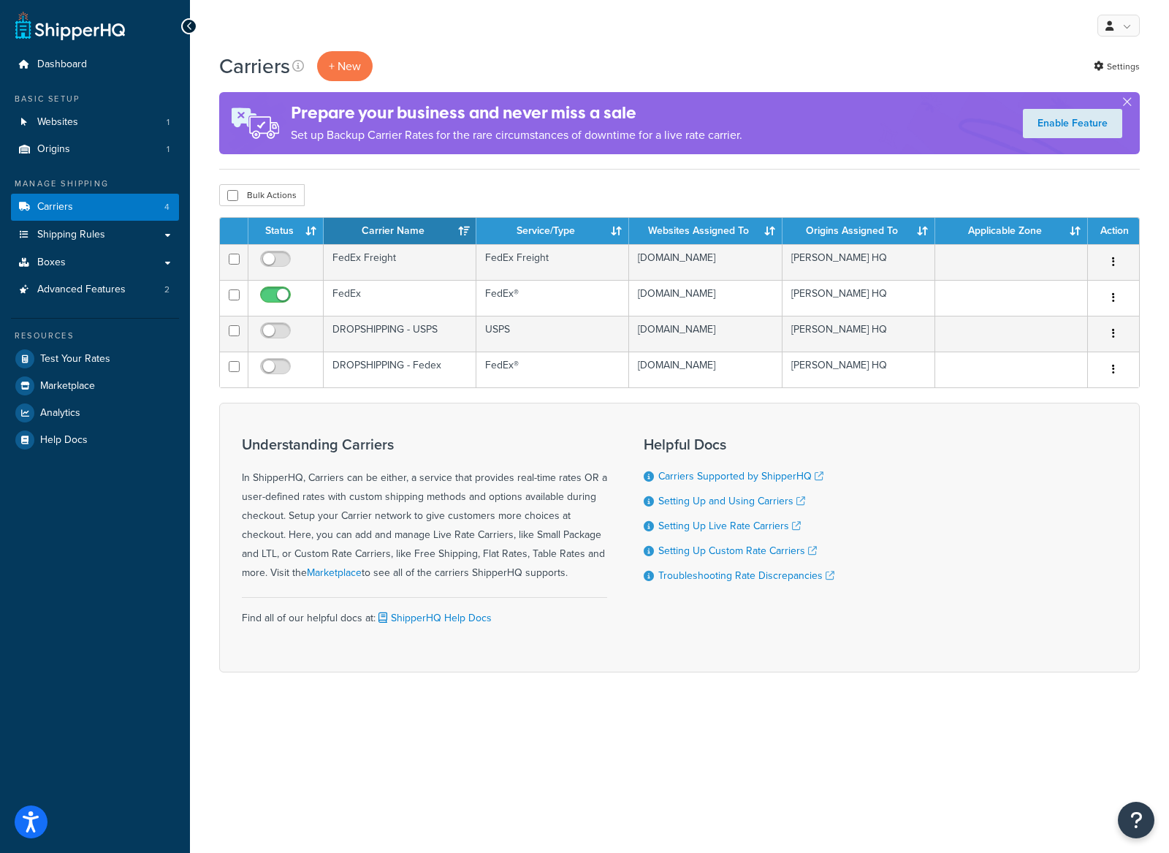
click at [387, 422] on form "Status Carrier Name Service/Type Websites Assigned To Origins Assigned To Appli…" at bounding box center [679, 444] width 921 height 455
click at [107, 123] on link "Websites 1" at bounding box center [95, 122] width 168 height 27
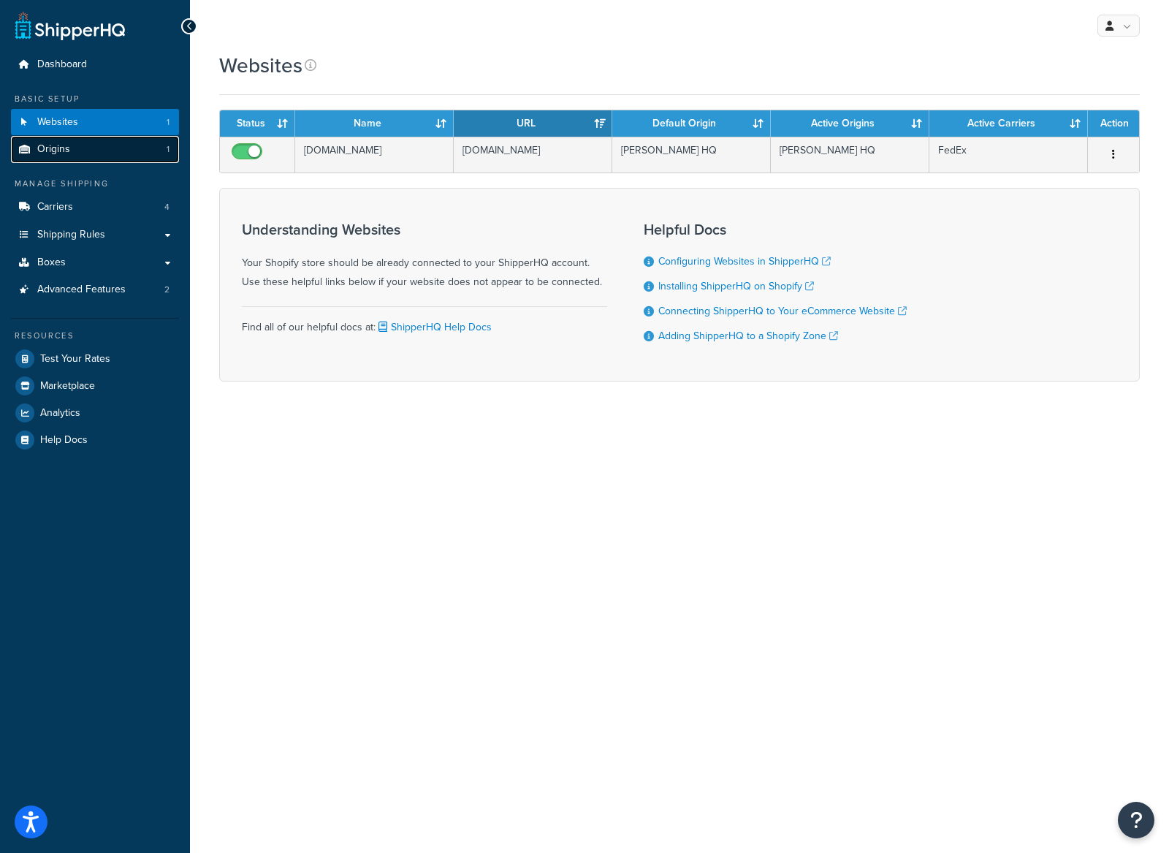
click at [112, 152] on link "Origins 1" at bounding box center [95, 149] width 168 height 27
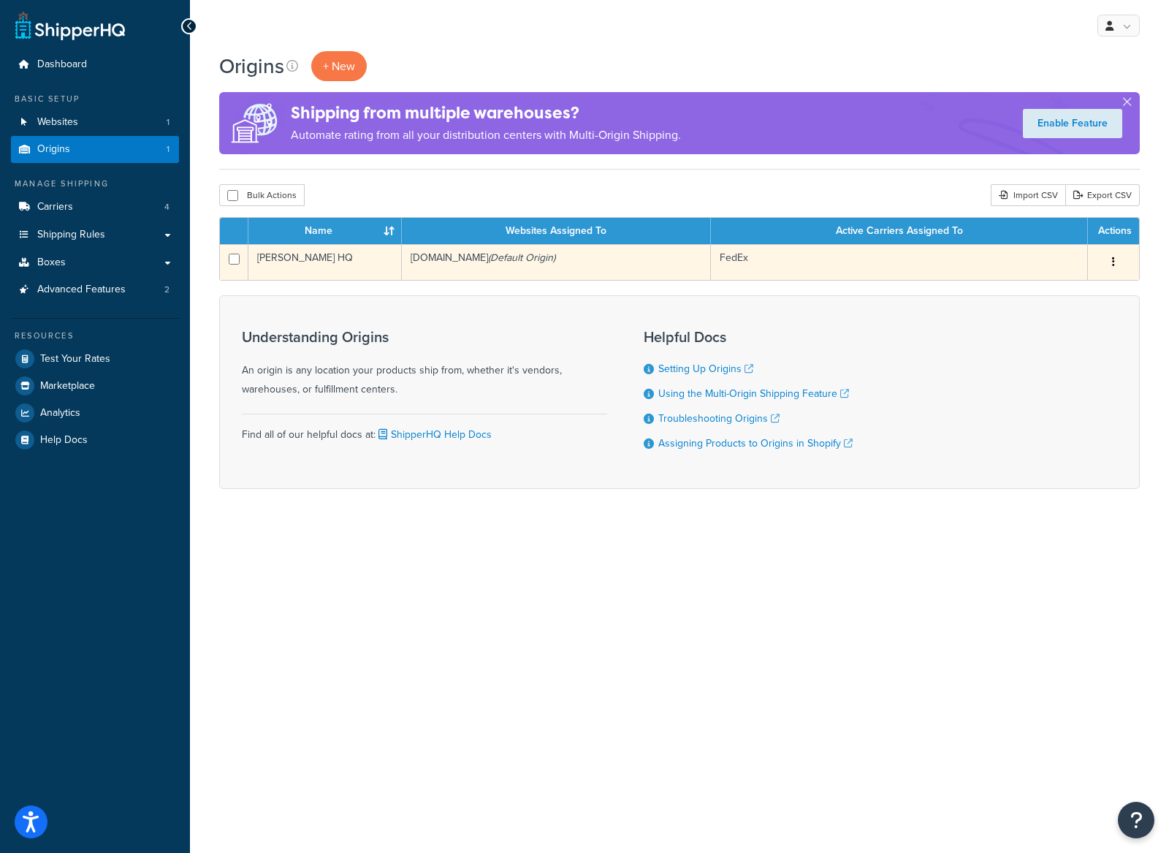
click at [338, 264] on td "[PERSON_NAME] HQ" at bounding box center [324, 262] width 153 height 36
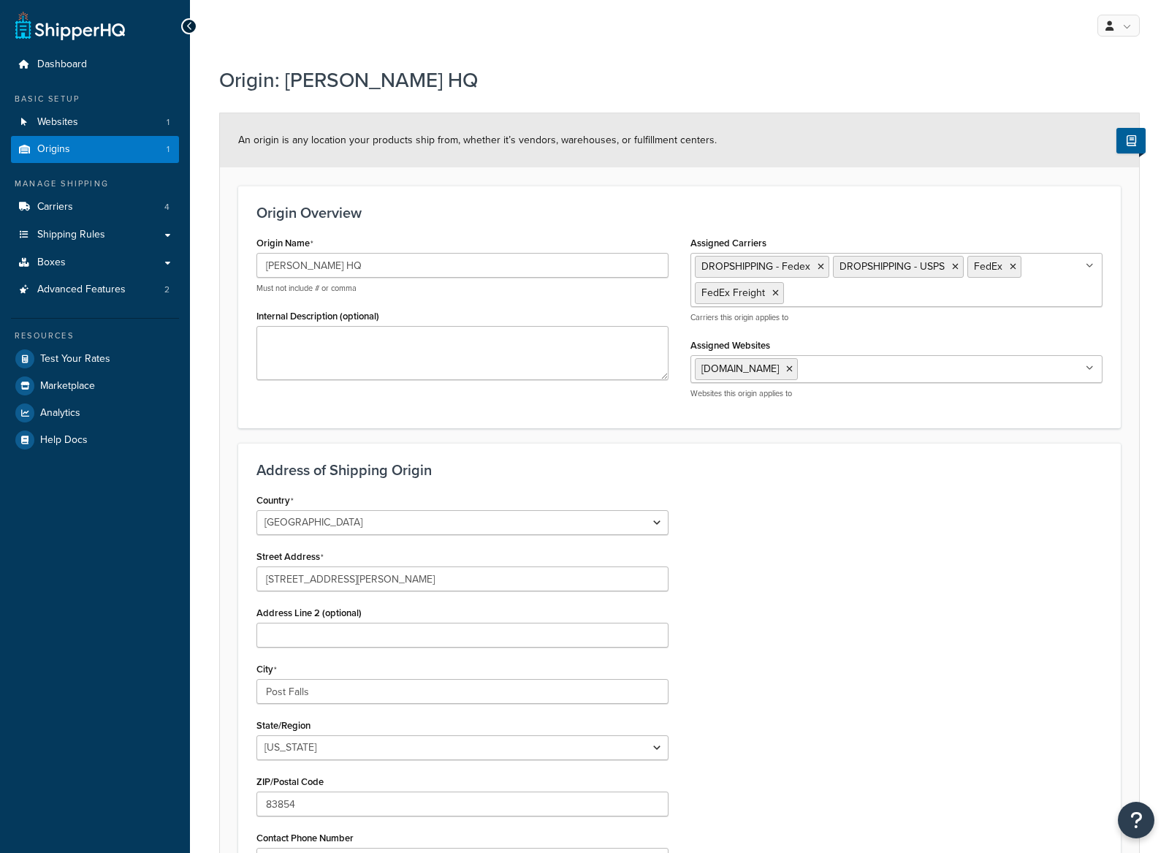
select select "12"
click at [1070, 269] on ul "DROPSHIPPING - Fedex DROPSHIPPING - USPS FedEx FedEx Freight" at bounding box center [896, 280] width 412 height 54
click at [1084, 265] on ul "DROPSHIPPING - Fedex DROPSHIPPING - USPS FedEx FedEx Freight" at bounding box center [896, 280] width 412 height 54
click at [1018, 457] on div "Address of Shipping Origin Country [GEOGRAPHIC_DATA] [GEOGRAPHIC_DATA] [GEOGRAP…" at bounding box center [679, 717] width 883 height 548
click at [99, 206] on link "Carriers 4" at bounding box center [95, 207] width 168 height 27
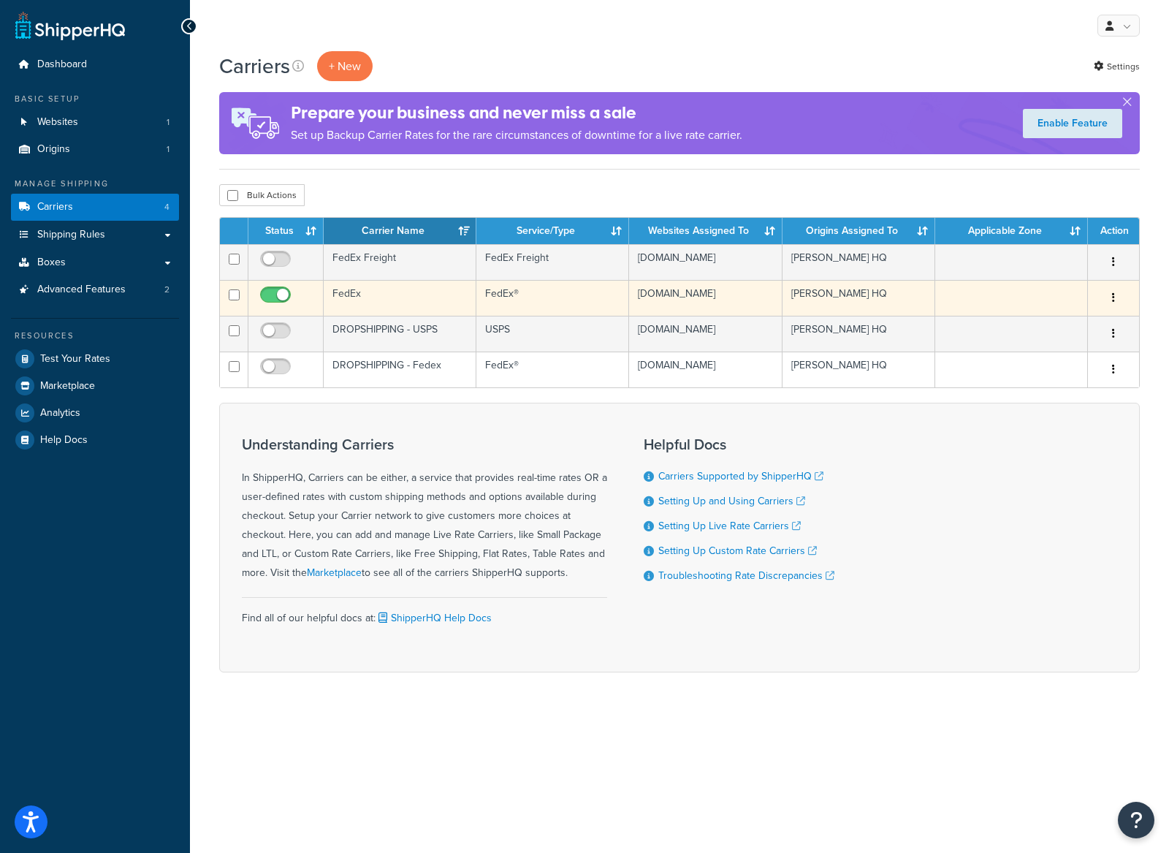
click at [399, 313] on td "FedEx" at bounding box center [400, 298] width 153 height 36
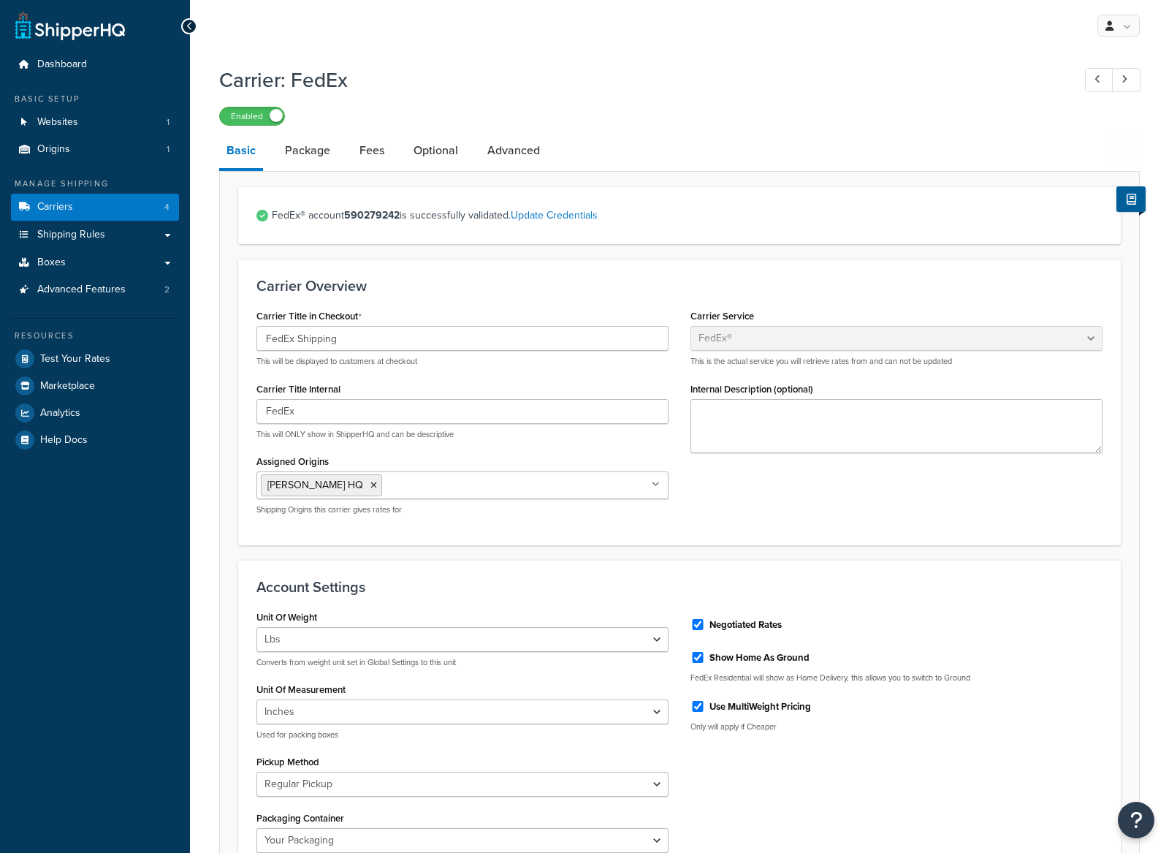
select select "fedEx"
select select "REGULAR_PICKUP"
select select "YOUR_PACKAGING"
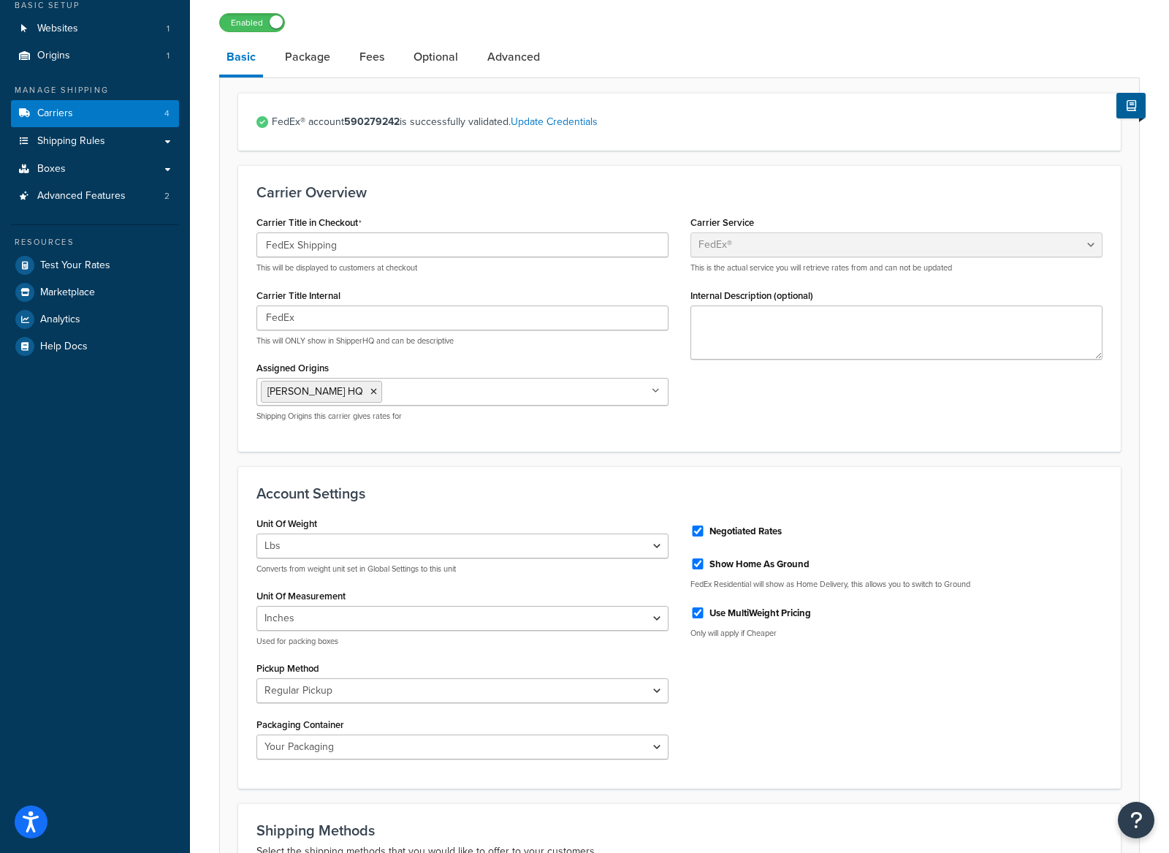
scroll to position [86, 0]
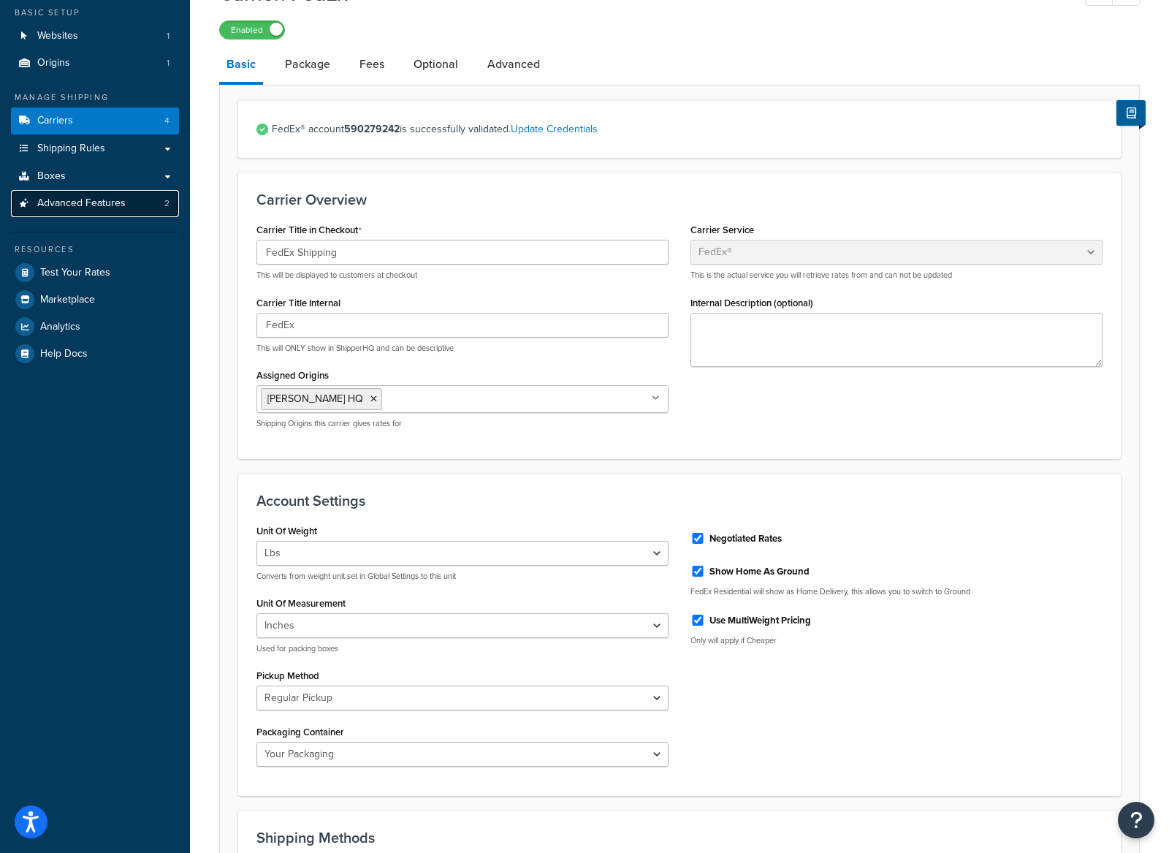
click at [95, 206] on span "Advanced Features" at bounding box center [81, 203] width 88 height 12
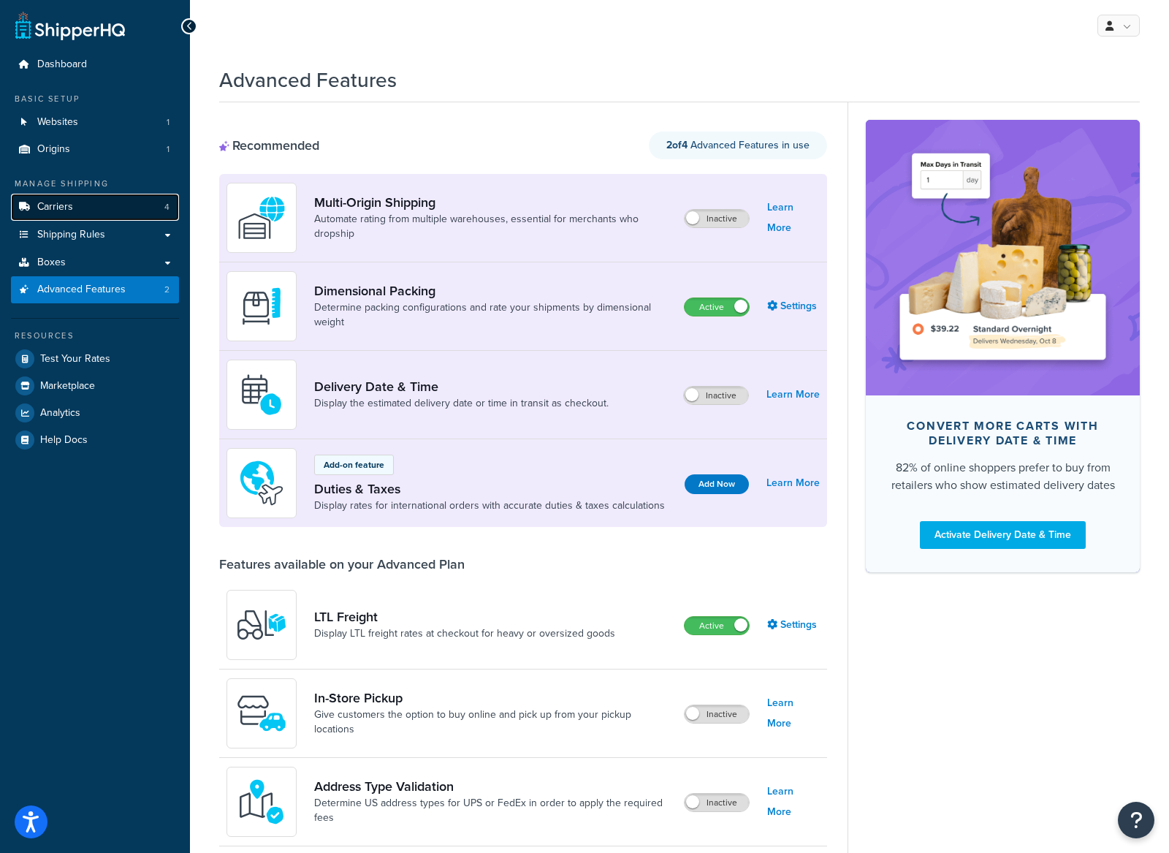
click at [98, 210] on link "Carriers 4" at bounding box center [95, 207] width 168 height 27
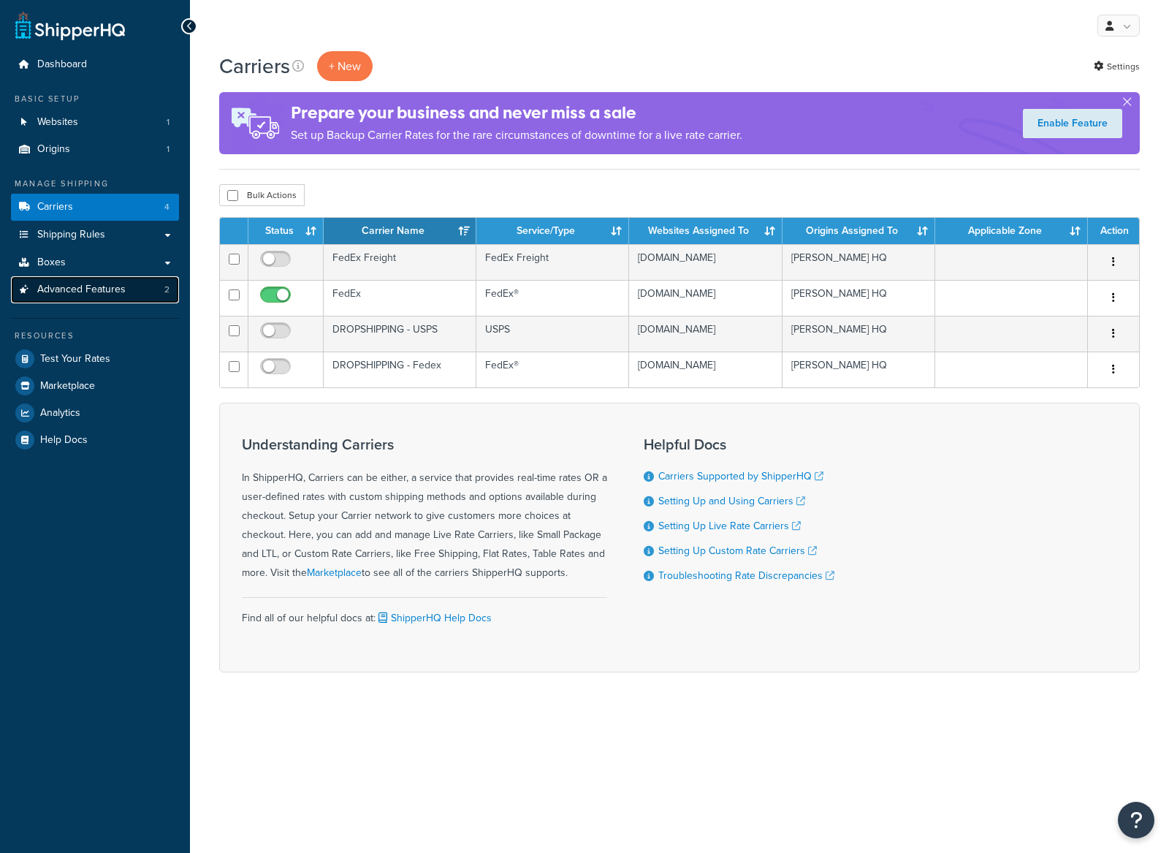
click at [84, 300] on link "Advanced Features 2" at bounding box center [95, 289] width 168 height 27
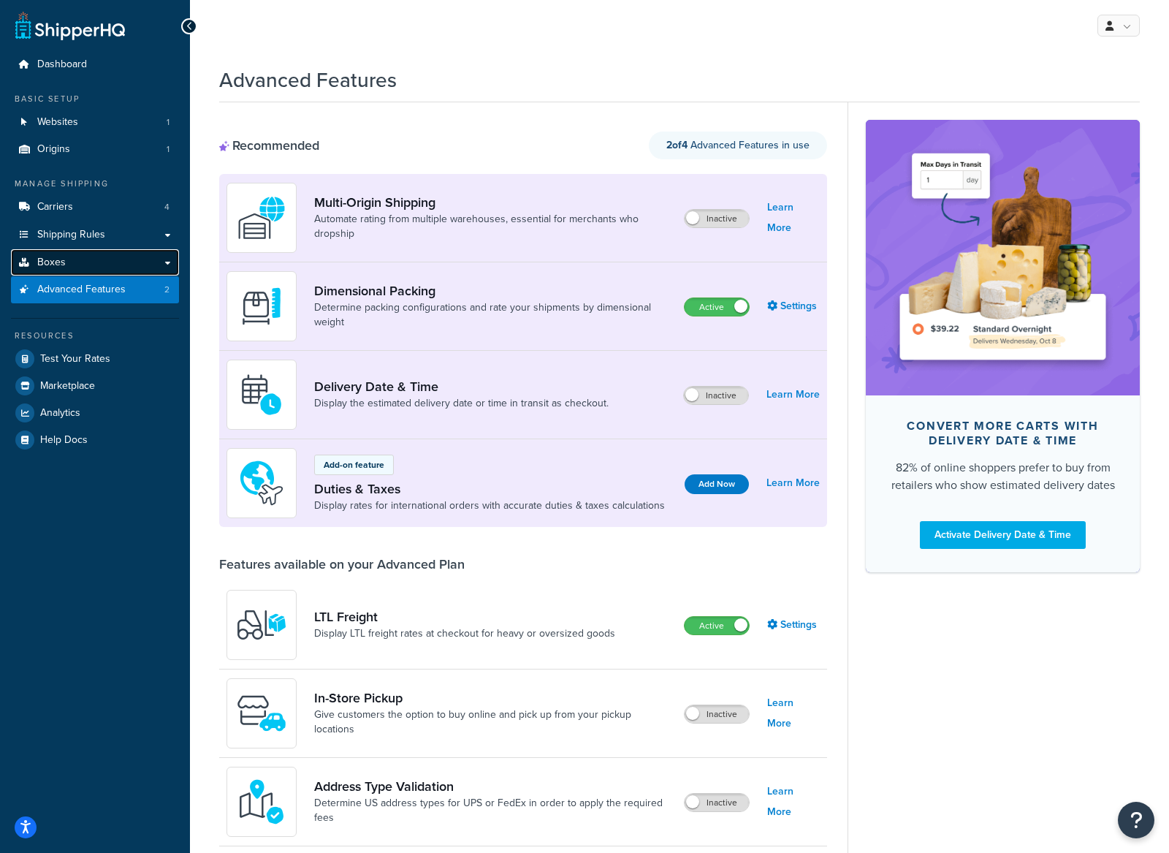
click at [56, 263] on span "Boxes" at bounding box center [51, 262] width 28 height 12
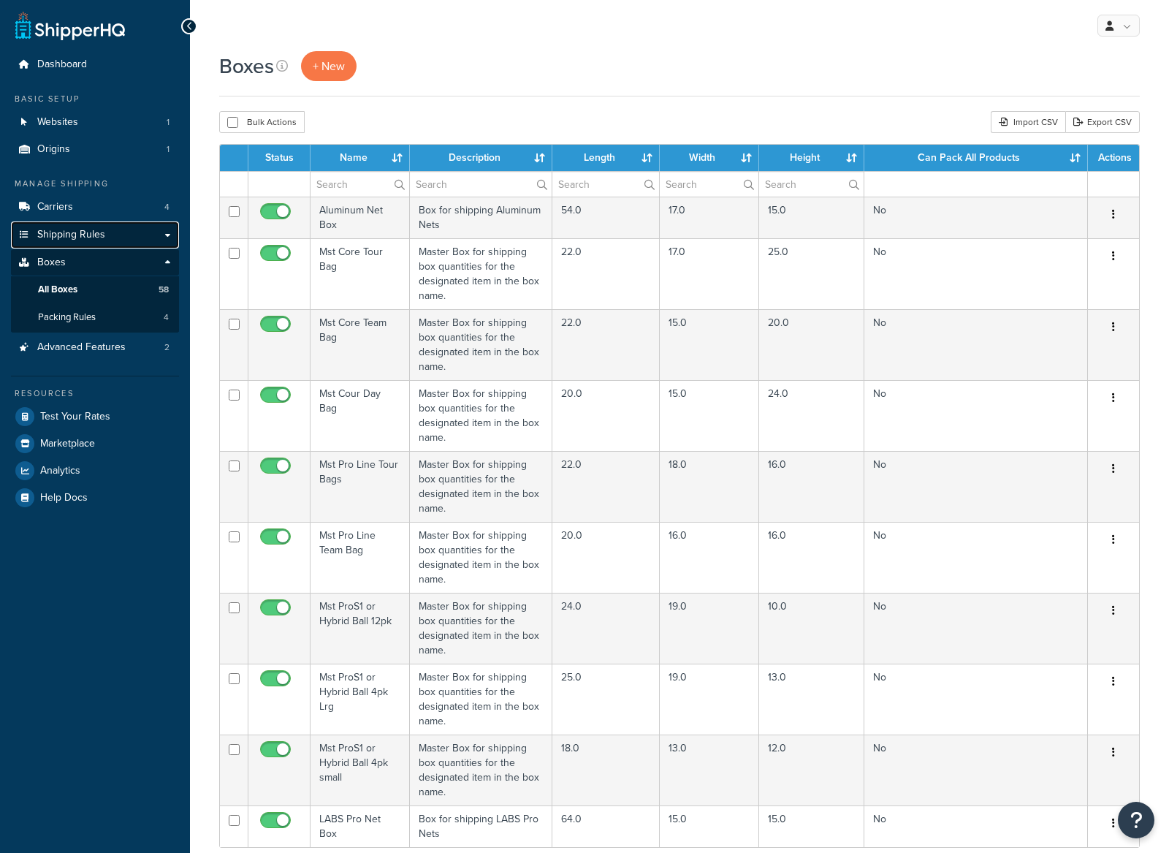
click at [70, 235] on span "Shipping Rules" at bounding box center [71, 235] width 68 height 12
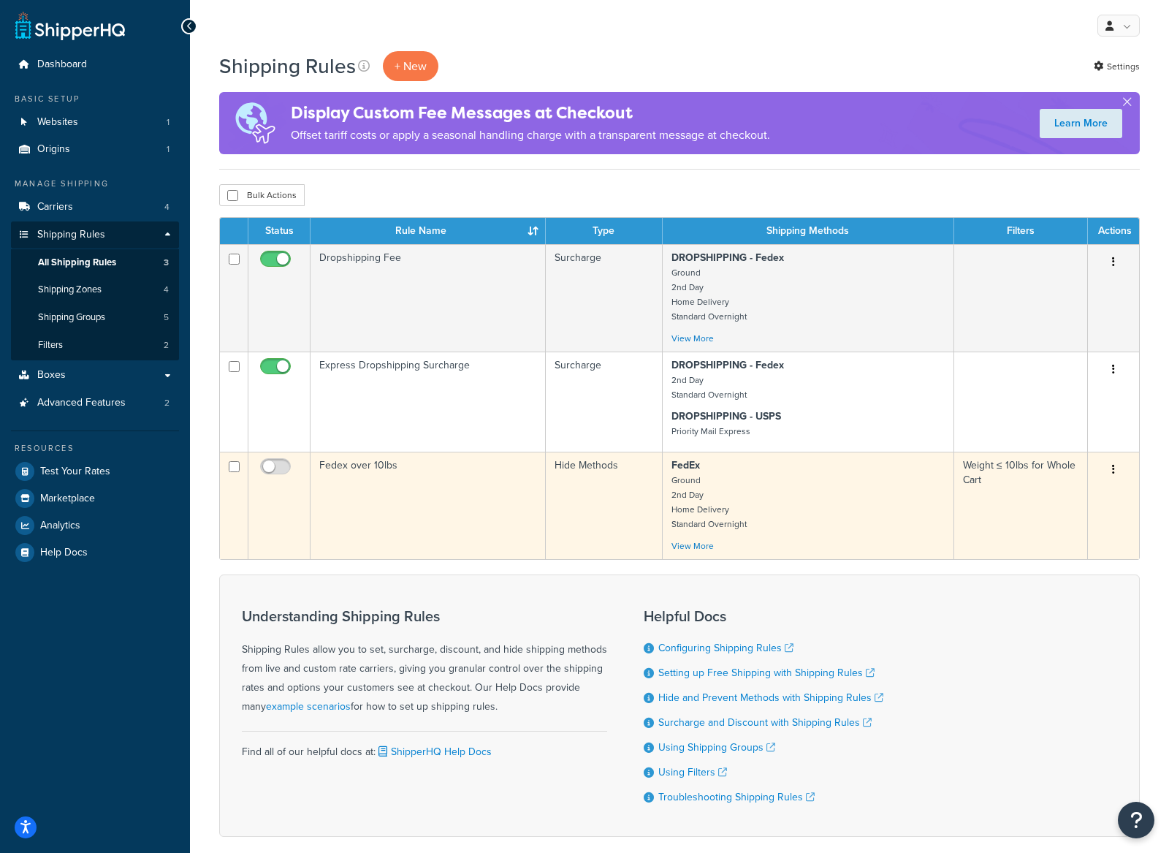
click at [761, 491] on p "FedEx Ground 2nd Day Home Delivery Standard Overnight" at bounding box center [807, 494] width 273 height 73
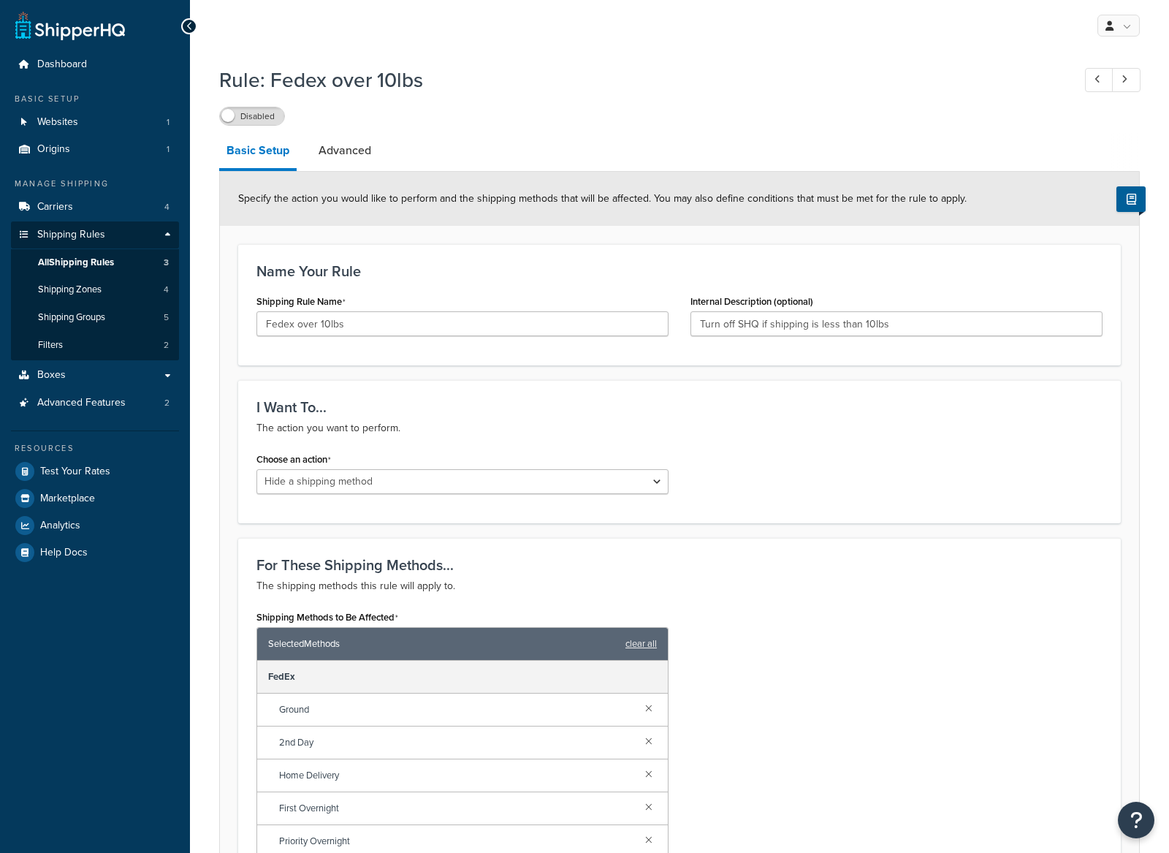
select select "HIDE"
click at [77, 340] on link "Filters 2" at bounding box center [95, 345] width 168 height 27
